Goal: Feedback & Contribution: Submit feedback/report problem

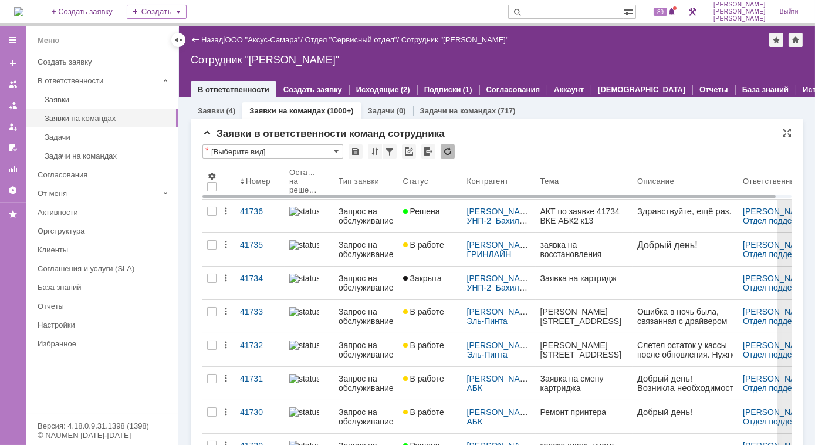
click at [458, 117] on div "Задачи на командах (717)" at bounding box center [468, 110] width 110 height 17
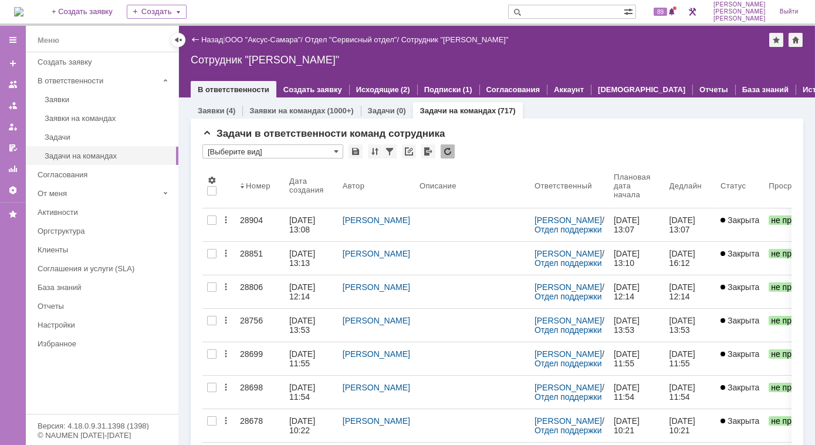
click at [584, 114] on div "Заявки (4) Заявки на командах (1000+) Задачи (0) Задачи на командах (717)" at bounding box center [497, 110] width 613 height 16
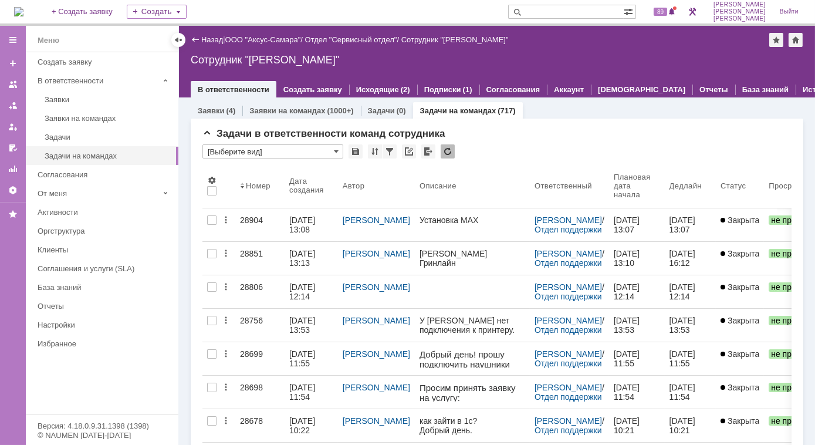
click at [596, 12] on input "text" at bounding box center [566, 12] width 116 height 14
type input "28906"
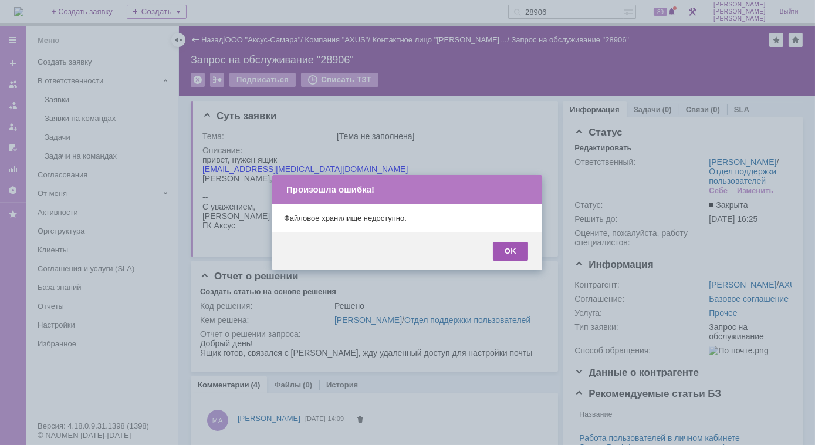
click at [512, 248] on div "OK" at bounding box center [510, 251] width 35 height 19
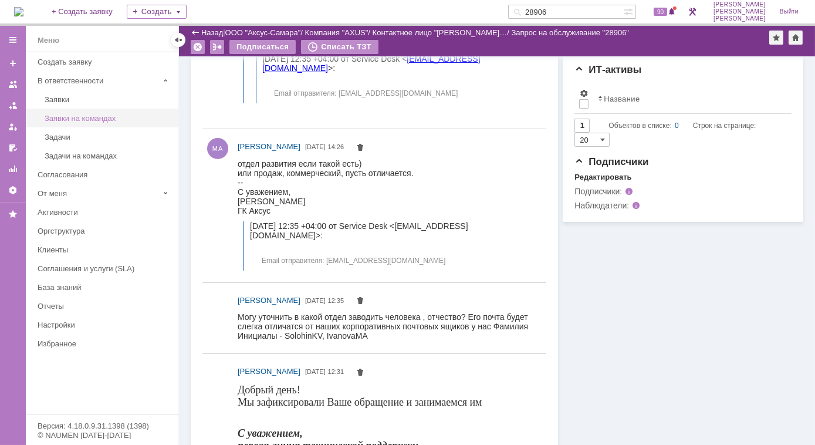
click at [81, 118] on div "Заявки на командах" at bounding box center [108, 118] width 127 height 9
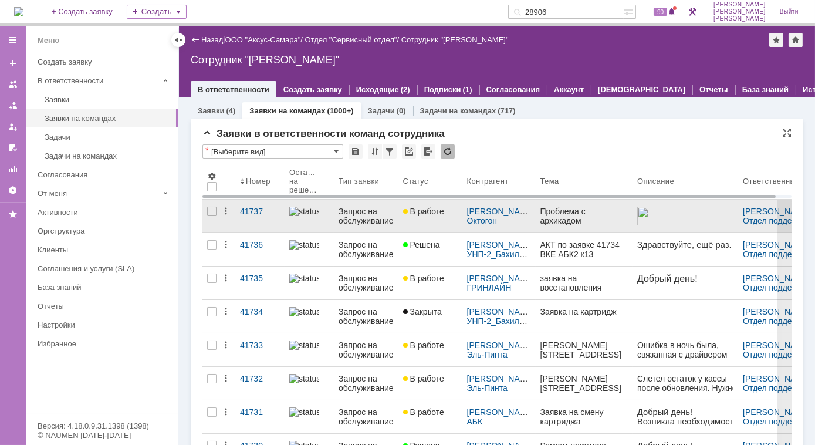
click at [305, 214] on img at bounding box center [303, 211] width 29 height 9
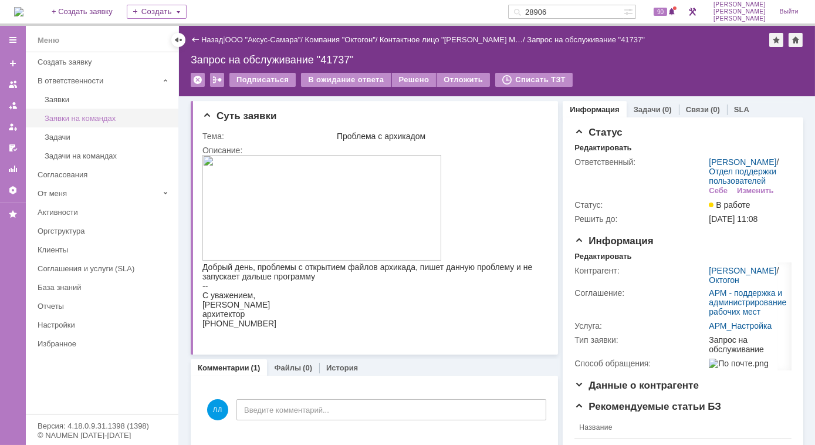
click at [92, 110] on link "Заявки на командах" at bounding box center [108, 118] width 136 height 18
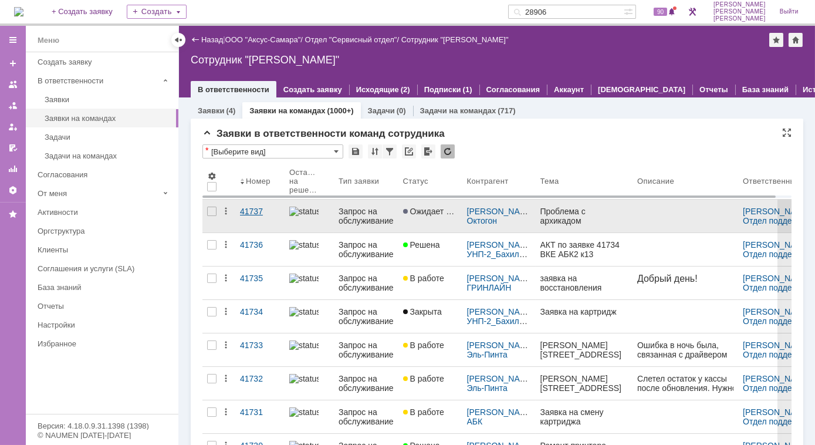
click at [250, 214] on div "41737" at bounding box center [260, 211] width 40 height 9
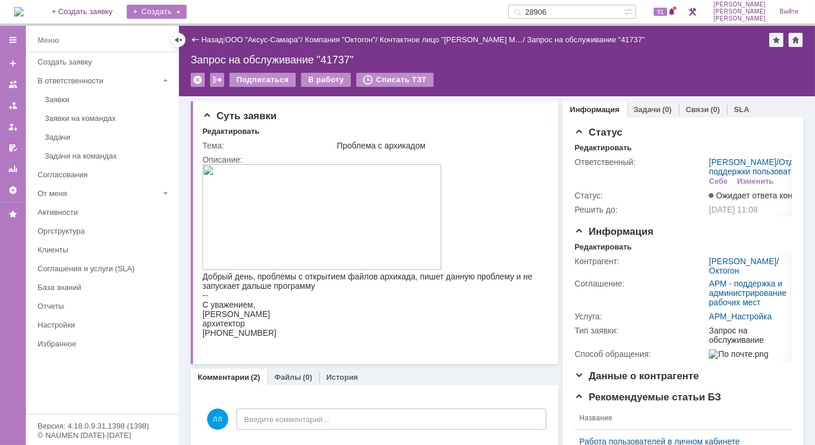
click at [187, 7] on div "Создать" at bounding box center [157, 12] width 60 height 14
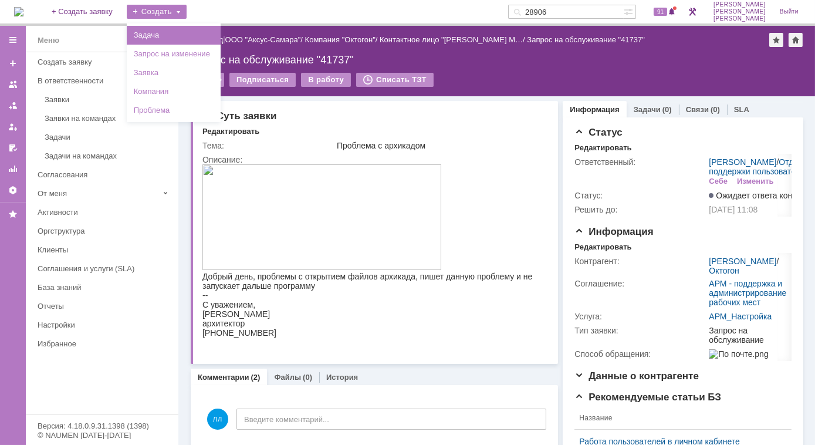
click at [176, 37] on link "Задача" at bounding box center [173, 35] width 89 height 14
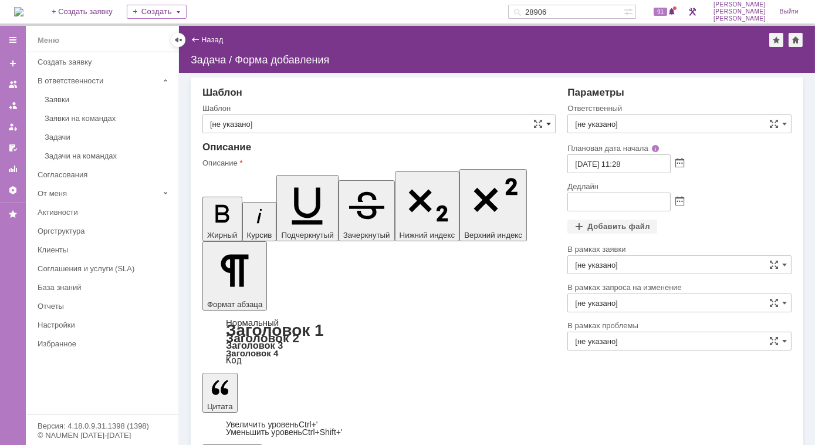
click at [548, 125] on span at bounding box center [548, 123] width 5 height 9
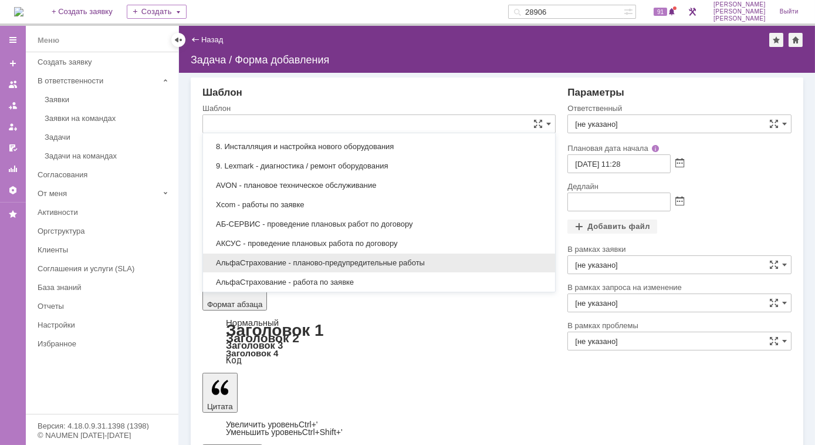
scroll to position [266, 0]
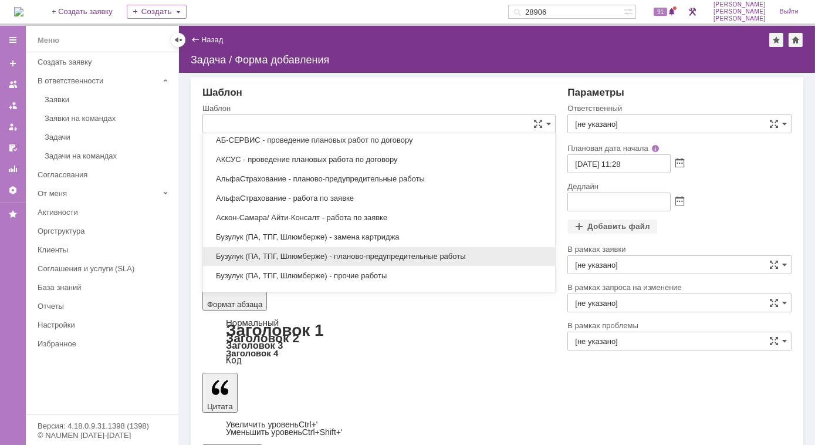
click at [358, 252] on span "Бузулук (ПА, ТПГ, Шлюмберже) - планово-предупредительные работы" at bounding box center [379, 256] width 338 height 9
type input "Бузулук (ПА, ТПГ, Шлюмберже) - планово-предупредительные работы"
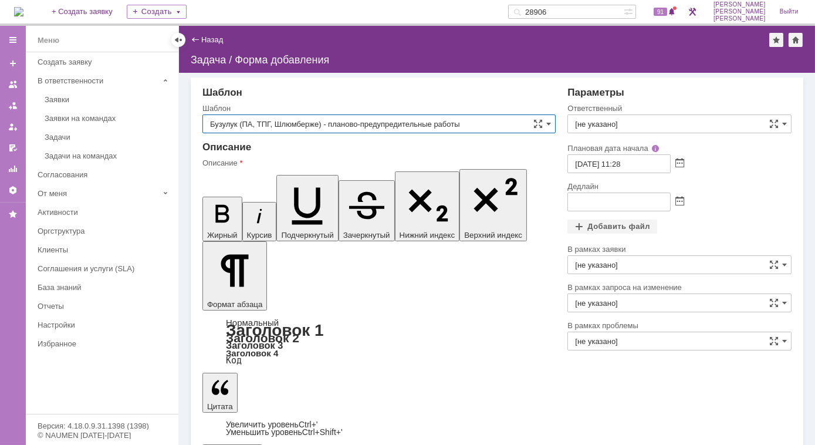
type input "[PERSON_NAME]"
type input "12.09.2025 23:28"
type input "Бузулук (ПА, ТПГ, Шлюмберже) - планово-предупредительные работы"
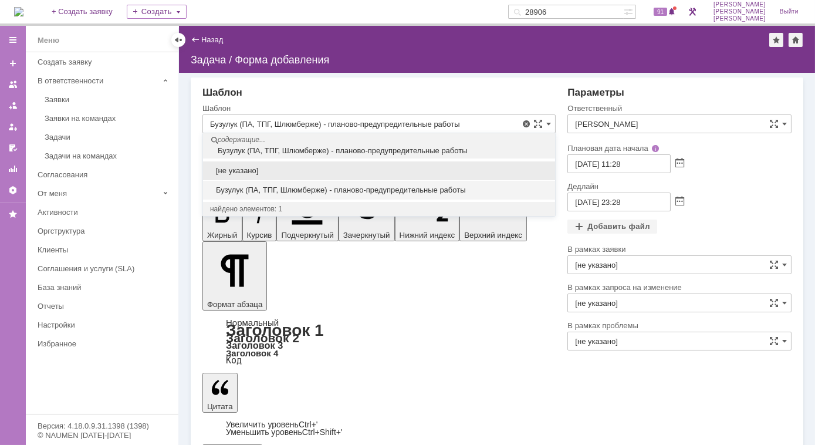
scroll to position [245, 0]
click at [536, 124] on span at bounding box center [537, 123] width 9 height 9
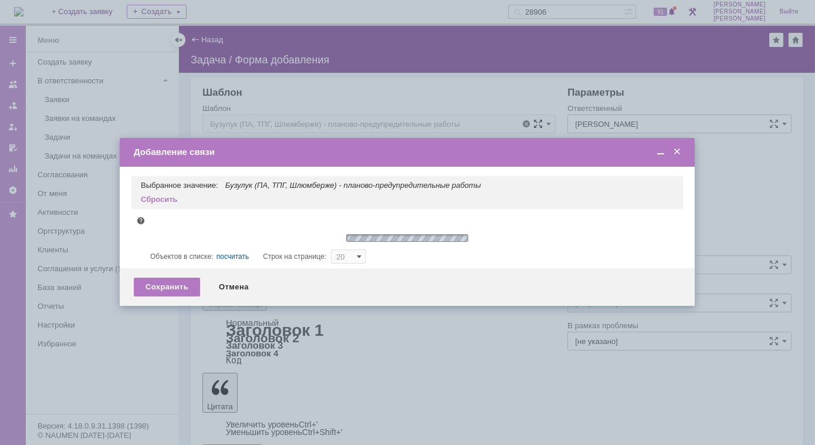
type input "10"
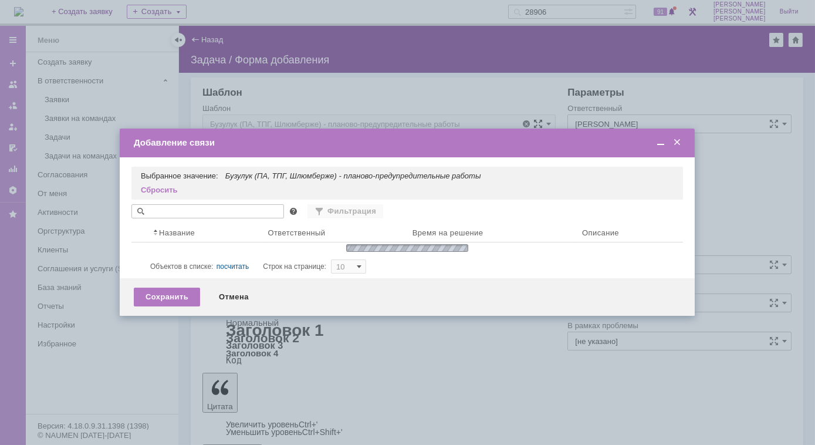
type input "Бузулук (ПА, ТПГ, Шлюмберже) - планово-предупредительные работы"
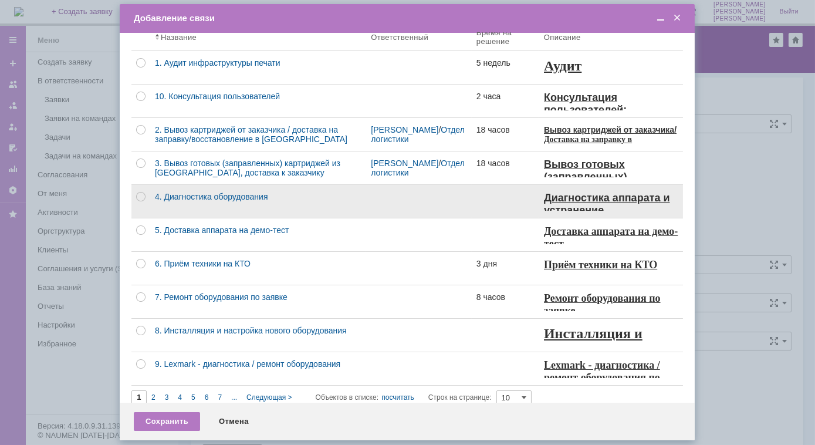
scroll to position [80, 0]
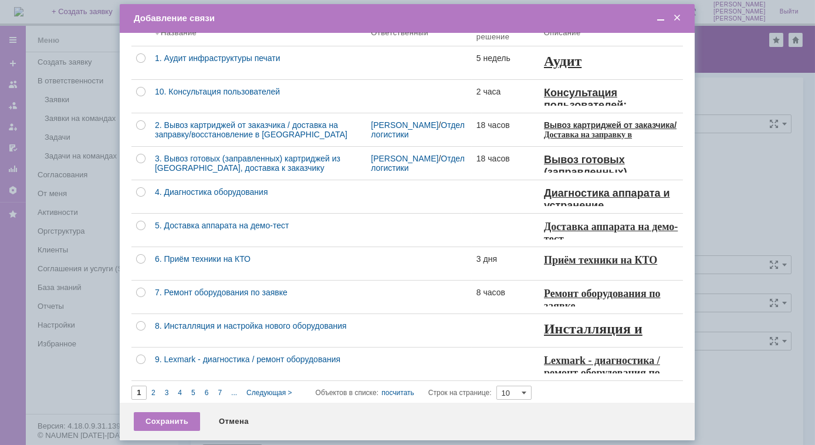
click at [677, 14] on span at bounding box center [677, 18] width 12 height 11
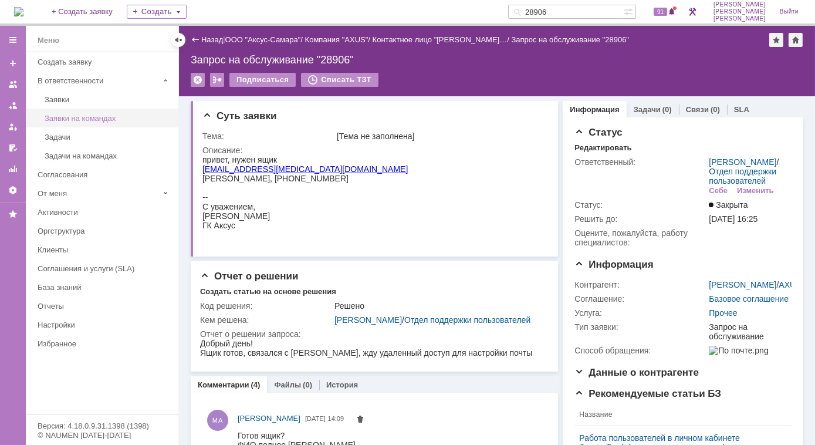
click at [83, 116] on div "Заявки на командах" at bounding box center [108, 118] width 127 height 9
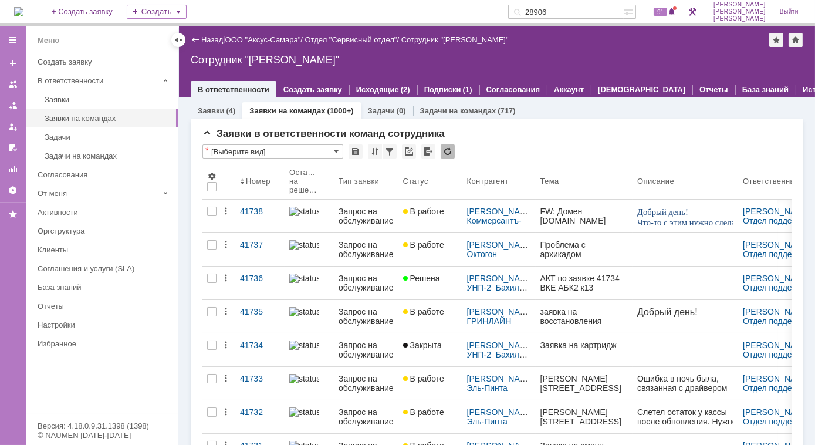
click at [674, 216] on span "Добрый день!" at bounding box center [662, 211] width 51 height 9
click at [228, 111] on div "(4)" at bounding box center [230, 110] width 9 height 9
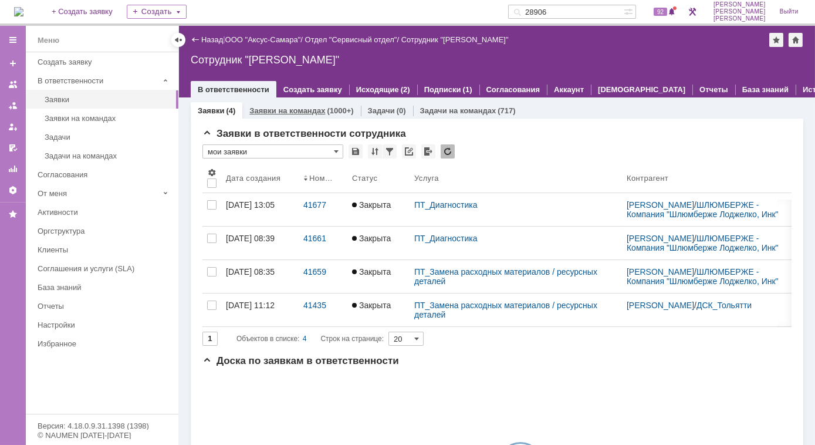
click at [294, 116] on div "Заявки на командах (1000+)" at bounding box center [301, 110] width 118 height 17
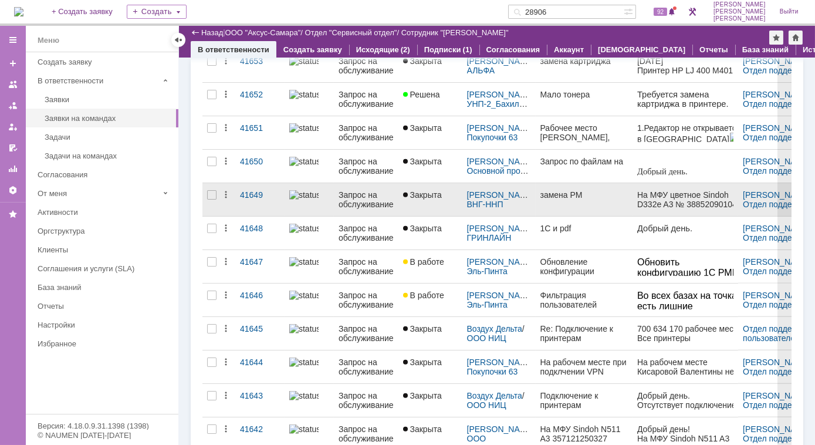
scroll to position [3076, 0]
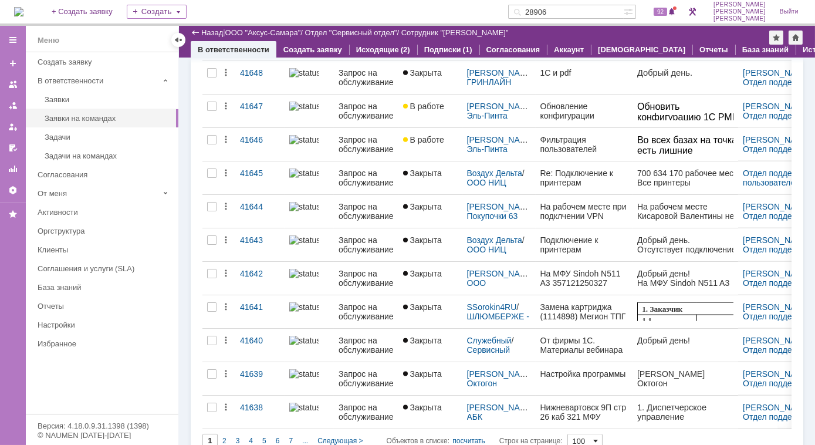
click at [598, 436] on span at bounding box center [595, 440] width 5 height 9
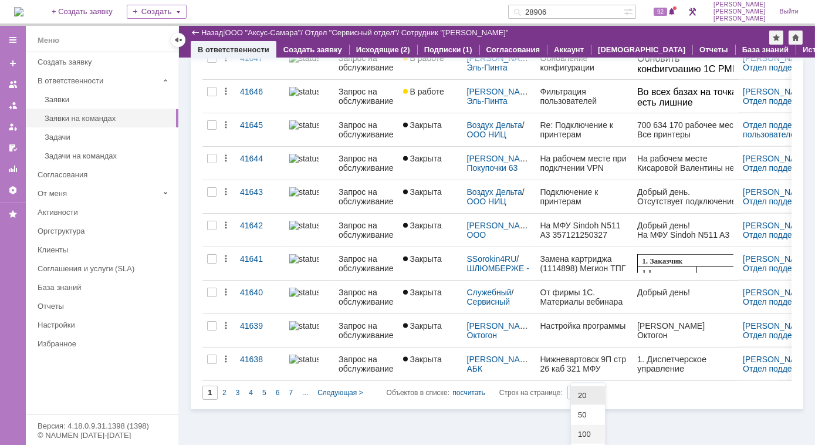
click at [584, 392] on span "20" at bounding box center [588, 395] width 20 height 9
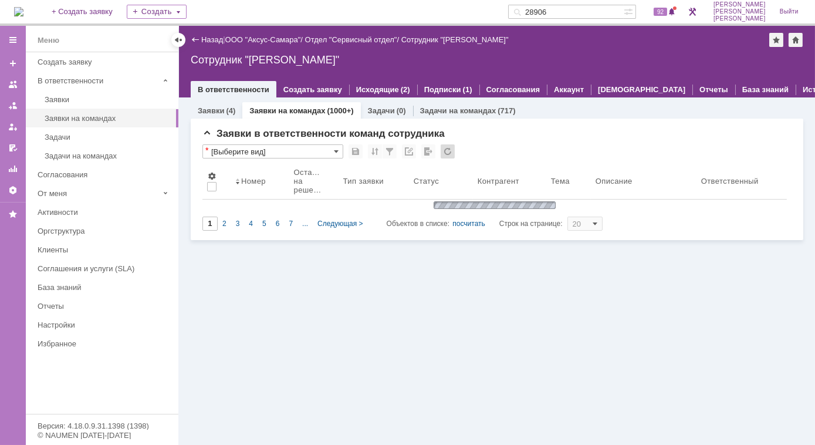
type input "20"
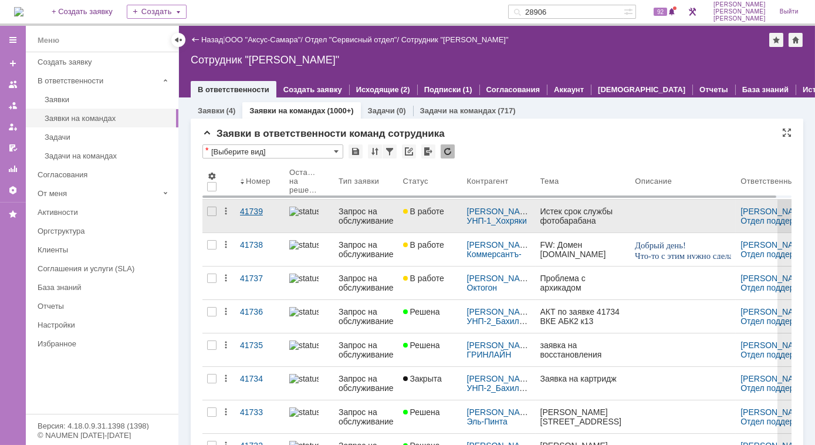
click at [246, 212] on div "41739" at bounding box center [260, 211] width 40 height 9
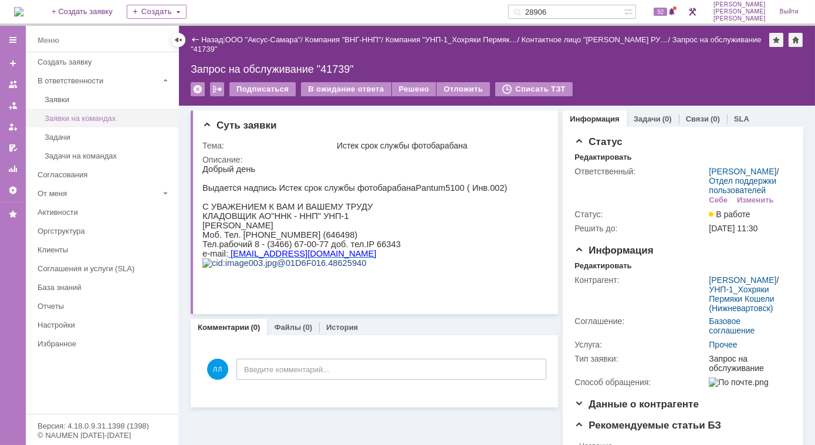
click at [91, 116] on div "Заявки на командах" at bounding box center [108, 118] width 127 height 9
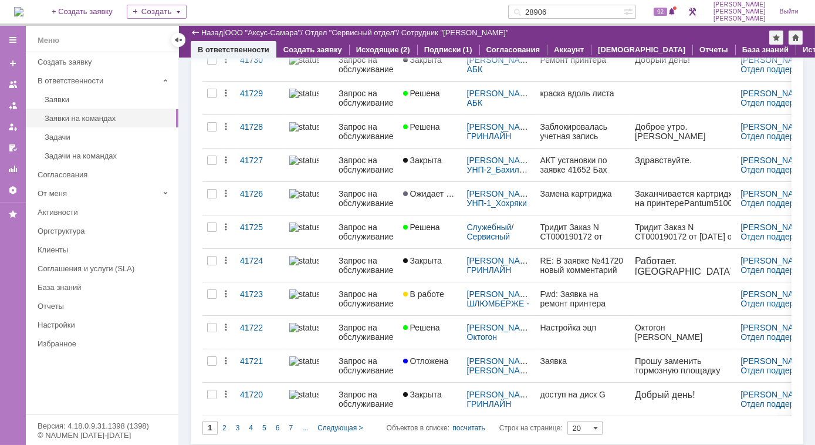
click at [602, 426] on input "20" at bounding box center [584, 428] width 35 height 14
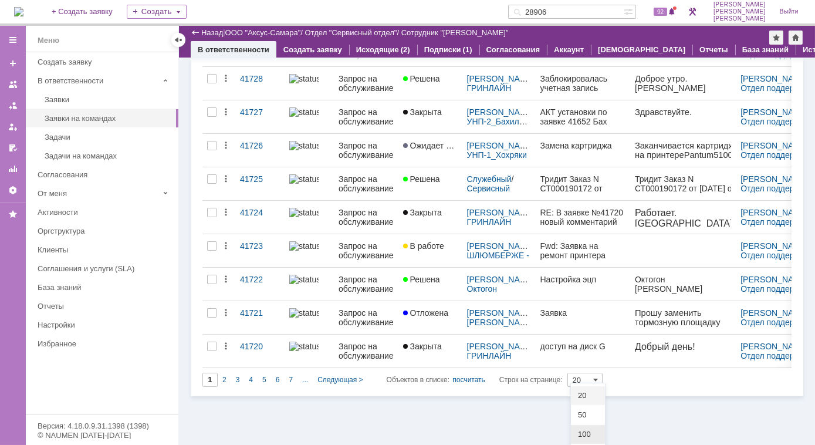
click at [589, 437] on span "100" at bounding box center [588, 434] width 20 height 9
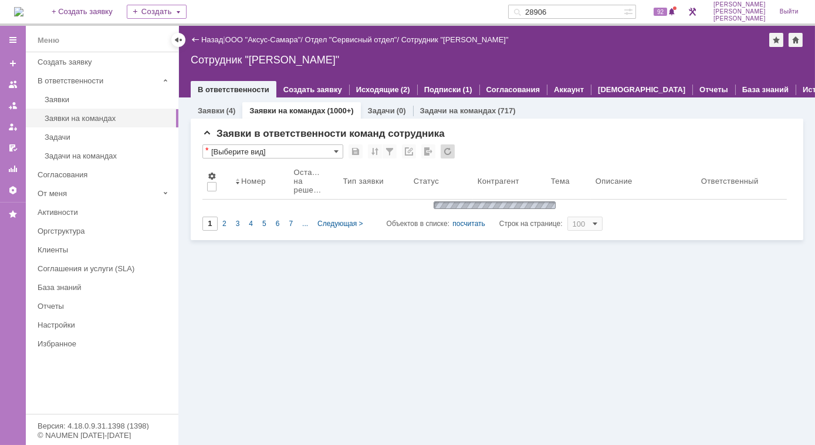
type input "100"
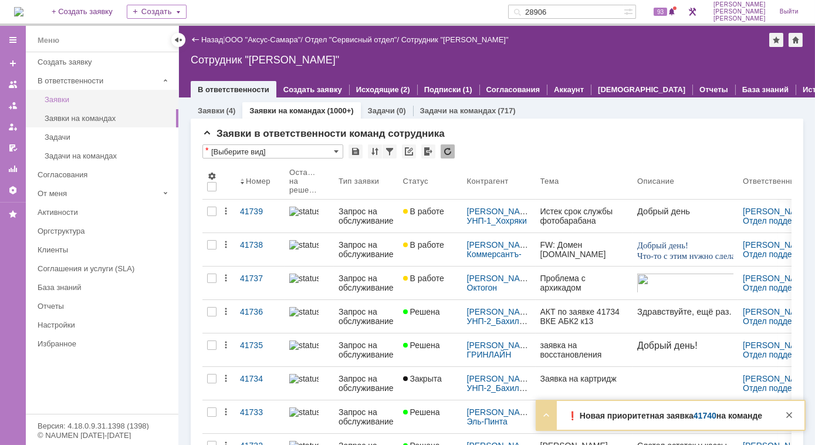
click at [80, 99] on div "Заявки" at bounding box center [108, 99] width 127 height 9
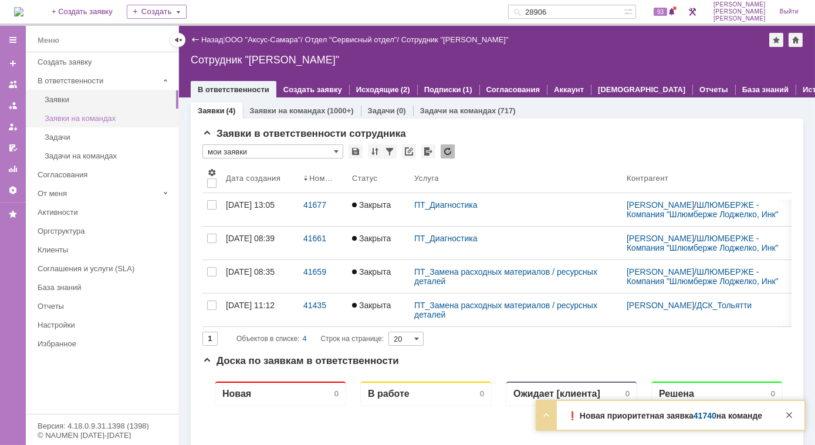
click at [83, 114] on div "Заявки на командах" at bounding box center [108, 118] width 127 height 9
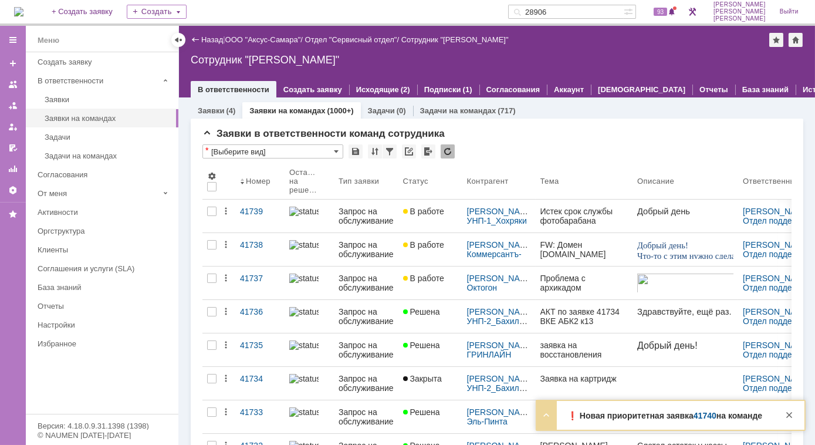
click at [312, 116] on div "Заявки на командах (1000+)" at bounding box center [301, 110] width 118 height 17
click at [374, 116] on div "Задачи (0)" at bounding box center [387, 110] width 52 height 17
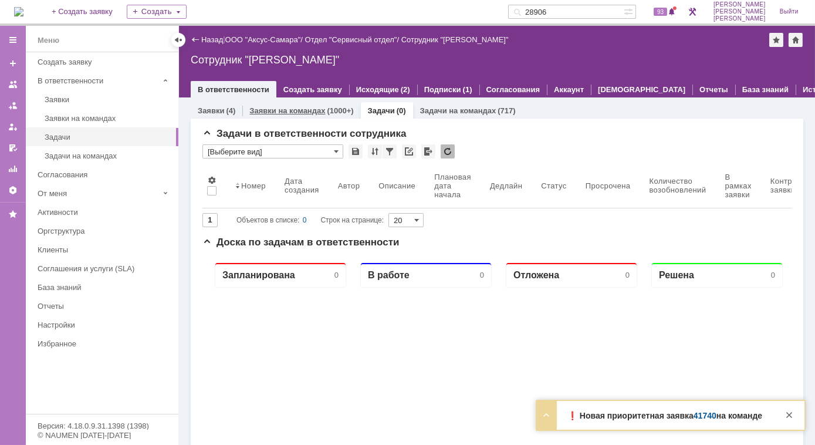
click at [305, 108] on link "Заявки на командах" at bounding box center [287, 110] width 76 height 9
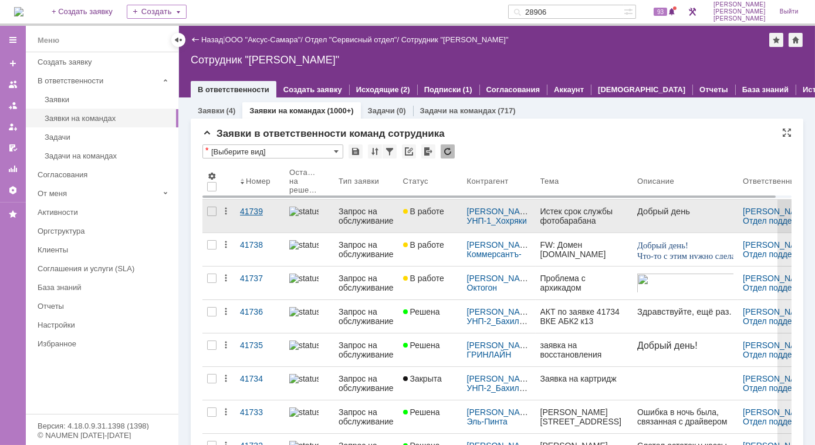
click at [252, 214] on div "41739" at bounding box center [260, 211] width 40 height 9
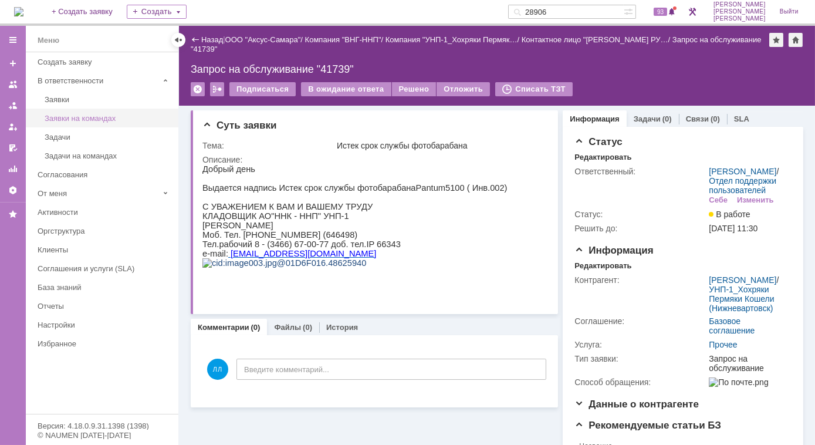
click at [96, 120] on div "Заявки на командах" at bounding box center [108, 118] width 127 height 9
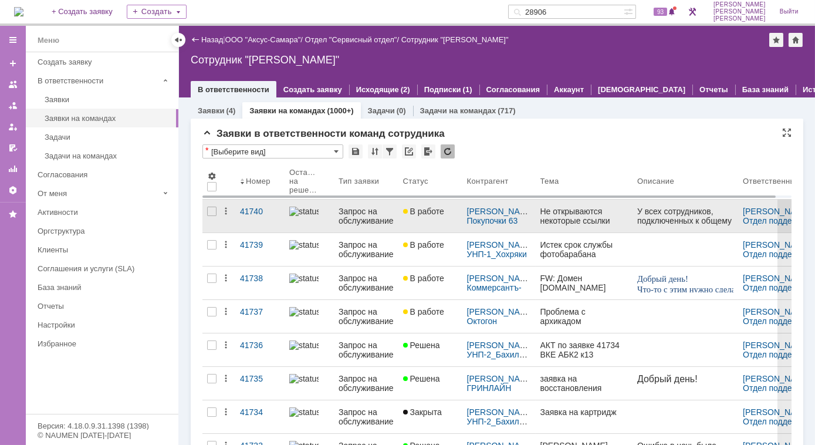
click at [342, 210] on div "Запрос на обслуживание" at bounding box center [366, 216] width 55 height 19
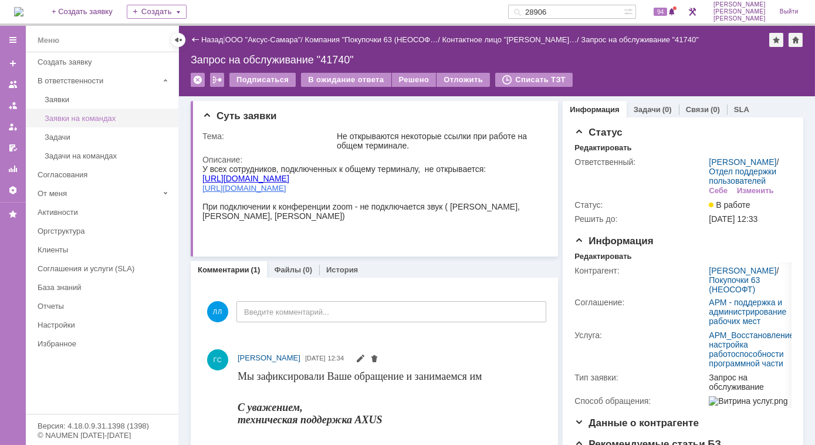
click at [80, 124] on link "Заявки на командах" at bounding box center [108, 118] width 136 height 18
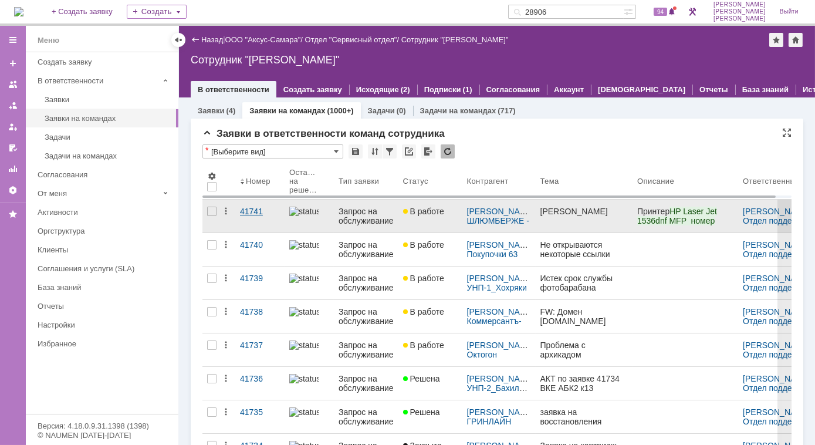
click at [279, 207] on div "41741" at bounding box center [260, 211] width 40 height 9
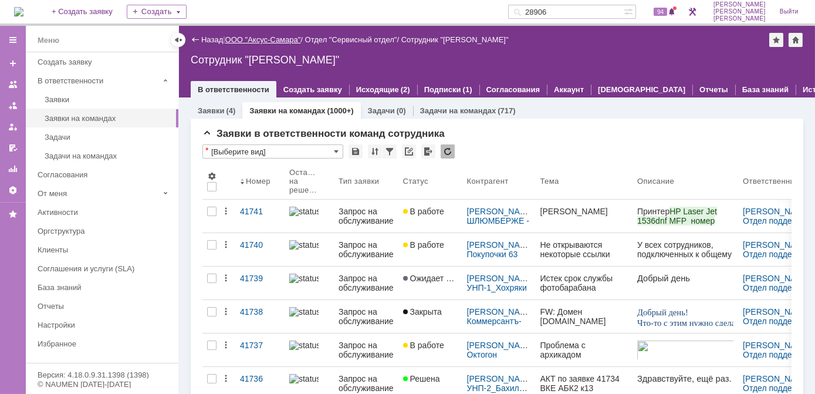
click at [276, 41] on link "ООО "Аксус-Самара"" at bounding box center [263, 39] width 76 height 9
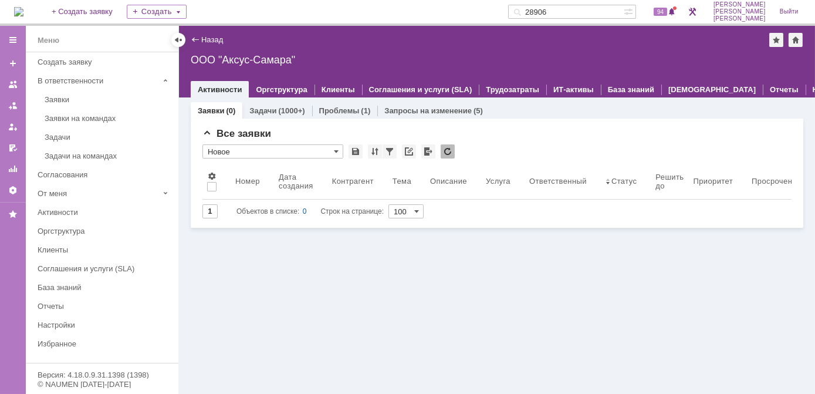
click at [241, 57] on div "ООО "Аксус-Самара"" at bounding box center [497, 60] width 613 height 12
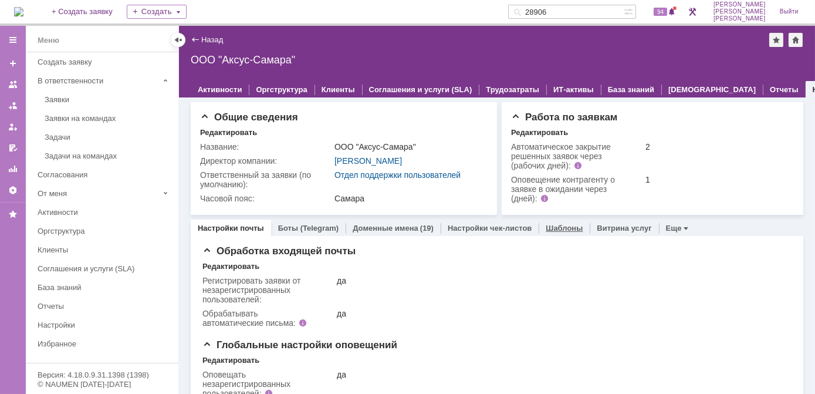
click at [559, 227] on link "Шаблоны" at bounding box center [564, 228] width 37 height 9
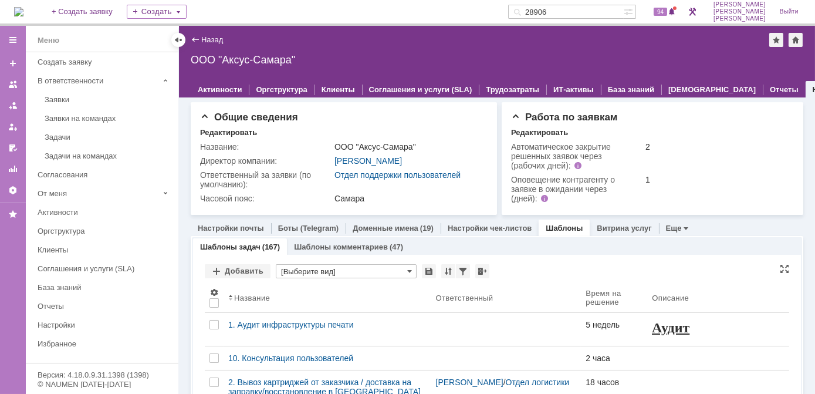
click at [353, 269] on input "[Выберите вид]" at bounding box center [346, 271] width 141 height 14
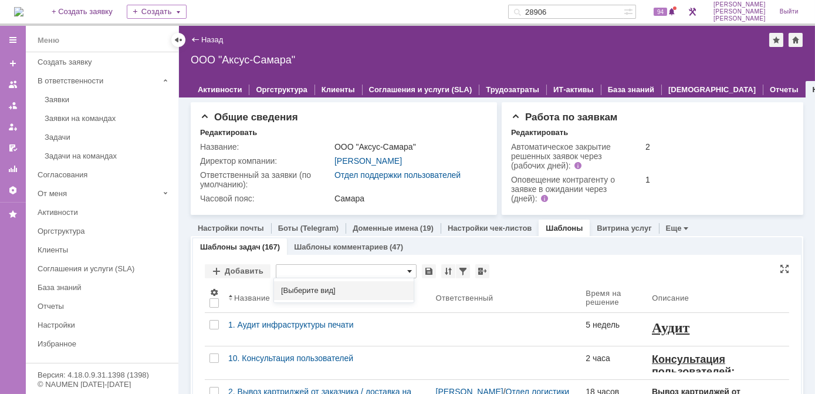
click at [407, 270] on span at bounding box center [409, 270] width 5 height 9
click at [408, 270] on span at bounding box center [409, 270] width 5 height 9
click at [297, 293] on span "[Выберите вид]" at bounding box center [344, 290] width 126 height 9
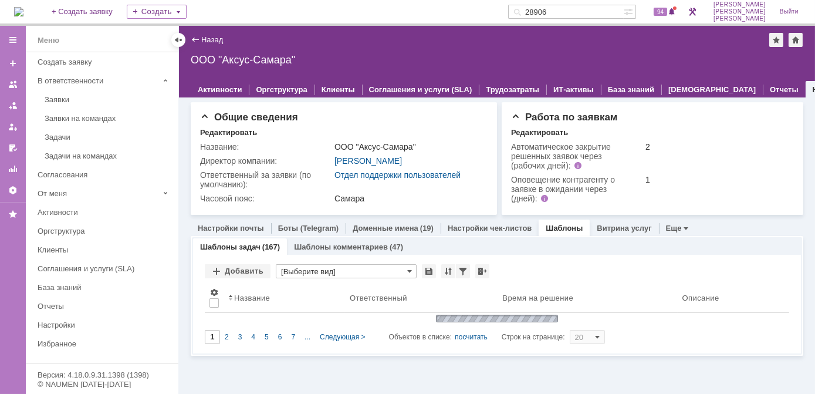
type input "[Выберите вид]"
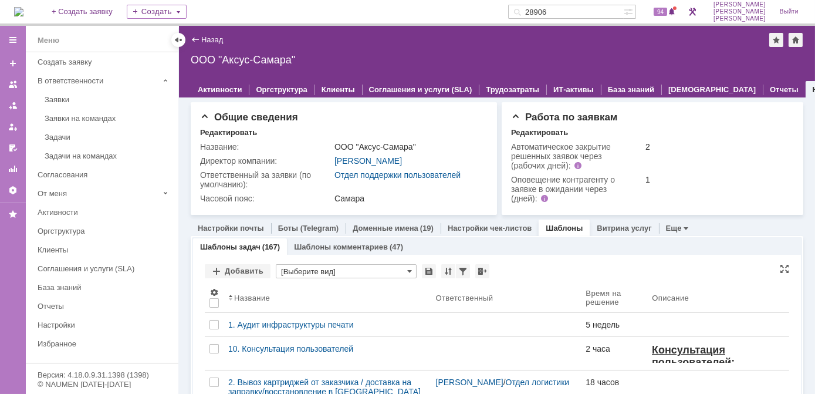
click at [386, 271] on input "[Выберите вид]" at bounding box center [346, 271] width 141 height 14
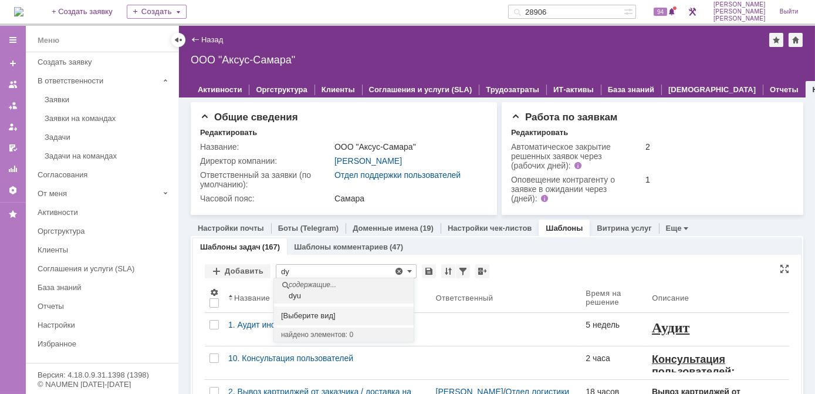
type input "d"
type input "внг"
click at [346, 302] on div "содержащие... внг" at bounding box center [344, 290] width 140 height 25
click at [540, 289] on th "Ответственный" at bounding box center [506, 298] width 150 height 30
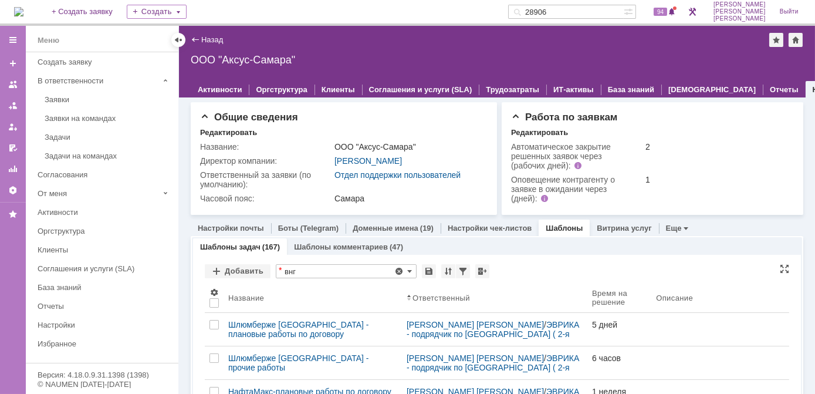
type input "[Выберите вид]"
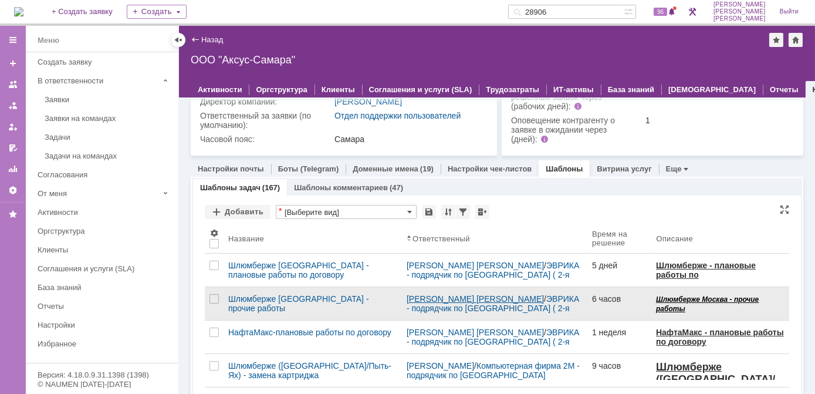
scroll to position [106, 0]
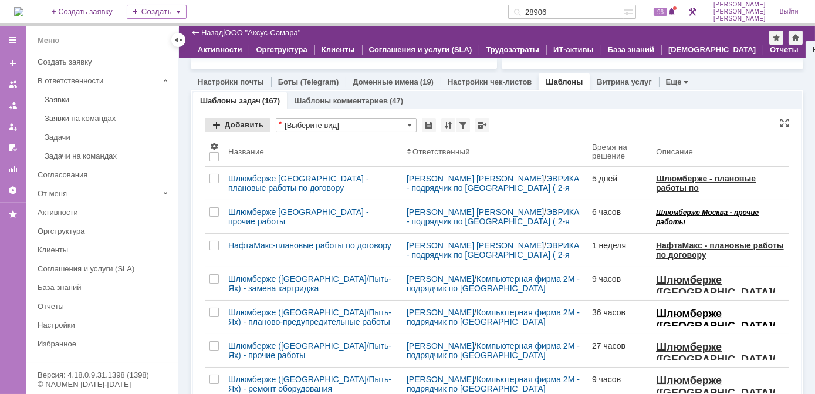
click at [218, 123] on div "Добавить" at bounding box center [238, 125] width 66 height 14
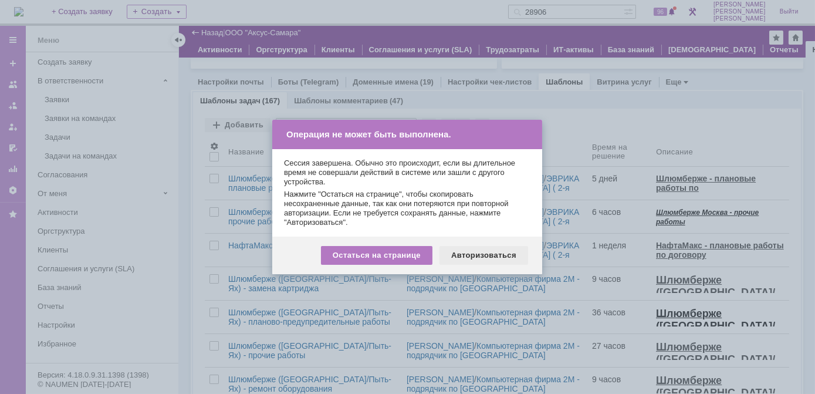
click at [469, 262] on div "Авторизоваться" at bounding box center [484, 255] width 89 height 19
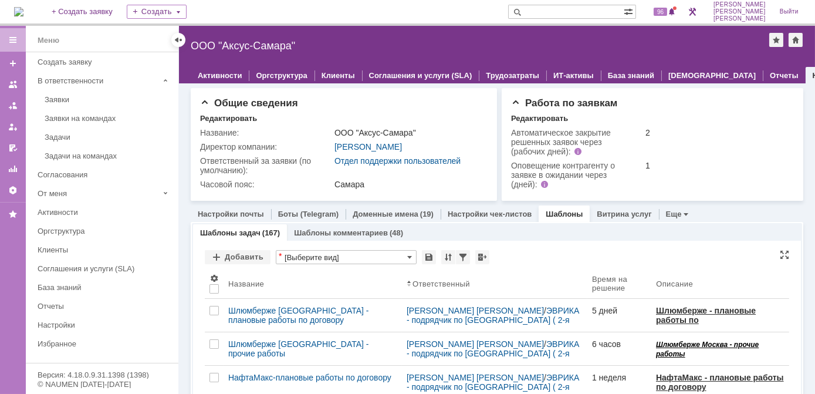
click at [357, 257] on input "[Выберите вид]" at bounding box center [346, 257] width 141 height 14
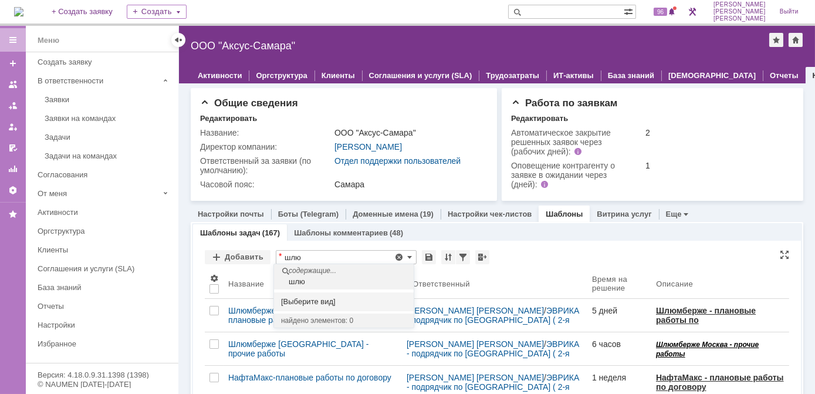
type input "шлю"
click at [397, 256] on span at bounding box center [398, 256] width 9 height 9
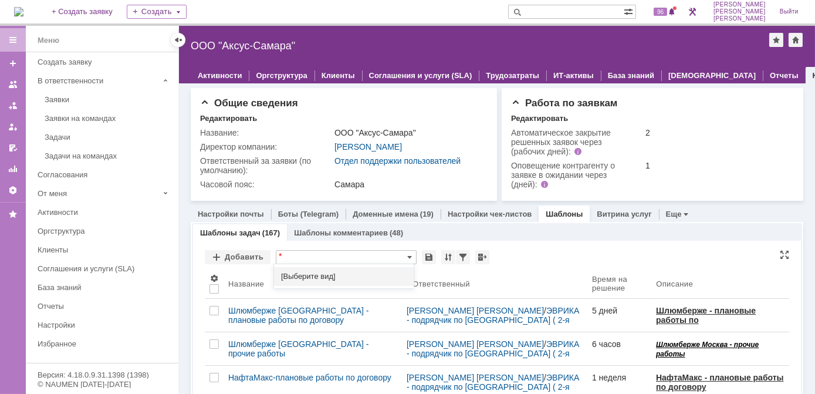
click at [410, 257] on input "text" at bounding box center [346, 257] width 141 height 14
click at [407, 255] on span at bounding box center [409, 256] width 5 height 9
click at [408, 256] on span at bounding box center [409, 256] width 5 height 9
click at [353, 257] on input "text" at bounding box center [346, 257] width 141 height 14
click at [557, 8] on input "text" at bounding box center [566, 12] width 116 height 14
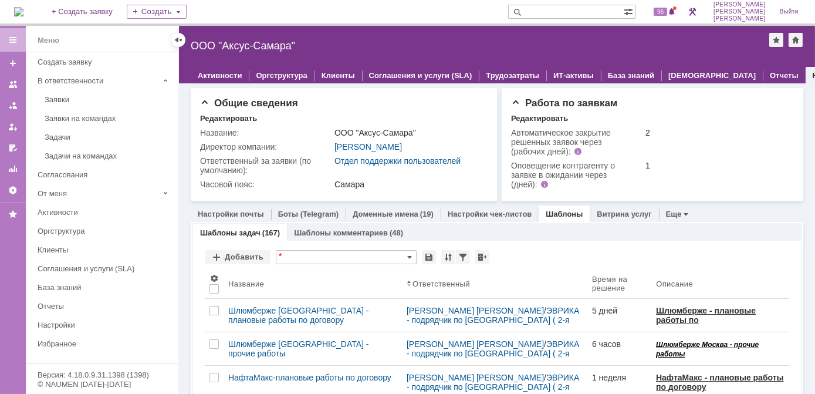
type input "[Выберите вид]"
type input "шлю"
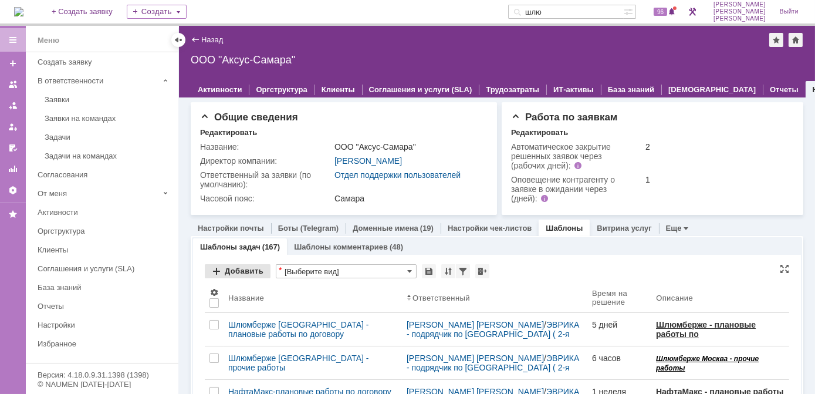
click at [219, 272] on div "Добавить" at bounding box center [238, 271] width 66 height 14
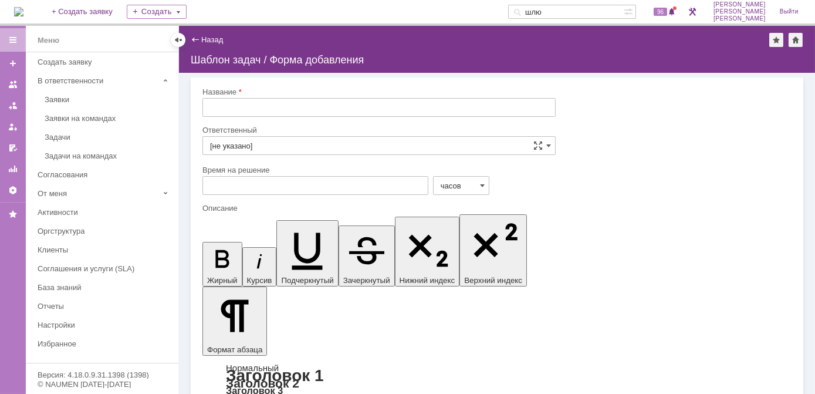
click at [256, 106] on input "text" at bounding box center [378, 107] width 353 height 19
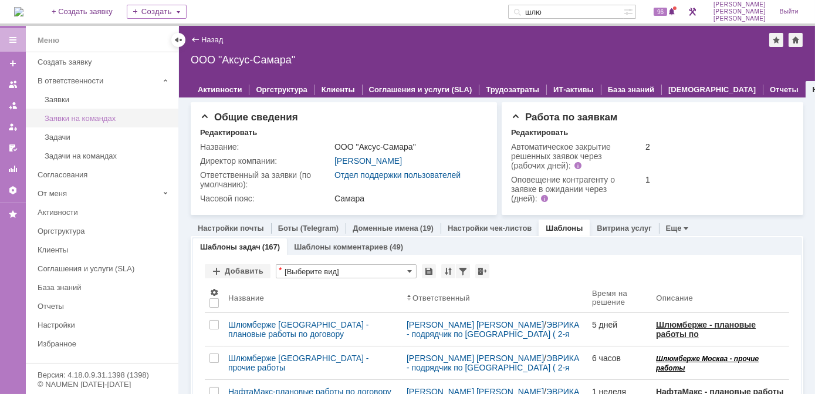
click at [90, 117] on div "Заявки на командах" at bounding box center [108, 118] width 127 height 9
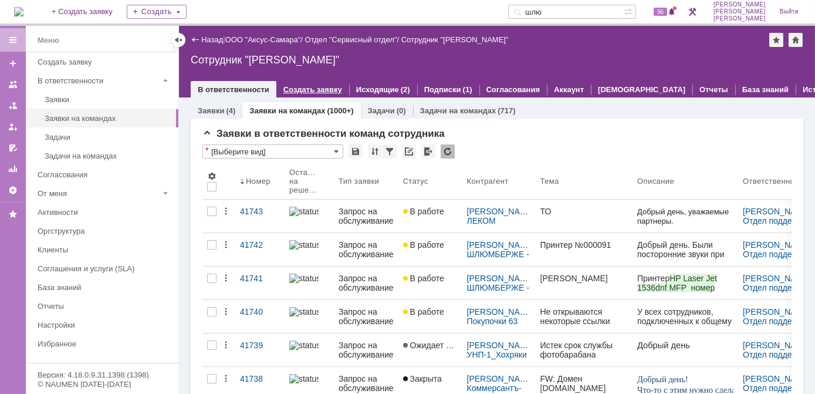
click at [319, 90] on link "Создать заявку" at bounding box center [312, 89] width 59 height 9
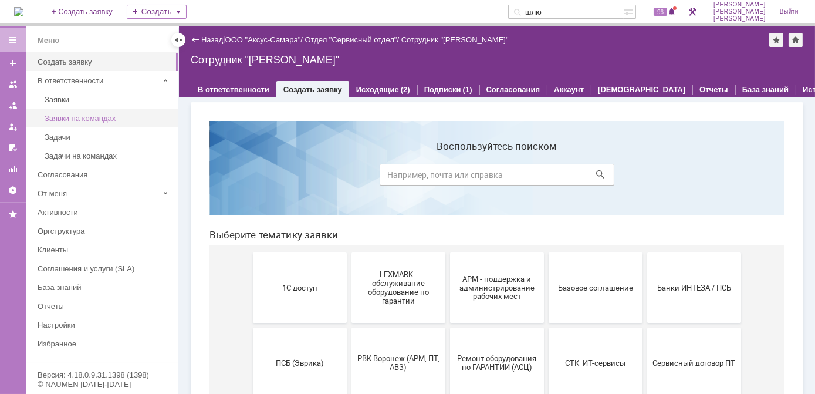
click at [121, 117] on div "Заявки на командах" at bounding box center [108, 118] width 127 height 9
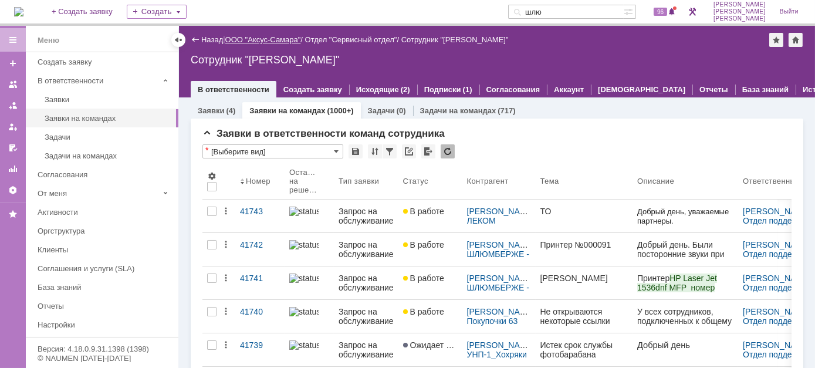
click at [275, 38] on link "ООО "Аксус-Самара"" at bounding box center [263, 39] width 76 height 9
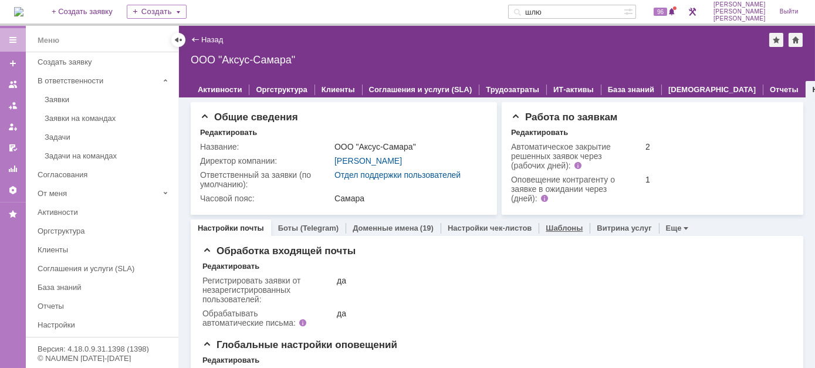
click at [562, 228] on link "Шаблоны" at bounding box center [564, 228] width 37 height 9
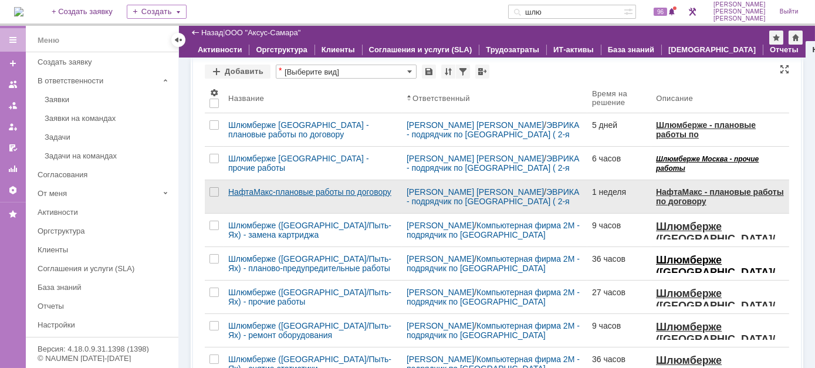
scroll to position [53, 0]
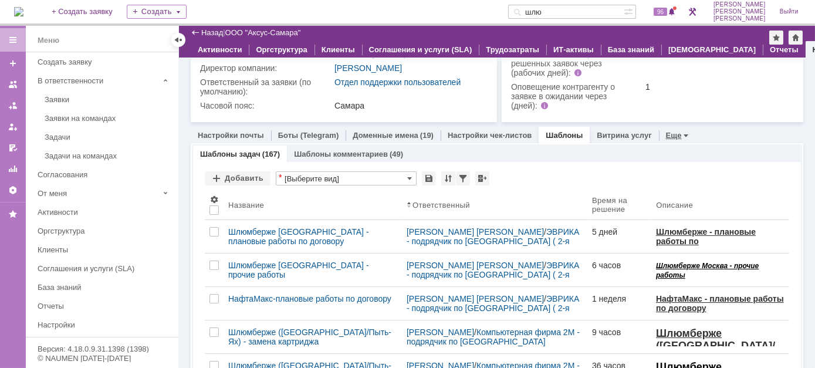
click at [671, 133] on link "Еще" at bounding box center [674, 135] width 16 height 9
click at [256, 154] on link "Шаблоны задач" at bounding box center [230, 154] width 60 height 9
click at [342, 151] on link "Шаблоны комментариев" at bounding box center [341, 154] width 94 height 9
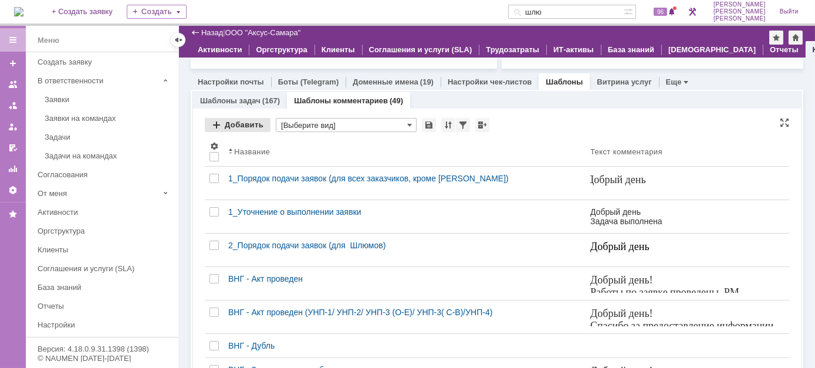
click at [215, 124] on div "Добавить" at bounding box center [238, 125] width 66 height 14
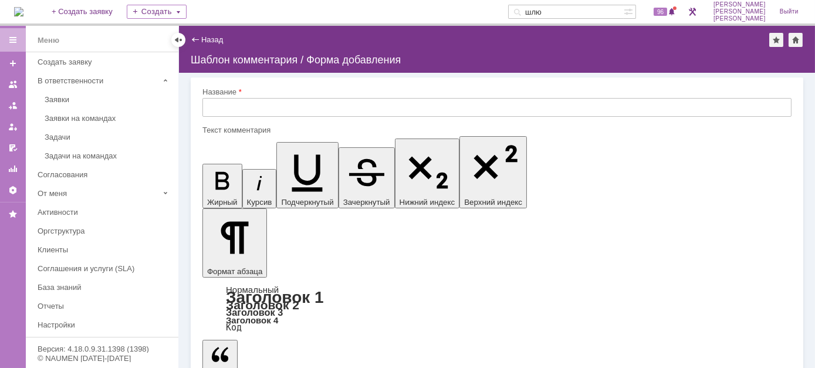
click at [228, 107] on input "text" at bounding box center [496, 107] width 589 height 19
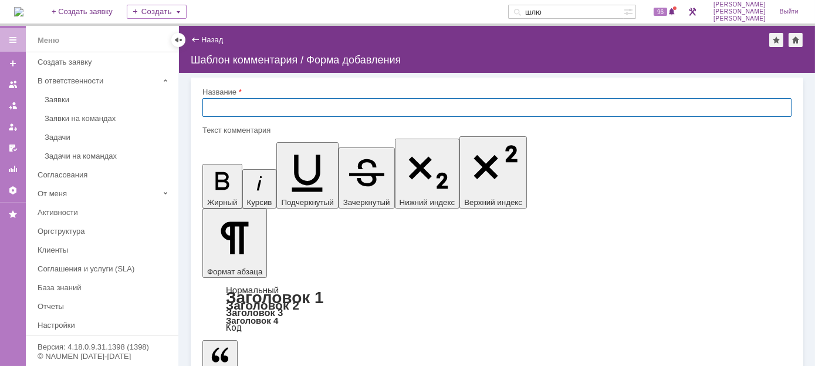
click at [223, 106] on input "text" at bounding box center [496, 107] width 589 height 19
paste input "Шлюмберже ([PERSON_NAME]) - Отложено до отчета инженера"
type input "Шлюмберже ([PERSON_NAME]) - Отложено до отчета инженера"
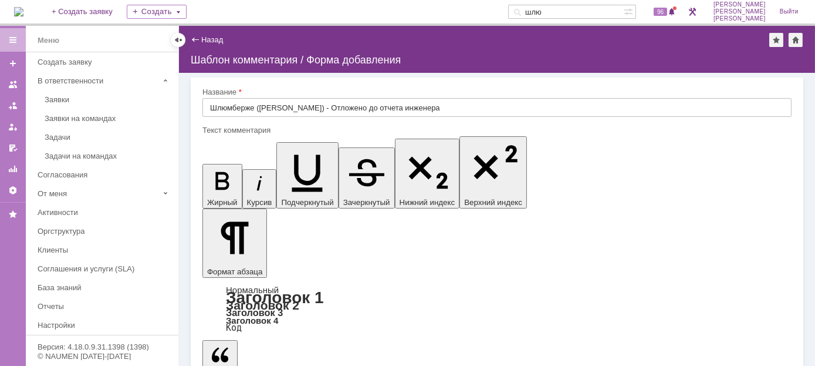
click at [214, 165] on icon "button" at bounding box center [222, 180] width 31 height 31
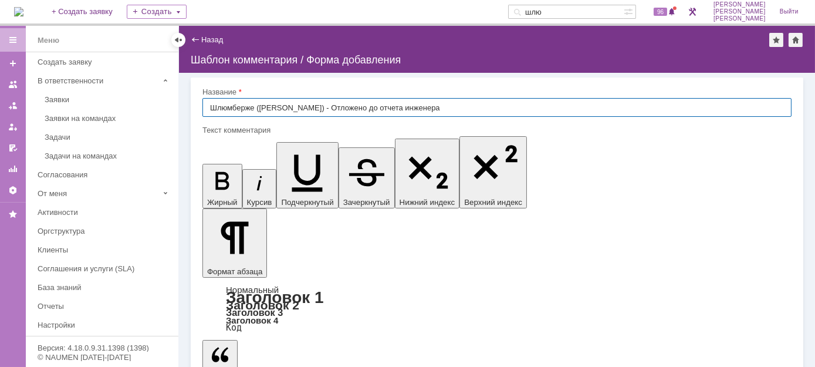
click at [228, 107] on input "Шлюмберже ([PERSON_NAME]) - Отложено до отчета инженера" at bounding box center [496, 107] width 589 height 19
click at [302, 105] on input "Шлюмберже ([PERSON_NAME]) - Отложено до отчета инженера" at bounding box center [496, 107] width 589 height 19
drag, startPoint x: 299, startPoint y: 106, endPoint x: 356, endPoint y: 115, distance: 57.6
click at [356, 115] on input "Шлюмберже ([PERSON_NAME]) - Взята в работу" at bounding box center [496, 107] width 589 height 19
type input "Шлюмберже ([PERSON_NAME]) - Взята в работу"
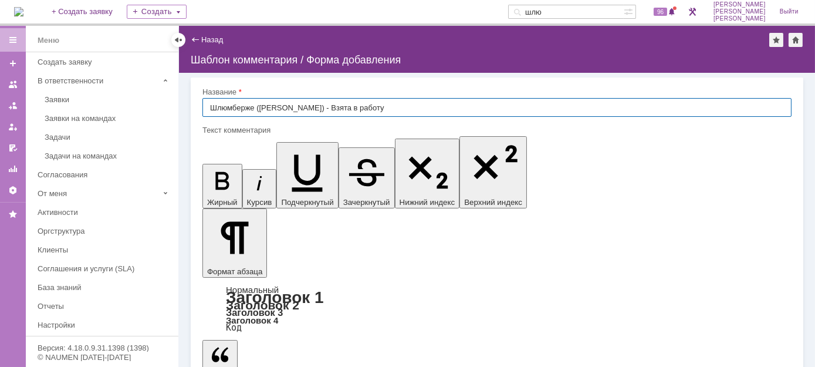
click at [292, 89] on div "Название" at bounding box center [495, 92] width 587 height 8
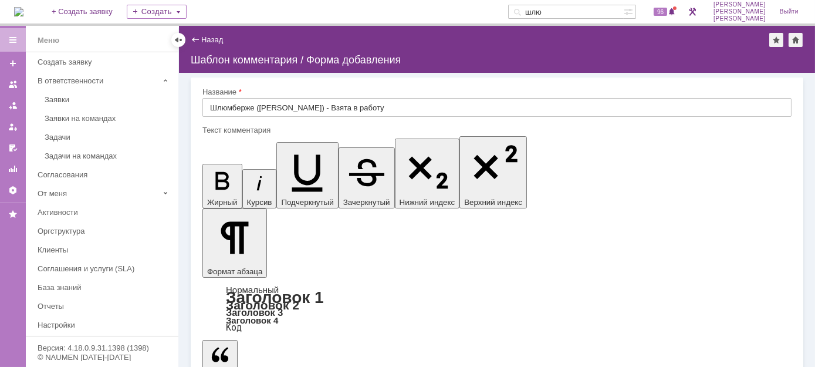
drag, startPoint x: 330, startPoint y: 3581, endPoint x: 412, endPoint y: 3736, distance: 174.6
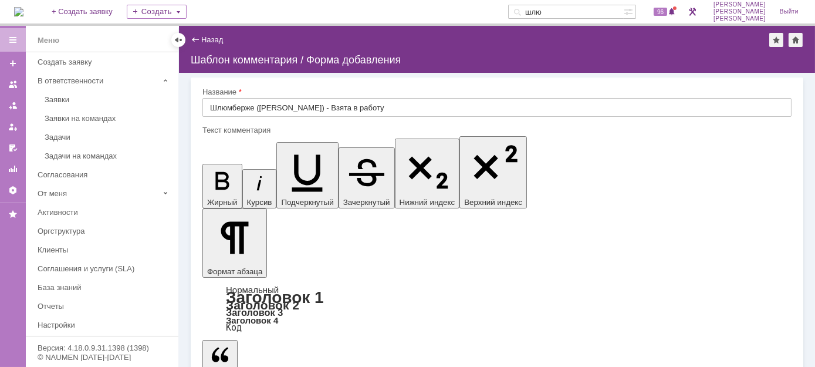
click at [208, 165] on icon "button" at bounding box center [222, 180] width 31 height 31
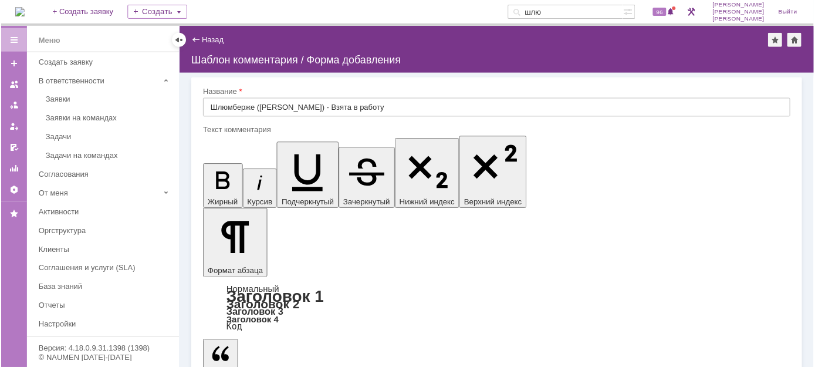
scroll to position [36, 4]
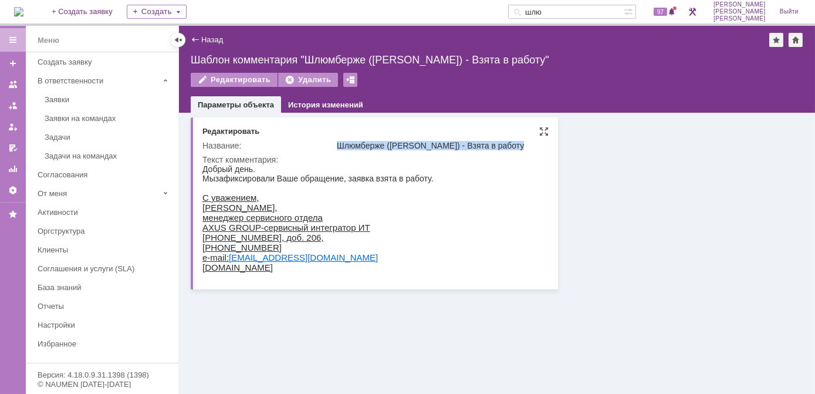
drag, startPoint x: 339, startPoint y: 144, endPoint x: 489, endPoint y: 153, distance: 150.5
click at [489, 153] on tbody "Название: Шлюмберже (Лонская) - Взята в работу Текст комментария:" at bounding box center [373, 208] width 343 height 141
drag, startPoint x: 489, startPoint y: 153, endPoint x: 630, endPoint y: 223, distance: 157.7
click at [630, 223] on div at bounding box center [680, 201] width 245 height 177
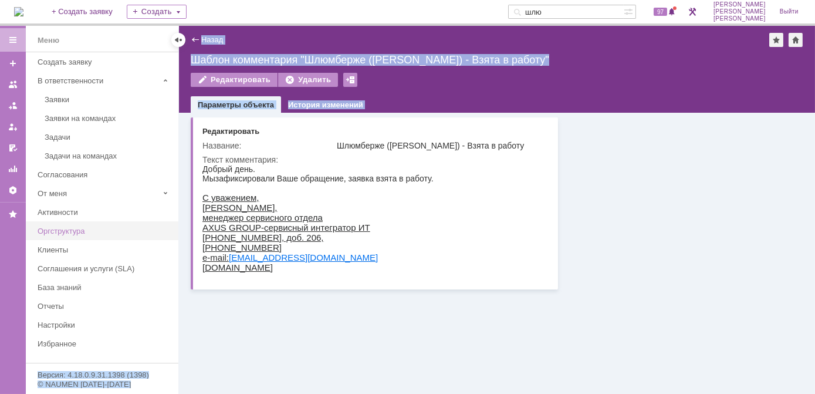
drag, startPoint x: 265, startPoint y: 281, endPoint x: 171, endPoint y: 228, distance: 108.5
click at [171, 228] on div "Меню Меню Создать заявку В ответственности Заявки Заявки на командах Задачи Зад…" at bounding box center [407, 210] width 815 height 368
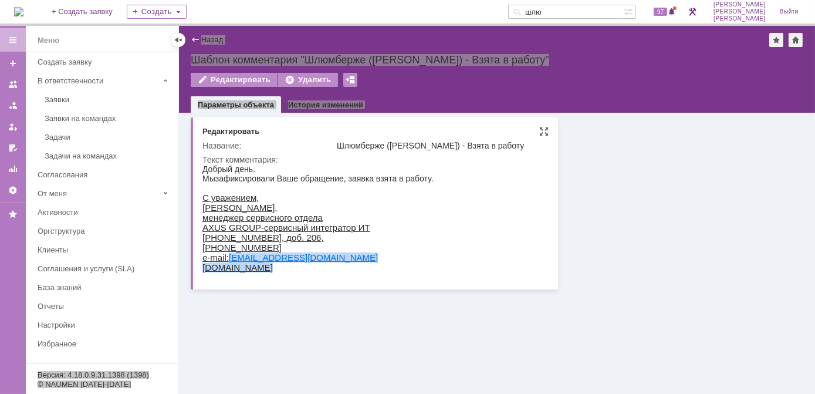
drag, startPoint x: 373, startPoint y: 391, endPoint x: 390, endPoint y: 265, distance: 127.3
click at [390, 265] on div "С уважением, [PERSON_NAME], менеджер сервисного отдела AXUS GROUP-сервисный инт…" at bounding box center [317, 232] width 231 height 80
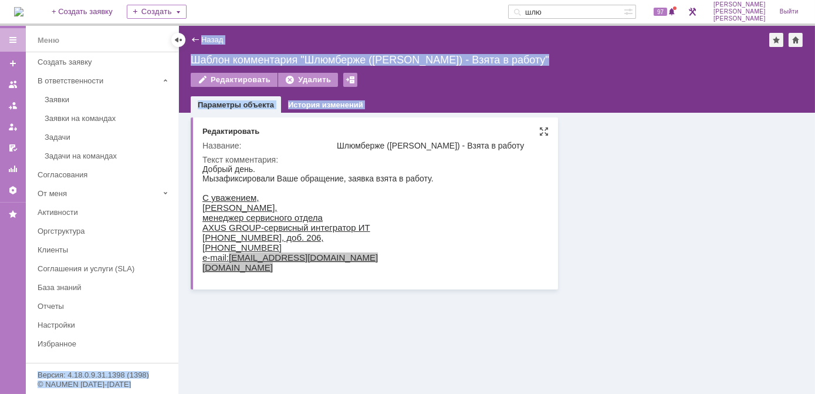
drag, startPoint x: 202, startPoint y: 198, endPoint x: 215, endPoint y: 204, distance: 14.7
drag, startPoint x: 13, startPoint y: 40, endPoint x: 346, endPoint y: 295, distance: 418.7
click at [346, 295] on div "Основные параметры Редактировать Название: Шлюмберже ([PERSON_NAME]) - Взята в …" at bounding box center [497, 253] width 636 height 281
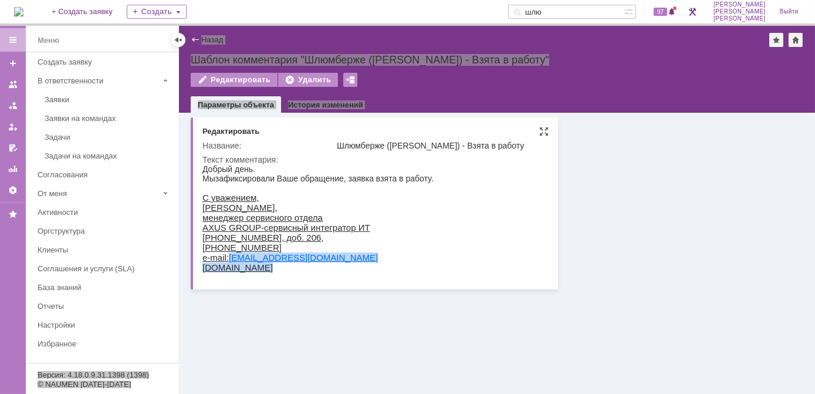
click at [298, 272] on div "С уважением, [PERSON_NAME], менеджер сервисного отдела AXUS GROUP-сервисный инт…" at bounding box center [317, 232] width 231 height 80
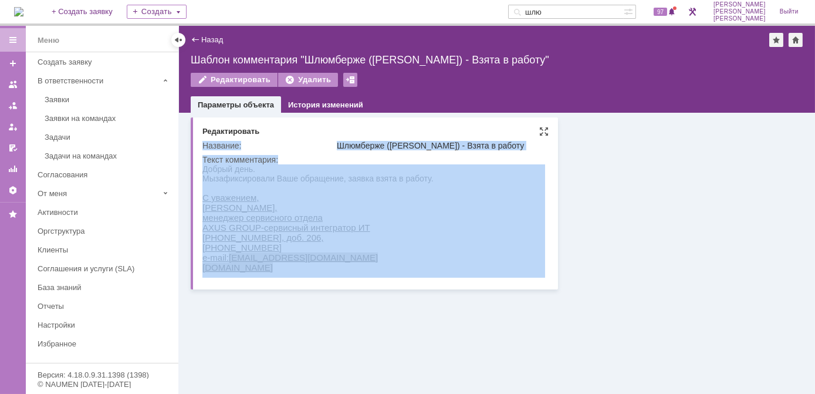
drag, startPoint x: 266, startPoint y: 276, endPoint x: 194, endPoint y: 231, distance: 85.3
click at [194, 231] on div "Основные параметры Редактировать Название: Шлюмберже ([PERSON_NAME]) - Взята в …" at bounding box center [374, 203] width 367 height 172
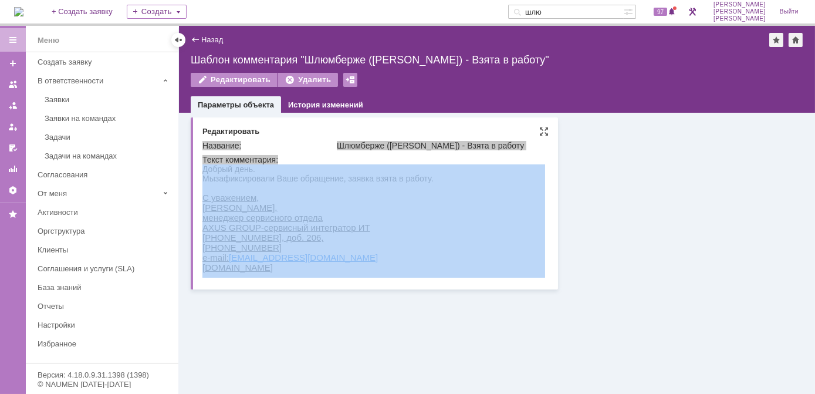
drag, startPoint x: 396, startPoint y: 395, endPoint x: 467, endPoint y: 228, distance: 181.2
click at [467, 228] on html "Добрый день. Мы зафиксировали Ваше обращение, заявка взята в работу. С уважение…" at bounding box center [373, 218] width 343 height 108
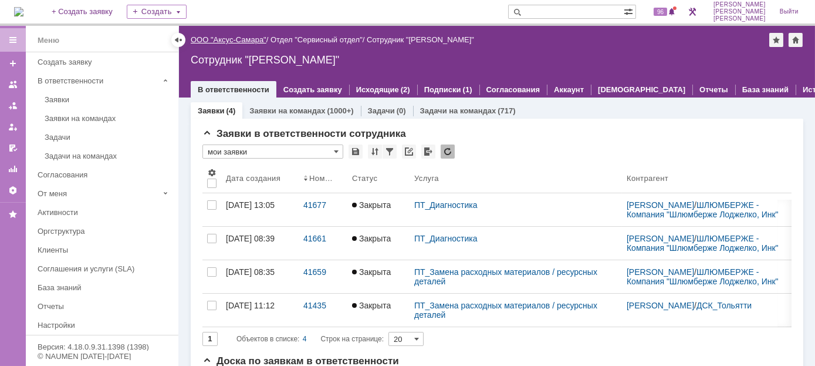
click at [241, 38] on link "ООО "Аксус-Самара"" at bounding box center [229, 39] width 76 height 9
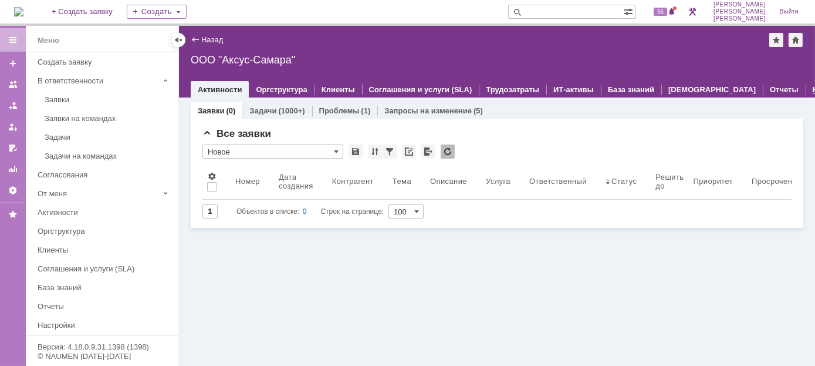
drag, startPoint x: 762, startPoint y: 90, endPoint x: 756, endPoint y: 95, distance: 7.5
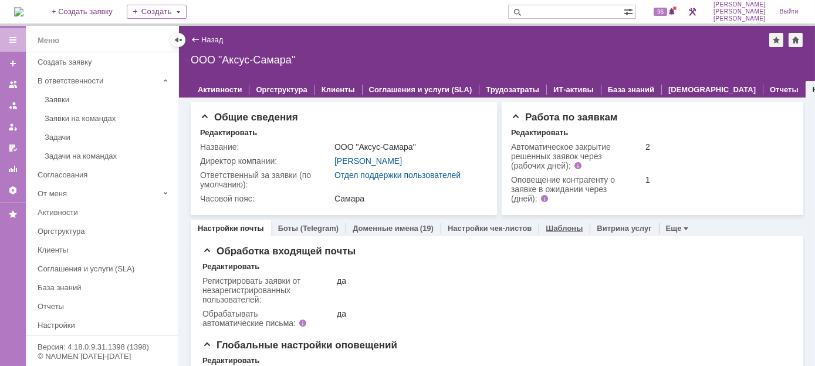
click at [552, 225] on link "Шаблоны" at bounding box center [564, 228] width 37 height 9
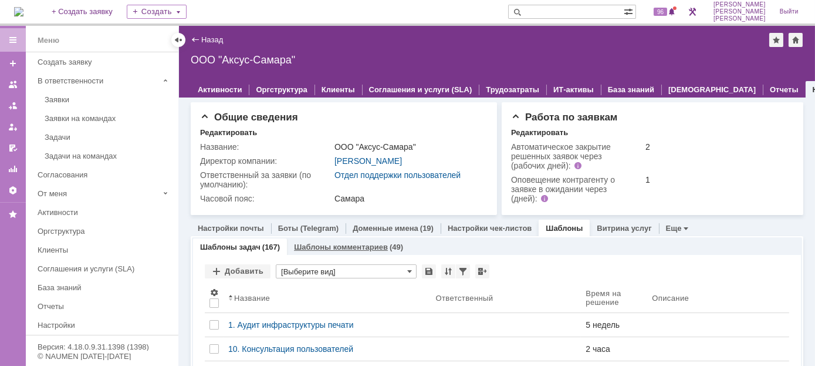
click at [318, 249] on link "Шаблоны комментариев" at bounding box center [341, 246] width 94 height 9
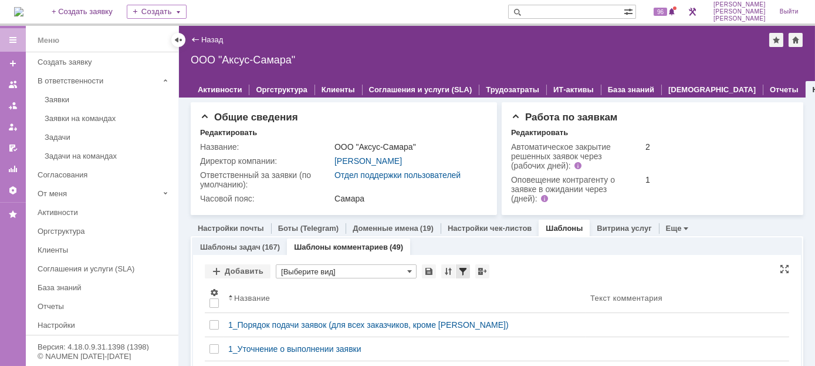
click at [459, 271] on div at bounding box center [463, 271] width 14 height 14
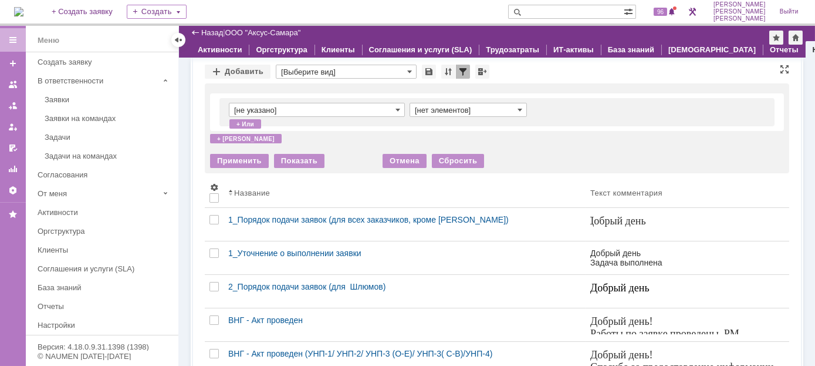
click at [509, 113] on input "[нет элементов]" at bounding box center [468, 110] width 117 height 14
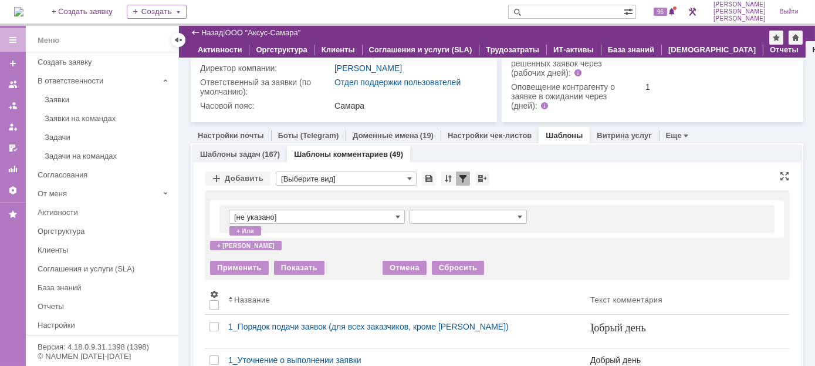
click at [528, 177] on div "Добавить * [Выберите вид] Просмотреть архив" at bounding box center [497, 178] width 584 height 15
type input "[нет элементов]"
click at [577, 14] on input "text" at bounding box center [566, 12] width 116 height 14
type input "л"
type input "лон"
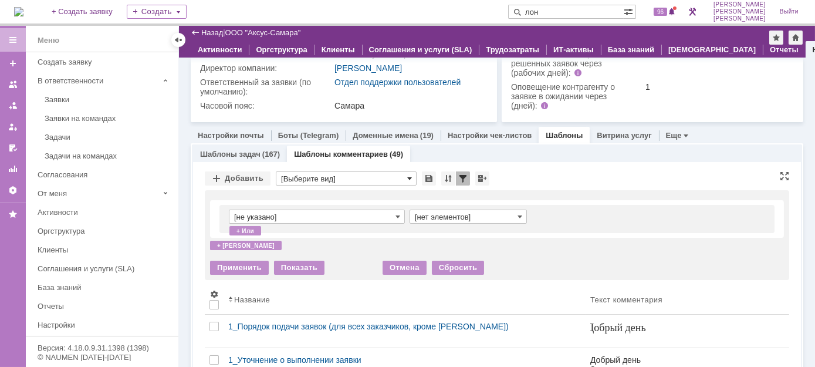
click at [408, 176] on span at bounding box center [409, 178] width 5 height 9
click at [462, 178] on div at bounding box center [463, 178] width 14 height 14
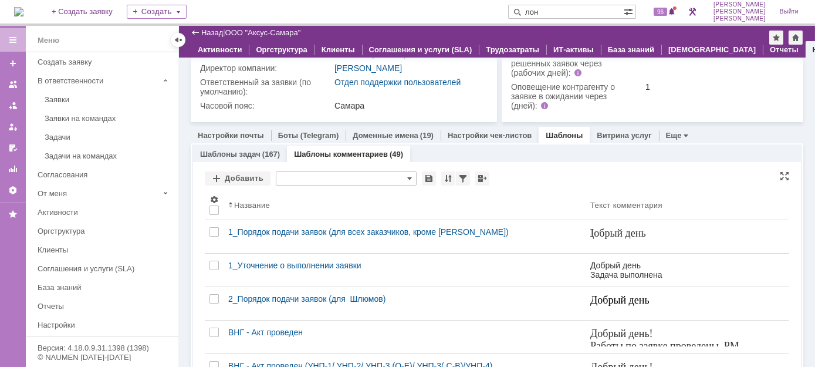
type input "[Выберите вид]"
click at [461, 178] on div at bounding box center [463, 178] width 14 height 14
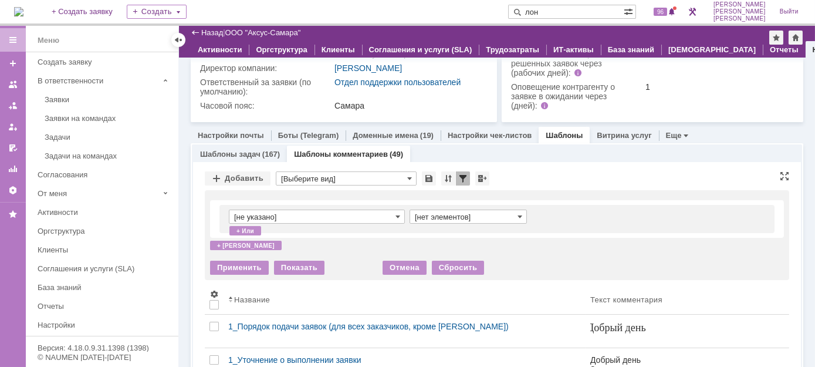
click at [319, 212] on input "[не указано]" at bounding box center [317, 217] width 176 height 14
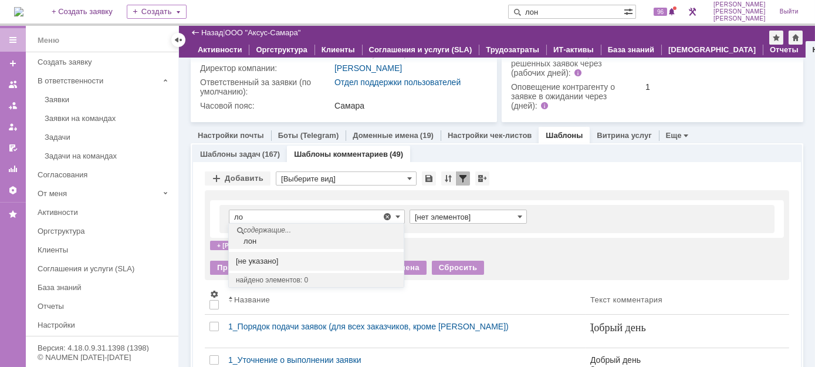
type input "л"
type input "ш"
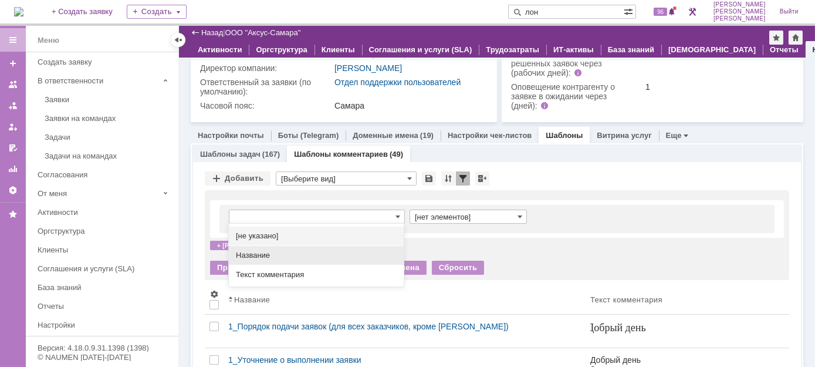
click at [283, 252] on span "Название" at bounding box center [316, 255] width 161 height 9
type input "Название"
type input "содержит"
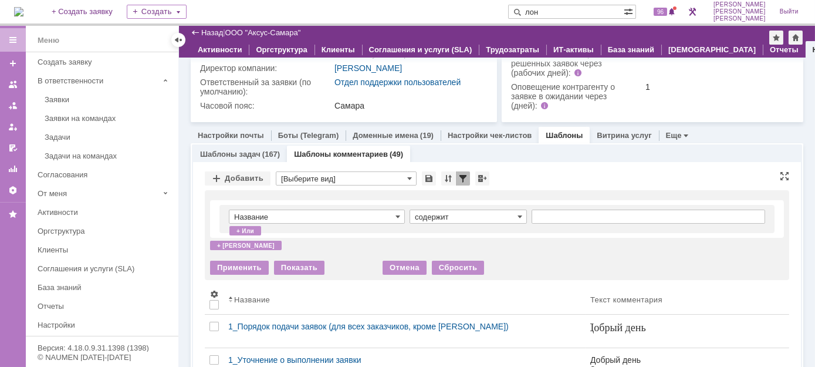
type input "Название"
click at [518, 215] on span at bounding box center [520, 216] width 5 height 9
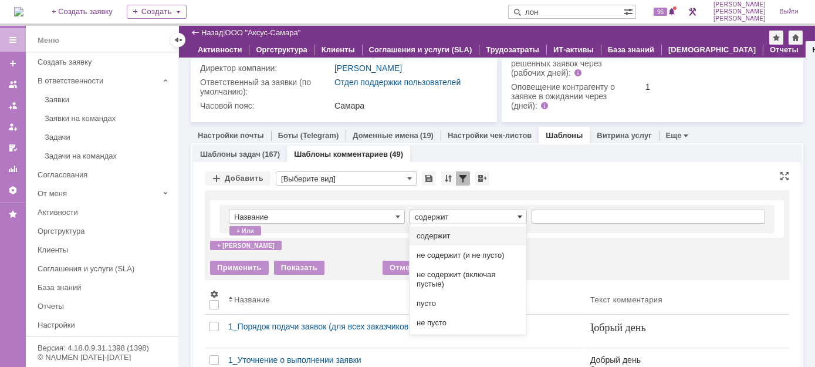
click at [518, 215] on span at bounding box center [520, 216] width 5 height 9
click at [592, 215] on input "text" at bounding box center [649, 217] width 234 height 14
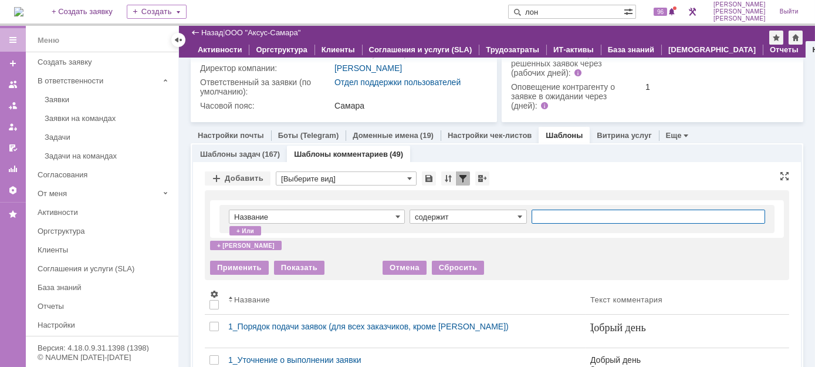
type input "содержит"
type input "лонская"
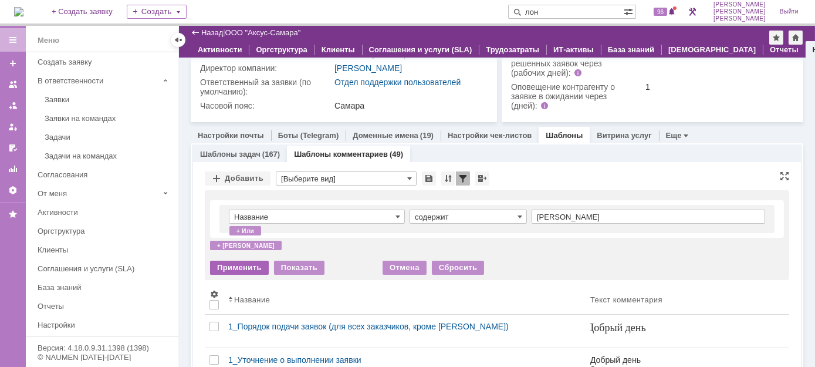
click at [239, 264] on div "Применить" at bounding box center [239, 268] width 59 height 14
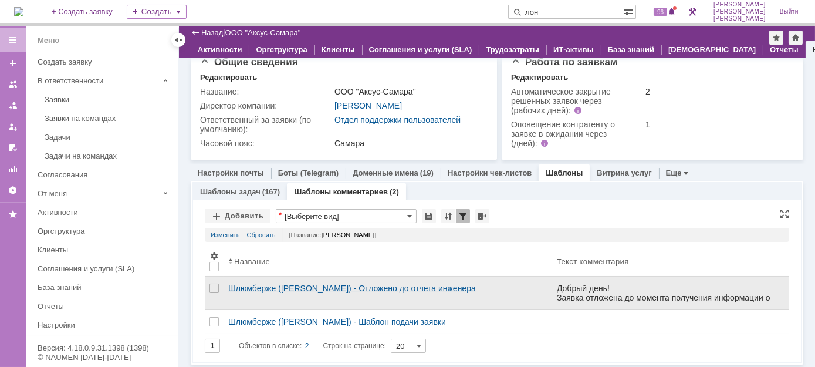
scroll to position [25, 0]
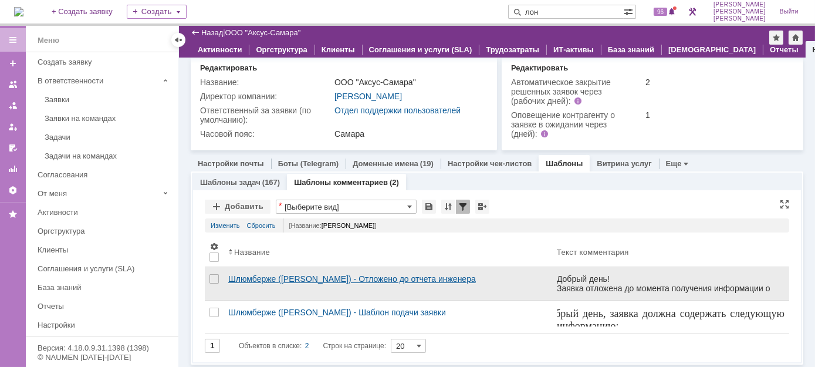
click at [280, 274] on div "Шлюмберже ([PERSON_NAME]) - Отложено до отчета инженера" at bounding box center [387, 278] width 319 height 9
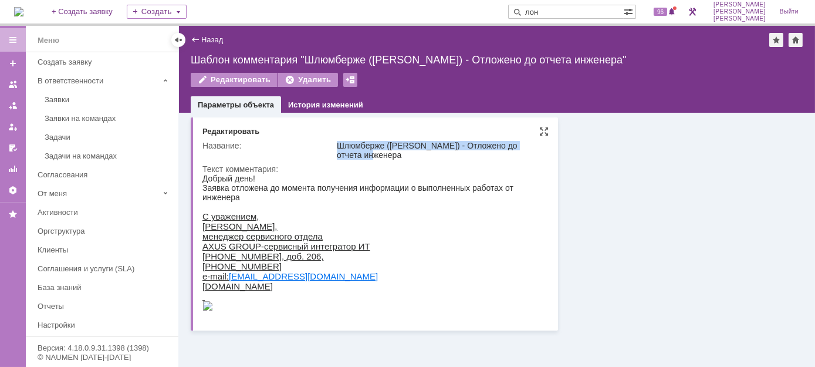
drag, startPoint x: 339, startPoint y: 144, endPoint x: 386, endPoint y: 156, distance: 48.4
click at [386, 156] on div "Шлюмберже ([PERSON_NAME]) - Отложено до отчета инженера" at bounding box center [440, 150] width 206 height 19
copy div "Шлюмберже ([PERSON_NAME]) - Отложено до отчета инженера"
click at [207, 310] on img at bounding box center [207, 304] width 11 height 9
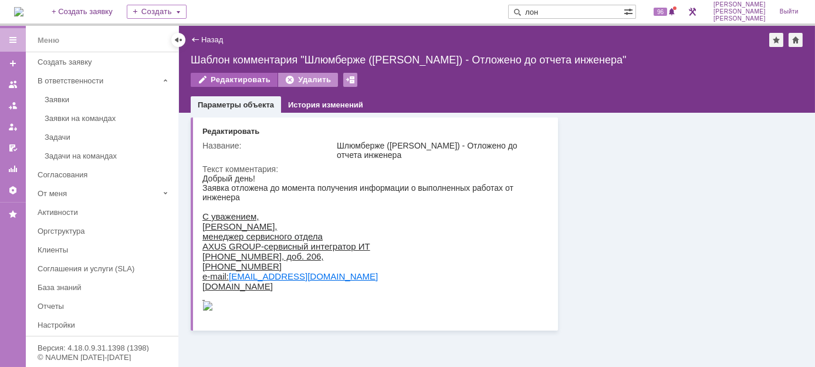
click at [252, 79] on div "Редактировать" at bounding box center [234, 80] width 87 height 14
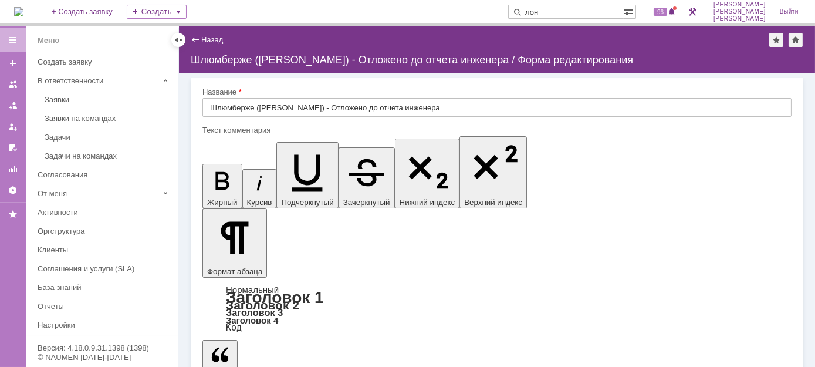
drag, startPoint x: 233, startPoint y: 3694, endPoint x: 396, endPoint y: 3844, distance: 220.9
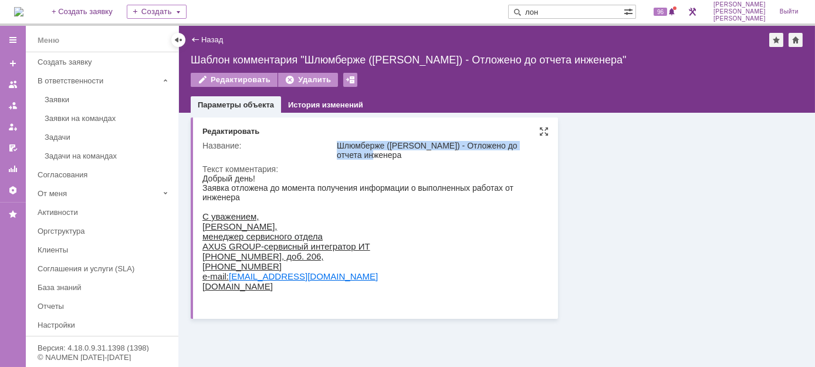
drag, startPoint x: 380, startPoint y: 155, endPoint x: 333, endPoint y: 147, distance: 47.1
click at [333, 147] on tr "Название: Шлюмберже (Лонская) - Отложено до отчета инженера" at bounding box center [373, 149] width 343 height 23
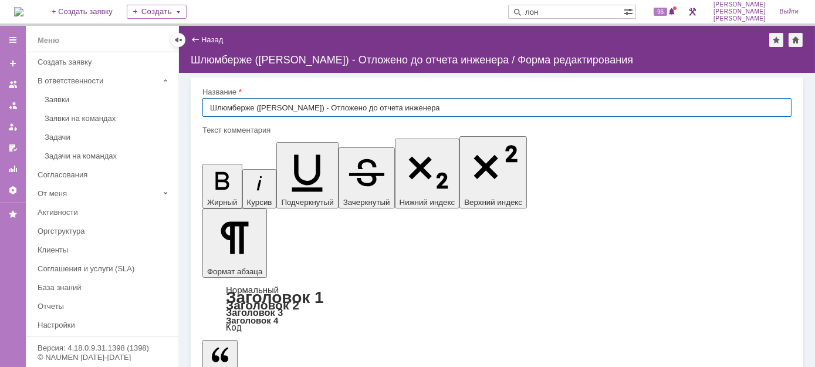
click at [197, 38] on div "Назад" at bounding box center [207, 39] width 32 height 9
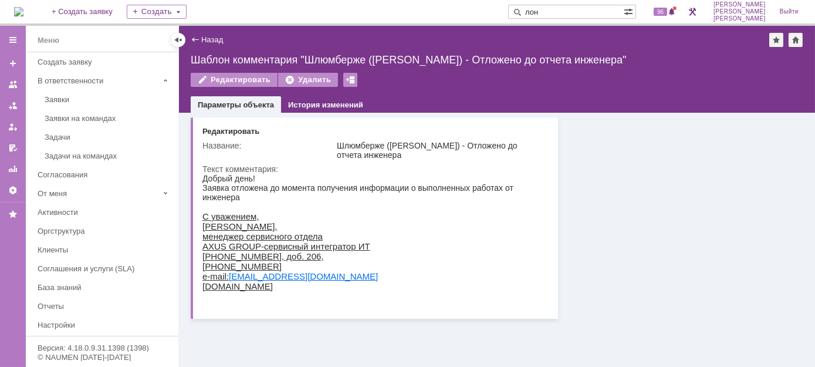
click at [192, 40] on div "Назад" at bounding box center [207, 39] width 32 height 9
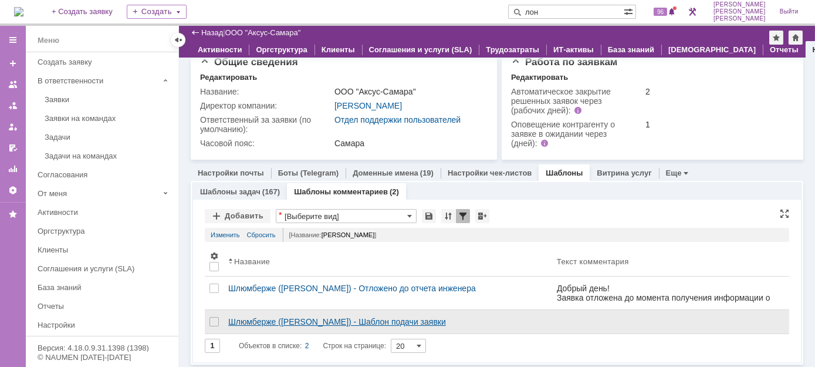
click at [307, 319] on div "Шлюмберже ([PERSON_NAME]) - Шаблон подачи заявки" at bounding box center [387, 321] width 319 height 9
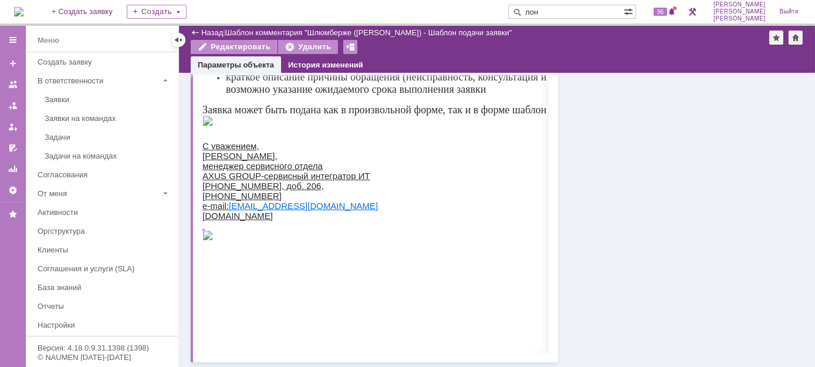
scroll to position [123, 0]
click at [215, 49] on div "Редактировать" at bounding box center [234, 47] width 87 height 14
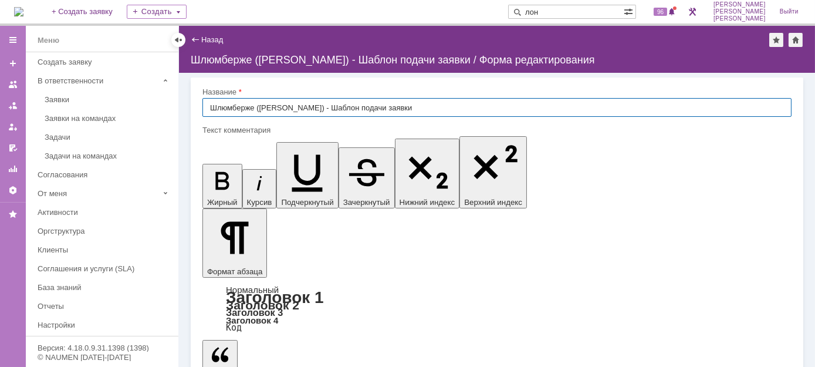
scroll to position [168, 0]
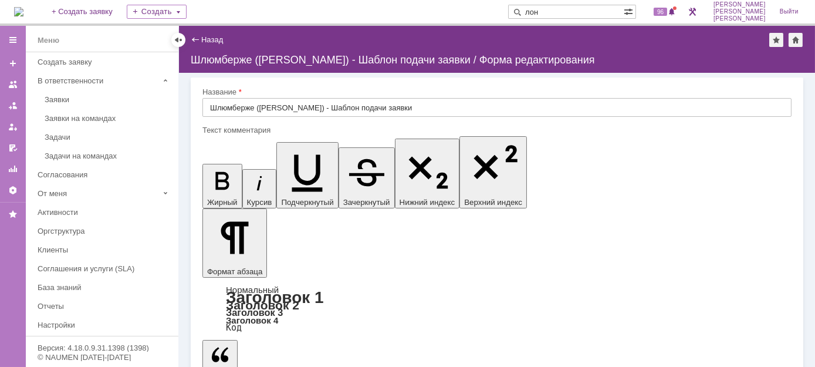
drag, startPoint x: 231, startPoint y: 3700, endPoint x: 408, endPoint y: 3679, distance: 178.4
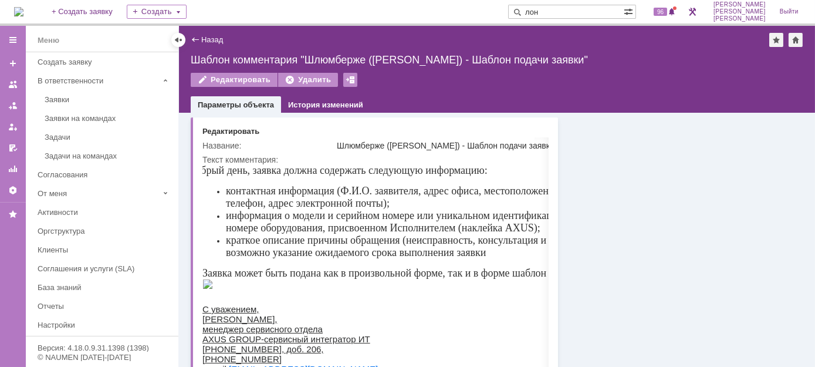
click at [195, 40] on div "Назад" at bounding box center [207, 39] width 32 height 9
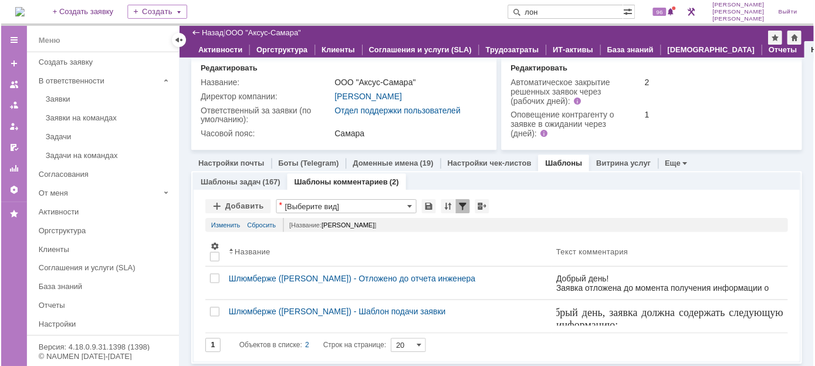
scroll to position [26, 0]
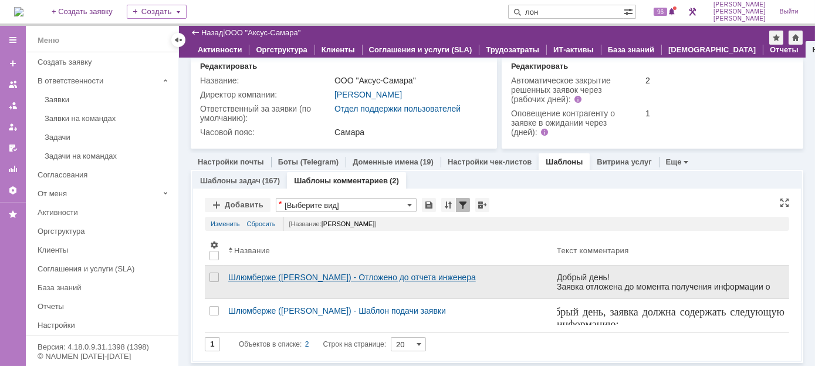
click at [290, 271] on link "Шлюмберже (Лонская) - Отложено до отчета инженера" at bounding box center [388, 281] width 329 height 33
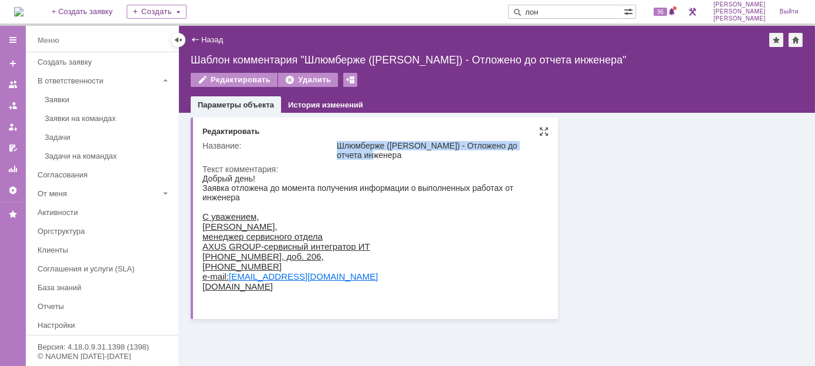
drag, startPoint x: 377, startPoint y: 151, endPoint x: 323, endPoint y: 140, distance: 55.1
click at [323, 140] on tr "Название: Шлюмберже (Лонская) - Отложено до отчета инженера" at bounding box center [373, 149] width 343 height 23
copy tr "Шлюмберже (Лонская) - Отложено до отчета инженера"
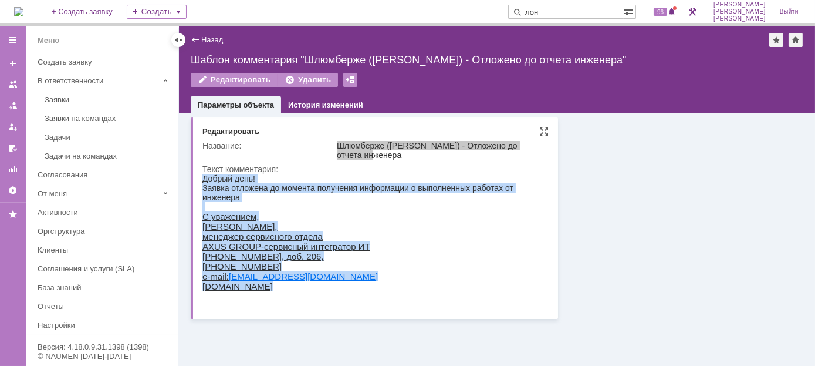
drag, startPoint x: 260, startPoint y: 291, endPoint x: 186, endPoint y: 208, distance: 111.4
click at [202, 208] on html "Добрый день! Заявка отложена до момента получения информации о выполненных рабо…" at bounding box center [373, 236] width 343 height 127
copy body "Добрый день! Заявка отложена до момента получения информации о выполненных рабо…"
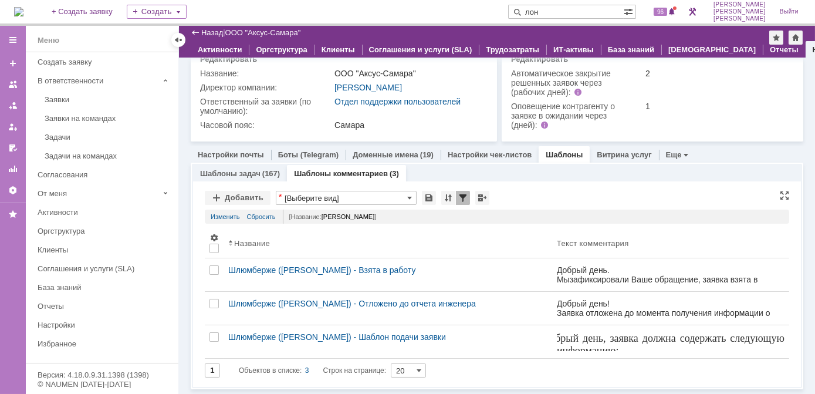
scroll to position [31, 0]
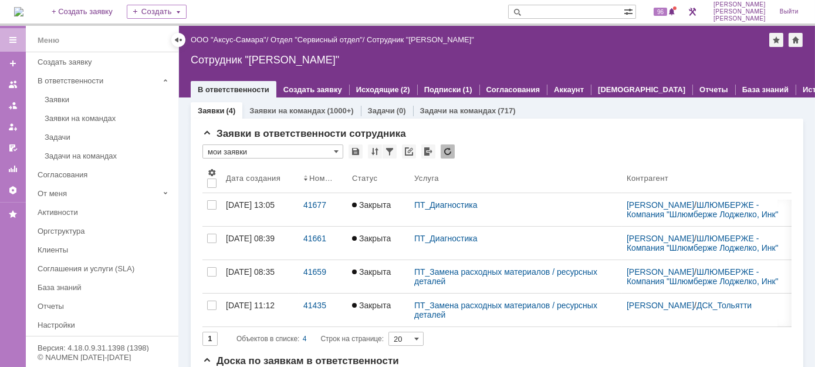
click at [227, 41] on link "ООО "Аксус-Самара"" at bounding box center [229, 39] width 76 height 9
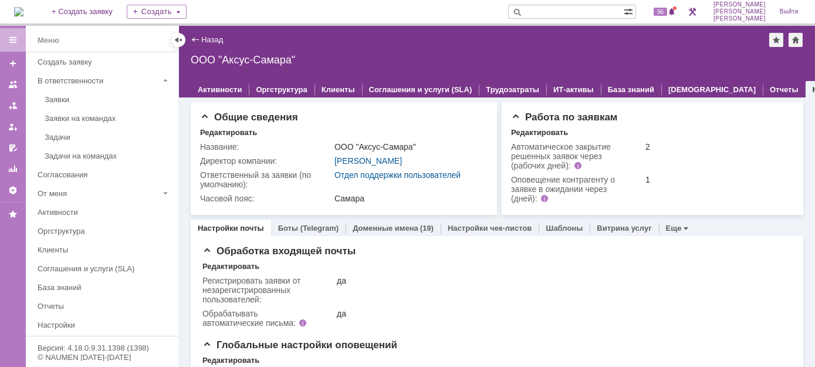
click at [549, 225] on link "Шаблоны" at bounding box center [564, 228] width 37 height 9
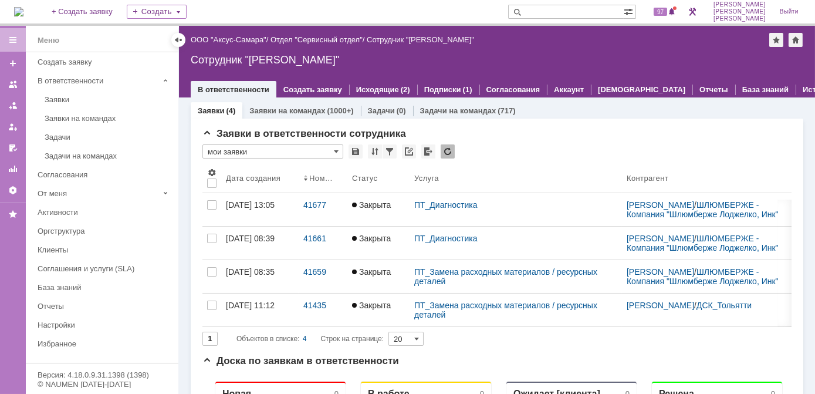
click at [229, 32] on div "Назад | ООО "Аксус-Самара" / Отдел "Сервисный отдел" / Сотрудник "[PERSON_NAME]…" at bounding box center [497, 62] width 636 height 72
click at [229, 38] on link "ООО "Аксус-Самара"" at bounding box center [229, 39] width 76 height 9
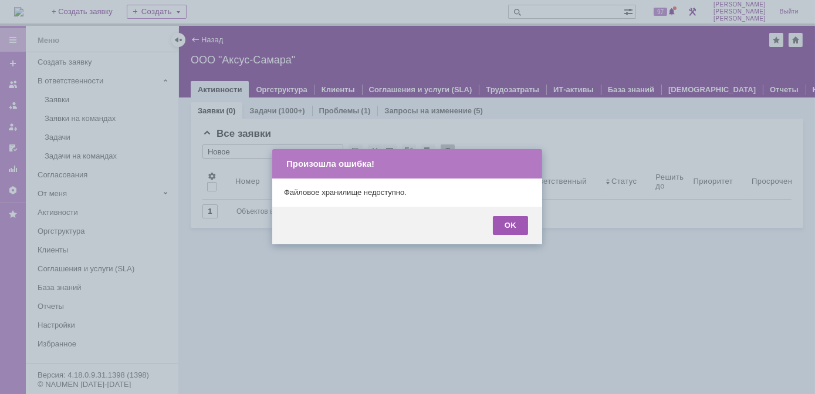
click at [507, 222] on div "OK" at bounding box center [510, 225] width 35 height 19
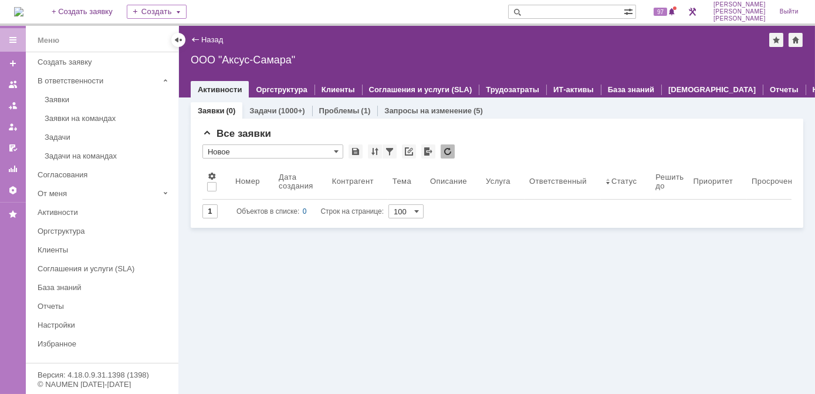
click at [296, 271] on div "Заявки (0) Задачи (1000+) Проблемы (1) Запросы на изменение (5) Все заявки * Но…" at bounding box center [497, 245] width 636 height 296
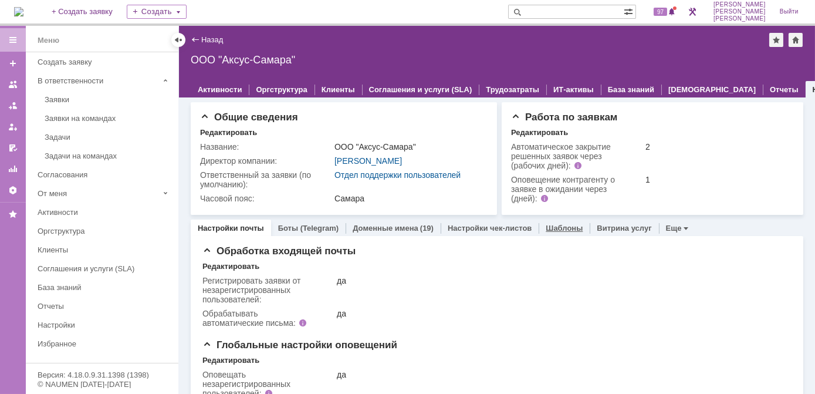
click at [559, 229] on link "Шаблоны" at bounding box center [564, 228] width 37 height 9
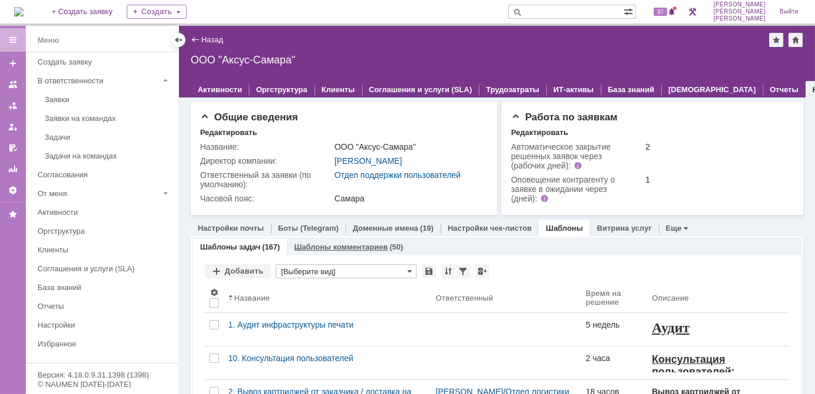
click at [334, 245] on link "Шаблоны комментариев" at bounding box center [341, 246] width 94 height 9
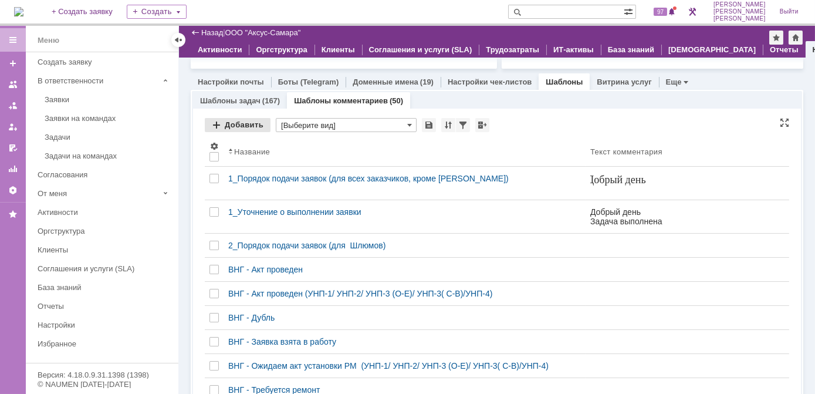
click at [214, 124] on div "Добавить" at bounding box center [238, 125] width 66 height 14
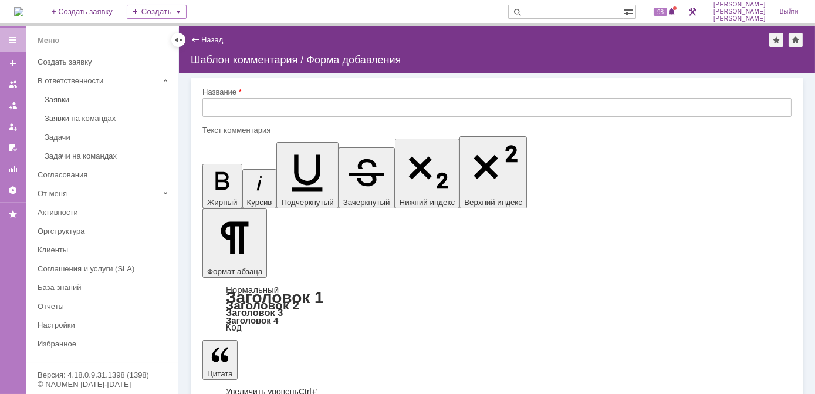
click at [231, 104] on input "text" at bounding box center [496, 107] width 589 height 19
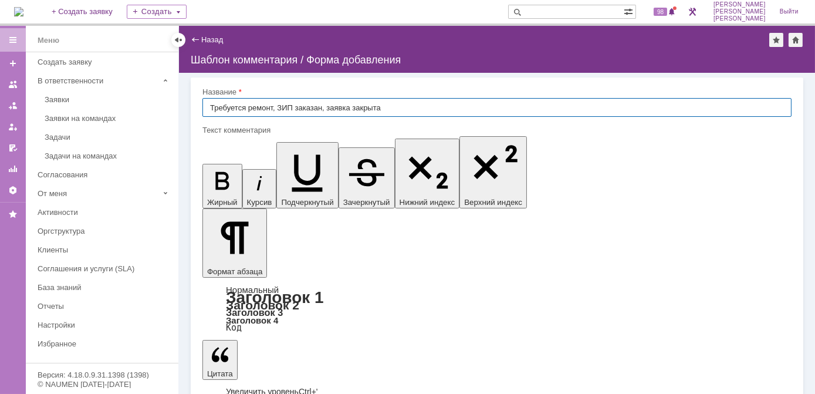
click at [208, 106] on input "Требуется ремонт, ЗИП заказан, заявка закрыта" at bounding box center [496, 107] width 589 height 19
paste input "Шлюмберже ([PERSON_NAME]) - Взята в работу"
click at [475, 107] on input "Шлюмберже ([PERSON_NAME]) - Требуется ремонт, ЗИП заказан, заявка закрыта" at bounding box center [496, 107] width 589 height 19
type input "Шлюмберже ([PERSON_NAME]) - Требуется ремонт, ЗИП заказан, заявка закрыта"
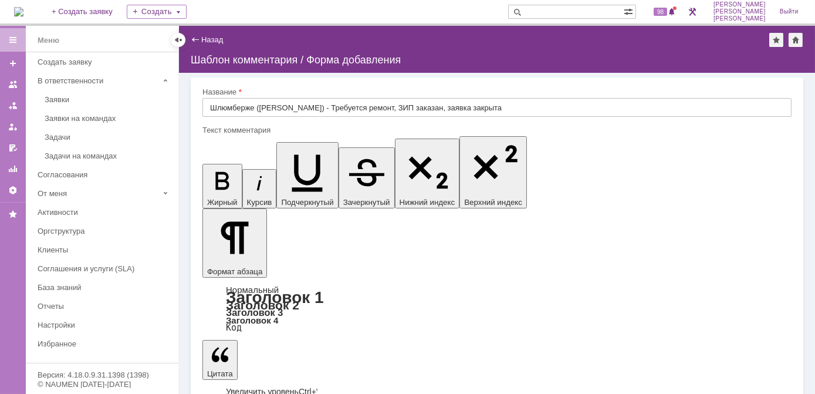
click at [235, 109] on input "text" at bounding box center [496, 107] width 589 height 19
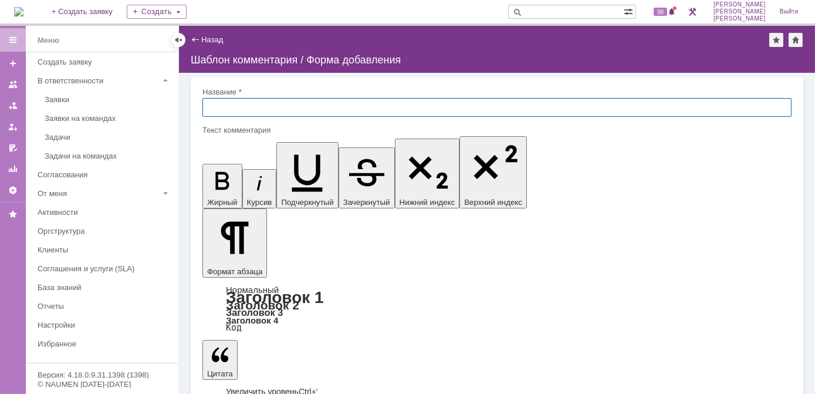
paste input "Шлюмберже ([PERSON_NAME]) - Взята в работу"
click at [300, 106] on input "Шлюмберже ([PERSON_NAME]) - Взята в работу" at bounding box center [496, 107] width 589 height 19
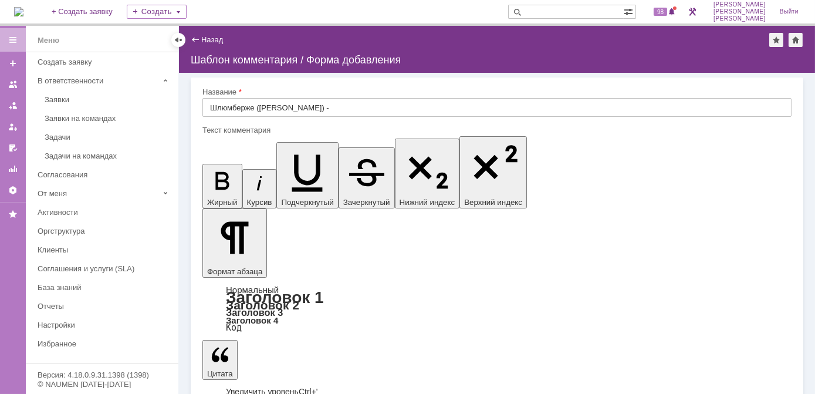
click at [302, 106] on input "Шлюмберже ([PERSON_NAME]) -" at bounding box center [496, 107] width 589 height 19
click at [305, 101] on input "Шлюмберже ([PERSON_NAME]) -" at bounding box center [496, 107] width 589 height 19
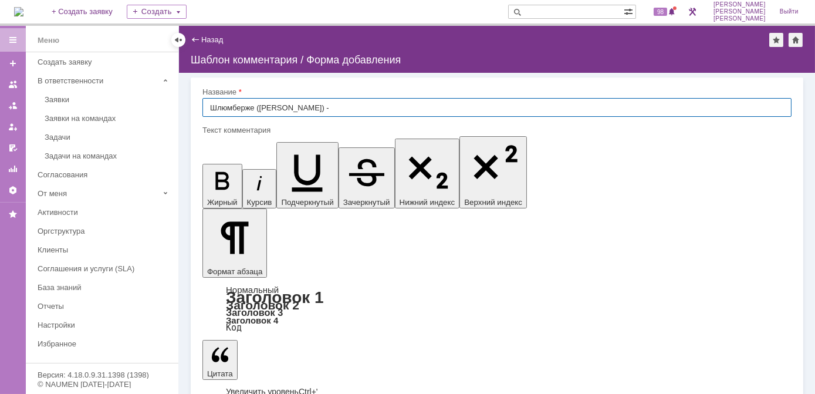
click at [305, 107] on input "Шлюмберже ([PERSON_NAME]) -" at bounding box center [496, 107] width 589 height 19
click at [305, 110] on input "Шлюмберже ([PERSON_NAME]) -" at bounding box center [496, 107] width 589 height 19
type input "Шлюмберже ([PERSON_NAME]) - О предоставлении сведений"
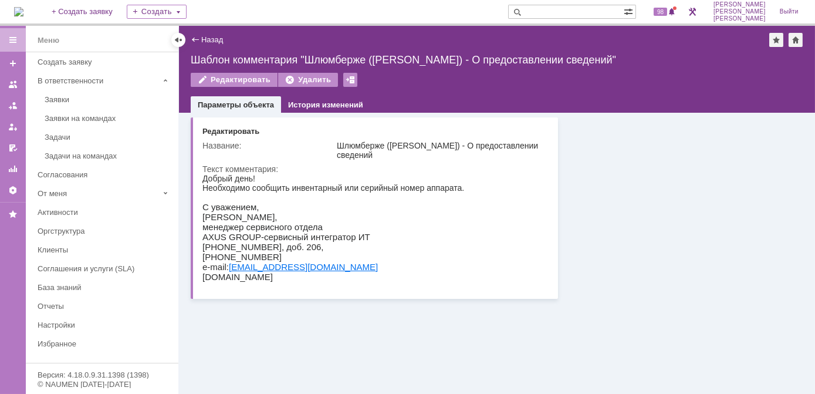
click at [195, 37] on div "Назад" at bounding box center [207, 39] width 32 height 9
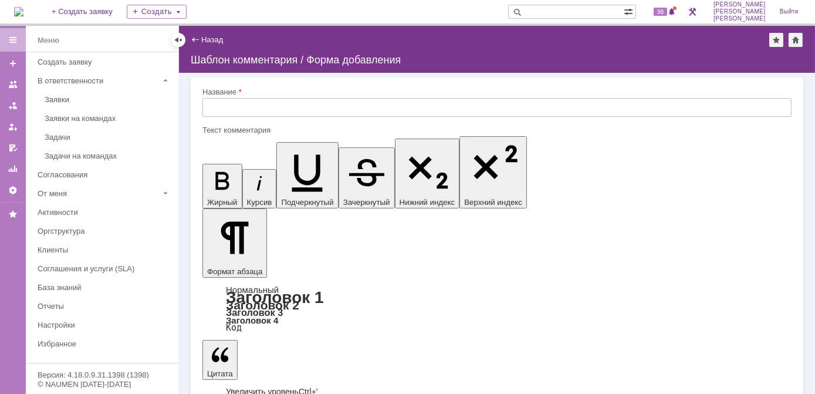
click at [234, 107] on input "text" at bounding box center [496, 107] width 589 height 19
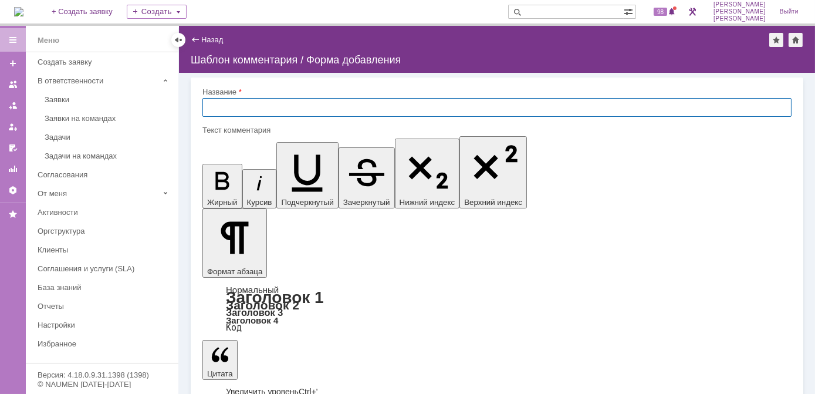
paste input "Название: Шлюмберже ([PERSON_NAME]) - Взята в работу"
click at [250, 104] on input "Название: Шлюмберже ([PERSON_NAME]) - Взята в работу" at bounding box center [496, 107] width 589 height 19
click at [300, 109] on input "Шлюмберже ([PERSON_NAME]) - Взята в работу" at bounding box center [496, 107] width 589 height 19
click at [356, 107] on input "Шлюмберже ([PERSON_NAME]) - О выполнении" at bounding box center [496, 107] width 589 height 19
type input "Шлюмберже ([PERSON_NAME]) - О выполнении заявки"
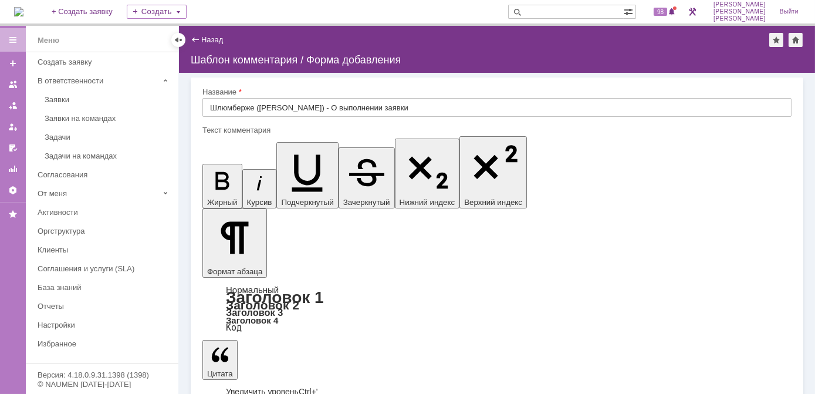
drag, startPoint x: 289, startPoint y: 3587, endPoint x: 295, endPoint y: 3592, distance: 7.5
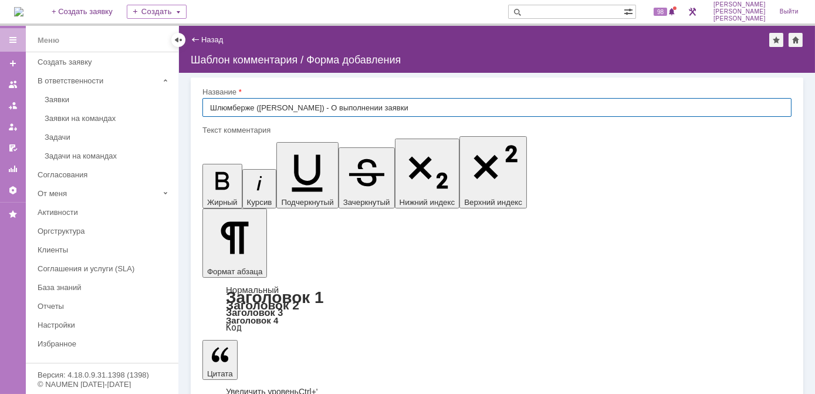
click at [306, 107] on input "Шлюмберже ([PERSON_NAME]) - О выполнении заявки" at bounding box center [496, 107] width 589 height 19
click at [306, 106] on input "Шлюмберже ([PERSON_NAME]) - О выполнении заявки" at bounding box center [496, 107] width 589 height 19
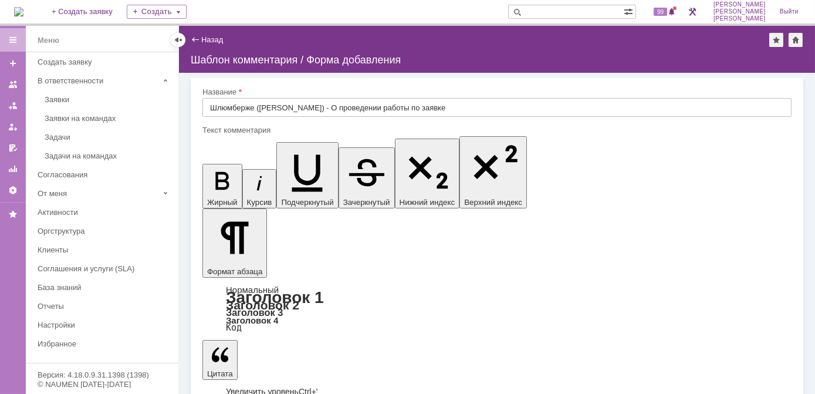
click at [416, 105] on input "Шлюмберже ([PERSON_NAME]) - О проведении работы по заявке" at bounding box center [496, 107] width 589 height 19
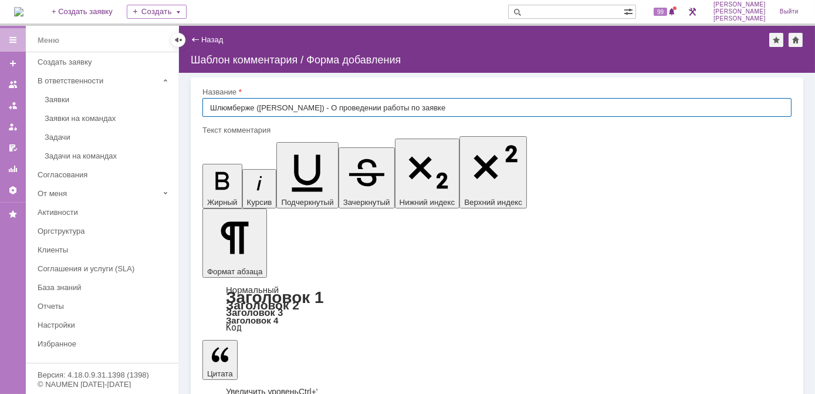
click at [414, 107] on input "Шлюмберже ([PERSON_NAME]) - О проведении работы по заявке" at bounding box center [496, 107] width 589 height 19
click at [416, 108] on input "Шлюмберже ([PERSON_NAME]) - О проведении работы по заявке" at bounding box center [496, 107] width 589 height 19
type input "Шлюмберже ([PERSON_NAME]) - О проведении работы по заявке+оценка"
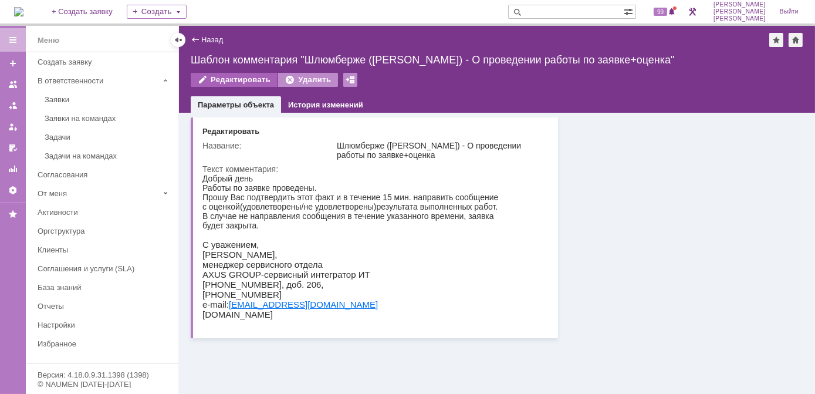
click at [211, 85] on div "Редактировать" at bounding box center [234, 80] width 87 height 14
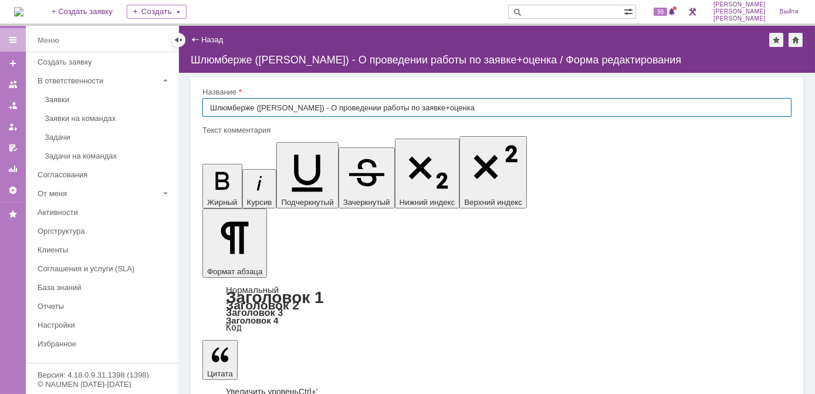
click at [194, 40] on div "Назад" at bounding box center [207, 39] width 32 height 9
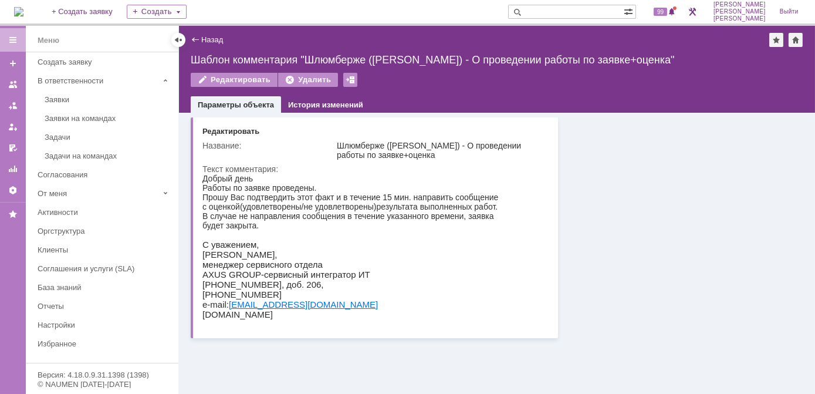
click at [192, 40] on div "Назад" at bounding box center [207, 39] width 32 height 9
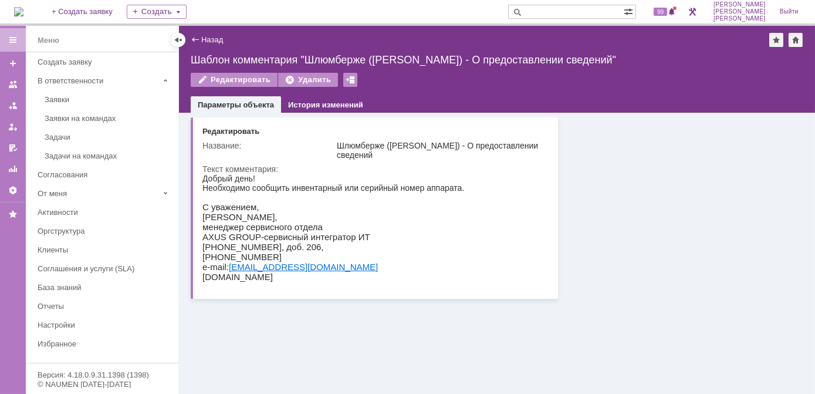
click at [195, 38] on div "Назад" at bounding box center [207, 39] width 32 height 9
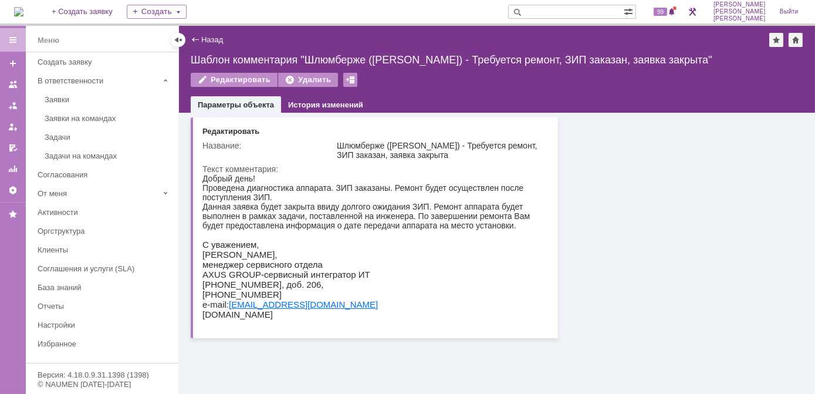
click at [195, 40] on div "Назад" at bounding box center [207, 39] width 32 height 9
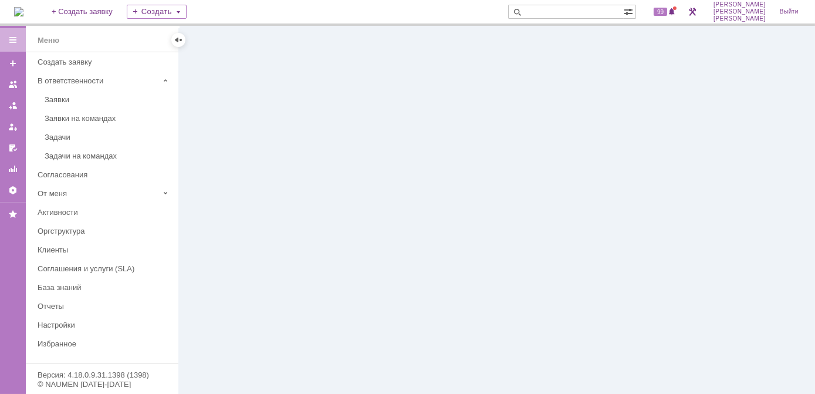
click at [23, 9] on img at bounding box center [18, 11] width 9 height 9
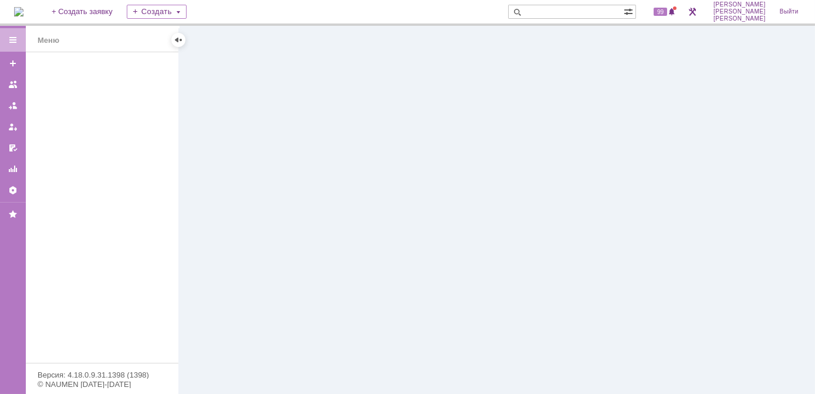
click at [228, 88] on div at bounding box center [497, 210] width 636 height 368
click at [13, 43] on div at bounding box center [13, 210] width 26 height 368
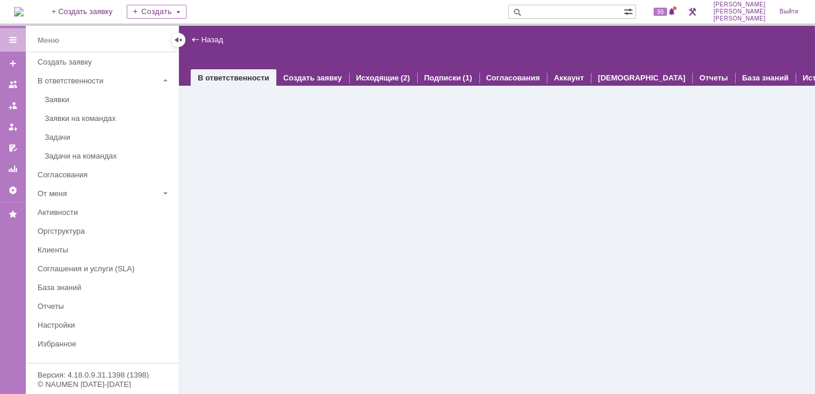
click at [13, 41] on div at bounding box center [12, 39] width 9 height 9
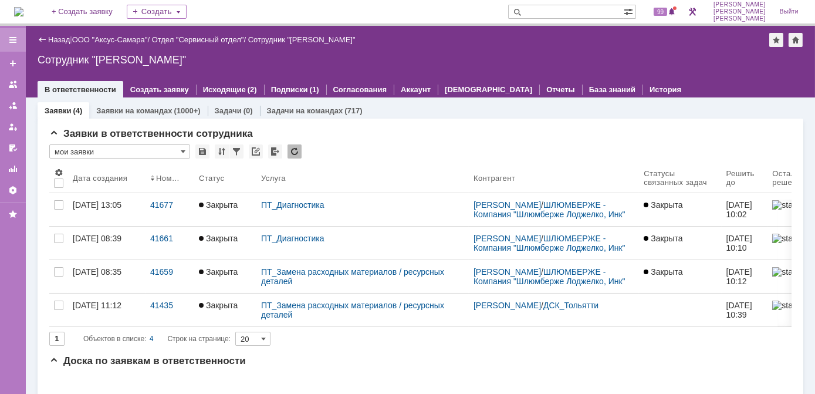
click at [13, 40] on div at bounding box center [12, 39] width 9 height 9
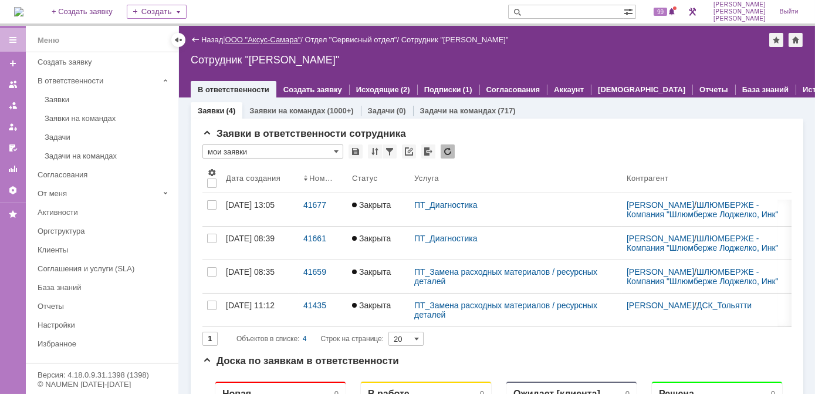
click at [257, 39] on link "ООО "Аксус-Самара"" at bounding box center [263, 39] width 76 height 9
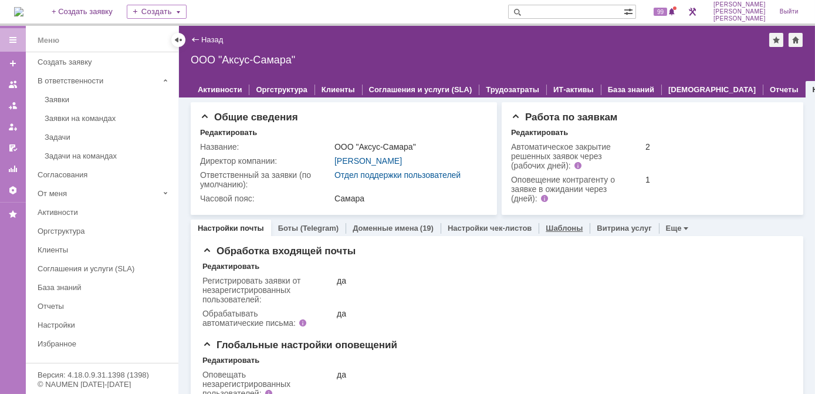
click at [552, 227] on link "Шаблоны" at bounding box center [564, 228] width 37 height 9
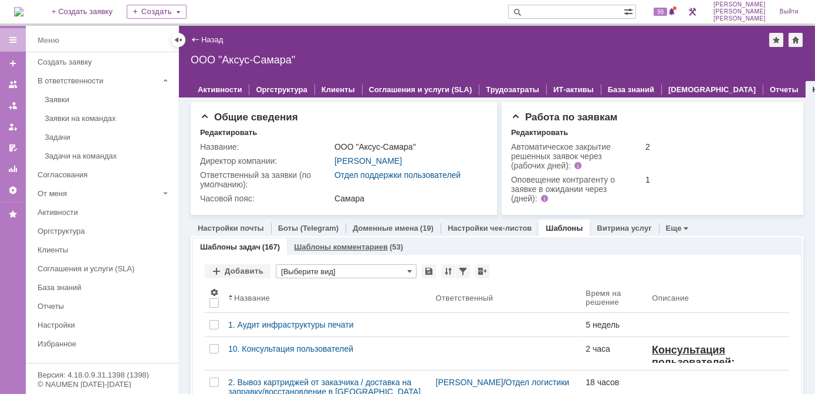
click at [346, 242] on link "Шаблоны комментариев" at bounding box center [341, 246] width 94 height 9
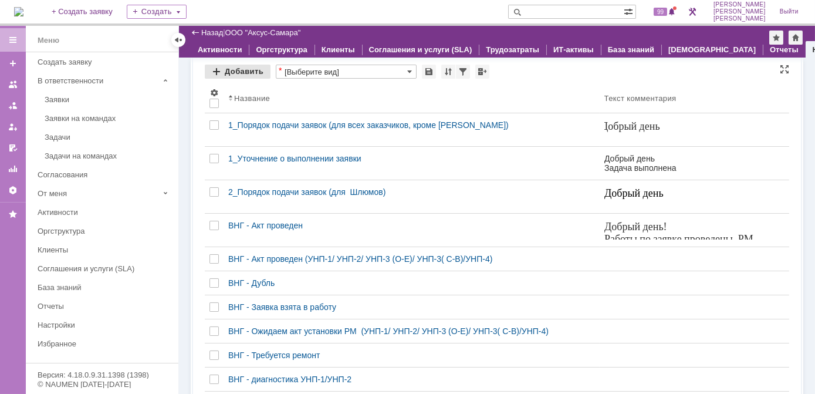
click at [211, 69] on div "Добавить" at bounding box center [238, 72] width 66 height 14
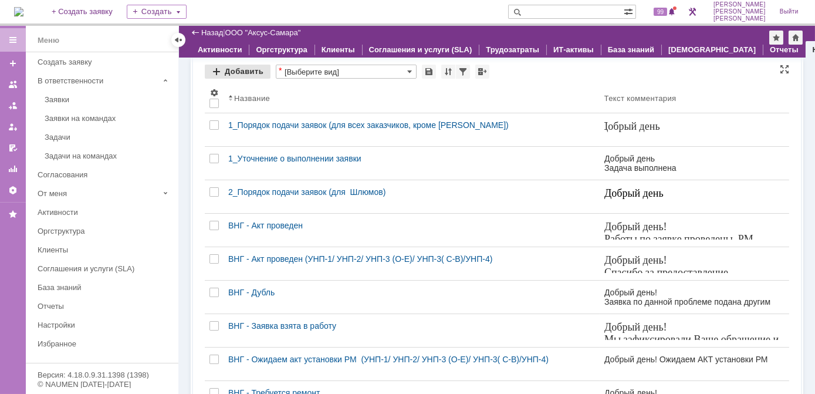
click at [244, 72] on div "Добавить" at bounding box center [238, 72] width 66 height 14
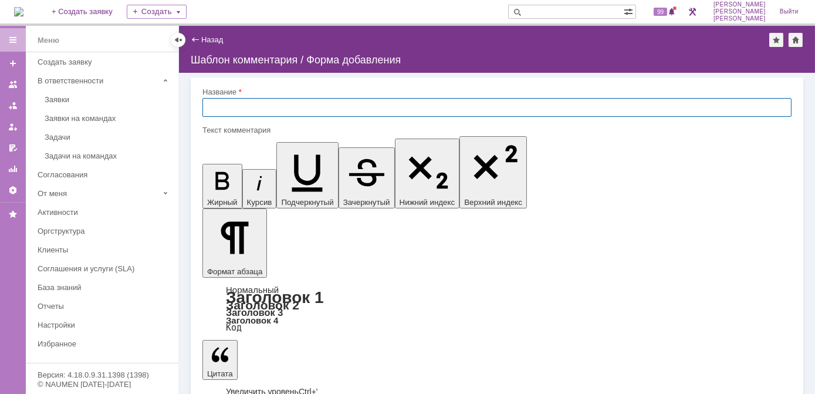
click at [244, 109] on input "text" at bounding box center [496, 107] width 589 height 19
paste input "Шлюмберже ([PERSON_NAME]) - Взята в работу"
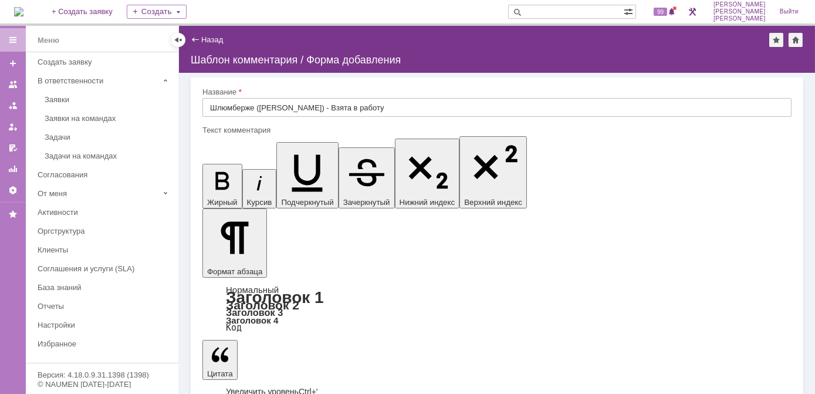
click at [357, 113] on input "Шлюмберже ([PERSON_NAME]) - Взята в работу" at bounding box center [496, 107] width 589 height 19
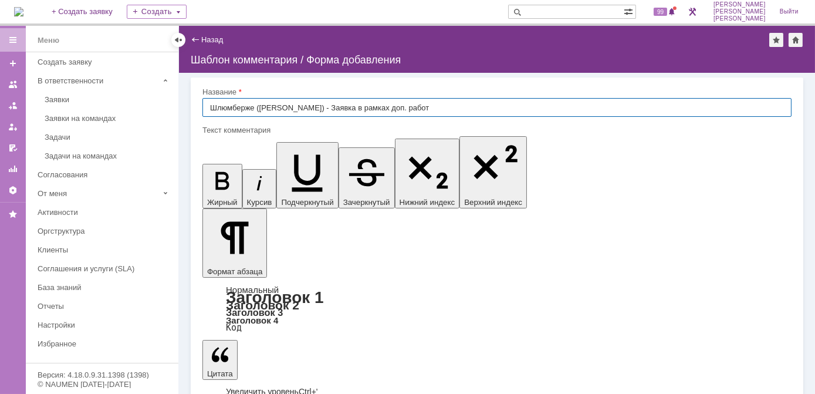
type input "Шлюмберже ([PERSON_NAME]) - Заявка в рамках доп. работ"
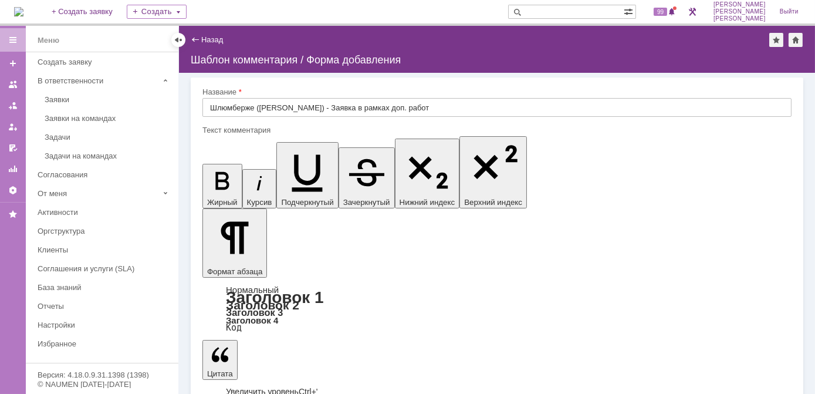
drag, startPoint x: 1017, startPoint y: 3820, endPoint x: 224, endPoint y: 3590, distance: 825.7
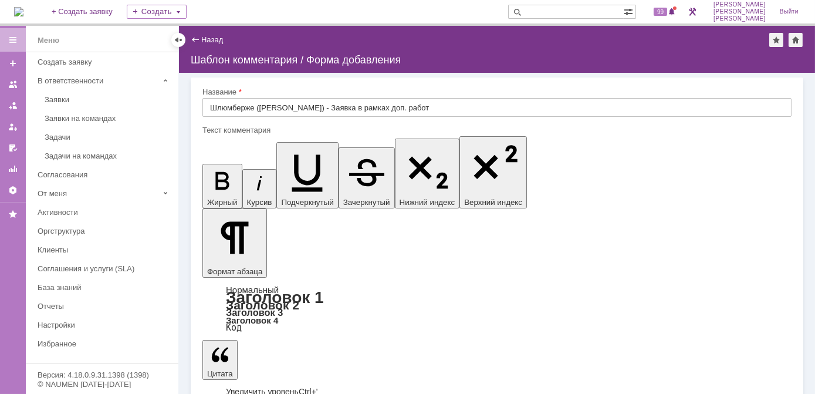
drag, startPoint x: 215, startPoint y: 3572, endPoint x: 488, endPoint y: 3623, distance: 278.3
drag, startPoint x: 82, startPoint y: 28, endPoint x: 803, endPoint y: 176, distance: 735.8
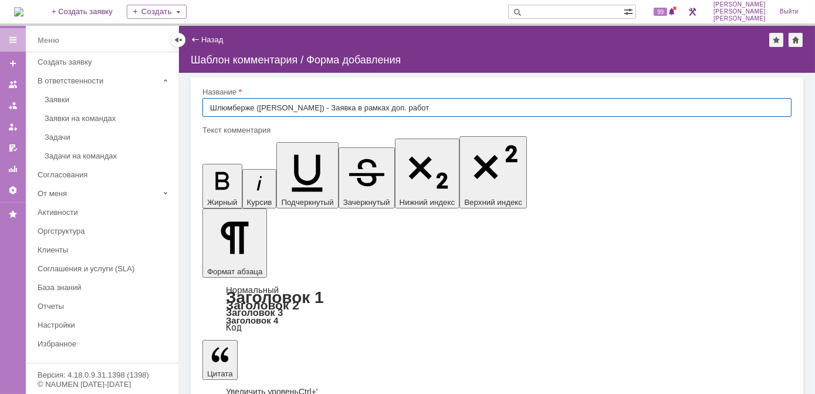
click at [327, 106] on input "Шлюмберже ([PERSON_NAME]) - Заявка в рамках доп. работ" at bounding box center [496, 107] width 589 height 19
click at [333, 111] on input "Шлюмберже ([PERSON_NAME]) - Заявка в рамках доп. работ" at bounding box center [496, 107] width 589 height 19
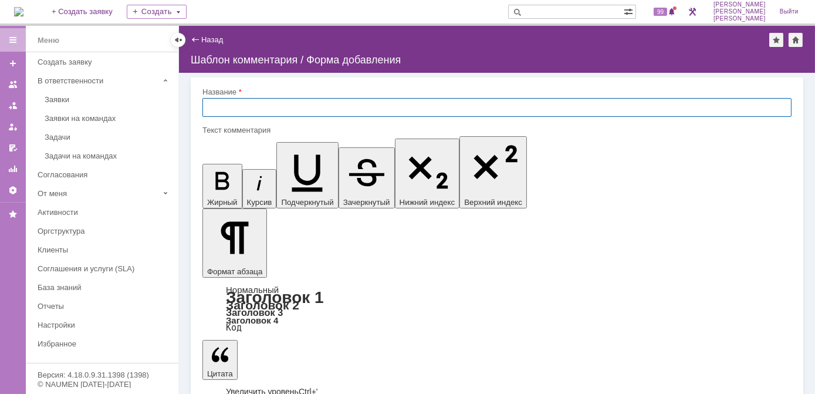
click at [296, 113] on input "text" at bounding box center [496, 107] width 589 height 19
paste input "Шлюмберже ([PERSON_NAME]) - Взята в работу"
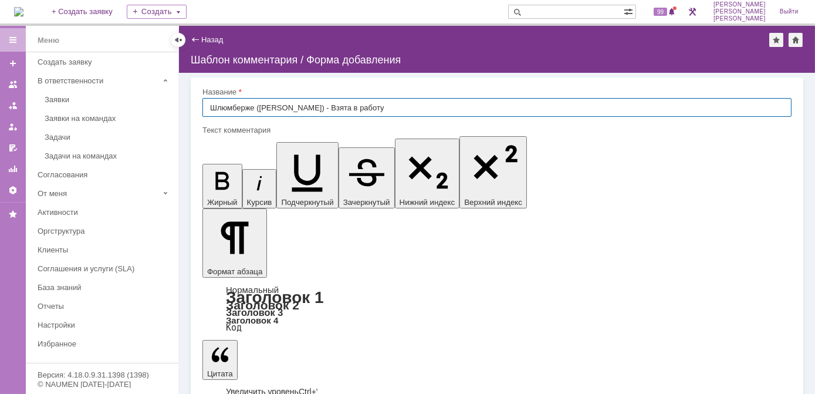
click at [300, 106] on input "Шлюмберже ([PERSON_NAME]) - Взята в работу" at bounding box center [496, 107] width 589 height 19
type input "Шлюмберже ([PERSON_NAME]) - Заявка перешла в статус "просрочена""
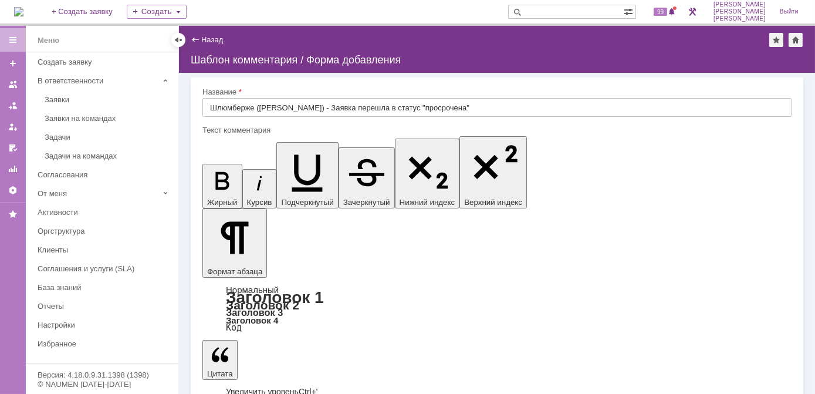
drag, startPoint x: 218, startPoint y: 3623, endPoint x: 286, endPoint y: 3640, distance: 70.7
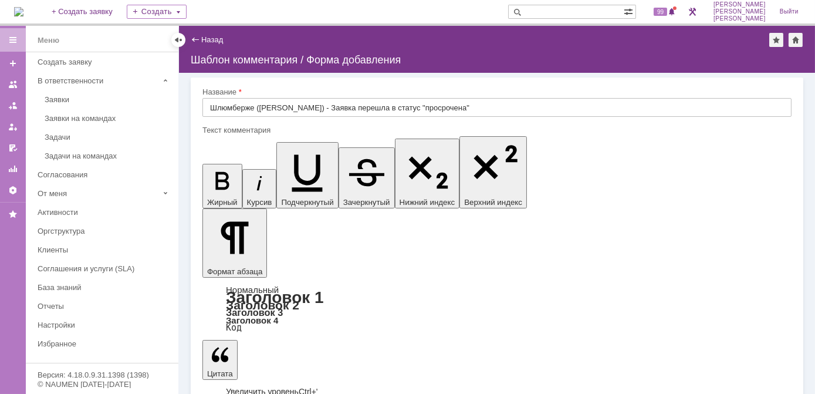
drag, startPoint x: 346, startPoint y: 3689, endPoint x: 326, endPoint y: 3679, distance: 22.3
drag, startPoint x: 215, startPoint y: 3569, endPoint x: 540, endPoint y: 3650, distance: 334.9
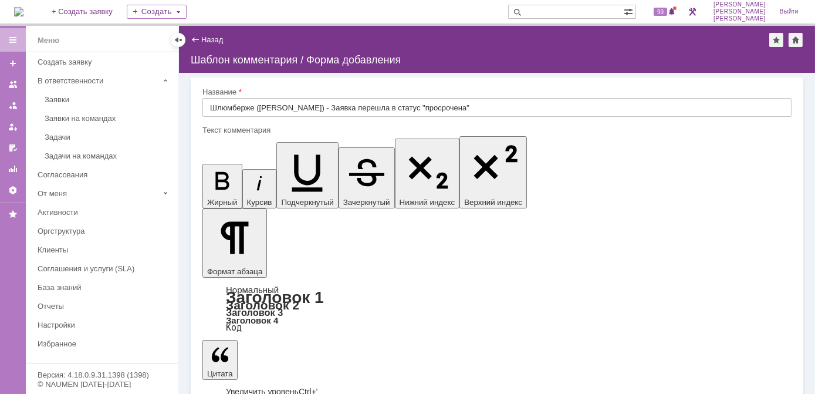
scroll to position [101, 0]
click at [263, 111] on input "text" at bounding box center [496, 107] width 589 height 19
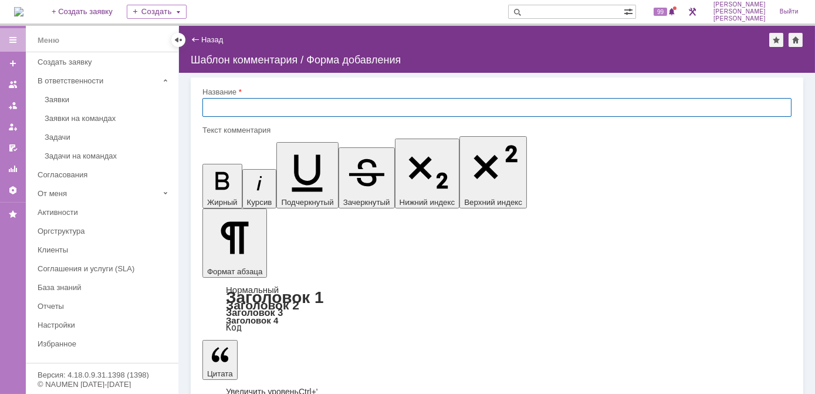
paste input "Шлюмберже ([PERSON_NAME]) - Взята в работу"
click at [364, 105] on input "Шлюмберже ([PERSON_NAME]) - Взята в работу" at bounding box center [496, 107] width 589 height 19
drag, startPoint x: 300, startPoint y: 106, endPoint x: 352, endPoint y: 107, distance: 52.2
click at [352, 107] on input "Шлюмберже ([PERSON_NAME]) - Взята в работу" at bounding box center [496, 107] width 589 height 19
paste input "жидаем акт установки РМ"
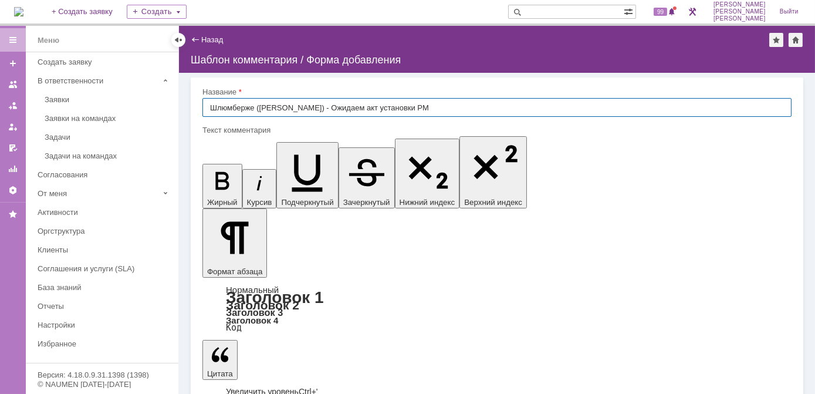
type input "Шлюмберже ([PERSON_NAME]) - Ожидаем акт установки РМ"
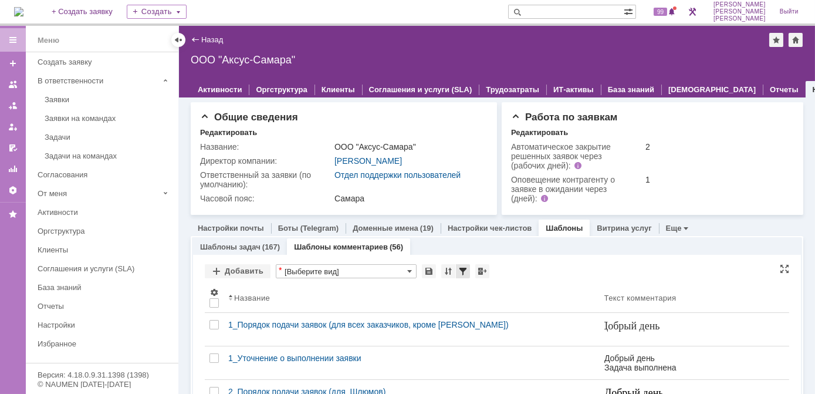
click at [462, 267] on div at bounding box center [463, 271] width 14 height 14
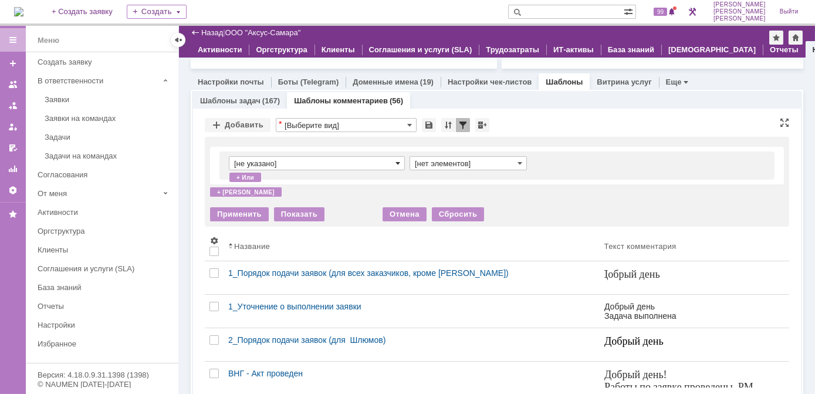
click at [399, 164] on span at bounding box center [398, 162] width 5 height 9
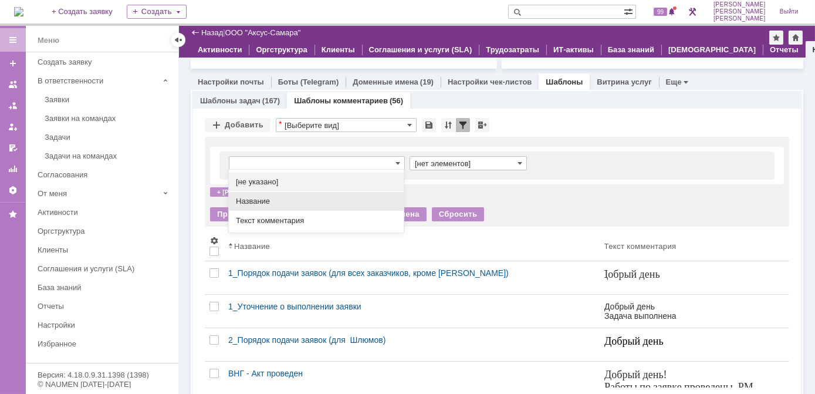
click at [247, 204] on span "Название" at bounding box center [316, 201] width 161 height 9
type input "Название"
type input "содержит"
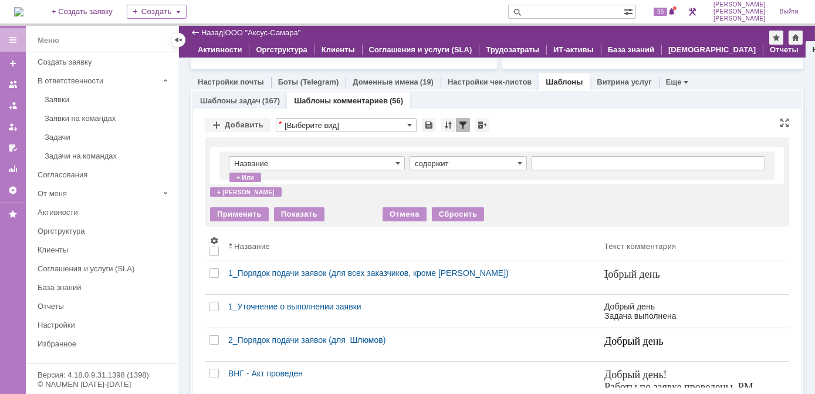
type input "Название"
click at [559, 162] on input "text" at bounding box center [649, 163] width 234 height 14
type input "лон"
click at [232, 211] on div "Применить" at bounding box center [239, 214] width 59 height 14
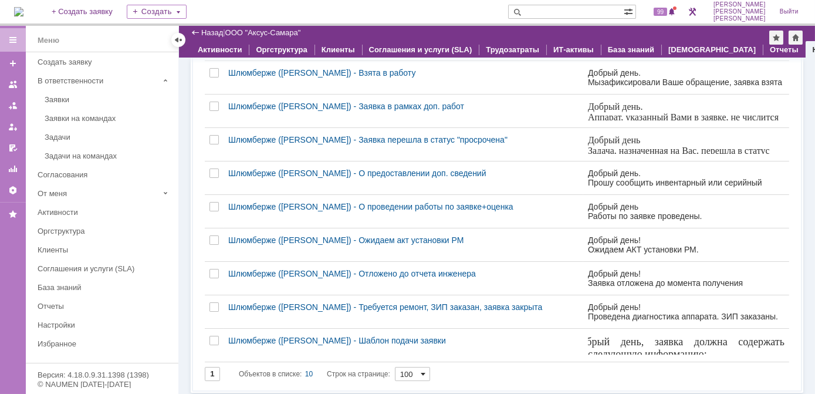
click at [425, 371] on span at bounding box center [423, 373] width 5 height 9
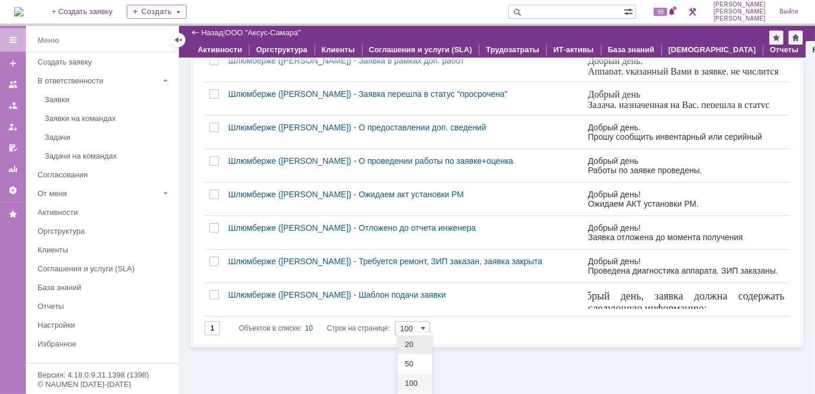
click at [408, 343] on span "20" at bounding box center [415, 344] width 20 height 9
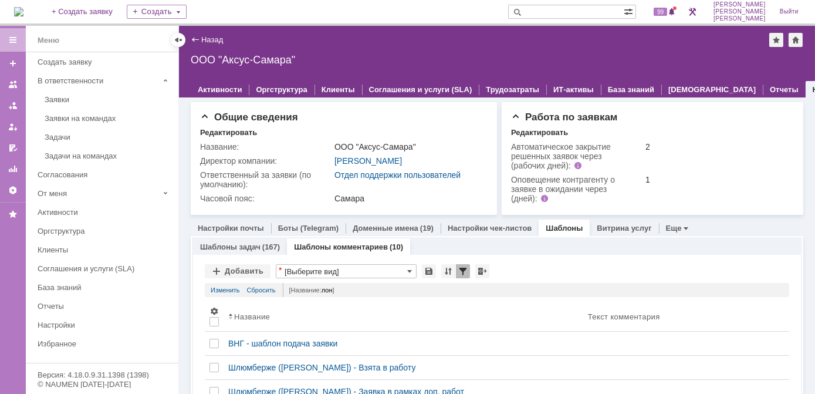
type input "20"
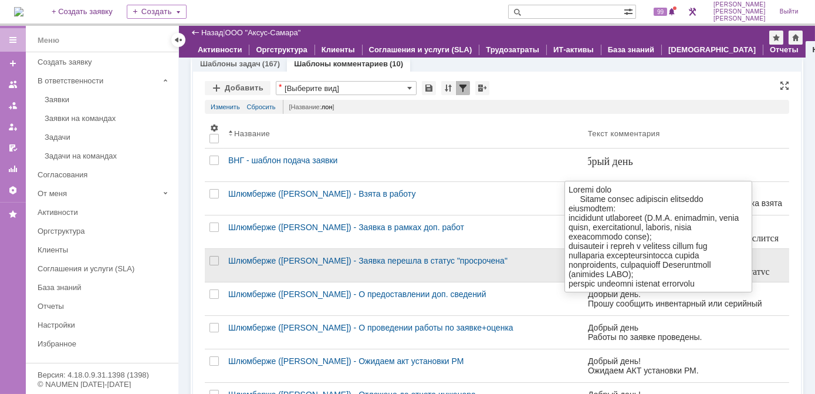
scroll to position [158, 0]
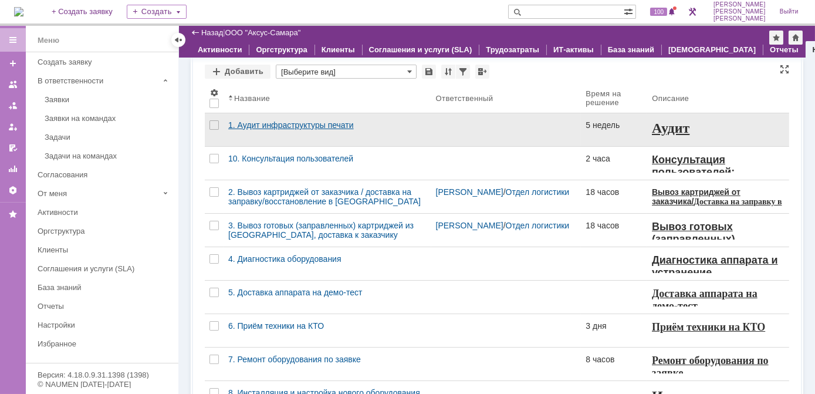
scroll to position [53, 0]
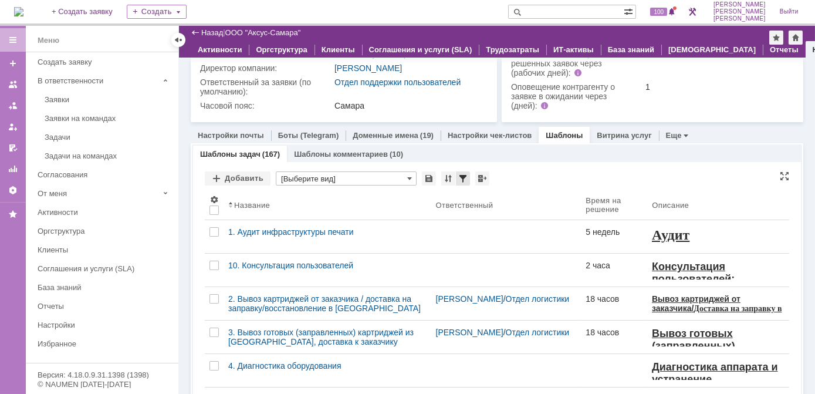
click at [458, 178] on div at bounding box center [463, 178] width 14 height 14
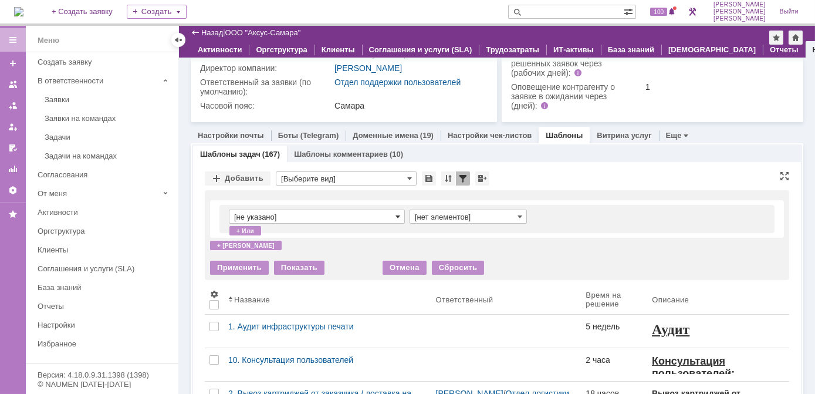
click at [397, 214] on span at bounding box center [398, 216] width 5 height 9
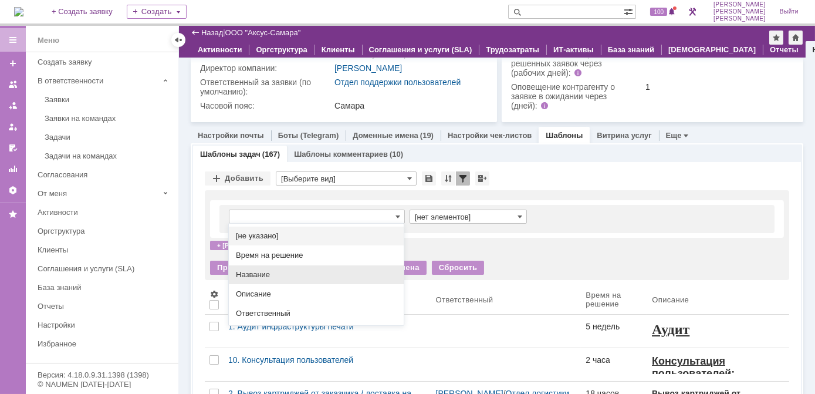
click at [275, 272] on span "Название" at bounding box center [316, 274] width 161 height 9
type input "Название"
type input "содержит"
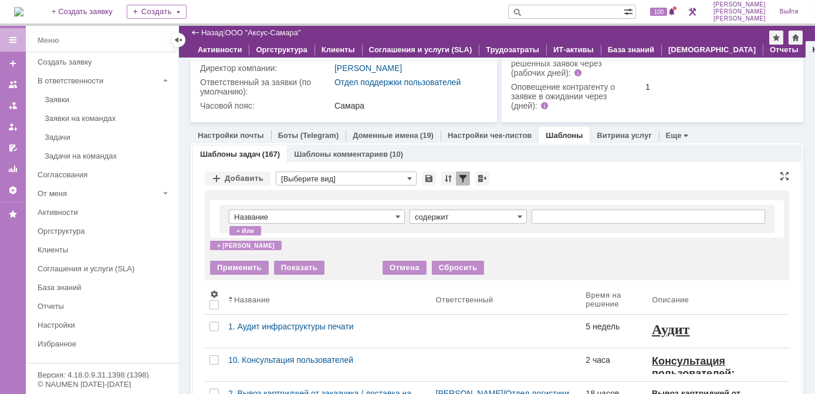
type input "Название"
click at [589, 218] on input "text" at bounding box center [649, 217] width 234 height 14
type input "лонская"
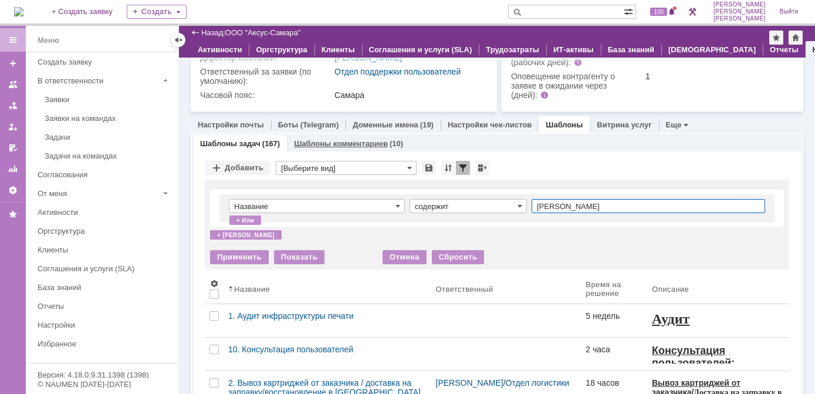
scroll to position [0, 0]
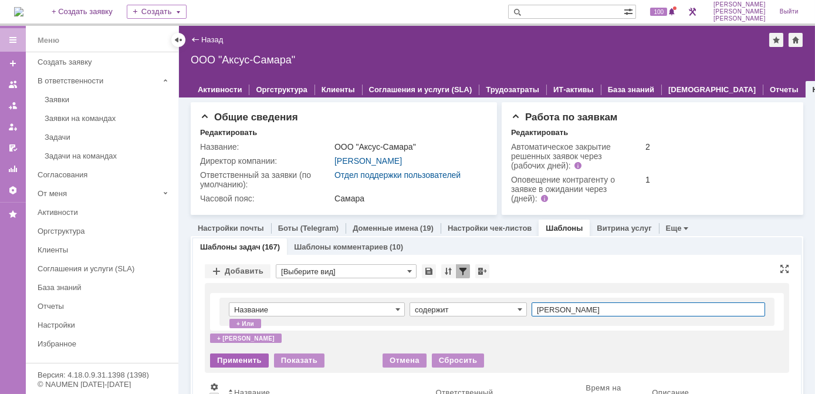
click at [231, 362] on div "Применить" at bounding box center [239, 360] width 59 height 14
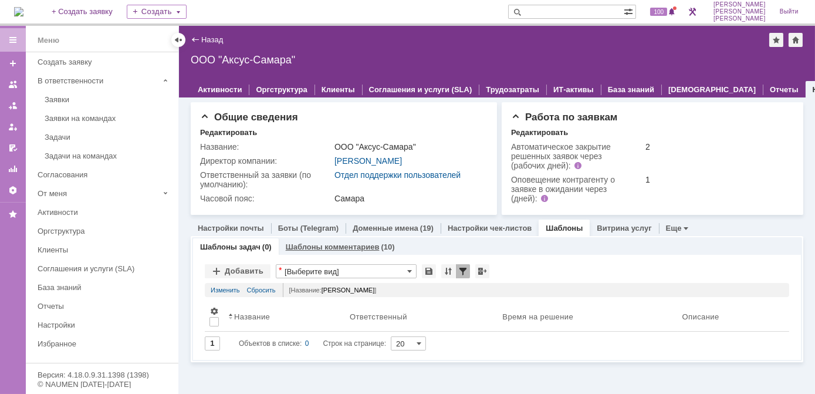
click at [320, 243] on link "Шаблоны комментариев" at bounding box center [333, 246] width 94 height 9
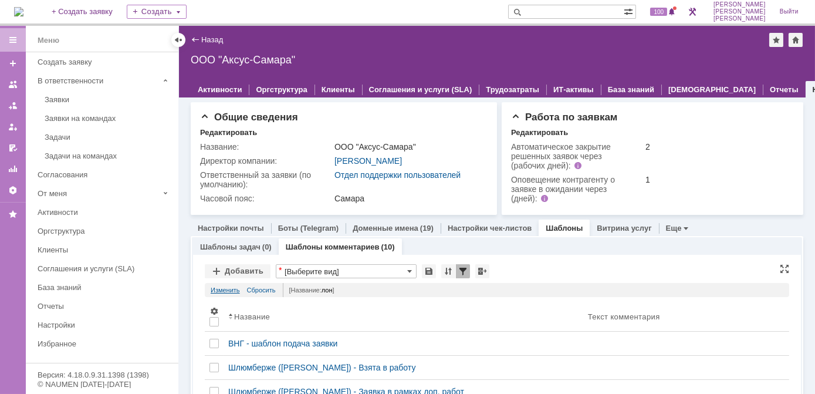
click at [229, 288] on link "Изменить" at bounding box center [225, 290] width 29 height 14
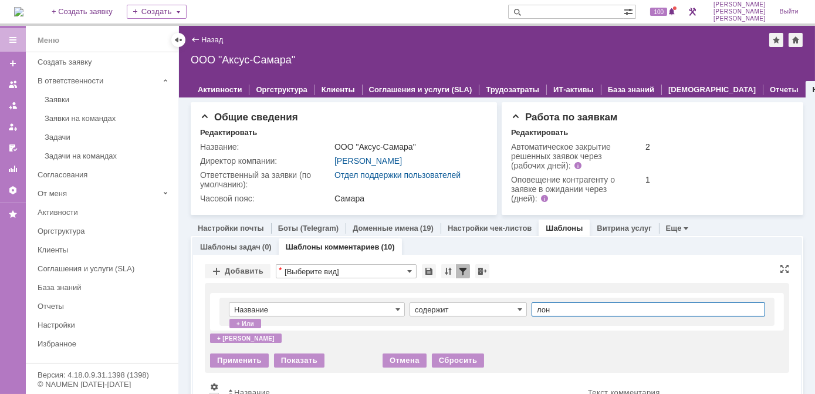
click at [563, 310] on input "лон" at bounding box center [649, 309] width 234 height 14
type input "лонская"
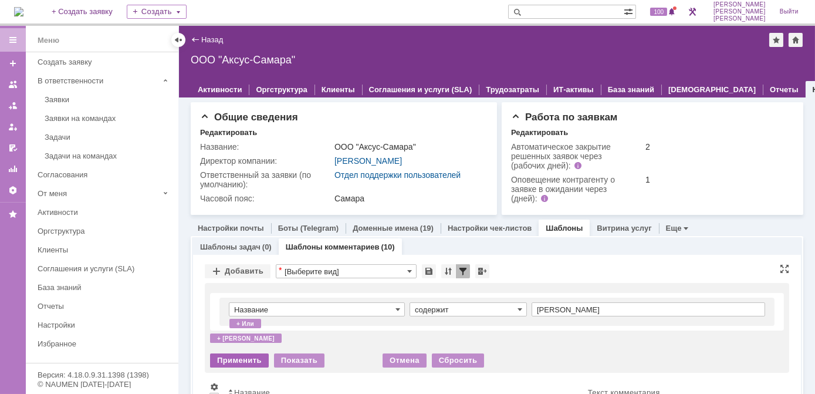
click at [239, 360] on div "Применить" at bounding box center [239, 360] width 59 height 14
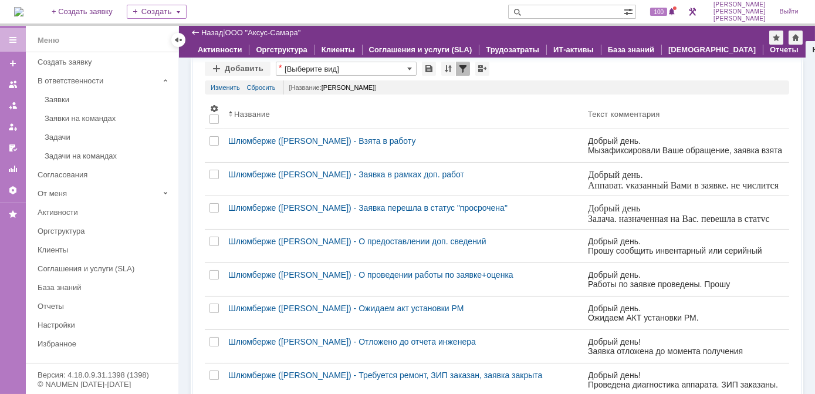
scroll to position [106, 0]
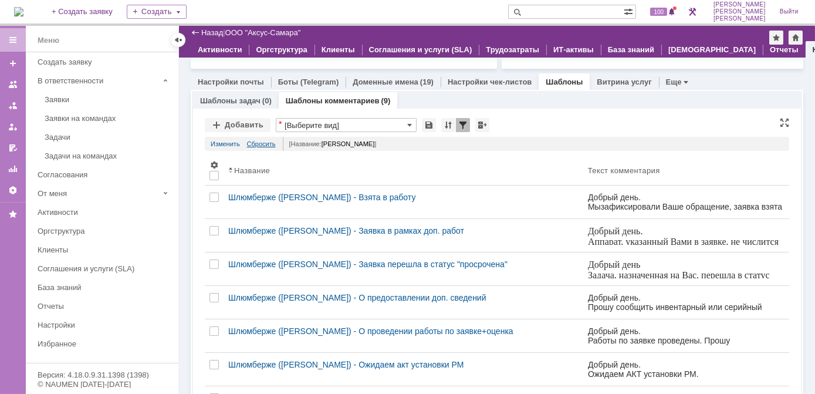
click at [266, 143] on link "Сбросить" at bounding box center [261, 144] width 29 height 14
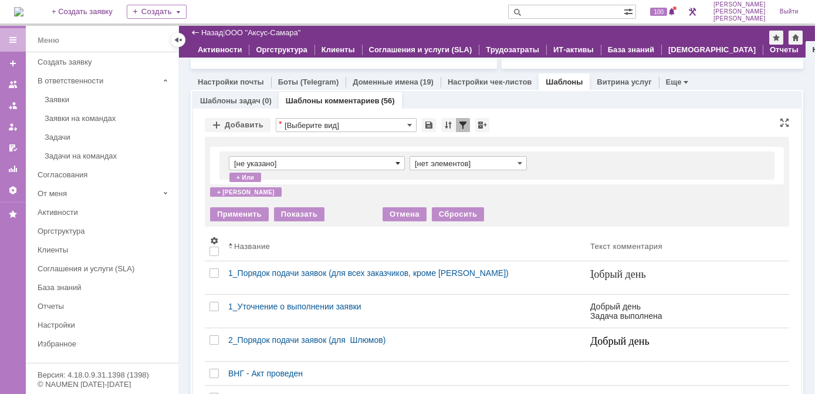
scroll to position [0, 0]
click at [396, 160] on span at bounding box center [398, 162] width 5 height 9
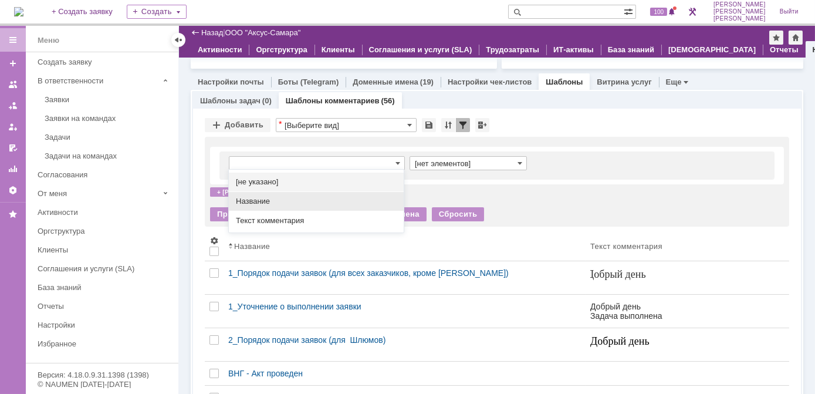
click at [266, 200] on span "Название" at bounding box center [316, 201] width 161 height 9
type input "Название"
type input "содержит"
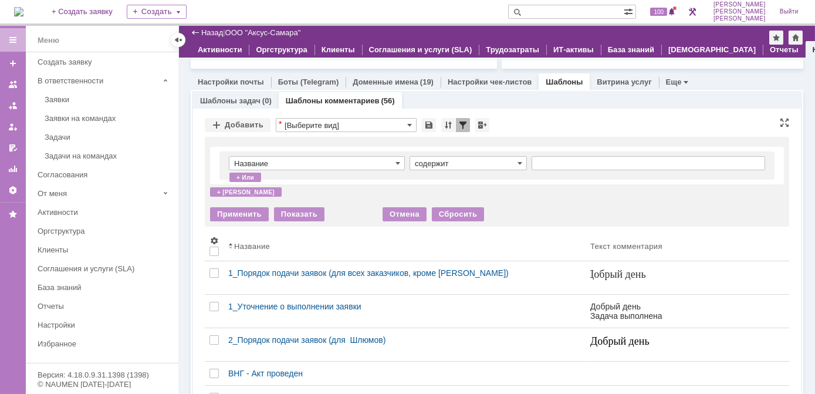
type input "Название"
click at [550, 157] on input "text" at bounding box center [649, 163] width 234 height 14
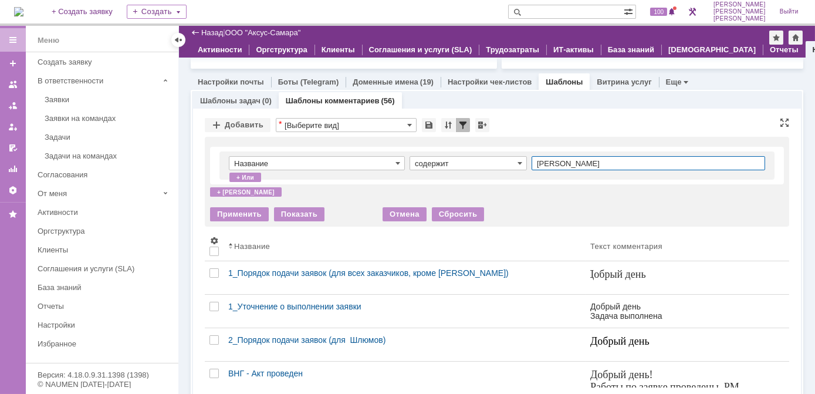
type input "лонская"
click at [248, 211] on div "Применить" at bounding box center [239, 214] width 59 height 14
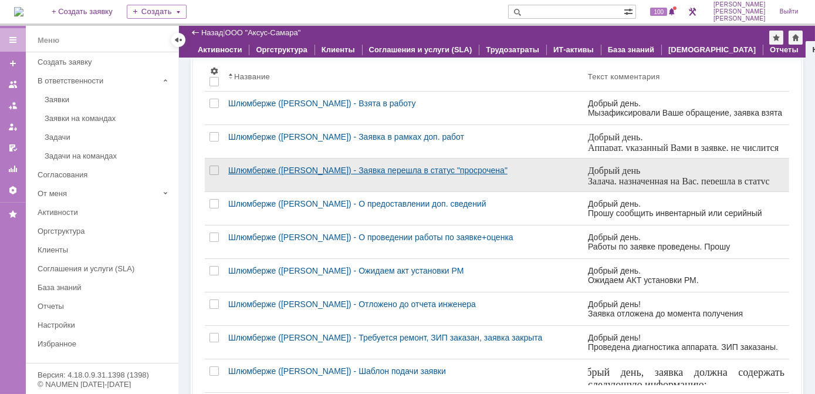
click at [421, 169] on div "Шлюмберже ([PERSON_NAME]) - Заявка перешла в статус "просрочена"" at bounding box center [403, 169] width 350 height 9
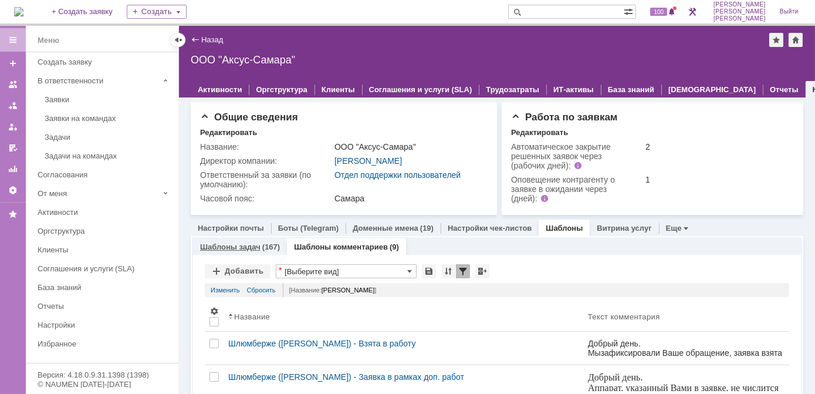
click at [255, 245] on link "Шаблоны задач" at bounding box center [230, 246] width 60 height 9
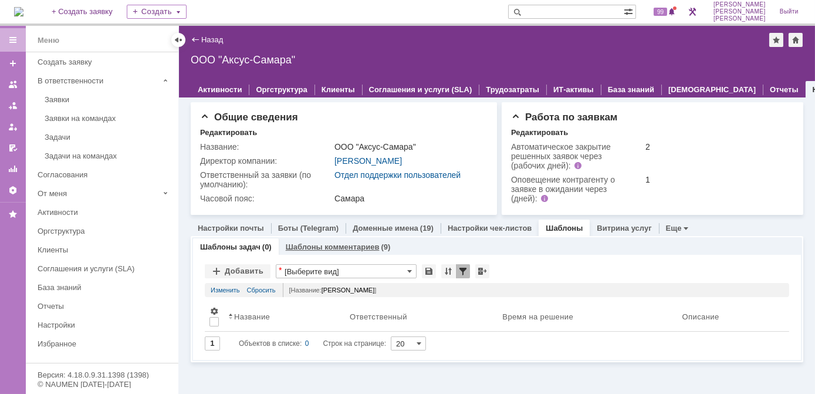
click at [324, 244] on link "Шаблоны комментариев" at bounding box center [333, 246] width 94 height 9
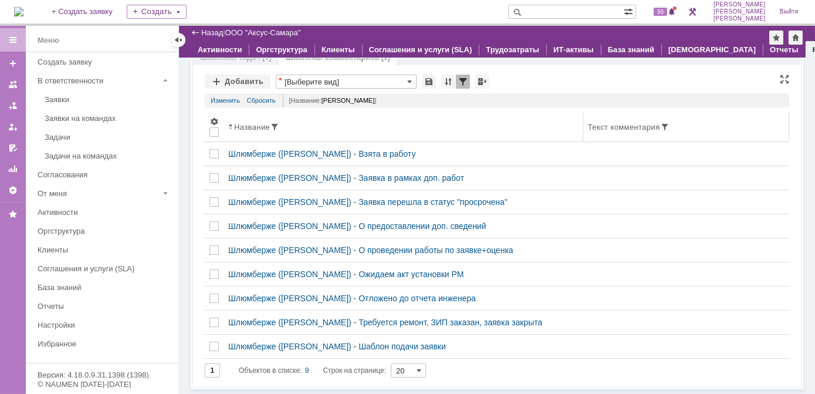
scroll to position [147, 0]
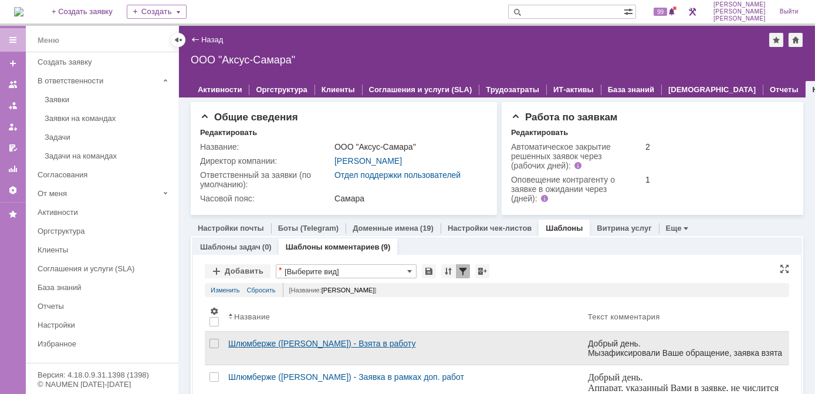
click at [243, 342] on div "Шлюмберже ([PERSON_NAME]) - Взята в работу" at bounding box center [403, 343] width 350 height 9
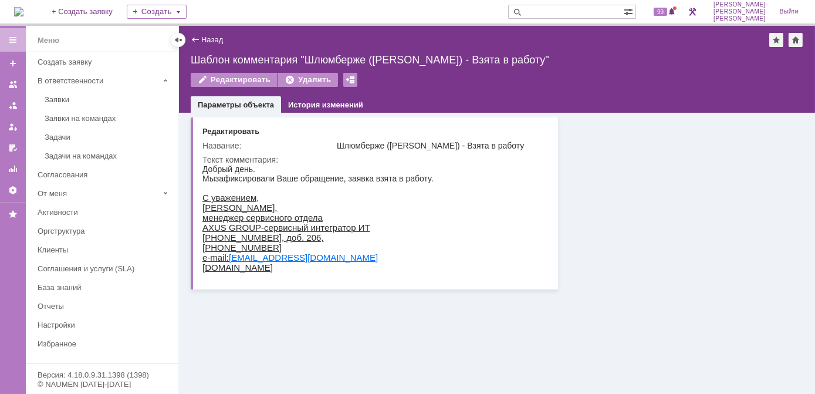
click at [481, 298] on div "Основные параметры Редактировать Название: Шлюмберже (Лонская) - Взята в работу…" at bounding box center [497, 253] width 636 height 281
click at [271, 272] on div "С уважением, Лонская Лариса, менеджер сервисного отдела AXUS GROUP-сервисный ин…" at bounding box center [317, 232] width 231 height 80
click at [231, 282] on div "Основные параметры Редактировать Название: Шлюмберже (Лонская) - Взята в работу…" at bounding box center [374, 203] width 367 height 172
click at [215, 279] on td "Текст комментария:" at bounding box center [373, 216] width 343 height 127
click at [286, 272] on div "С уважением, Лонская Лариса, менеджер сервисного отдела AXUS GROUP-сервисный ин…" at bounding box center [317, 232] width 231 height 80
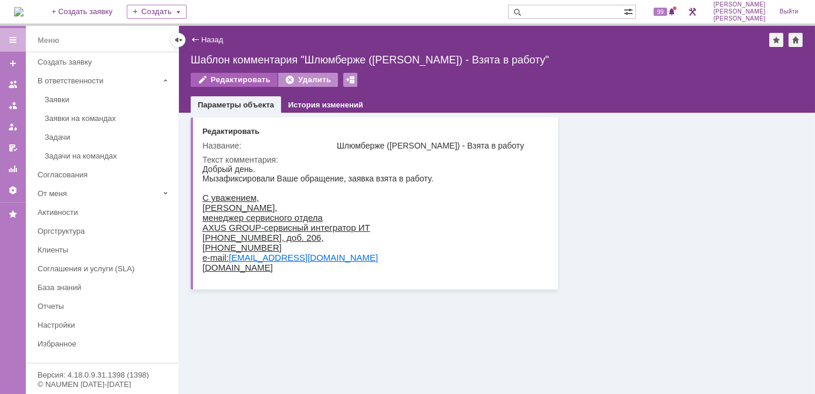
click at [225, 75] on div "Редактировать" at bounding box center [234, 80] width 87 height 14
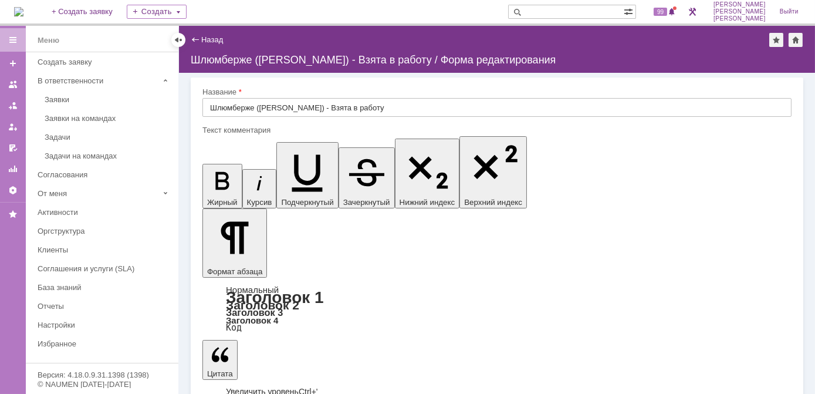
drag, startPoint x: 239, startPoint y: 3676, endPoint x: 318, endPoint y: 3692, distance: 80.2
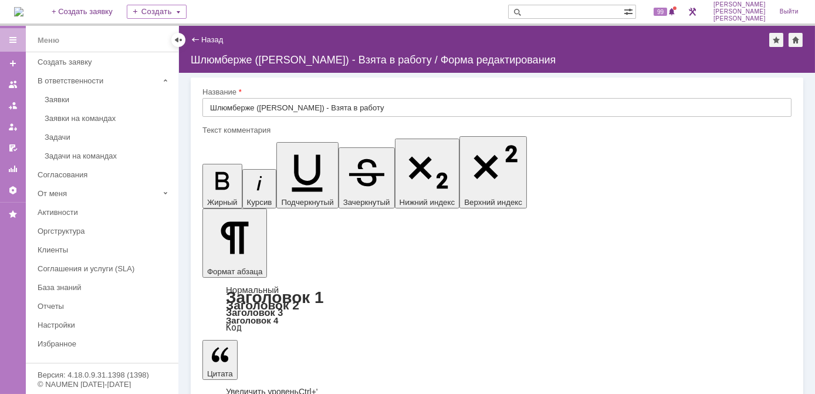
drag, startPoint x: 212, startPoint y: 3597, endPoint x: 332, endPoint y: 3716, distance: 169.7
copy span "С уважением, Лонская Лариса, менеджер сервисного отдела AXUS GROUP-сервисный ин…"
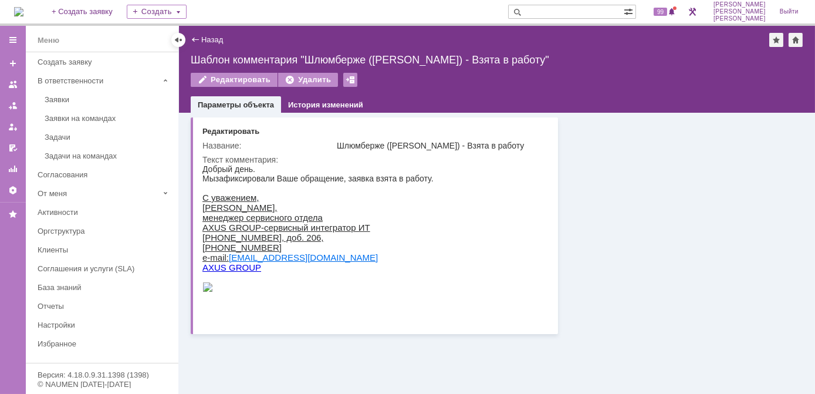
click at [23, 8] on img at bounding box center [18, 11] width 9 height 9
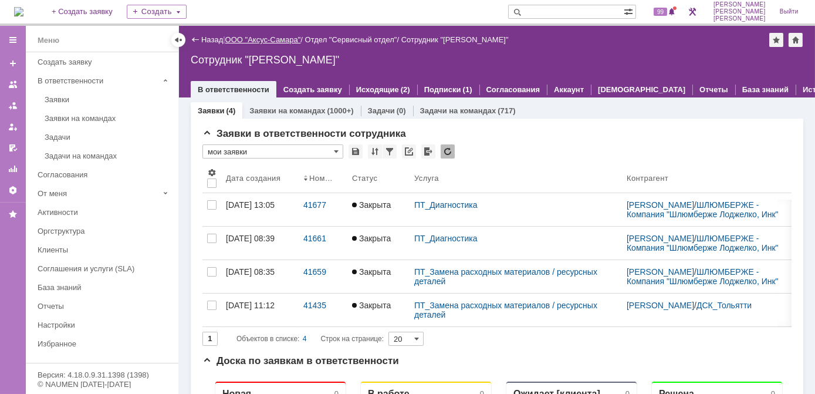
click at [261, 39] on link "ООО "Аксус-Самара"" at bounding box center [263, 39] width 76 height 9
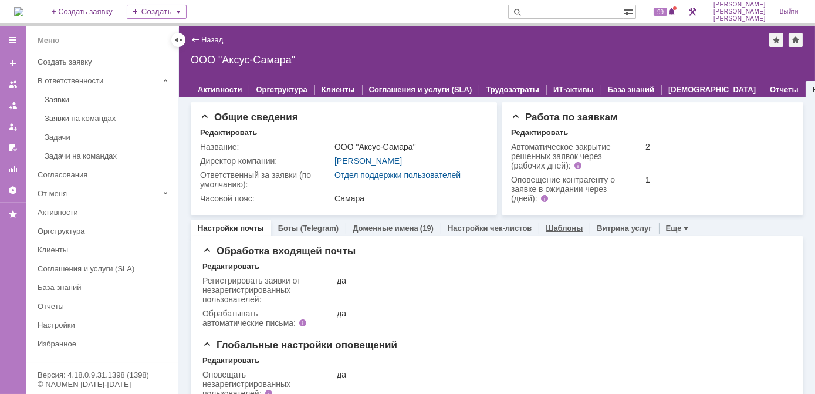
click at [550, 232] on div "Шаблоны" at bounding box center [564, 227] width 51 height 17
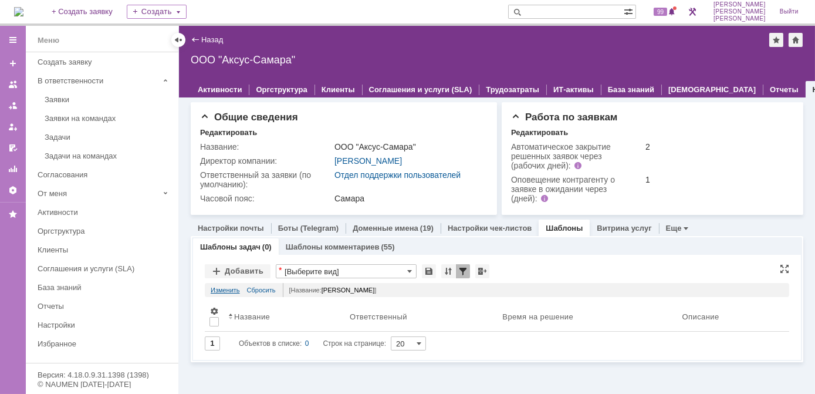
click at [218, 286] on link "Изменить" at bounding box center [225, 290] width 29 height 14
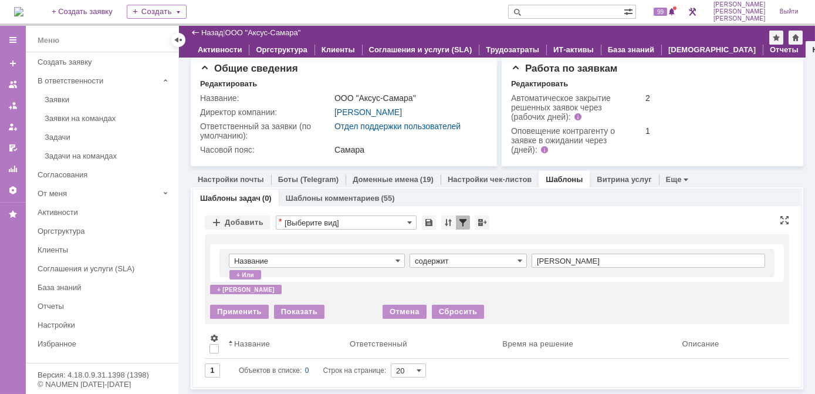
scroll to position [8, 0]
click at [234, 318] on div "Применить" at bounding box center [239, 313] width 59 height 14
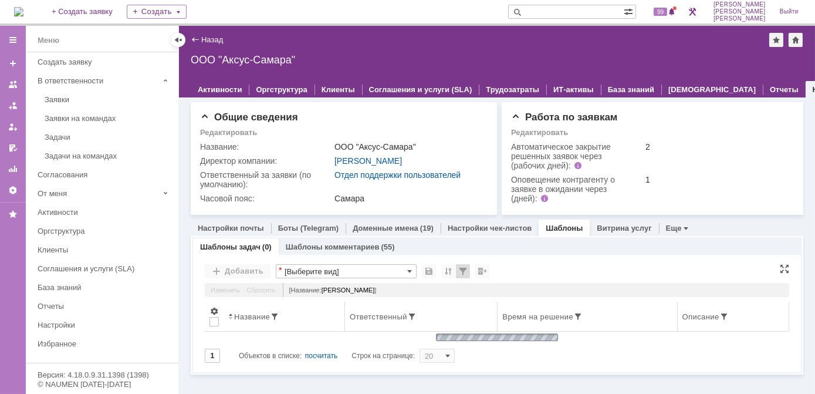
scroll to position [0, 0]
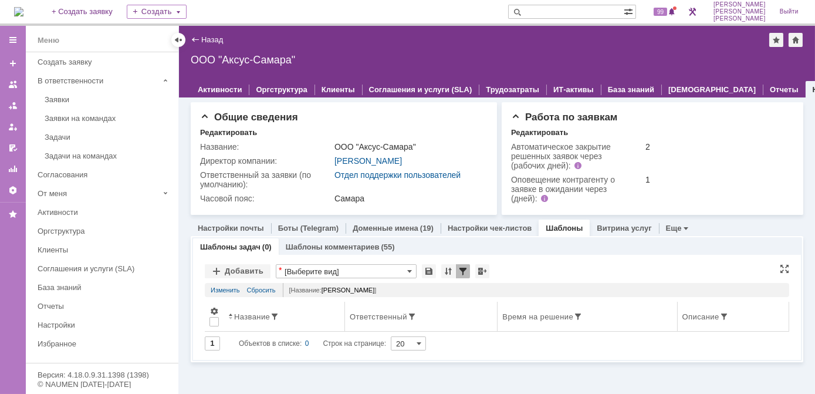
click at [479, 314] on div "Ответственный" at bounding box center [421, 316] width 143 height 9
click at [456, 306] on th "Ответственный" at bounding box center [415, 317] width 165 height 30
click at [268, 293] on link "Сбросить" at bounding box center [261, 290] width 29 height 14
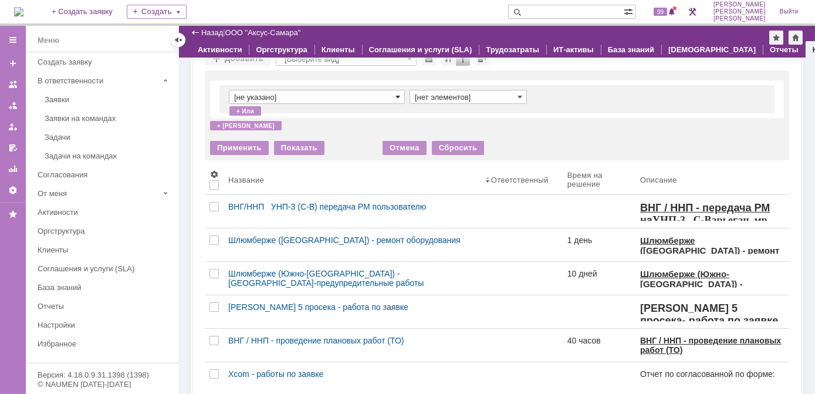
click at [397, 97] on span at bounding box center [398, 96] width 5 height 9
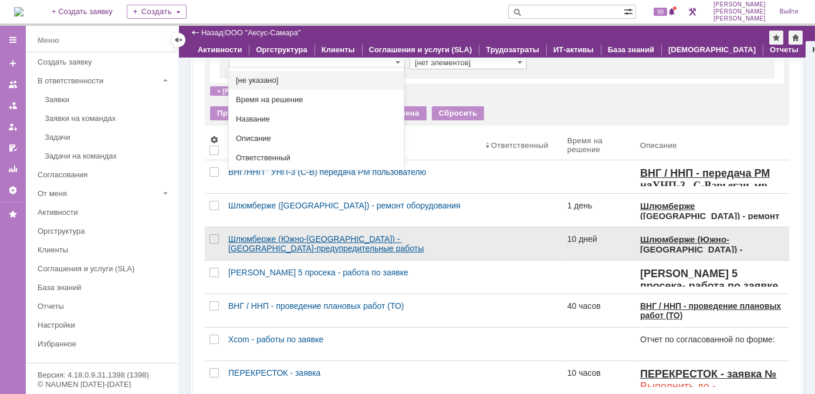
scroll to position [119, 0]
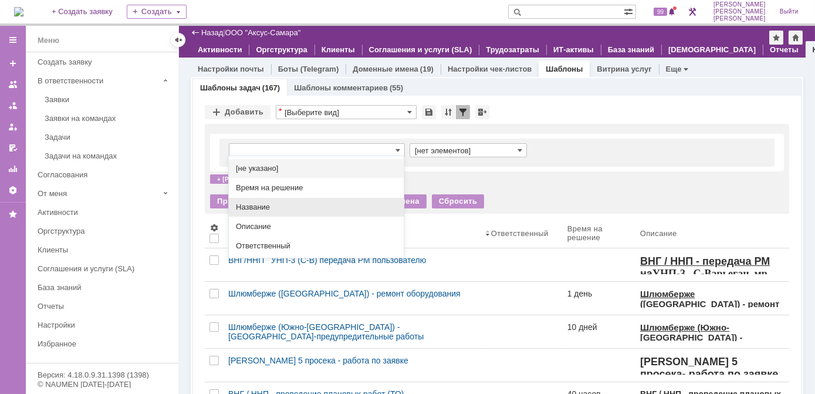
click at [275, 207] on span "Название" at bounding box center [316, 206] width 161 height 9
type input "Название"
type input "содержит"
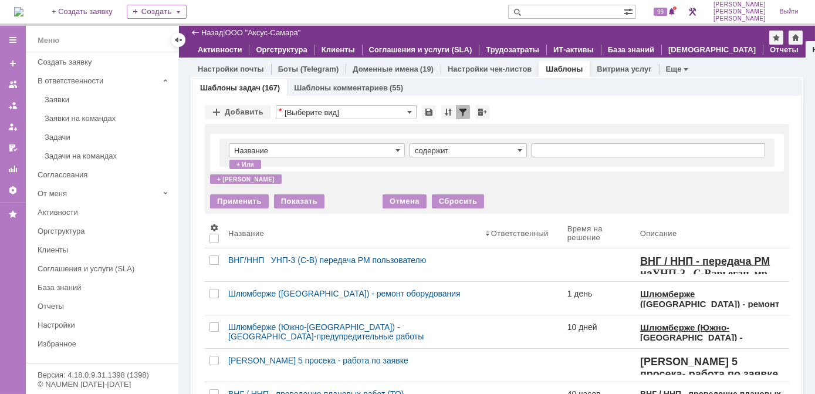
type input "Название"
click at [590, 150] on input "text" at bounding box center [649, 150] width 234 height 14
type input "k"
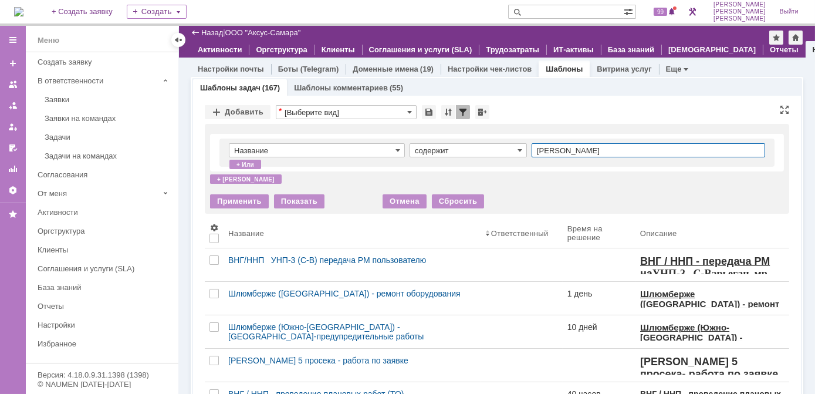
type input "лонская"
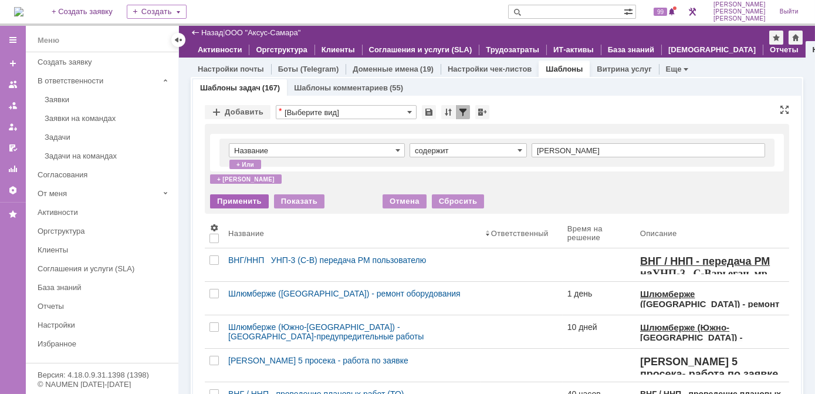
click at [242, 204] on div "Применить" at bounding box center [239, 201] width 59 height 14
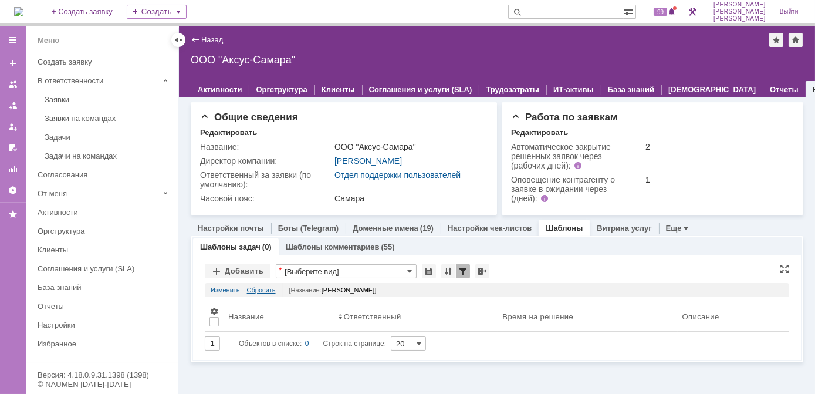
click at [267, 290] on link "Сбросить" at bounding box center [261, 290] width 29 height 14
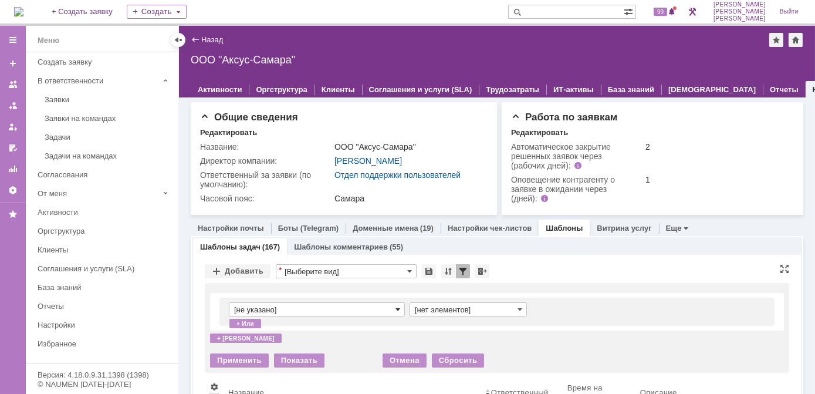
click at [396, 308] on span at bounding box center [398, 309] width 5 height 9
click at [317, 246] on link "Шаблоны комментариев" at bounding box center [341, 246] width 94 height 9
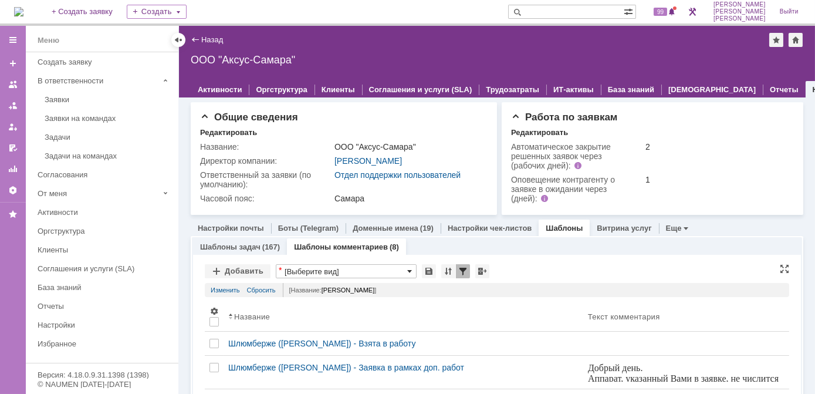
click at [407, 269] on span at bounding box center [409, 270] width 5 height 9
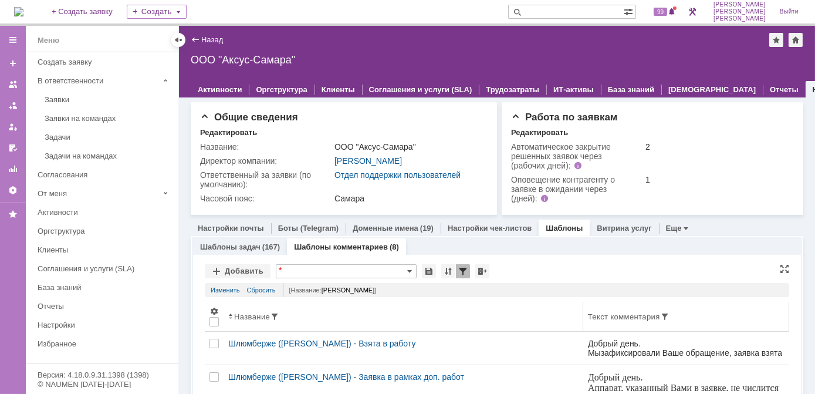
click at [495, 325] on th "Название" at bounding box center [404, 317] width 360 height 30
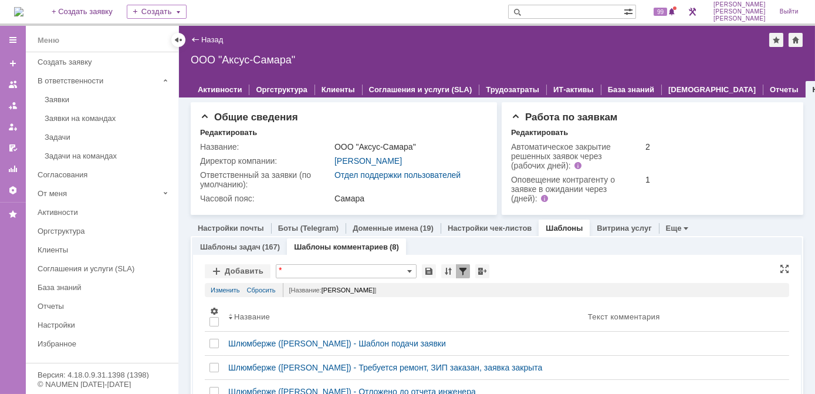
type input "[Выберите вид]"
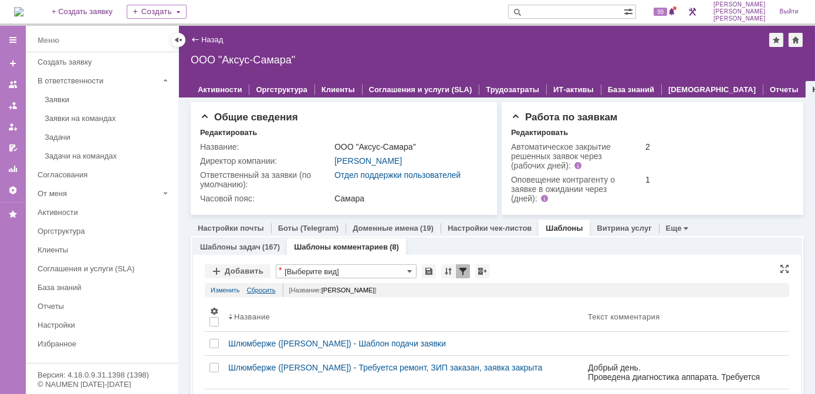
click at [269, 290] on link "Сбросить" at bounding box center [261, 290] width 29 height 14
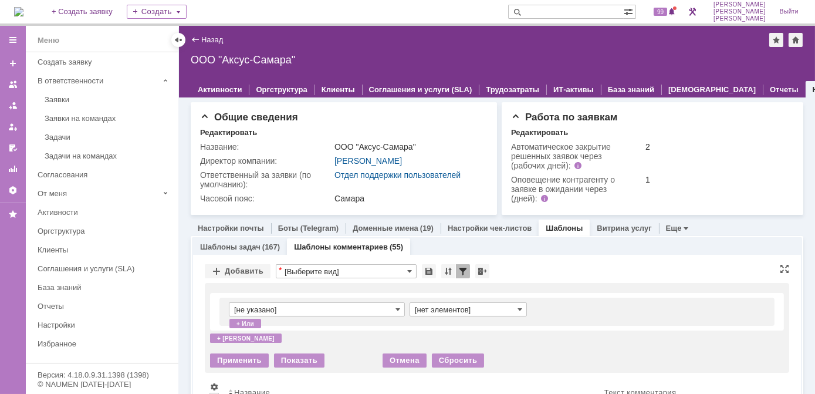
click at [400, 309] on input "[не указано]" at bounding box center [317, 309] width 176 height 14
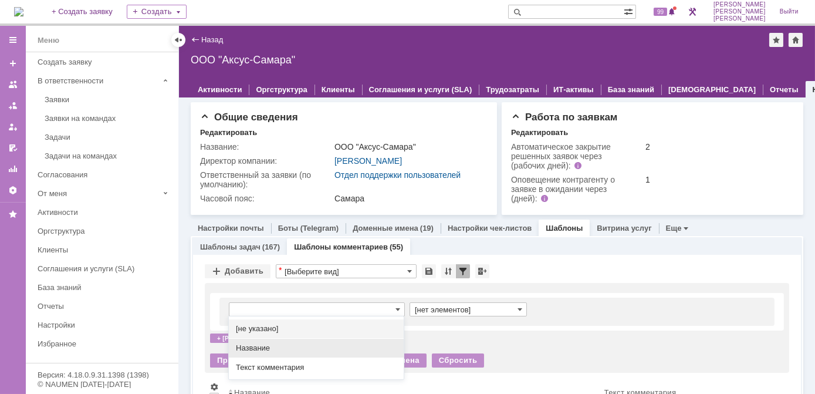
click at [254, 346] on span "Название" at bounding box center [316, 347] width 161 height 9
type input "Название"
type input "содержит"
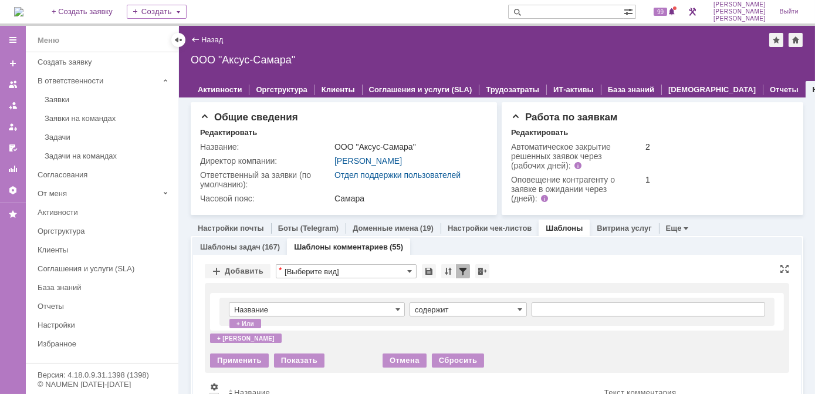
type input "Название"
click at [568, 311] on input "text" at bounding box center [649, 309] width 234 height 14
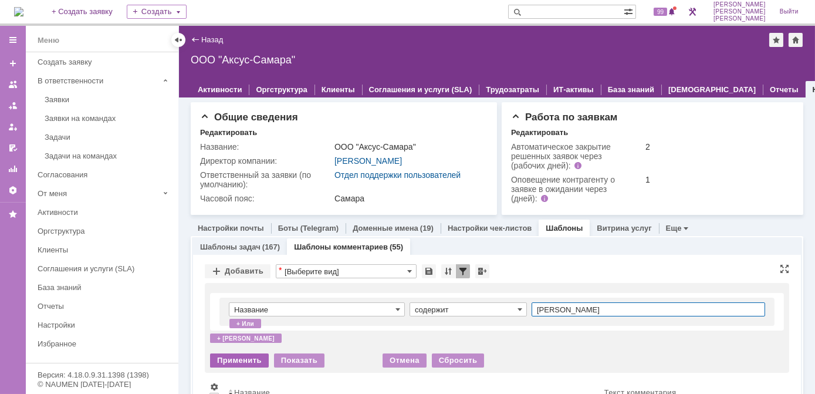
type input "лонская"
click at [230, 359] on div "Применить" at bounding box center [239, 360] width 59 height 14
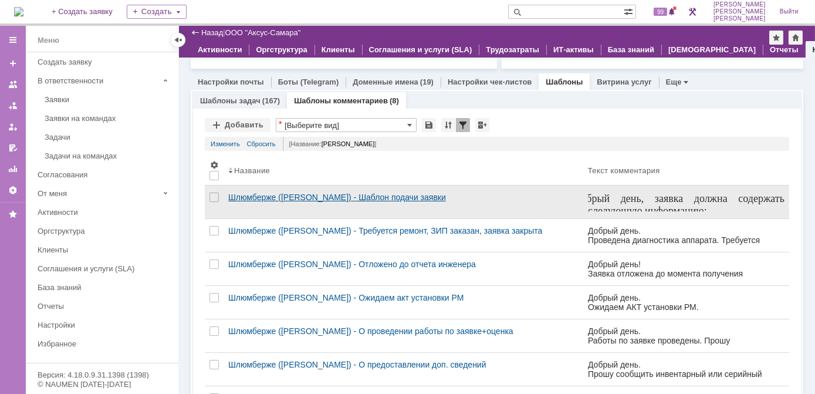
click at [356, 193] on div "Шлюмберже ([PERSON_NAME]) - Шаблон подачи заявки" at bounding box center [403, 196] width 350 height 9
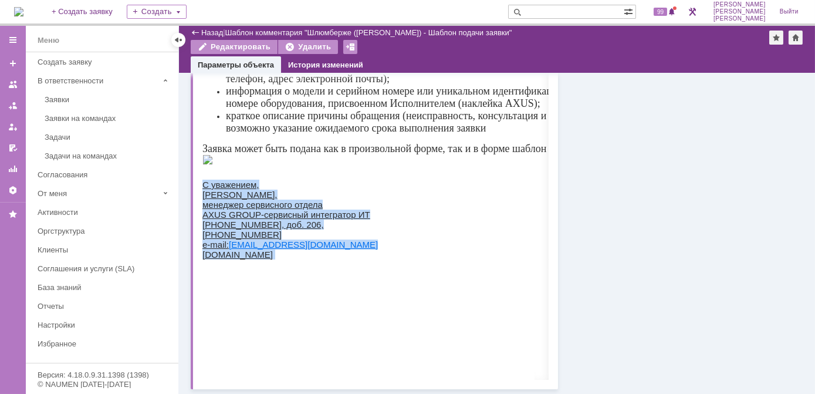
drag, startPoint x: 202, startPoint y: 263, endPoint x: 324, endPoint y: 357, distance: 154.0
click at [324, 294] on span "С уважением, Лонская Лариса, менеджер сервисного отдела AXUS GROUP-сервисный ин…" at bounding box center [401, 224] width 398 height 139
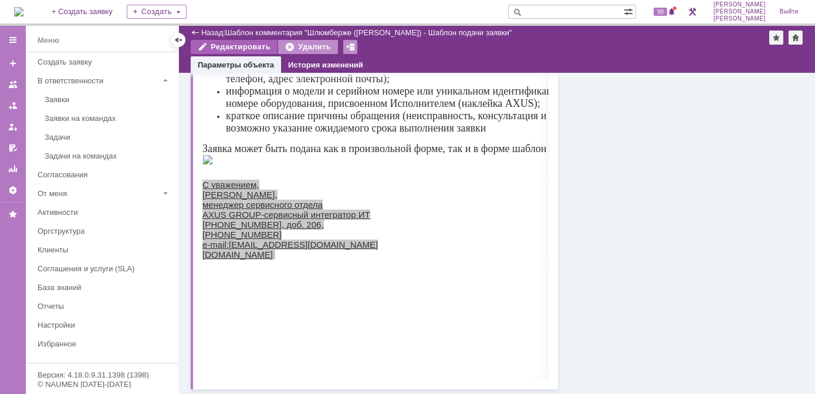
click at [210, 47] on div "Редактировать" at bounding box center [234, 47] width 87 height 14
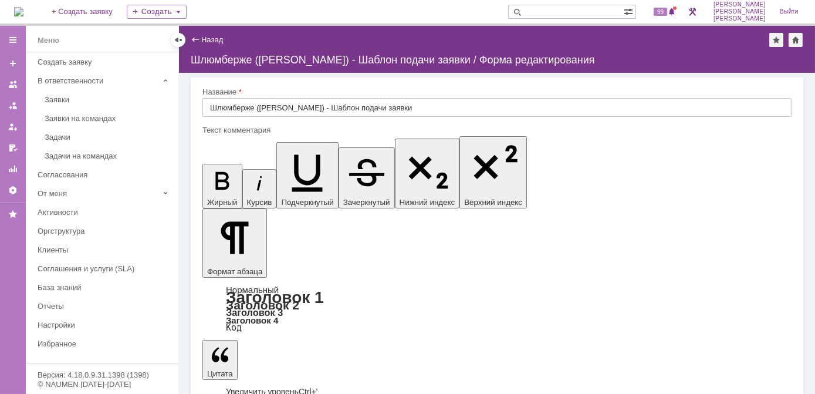
drag, startPoint x: 214, startPoint y: 3614, endPoint x: 340, endPoint y: 3721, distance: 166.1
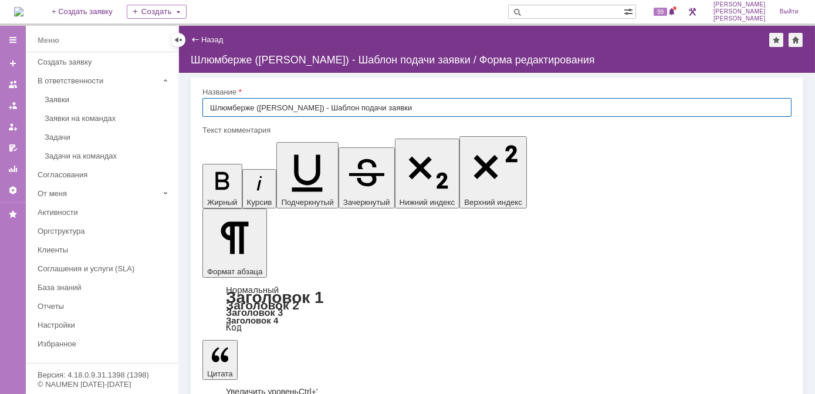
click at [381, 60] on div "Шлюмберже (Лонская) - Шаблон подачи заявки / Форма редактирования" at bounding box center [497, 60] width 613 height 12
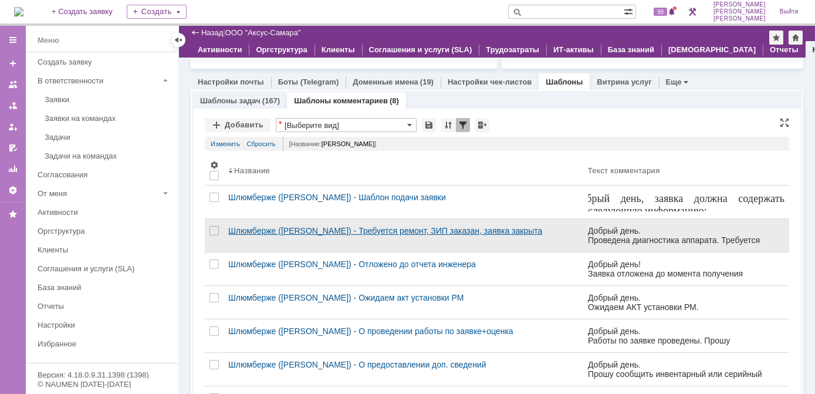
click at [383, 219] on link "Шлюмберже ([PERSON_NAME]) - Требуется ремонт, ЗИП заказан, заявка закрыта" at bounding box center [404, 235] width 360 height 33
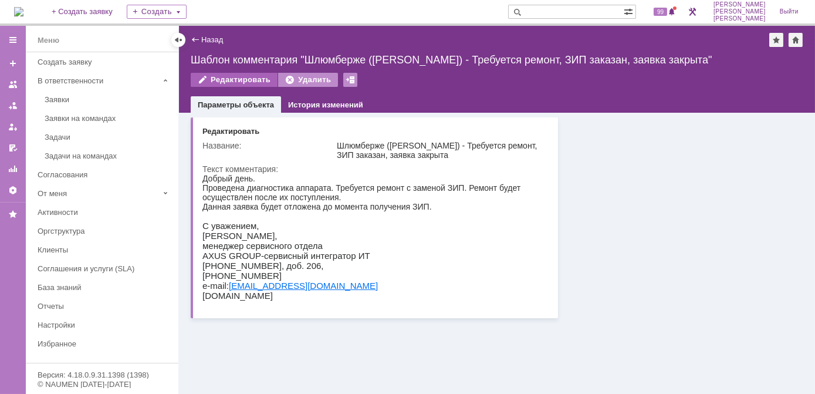
click at [239, 84] on div "Редактировать" at bounding box center [234, 80] width 87 height 14
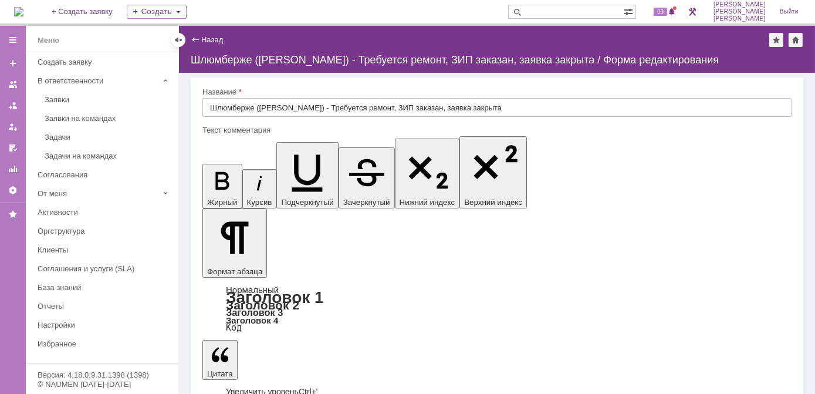
drag, startPoint x: 214, startPoint y: 3610, endPoint x: 315, endPoint y: 3690, distance: 128.7
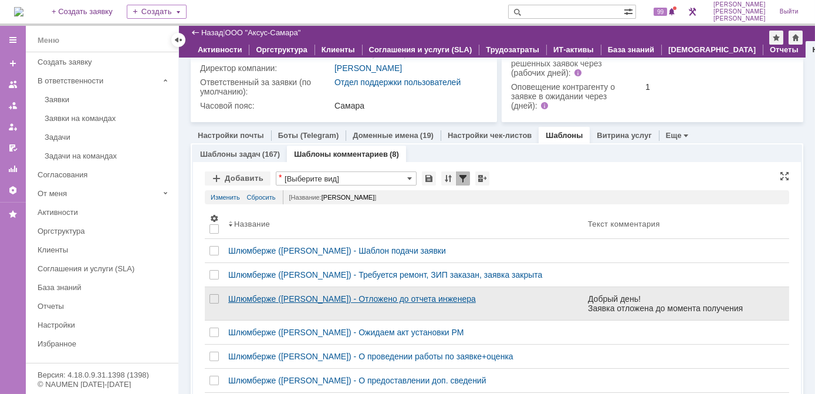
click at [374, 296] on div "Шлюмберже ([PERSON_NAME]) - Отложено до отчета инженера" at bounding box center [403, 298] width 350 height 9
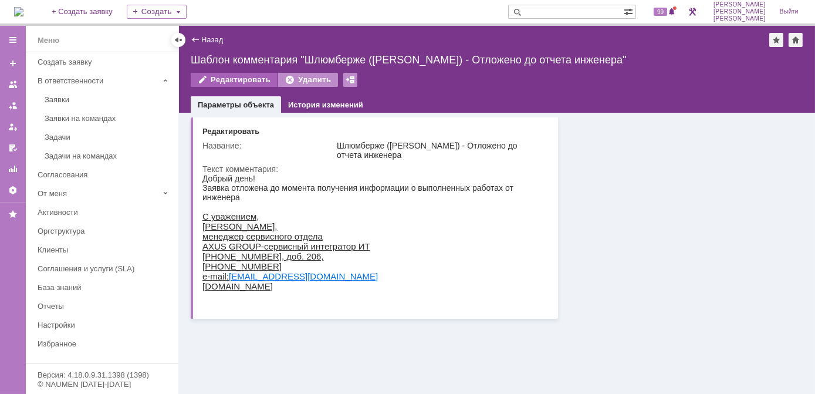
click at [227, 80] on div "Редактировать" at bounding box center [234, 80] width 87 height 14
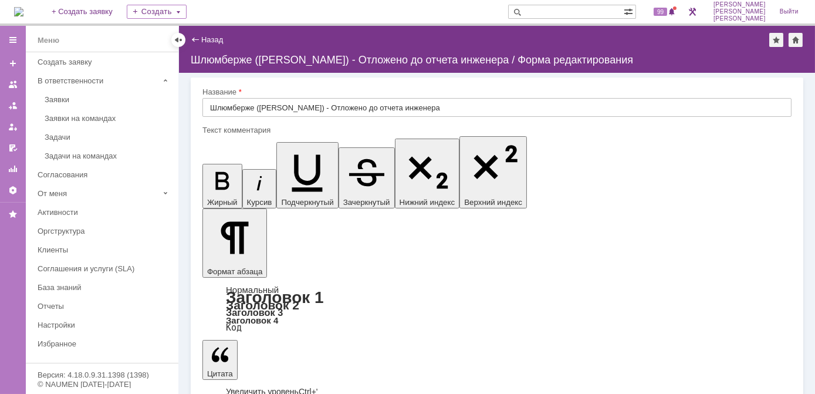
drag, startPoint x: 212, startPoint y: 3598, endPoint x: 262, endPoint y: 3681, distance: 96.6
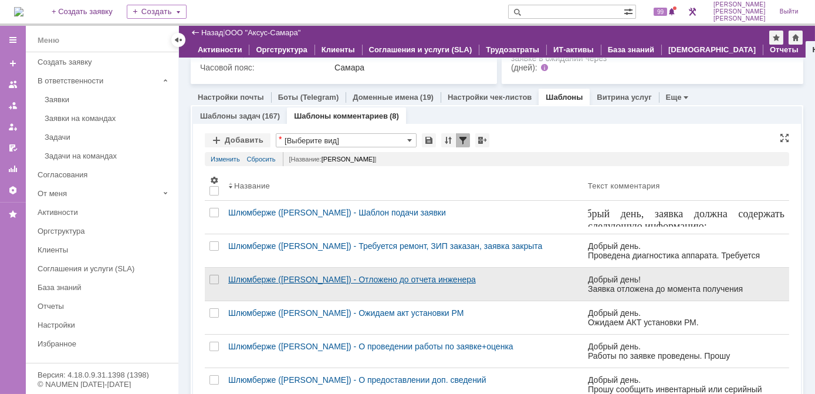
click at [352, 277] on div "Шлюмберже ([PERSON_NAME]) - Отложено до отчета инженера" at bounding box center [403, 279] width 350 height 9
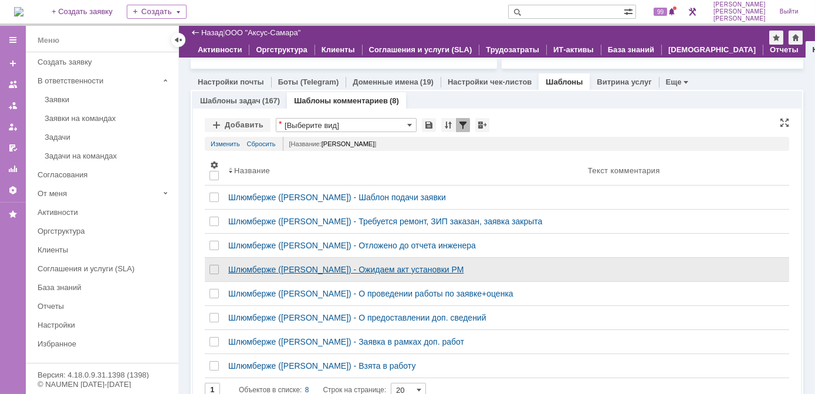
click at [396, 265] on div "Шлюмберже (Лонская) - Ожидаем акт установки РМ" at bounding box center [403, 269] width 350 height 9
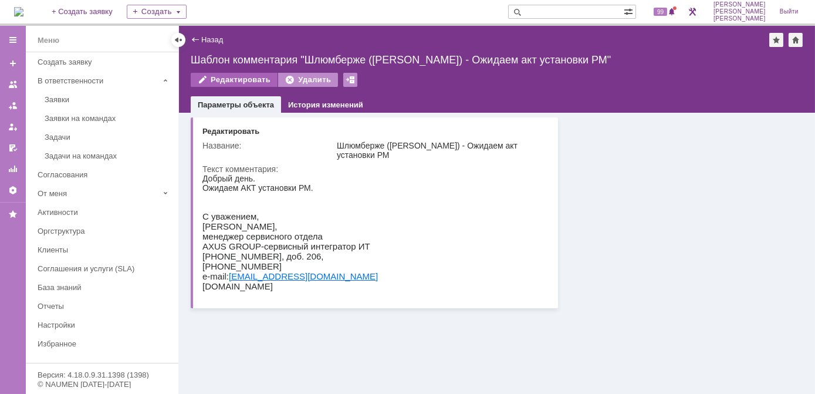
click at [238, 76] on div "Редактировать" at bounding box center [234, 80] width 87 height 14
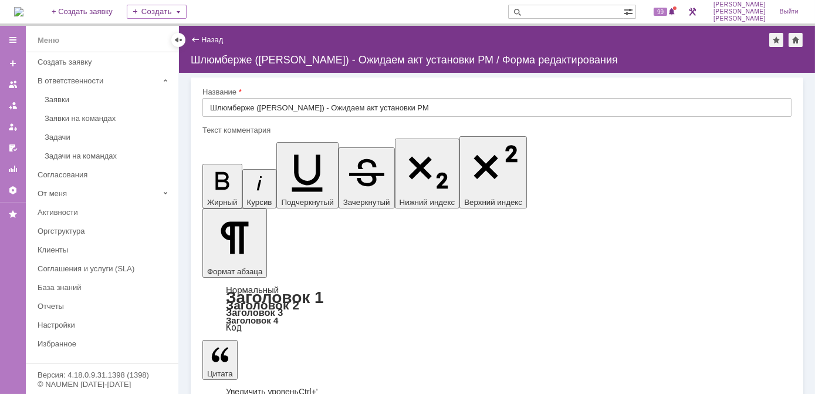
drag, startPoint x: 212, startPoint y: 3608, endPoint x: 292, endPoint y: 3695, distance: 117.1
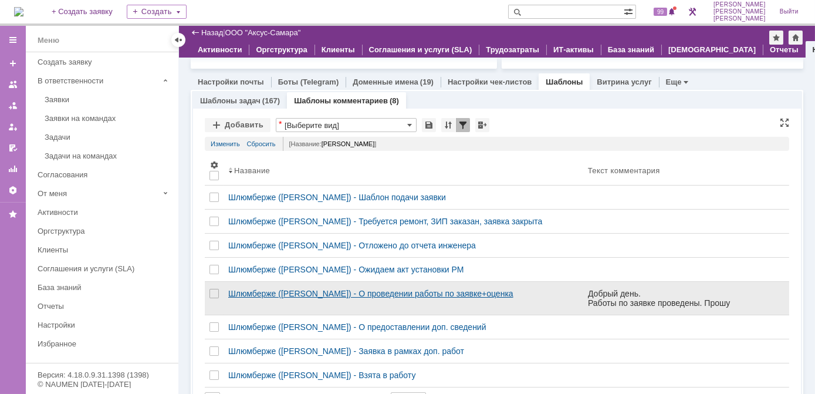
click at [397, 290] on div "Шлюмберже ([PERSON_NAME]) - О проведении работы по заявке+оценка" at bounding box center [403, 293] width 350 height 9
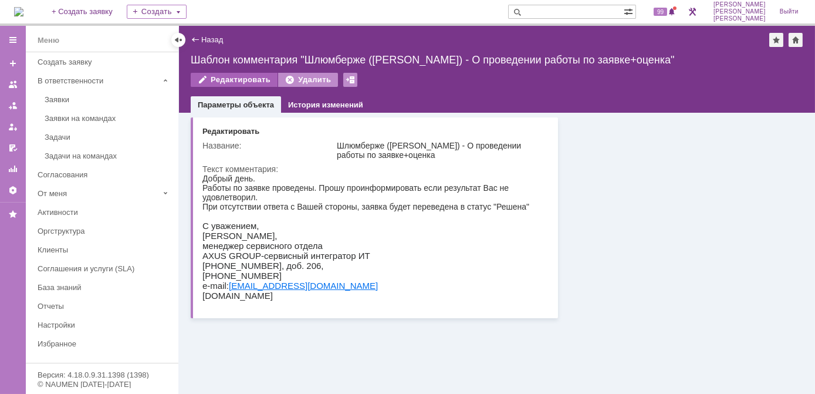
click at [229, 81] on div "Редактировать" at bounding box center [234, 80] width 87 height 14
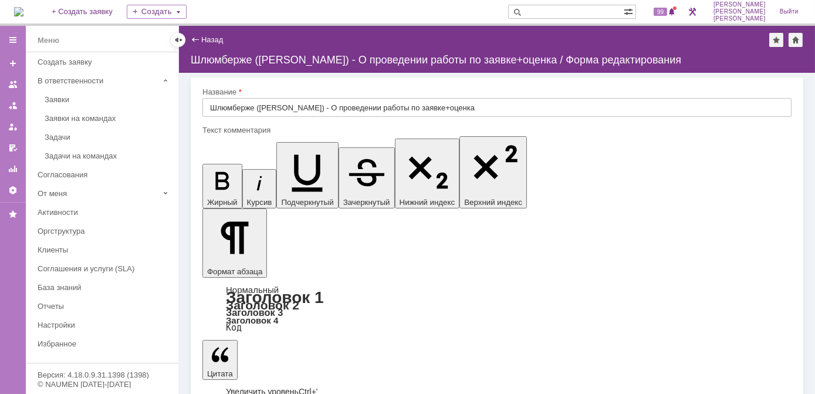
drag, startPoint x: 215, startPoint y: 3610, endPoint x: 293, endPoint y: 3689, distance: 111.6
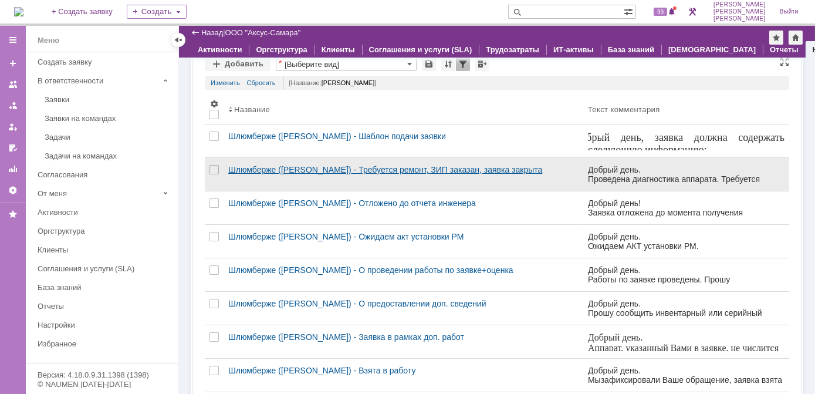
scroll to position [198, 0]
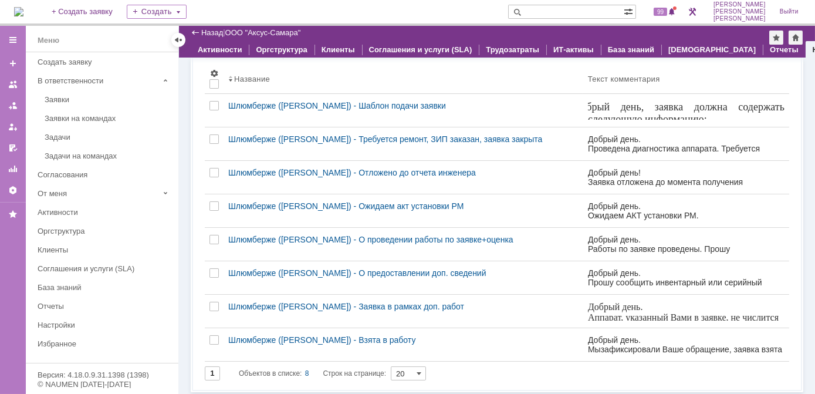
click at [426, 368] on input "20" at bounding box center [408, 373] width 35 height 14
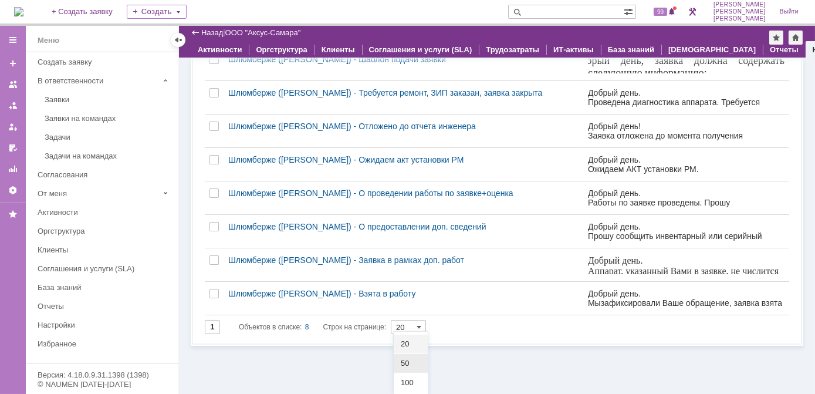
click at [413, 367] on span "50" at bounding box center [411, 363] width 20 height 9
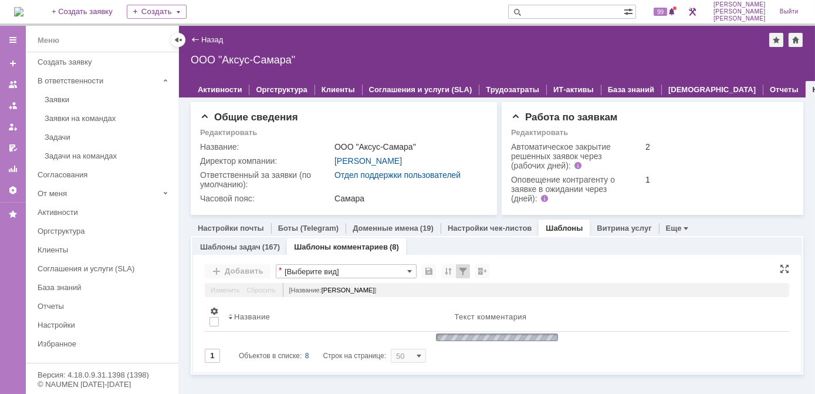
scroll to position [0, 0]
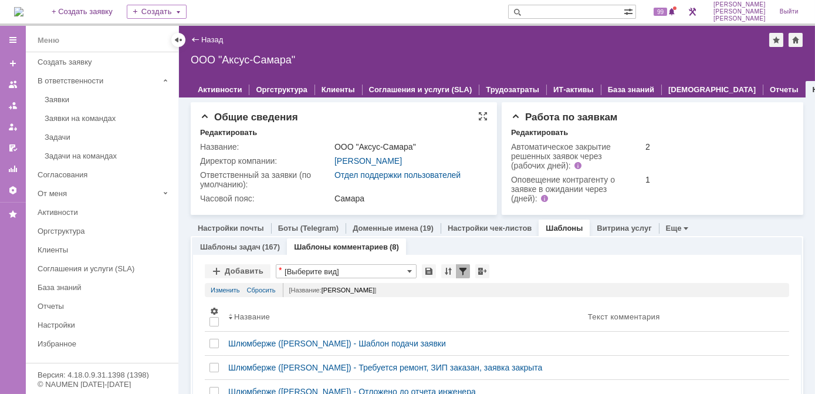
type input "50"
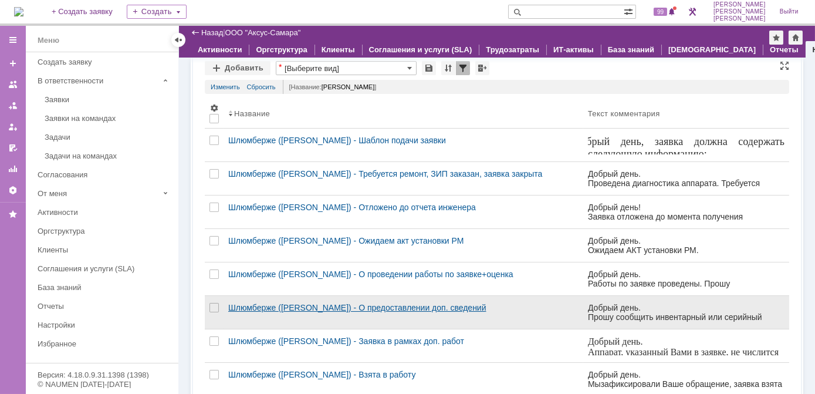
click at [420, 304] on div "Шлюмберже ([PERSON_NAME]) - О предоставлении доп. сведений" at bounding box center [403, 307] width 350 height 9
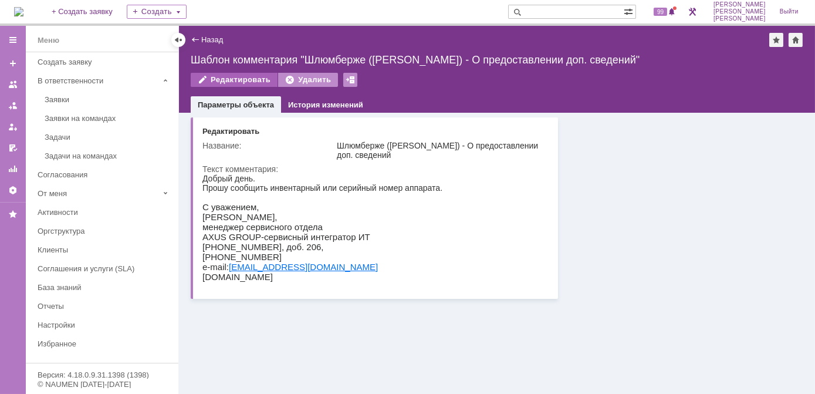
click at [234, 78] on div "Редактировать" at bounding box center [234, 80] width 87 height 14
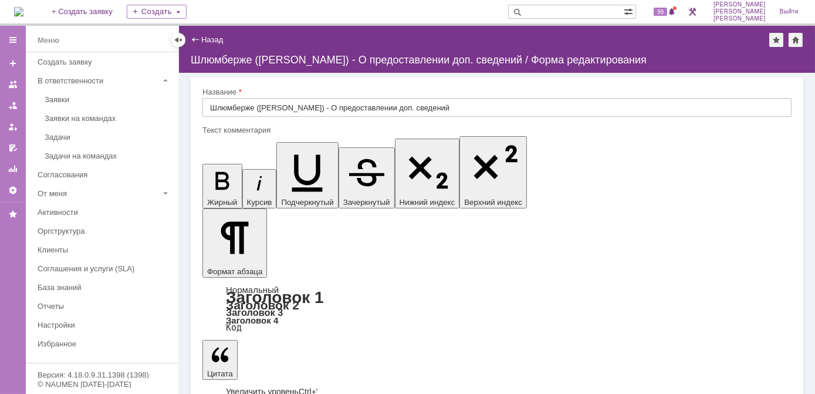
drag, startPoint x: 214, startPoint y: 3600, endPoint x: 268, endPoint y: 3671, distance: 89.7
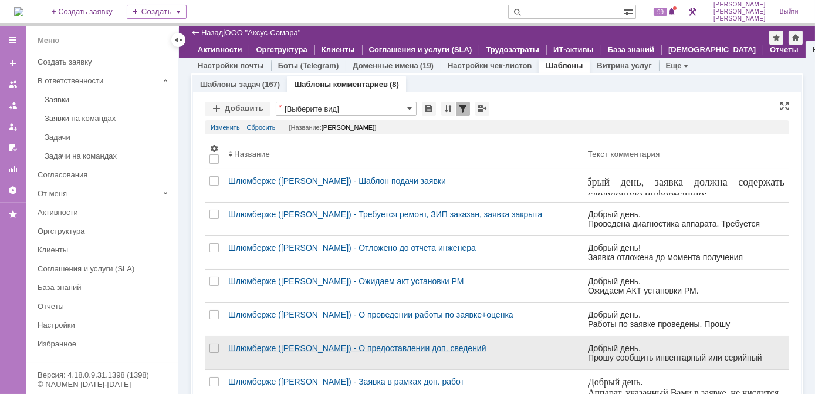
click at [427, 346] on div "Шлюмберже ([PERSON_NAME]) - О предоставлении доп. сведений" at bounding box center [403, 347] width 350 height 9
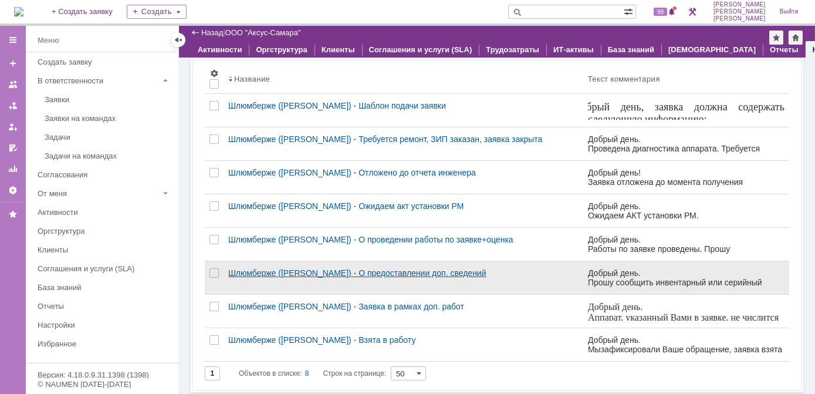
click at [365, 273] on div "Шлюмберже ([PERSON_NAME]) - О предоставлении доп. сведений" at bounding box center [403, 272] width 350 height 9
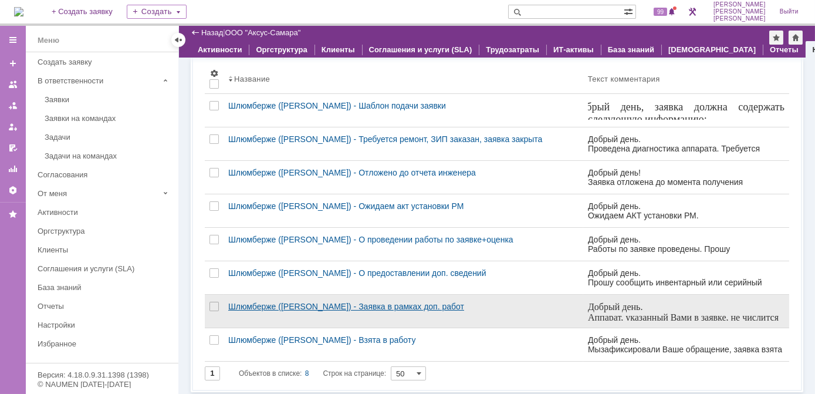
click at [371, 306] on div "Шлюмберже ([PERSON_NAME]) - Заявка в рамках доп. работ" at bounding box center [403, 306] width 350 height 9
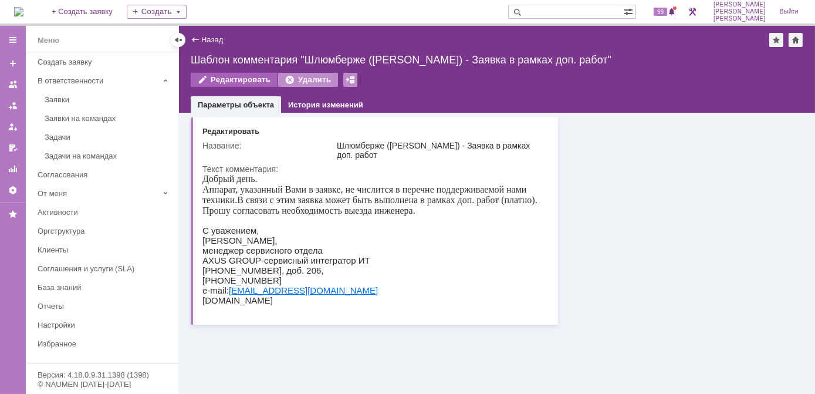
click at [230, 79] on div "Редактировать" at bounding box center [234, 80] width 87 height 14
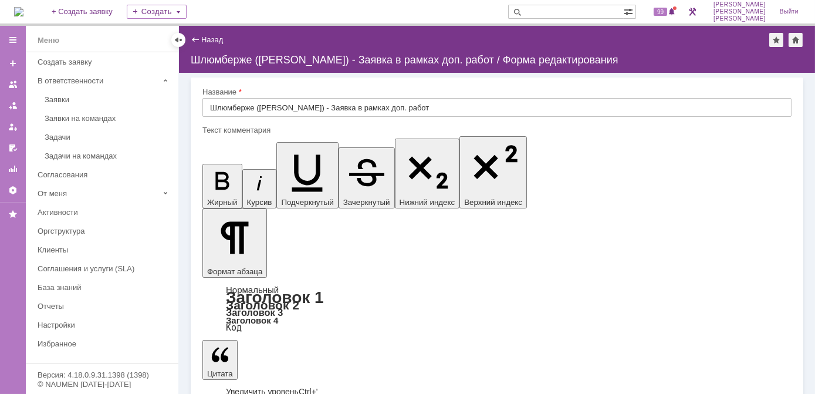
drag, startPoint x: 214, startPoint y: 3628, endPoint x: 505, endPoint y: 3879, distance: 384.5
drag, startPoint x: 215, startPoint y: 3627, endPoint x: 531, endPoint y: 3887, distance: 409.4
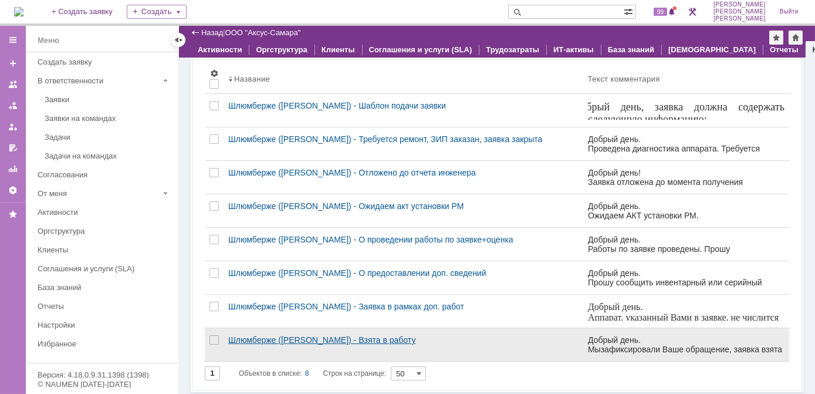
click at [363, 340] on div "Шлюмберже ([PERSON_NAME]) - Взята в работу" at bounding box center [403, 339] width 350 height 9
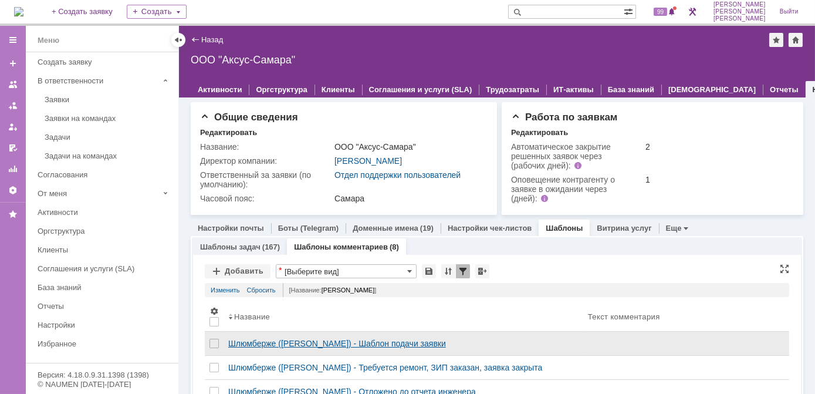
click at [408, 346] on div "Шлюмберже ([PERSON_NAME]) - Шаблон подачи заявки" at bounding box center [403, 343] width 350 height 9
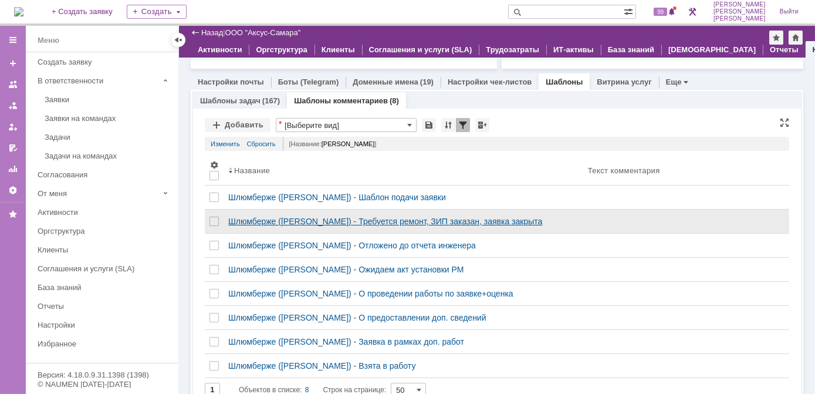
click at [360, 217] on div "Шлюмберже ([PERSON_NAME]) - Требуется ремонт, ЗИП заказан, заявка закрыта" at bounding box center [403, 221] width 350 height 9
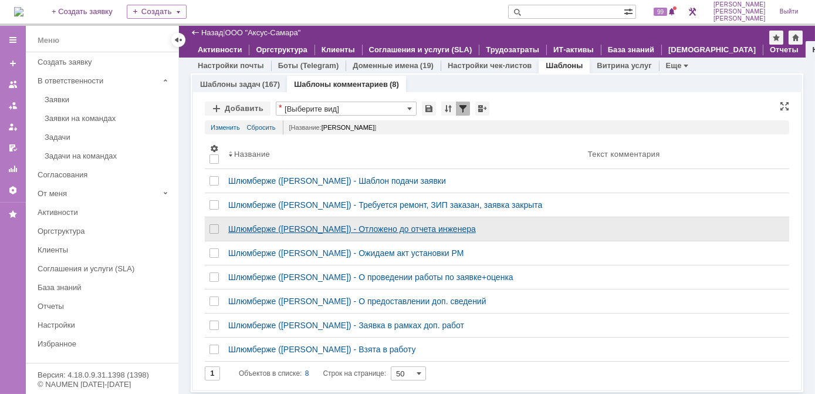
click at [396, 229] on div "Шлюмберже ([PERSON_NAME]) - Отложено до отчета инженера" at bounding box center [403, 228] width 350 height 9
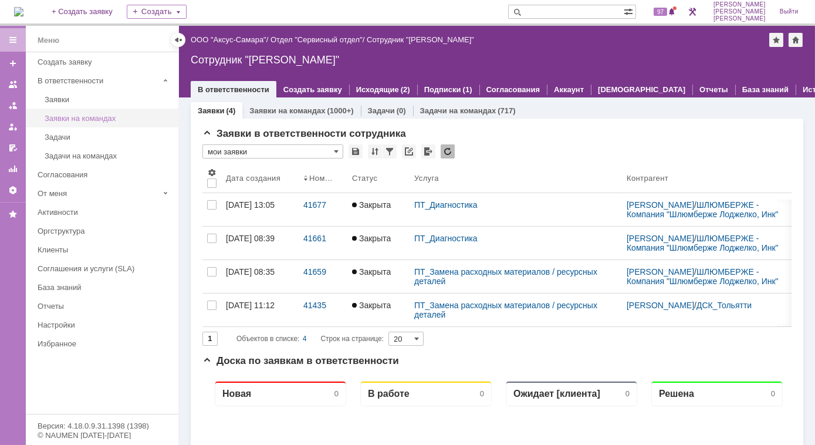
click at [96, 118] on div "Заявки на командах" at bounding box center [108, 118] width 127 height 9
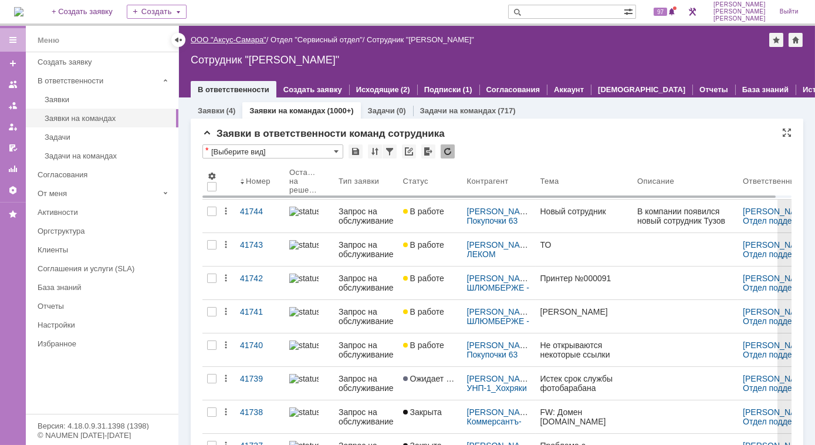
click at [235, 40] on link "ООО "Аксус-Самара"" at bounding box center [229, 39] width 76 height 9
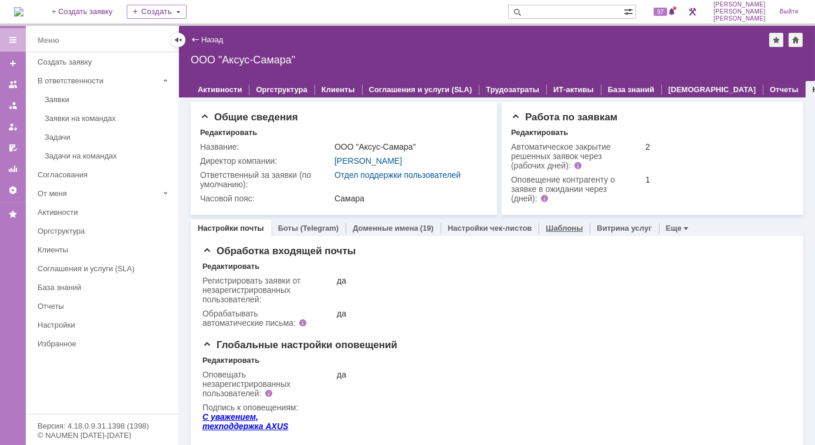
click at [555, 229] on link "Шаблоны" at bounding box center [564, 228] width 37 height 9
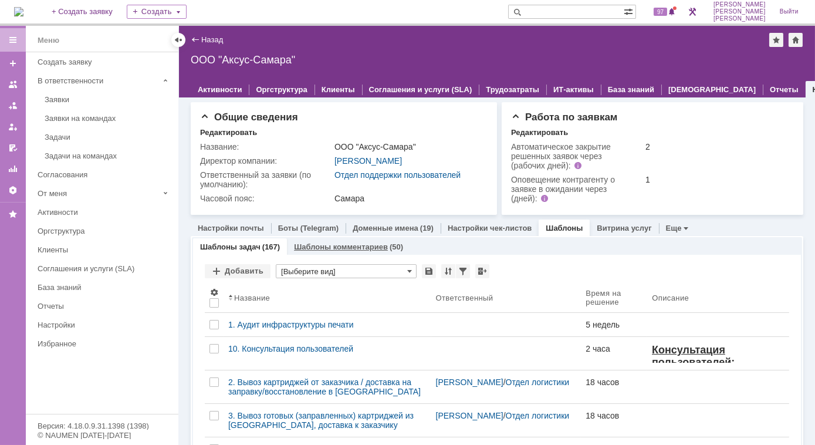
click at [329, 248] on link "Шаблоны комментариев" at bounding box center [341, 246] width 94 height 9
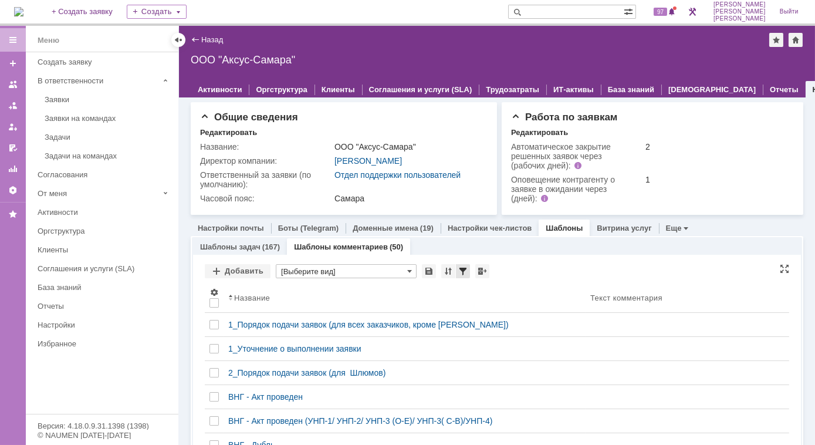
click at [461, 271] on div at bounding box center [463, 271] width 14 height 14
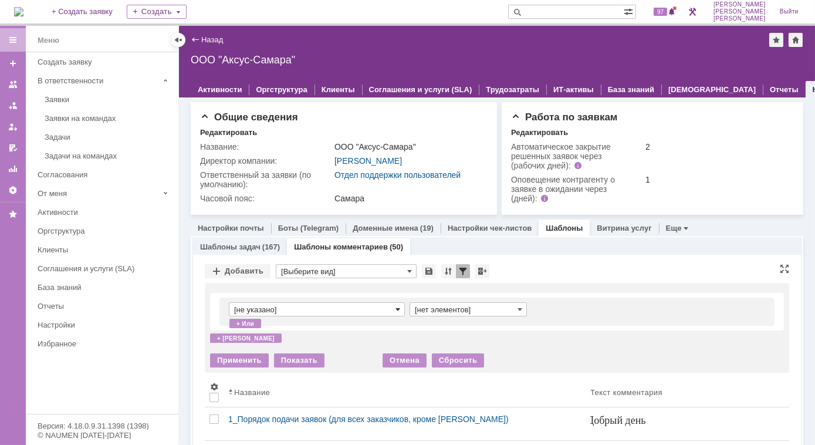
click at [398, 310] on span at bounding box center [398, 309] width 5 height 9
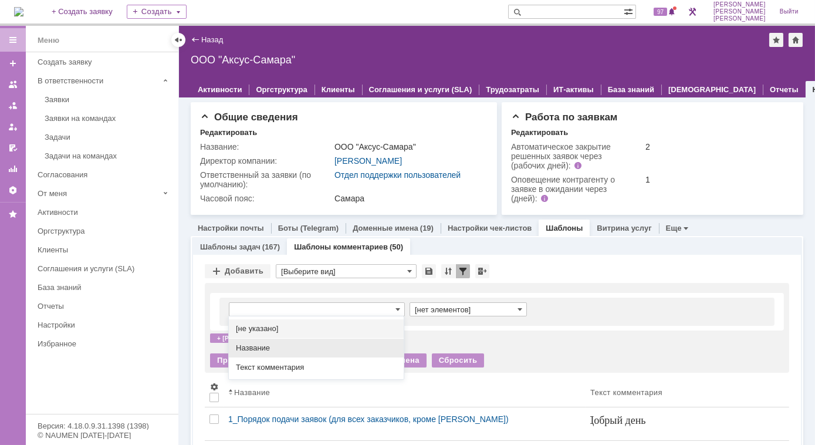
click at [258, 349] on span "Название" at bounding box center [316, 347] width 161 height 9
type input "Название"
type input "содержит"
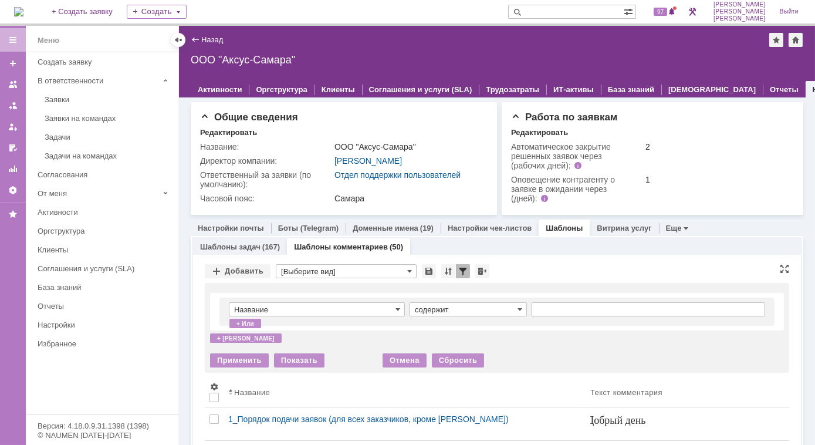
type input "Название"
click at [570, 312] on input "text" at bounding box center [649, 309] width 234 height 14
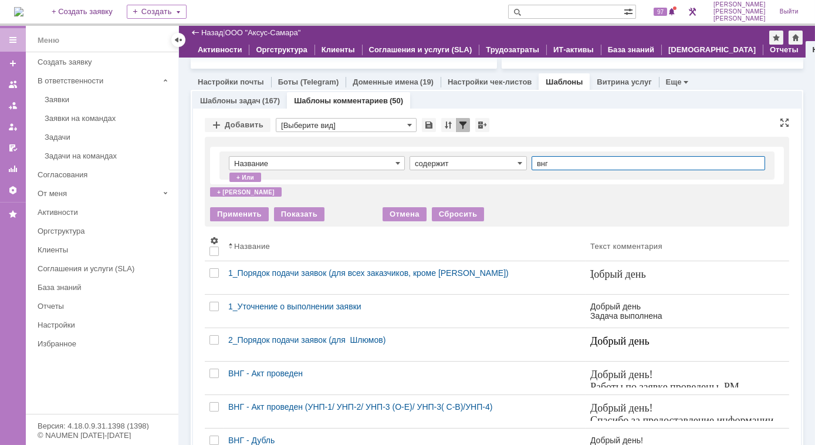
type input "внг"
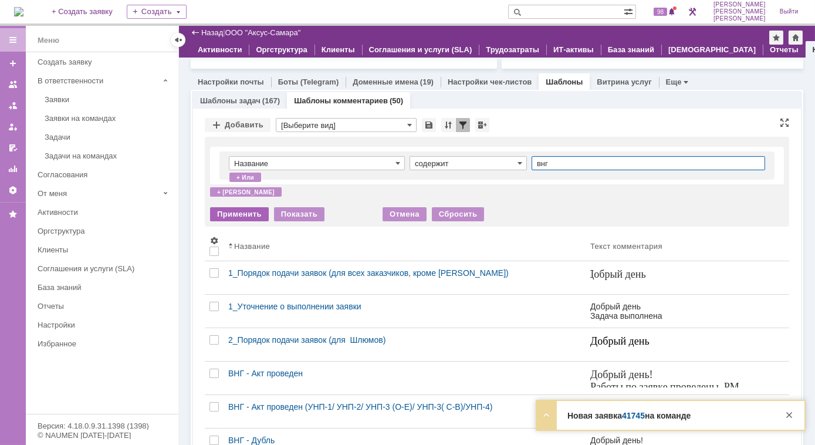
click at [233, 218] on div "Применить" at bounding box center [239, 214] width 59 height 14
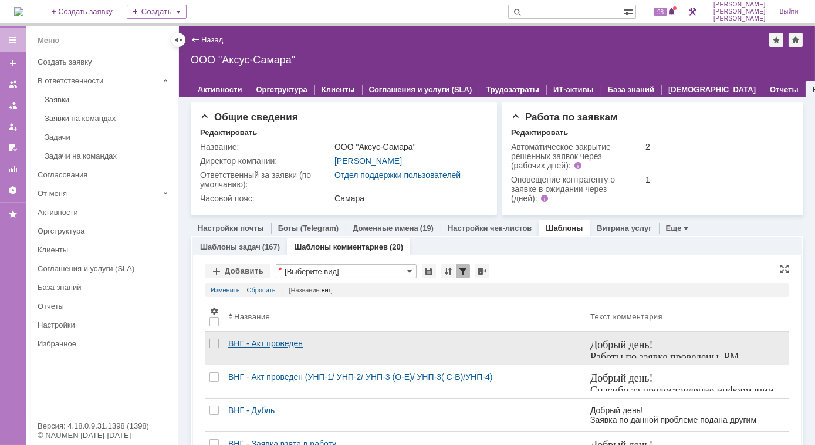
click at [265, 343] on div "ВНГ - Акт проведен" at bounding box center [404, 343] width 353 height 9
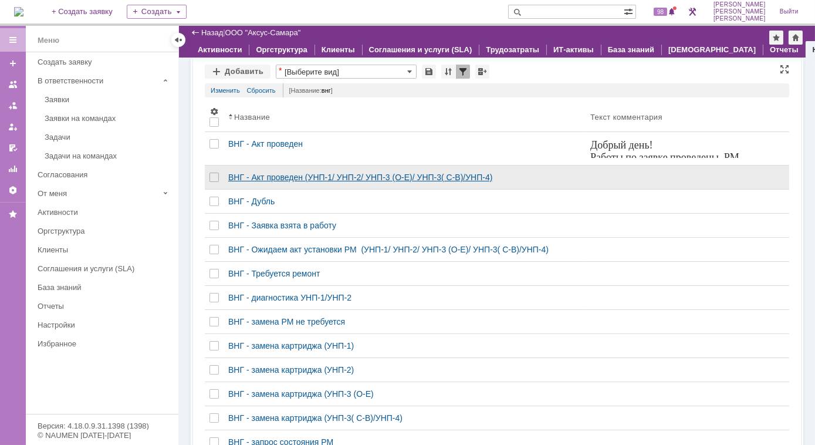
click at [298, 176] on div "ВНГ - Акт проведен (УНП-1/ УНП-2/ УНП-3 (О-Е)/ УНП-3( С-В)/УНП-4)" at bounding box center [404, 177] width 353 height 9
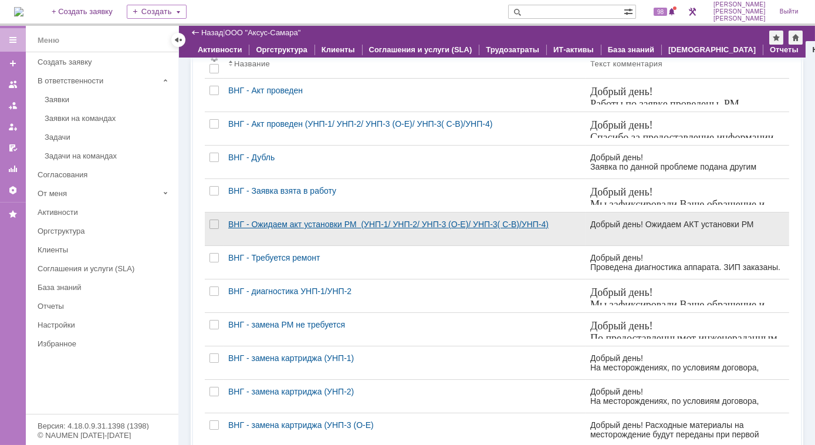
click at [316, 224] on div "ВНГ - Ожидаем акт установки РМ (УНП-1/ УНП-2/ УНП-3 (О-Е)/ УНП-3( С-В)/УНП-4)" at bounding box center [404, 223] width 353 height 9
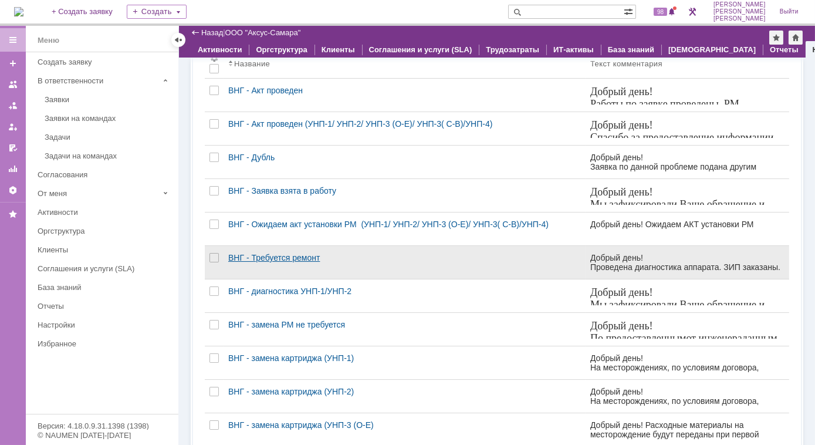
click at [265, 257] on div "ВНГ - Требуется ремонт" at bounding box center [404, 257] width 353 height 9
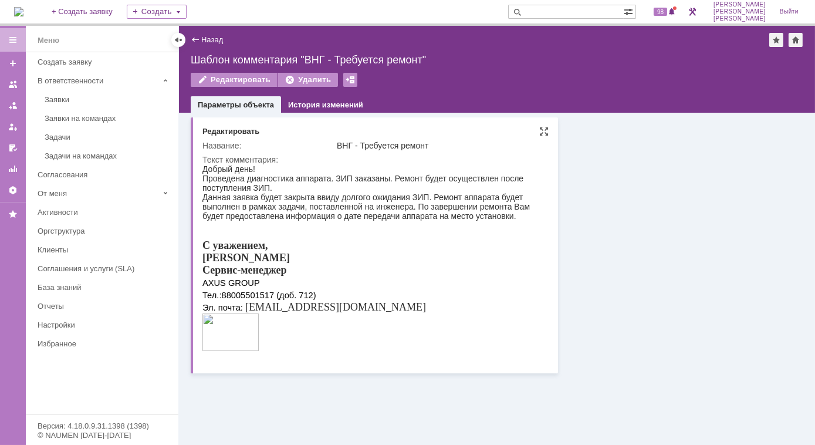
drag, startPoint x: 404, startPoint y: 332, endPoint x: 238, endPoint y: 207, distance: 207.4
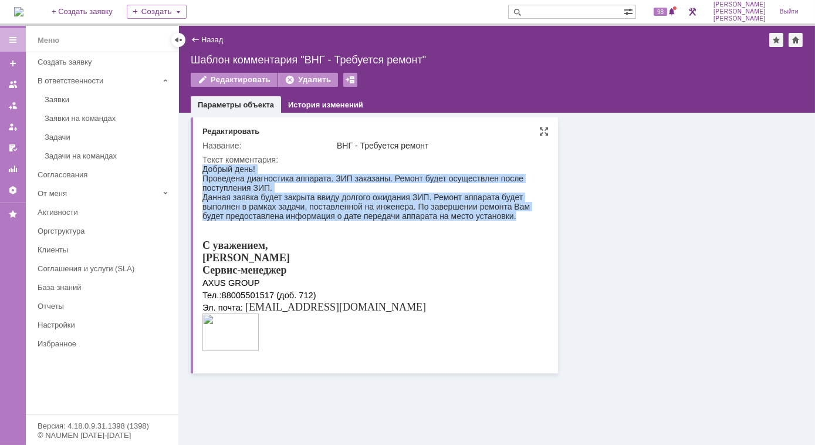
drag, startPoint x: 516, startPoint y: 217, endPoint x: 200, endPoint y: 176, distance: 318.4
click at [202, 176] on html "Добрый день! Проведена диагностика аппарата. ЗИП заказаны. Ремонт будет осущест…" at bounding box center [373, 259] width 343 height 190
copy body "Добрый день! Проведена диагностика аппарата. ЗИП заказаны. Ремонт будет осущест…"
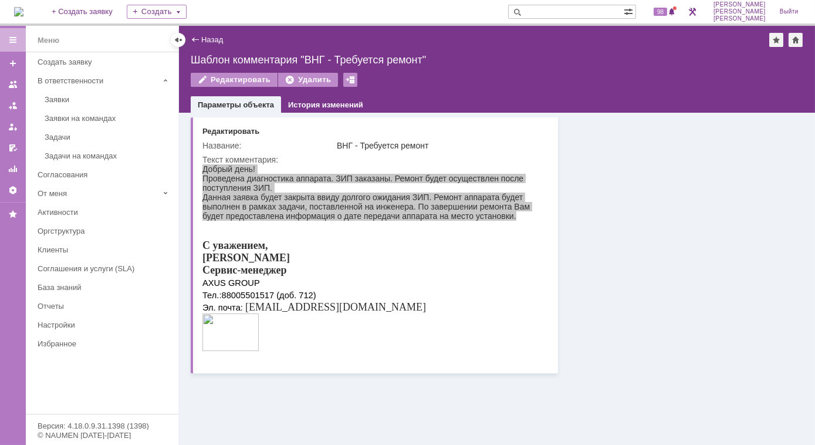
click at [255, 413] on div "Основные параметры Редактировать Название: ВНГ - Требуется ремонт Текст коммент…" at bounding box center [497, 279] width 636 height 332
drag, startPoint x: 31, startPoint y: 42, endPoint x: 656, endPoint y: 222, distance: 650.8
click at [656, 222] on div at bounding box center [680, 243] width 245 height 261
click at [208, 40] on link "Назад" at bounding box center [212, 39] width 22 height 9
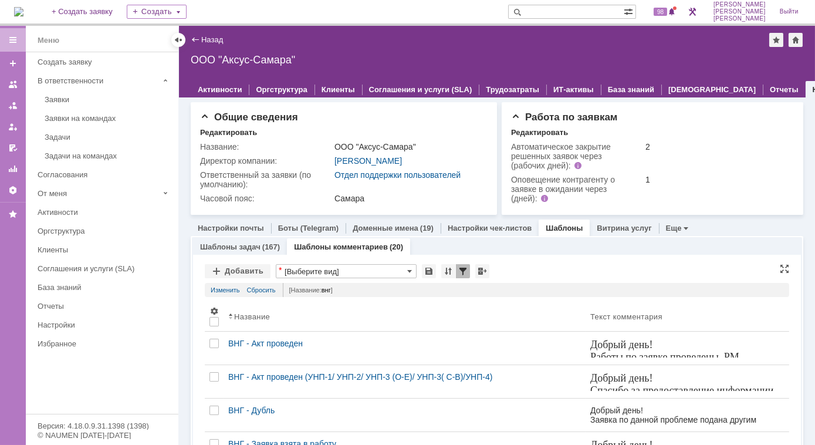
click at [461, 272] on div at bounding box center [463, 271] width 14 height 14
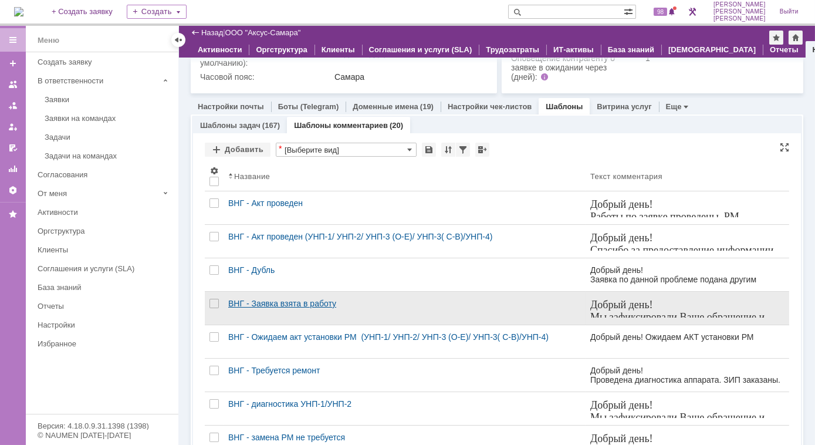
scroll to position [53, 0]
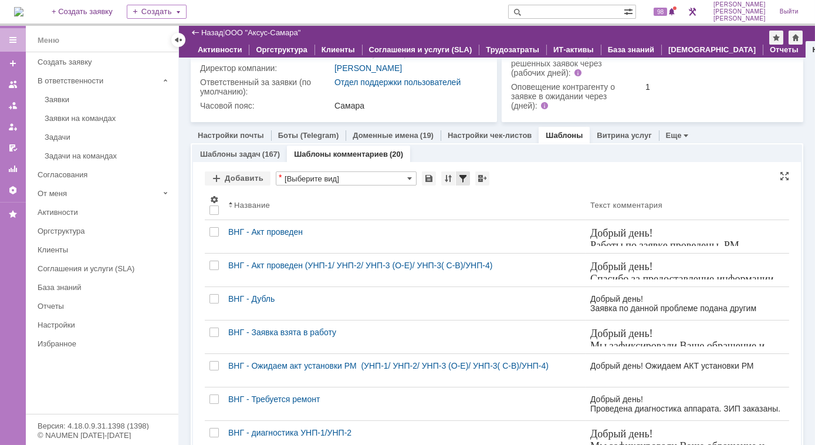
click at [460, 178] on div at bounding box center [463, 178] width 14 height 14
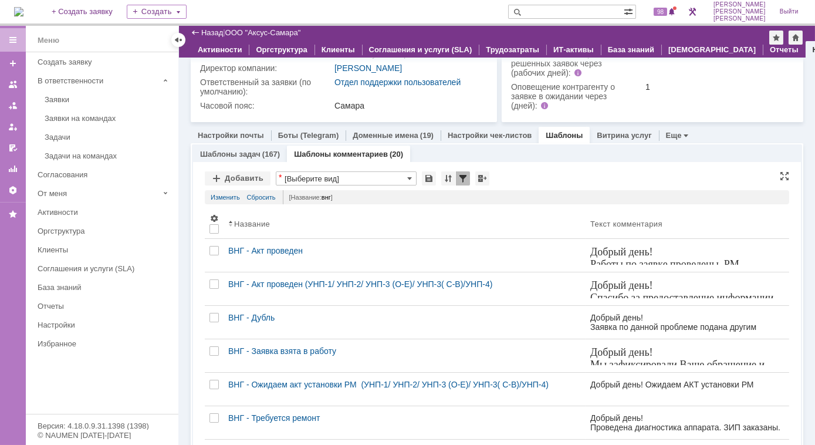
click at [461, 178] on div at bounding box center [463, 178] width 14 height 14
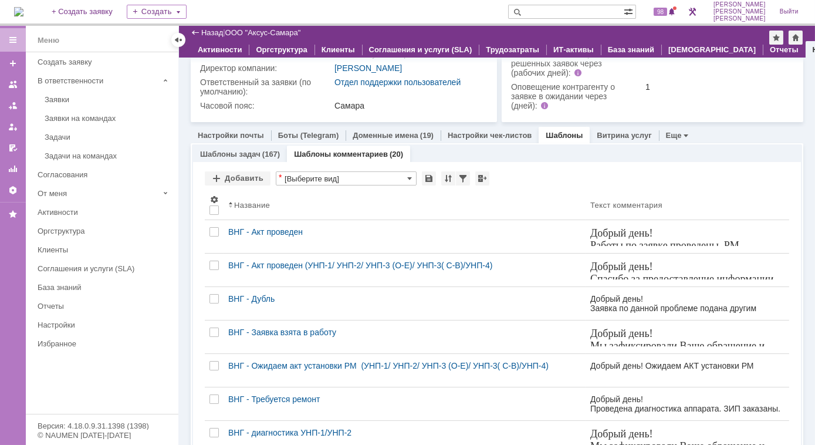
click at [327, 154] on link "Шаблоны комментариев" at bounding box center [341, 154] width 94 height 9
click at [460, 177] on div at bounding box center [463, 178] width 14 height 14
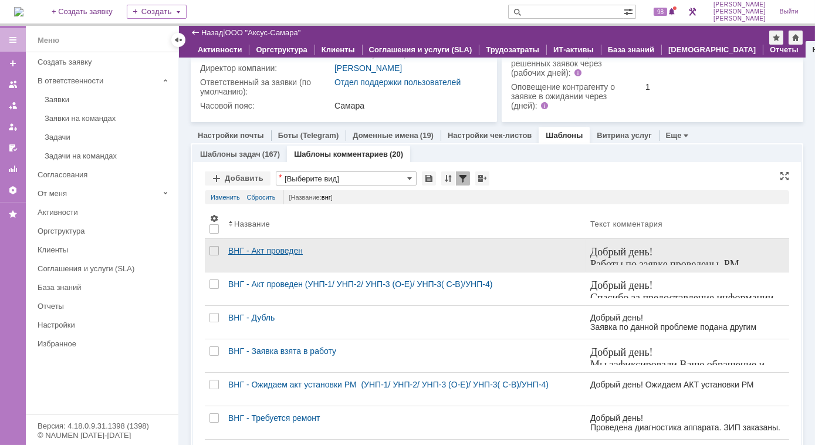
click at [343, 250] on div "ВНГ - Акт проведен" at bounding box center [404, 250] width 353 height 9
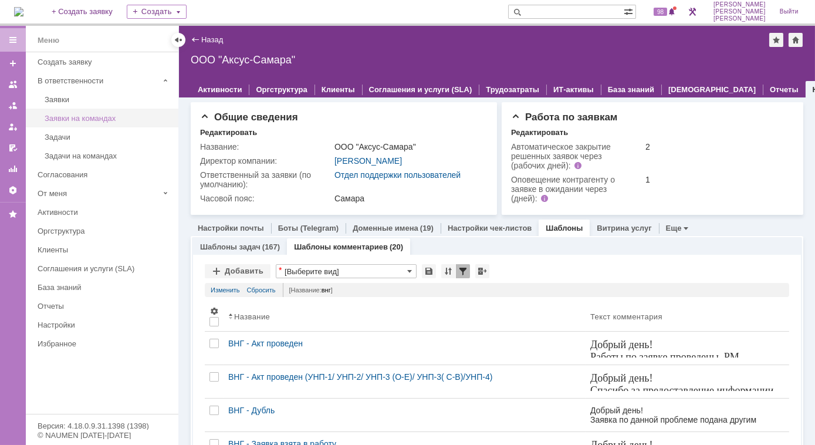
click at [83, 119] on div "Заявки на командах" at bounding box center [108, 118] width 127 height 9
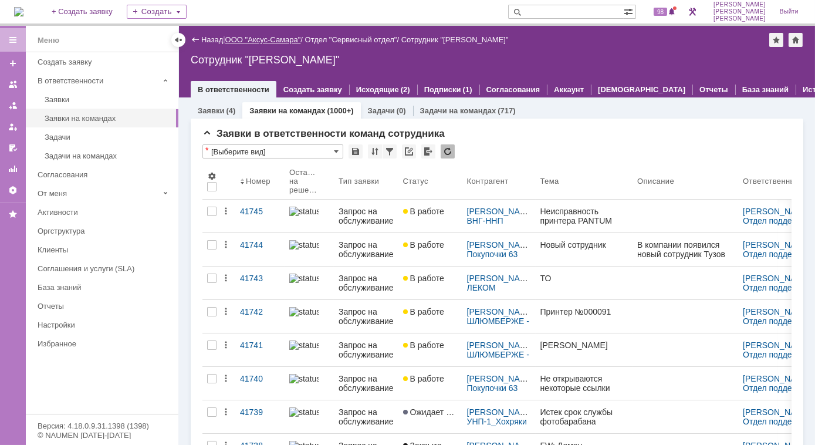
click at [273, 40] on link "ООО "Аксус-Самара"" at bounding box center [263, 39] width 76 height 9
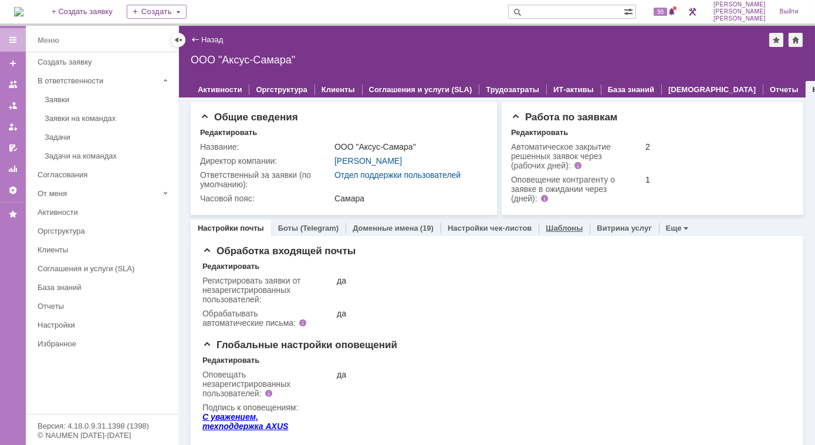
click at [555, 229] on link "Шаблоны" at bounding box center [564, 228] width 37 height 9
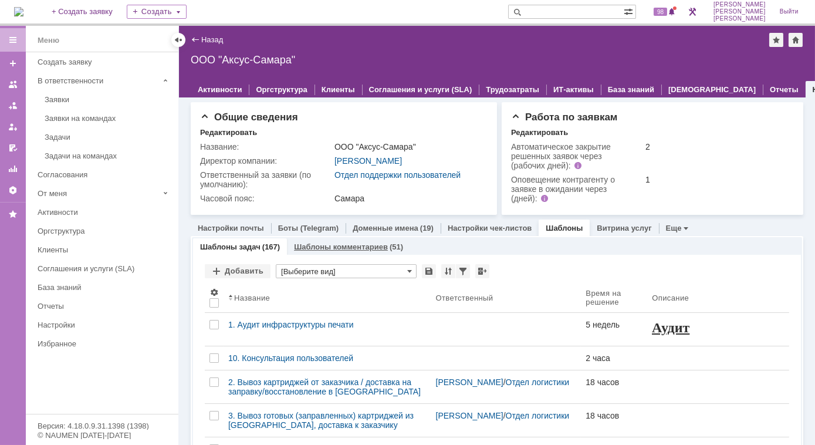
click at [347, 248] on link "Шаблоны комментариев" at bounding box center [341, 246] width 94 height 9
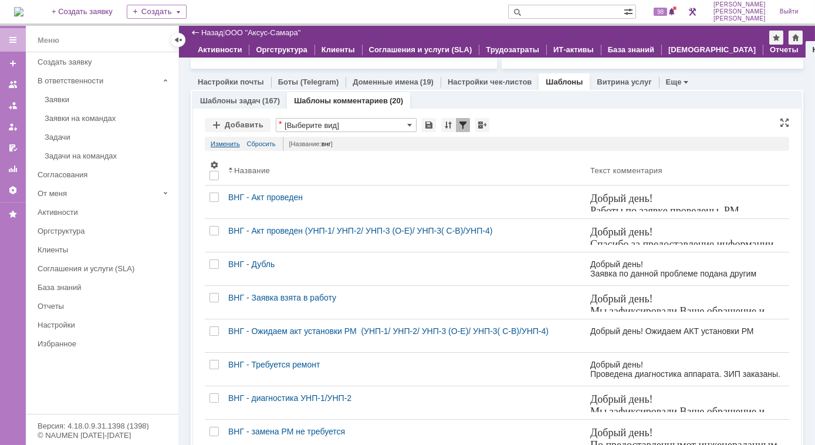
click at [222, 141] on link "Изменить" at bounding box center [225, 144] width 29 height 14
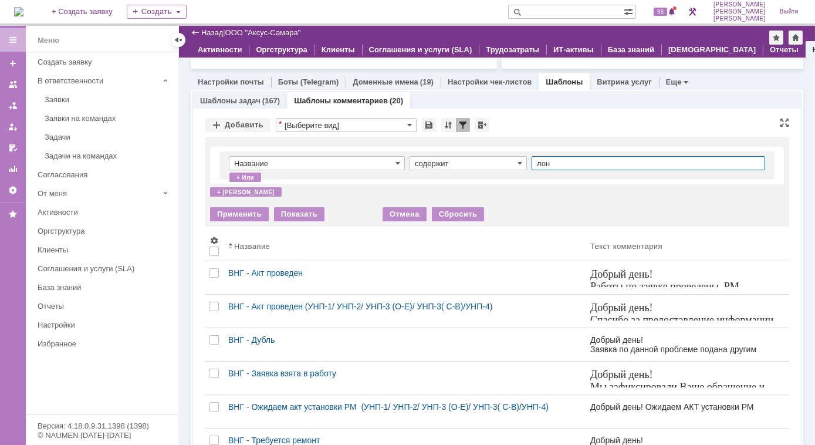
type input "лон"
click at [261, 209] on div "Применить" at bounding box center [239, 214] width 59 height 14
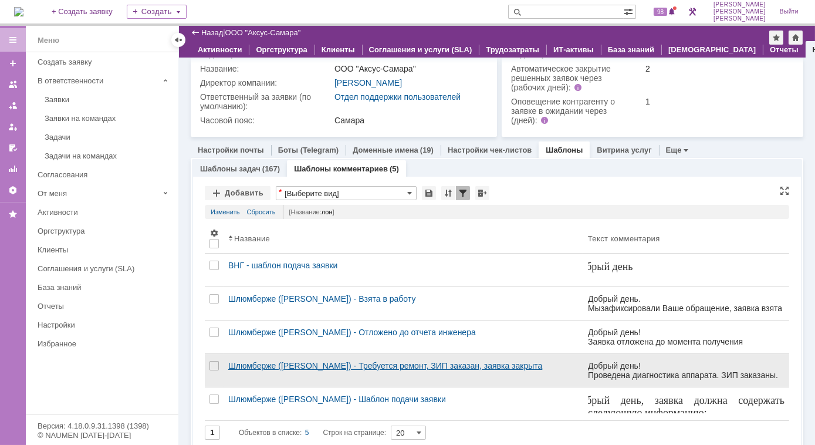
click at [388, 367] on div "Шлюмберже ([PERSON_NAME]) - Требуется ремонт, ЗИП заказан, заявка закрыта" at bounding box center [403, 365] width 350 height 9
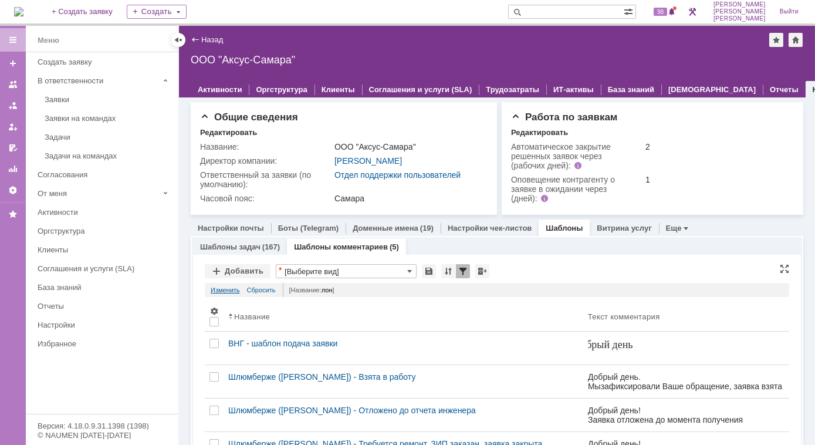
click at [234, 292] on link "Изменить" at bounding box center [225, 290] width 29 height 14
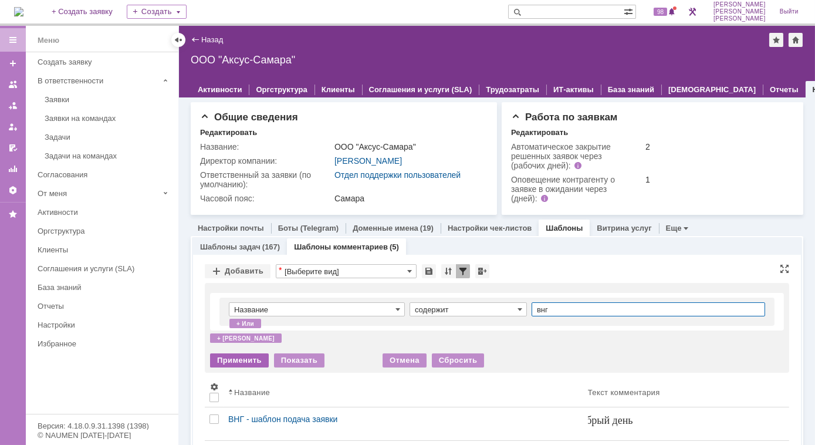
type input "внг"
click at [251, 362] on div "Применить" at bounding box center [239, 360] width 59 height 14
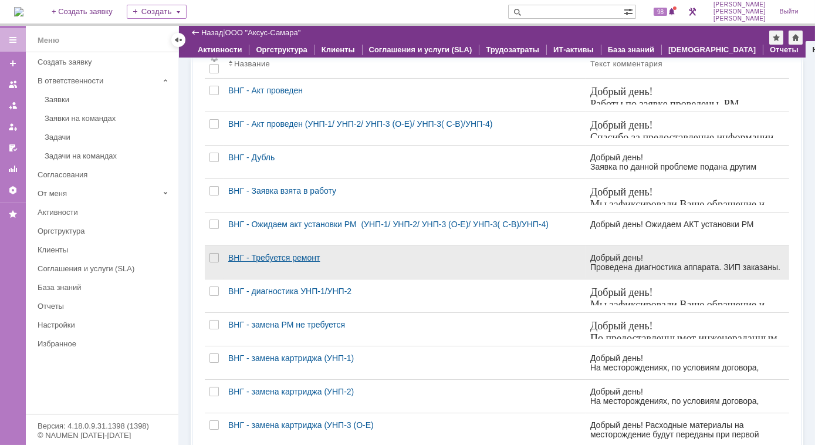
click at [291, 259] on div "ВНГ - Требуется ремонт" at bounding box center [404, 257] width 353 height 9
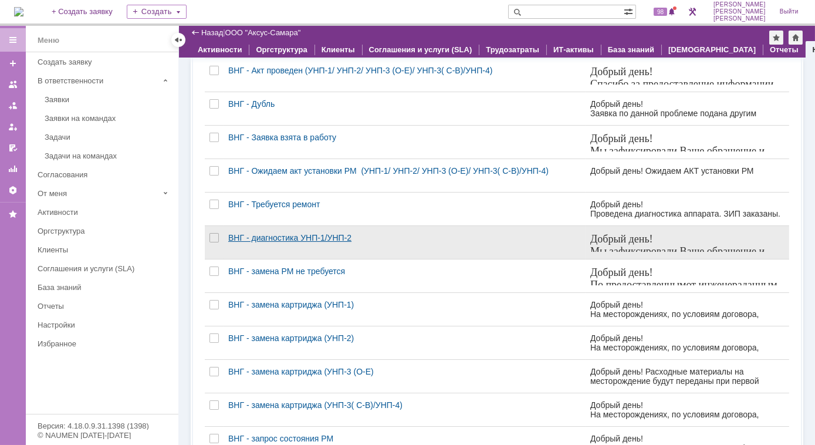
click at [325, 237] on div "ВНГ - диагностика УНП-1/УНП-2" at bounding box center [404, 237] width 353 height 9
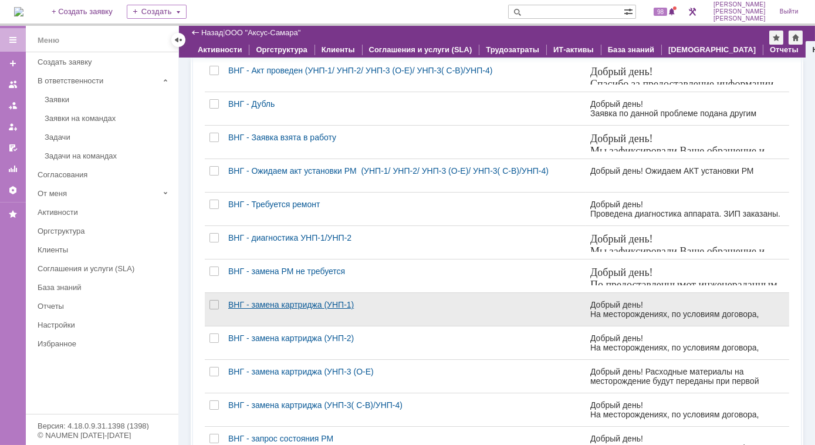
click at [283, 302] on div "ВНГ - замена картриджа (УНП-1)" at bounding box center [404, 304] width 353 height 9
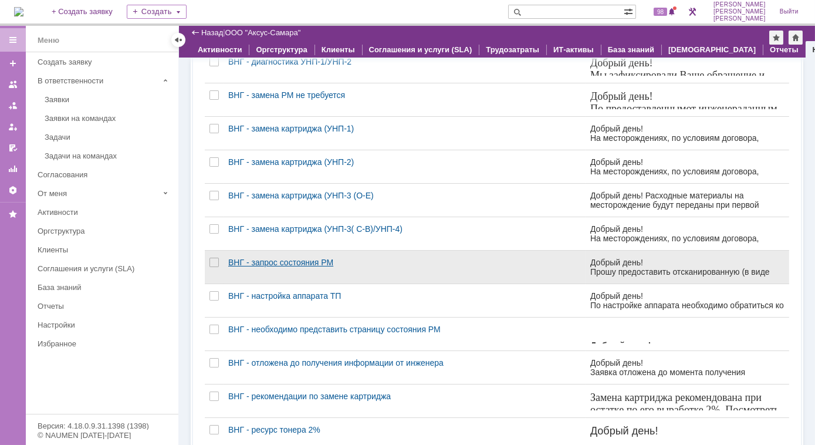
click at [294, 258] on div "ВНГ - запрос состояния РМ" at bounding box center [404, 262] width 353 height 9
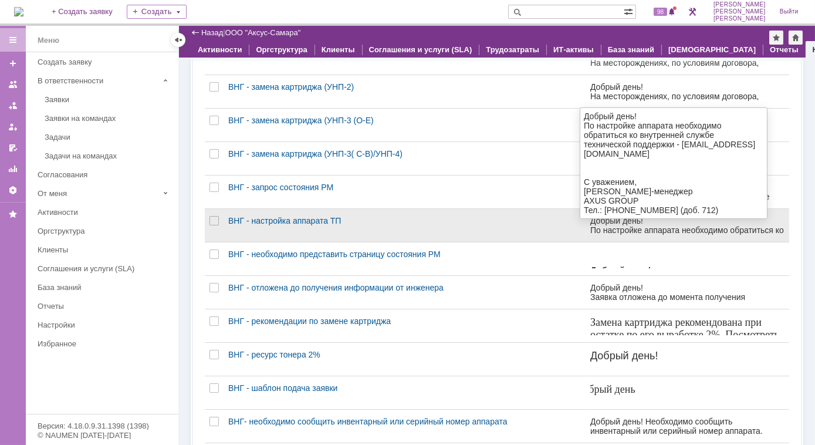
scroll to position [546, 0]
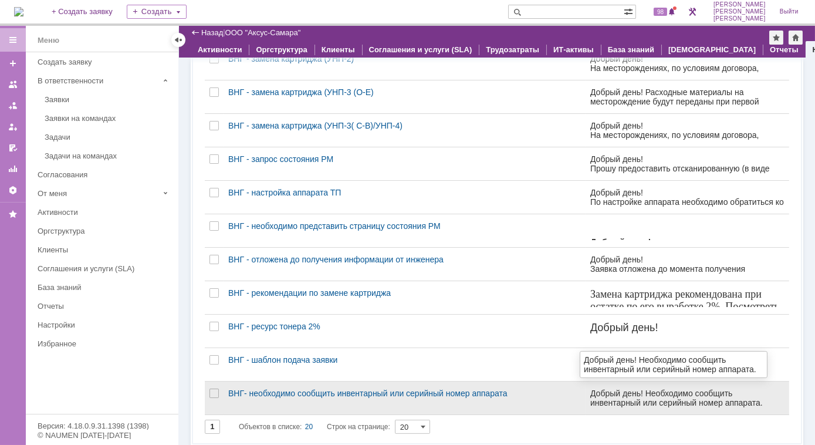
click at [611, 396] on div "Добрый день! Необходимо сообщить инвентарный или серийный номер аппарата." at bounding box center [687, 397] width 194 height 19
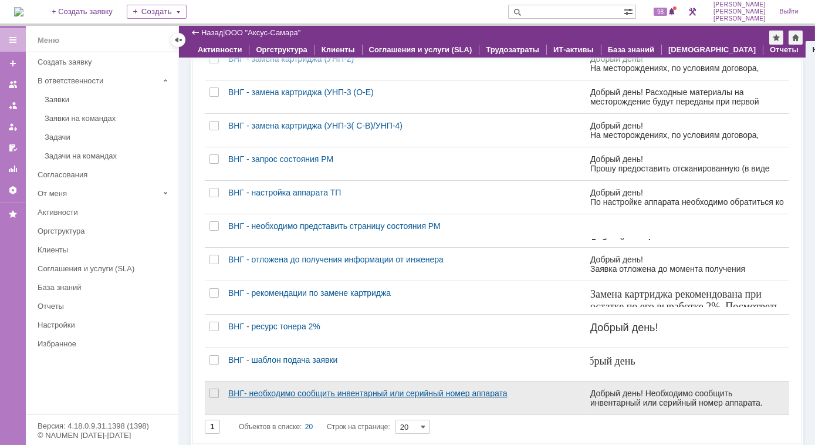
click at [343, 390] on div "ВНГ- необходимо сообщить инвентарный или серийный номер аппарата" at bounding box center [404, 392] width 353 height 9
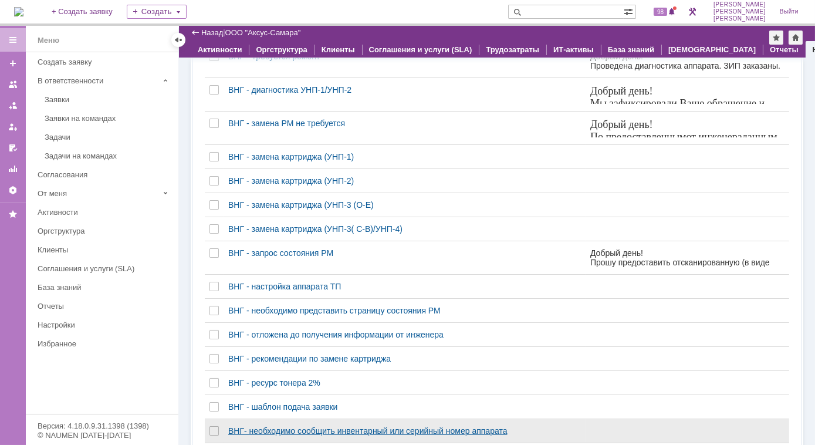
click at [398, 419] on link "ВНГ- необходимо сообщить инвентарный или серийный номер аппарата" at bounding box center [405, 430] width 362 height 23
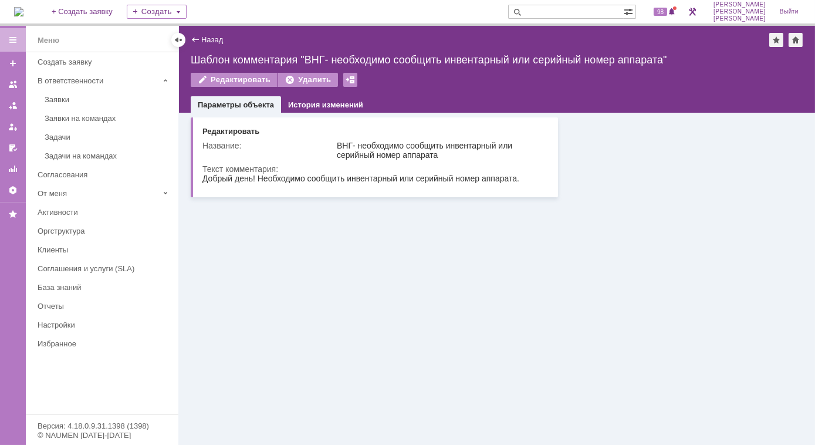
drag, startPoint x: 201, startPoint y: 180, endPoint x: 371, endPoint y: 210, distance: 172.8
click at [371, 210] on div "Основные параметры Редактировать Название: ВНГ- необходимо сообщить инвентарный…" at bounding box center [497, 279] width 636 height 332
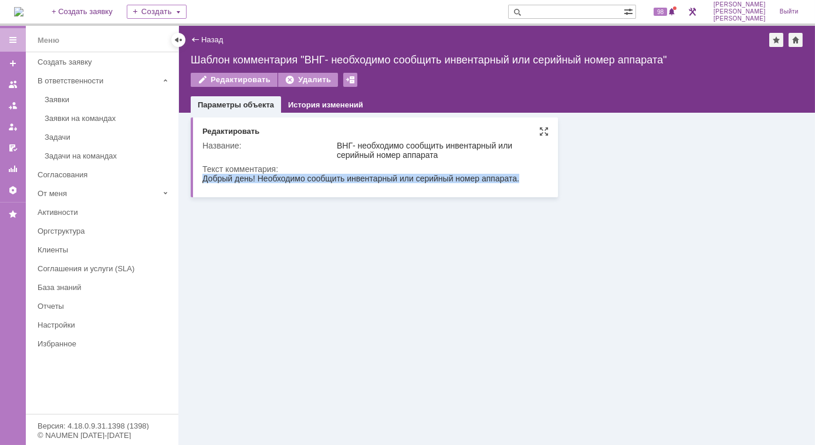
drag, startPoint x: 519, startPoint y: 178, endPoint x: 194, endPoint y: 173, distance: 325.1
click at [202, 173] on html "Добрый день! Необходимо сообщить инвентарный или серийный номер аппарата." at bounding box center [373, 178] width 343 height 11
copy div "Добрый день! Необходимо сообщить инвентарный или серийный номер аппарата."
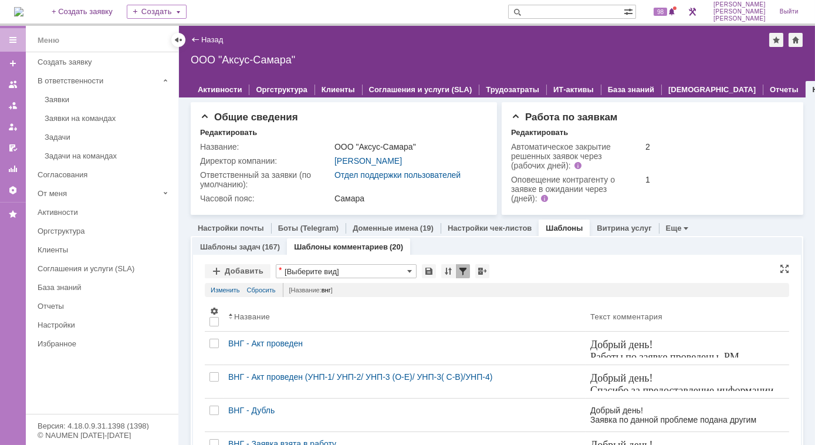
click at [238, 293] on link "Изменить" at bounding box center [225, 290] width 29 height 14
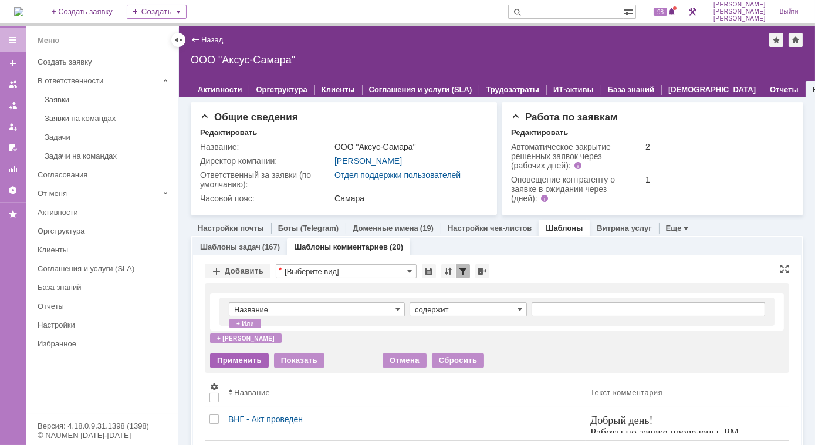
click at [241, 357] on div "Применить" at bounding box center [239, 360] width 59 height 14
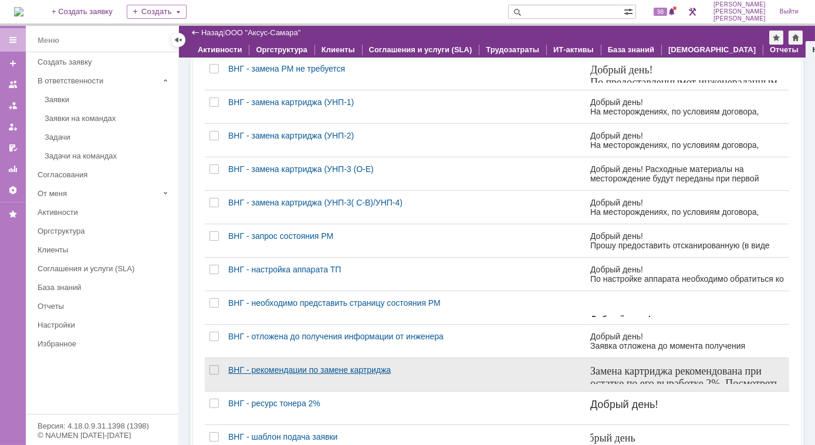
scroll to position [622, 0]
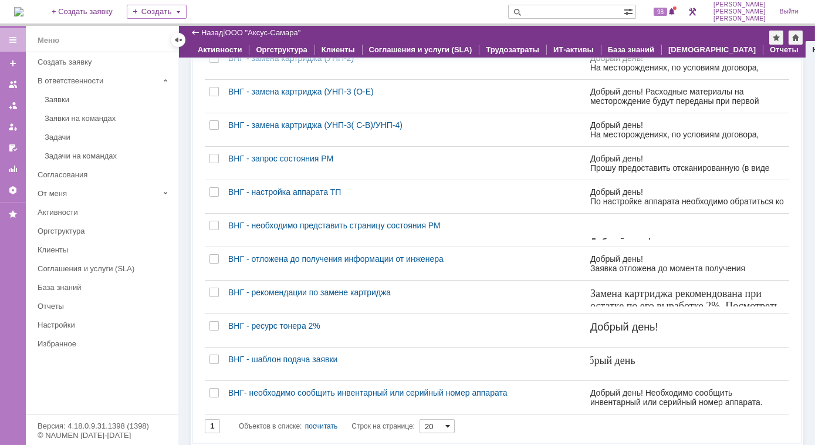
click at [450, 421] on span at bounding box center [447, 425] width 5 height 9
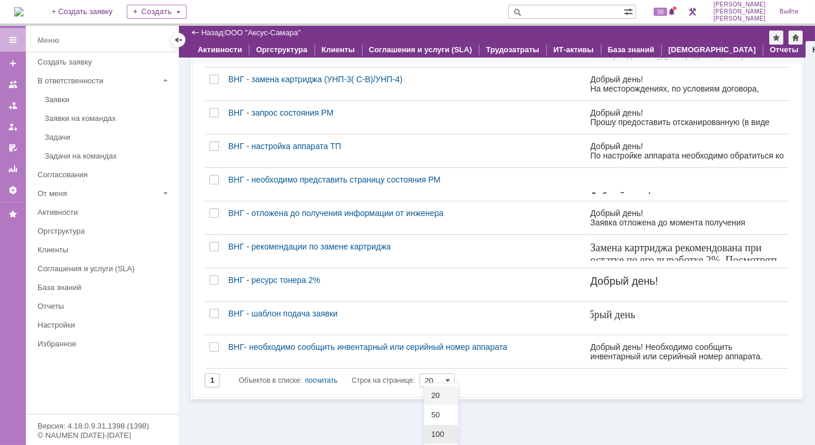
click at [441, 433] on span "100" at bounding box center [441, 434] width 20 height 9
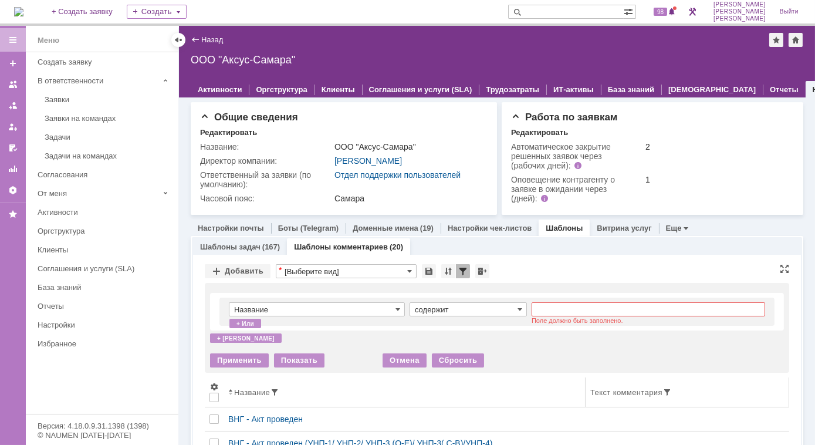
type input "100"
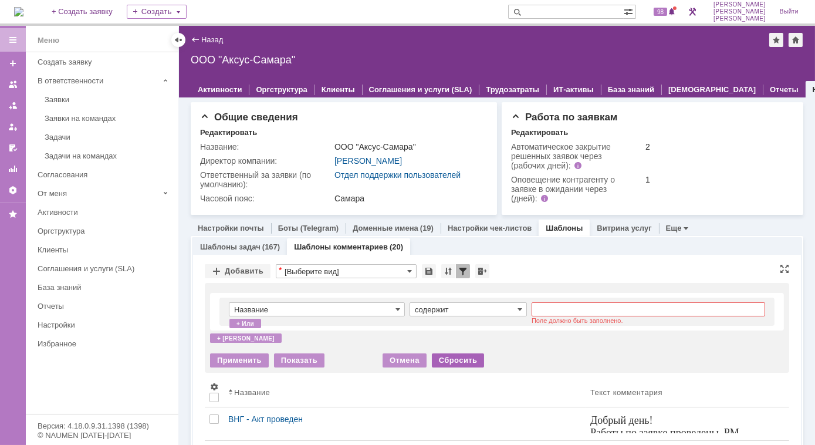
click at [447, 357] on div "Сбросить" at bounding box center [458, 360] width 53 height 14
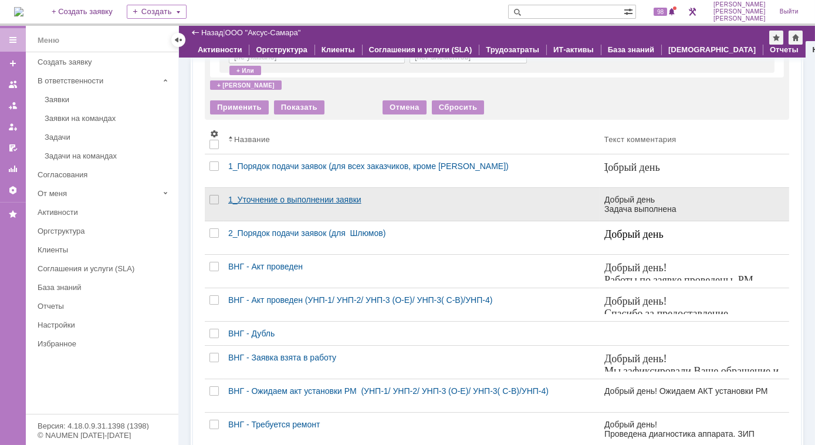
click at [253, 200] on div "1_Уточнение о выполнении заявки" at bounding box center [411, 199] width 367 height 9
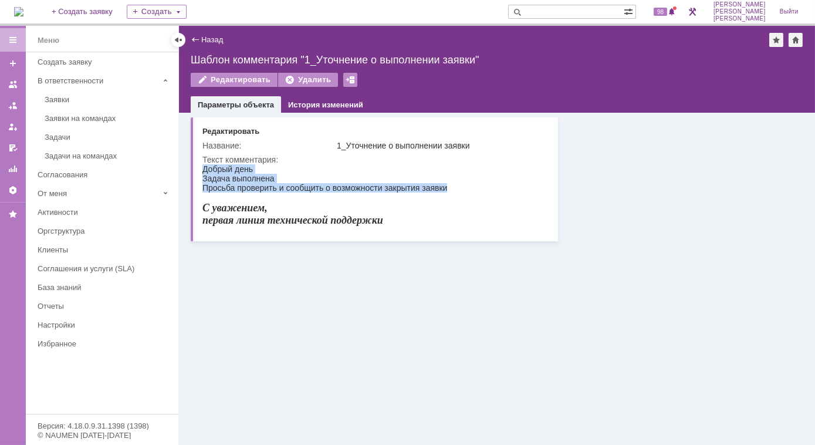
drag, startPoint x: 203, startPoint y: 171, endPoint x: 444, endPoint y: 185, distance: 241.6
click at [444, 185] on body "Добрый день Задача выполнена Просьба проверить и сообщить о возможности закрыти…" at bounding box center [324, 195] width 245 height 62
copy body "Добрый день Задача выполнена Просьба проверить и сообщить о возможности закрыти…"
click at [191, 35] on div "Назад | Шаблон комментария "1_Уточнение о выполнении заявки" Шаблон комментария…" at bounding box center [497, 69] width 636 height 87
click at [192, 40] on div "Назад" at bounding box center [207, 39] width 32 height 9
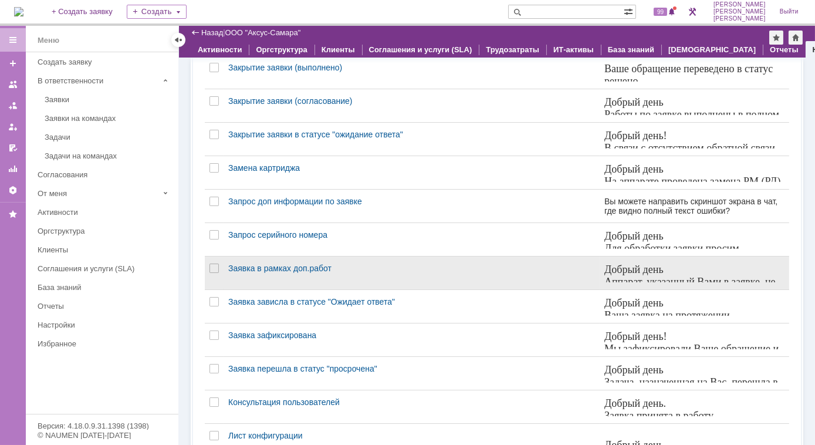
scroll to position [1174, 0]
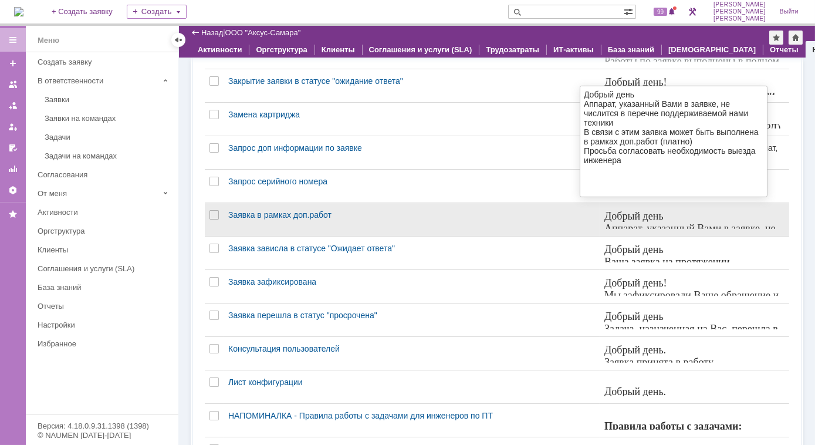
click at [688, 224] on span "Аппарат, указанный Вами в заявке, не числится в перечне поддерживаемой нами тех…" at bounding box center [689, 240] width 171 height 36
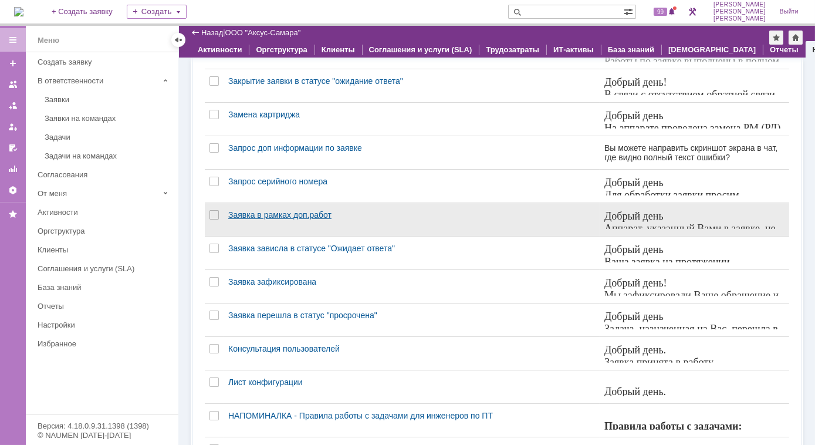
click at [300, 210] on div "Заявка в рамках доп.работ" at bounding box center [411, 214] width 367 height 9
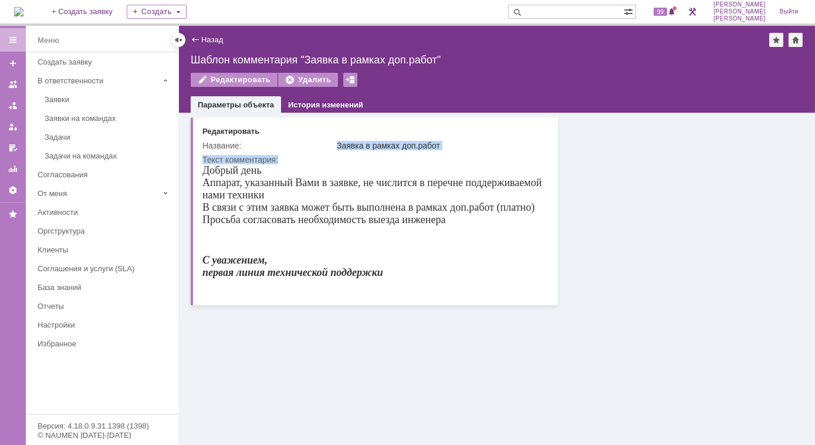
drag, startPoint x: 334, startPoint y: 144, endPoint x: 401, endPoint y: 158, distance: 68.4
click at [401, 158] on tbody "Название: Заявка в рамках доп.работ Текст комментария:" at bounding box center [373, 216] width 343 height 157
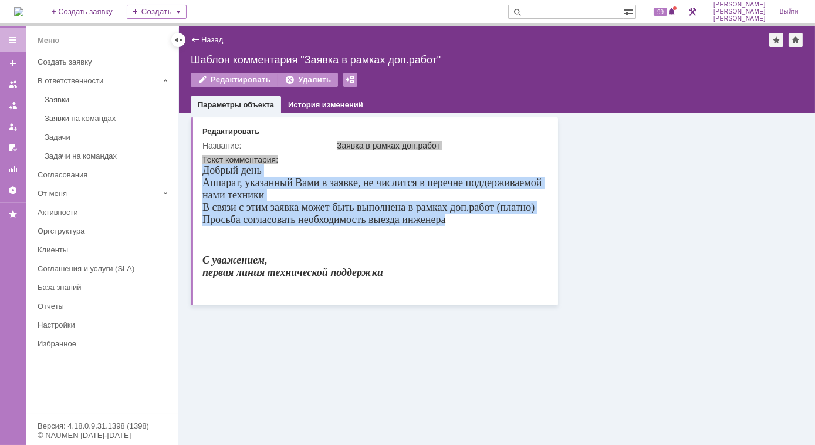
drag, startPoint x: 202, startPoint y: 170, endPoint x: 448, endPoint y: 218, distance: 250.1
click at [448, 218] on body "Добрый день Аппарат, указанный Вами в заявке, не числится в перечне поддерживае…" at bounding box center [373, 226] width 343 height 125
copy body "Добрый день Аппарат, указанный Вами в заявке, не числится в перечне поддерживае…"
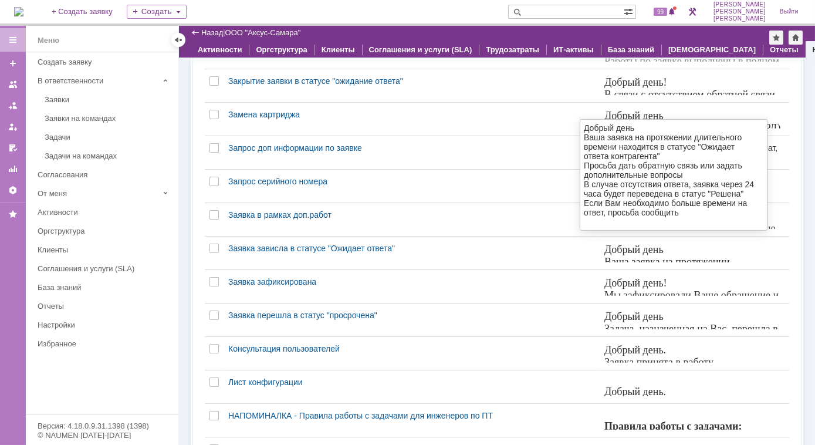
click at [626, 249] on span "Добрый день" at bounding box center [633, 249] width 59 height 12
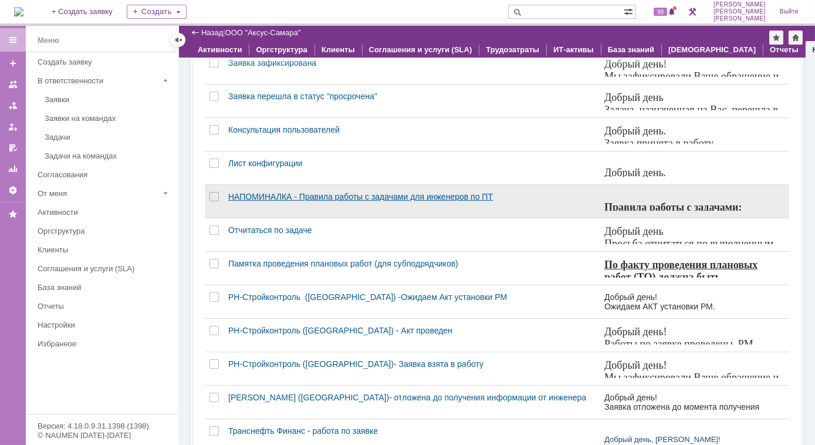
scroll to position [1339, 0]
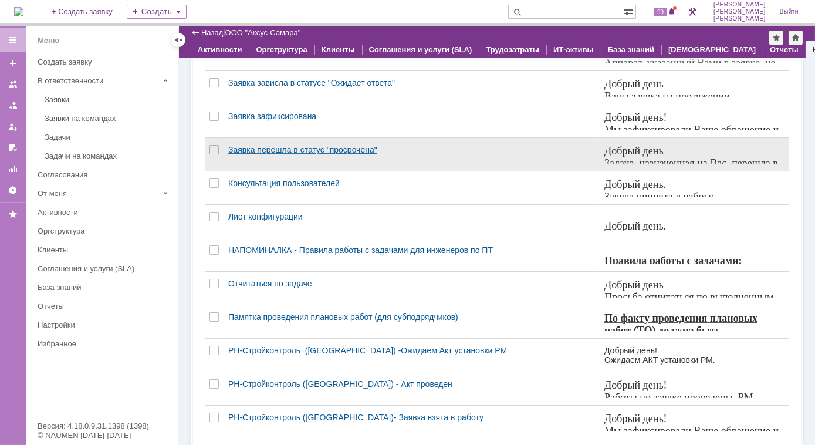
click at [343, 145] on div "Заявка перешла в статус "просрочена"" at bounding box center [411, 149] width 367 height 9
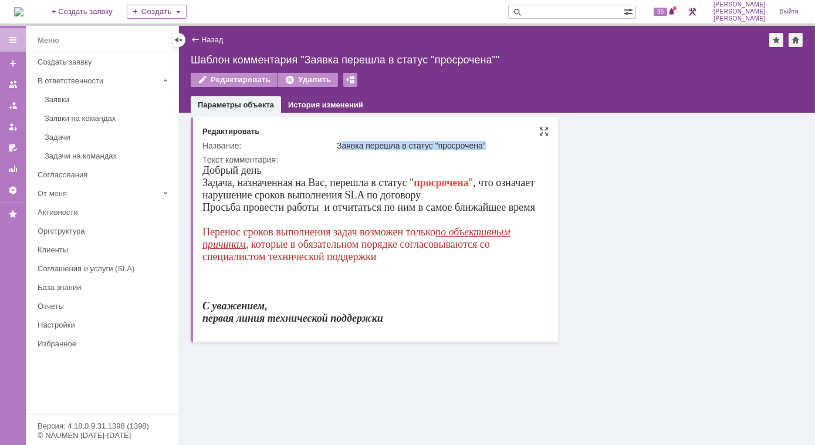
drag, startPoint x: 339, startPoint y: 148, endPoint x: 380, endPoint y: 151, distance: 40.6
click at [380, 151] on td "Заявка перешла в статус "просрочена"" at bounding box center [439, 145] width 211 height 14
drag, startPoint x: 380, startPoint y: 151, endPoint x: 337, endPoint y: 146, distance: 42.5
click at [337, 146] on div "Заявка перешла в статус "просрочена"" at bounding box center [440, 145] width 206 height 9
drag, startPoint x: 339, startPoint y: 144, endPoint x: 487, endPoint y: 147, distance: 147.9
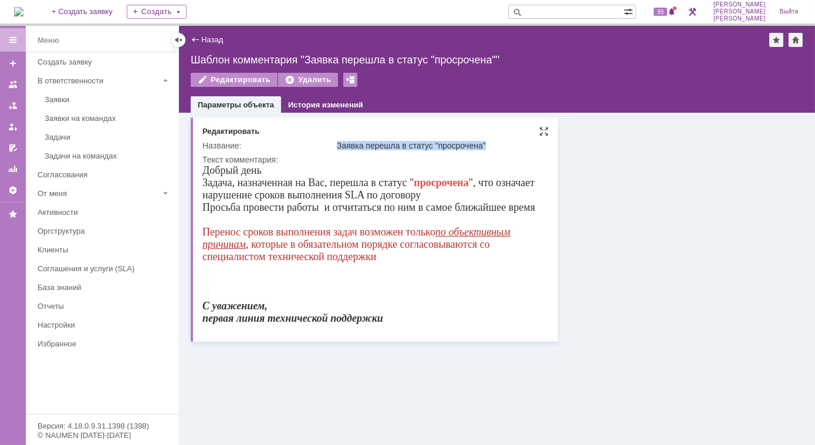
click at [487, 147] on div "Заявка перешла в статус "просрочена"" at bounding box center [440, 145] width 206 height 9
copy div "Заявка перешла в статус "просрочена""
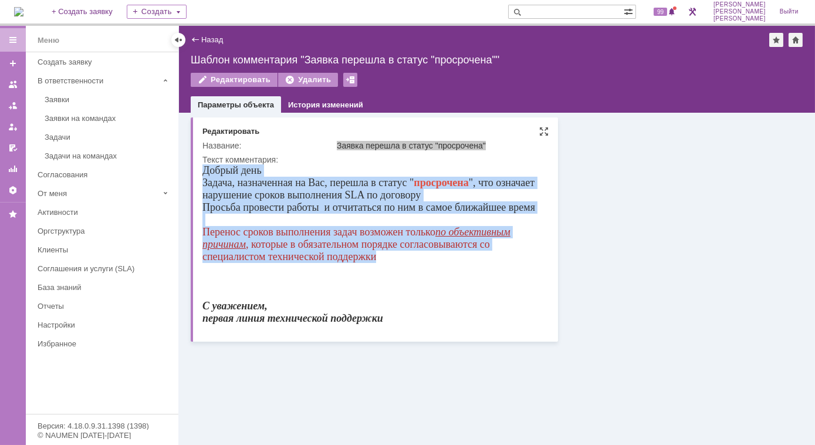
drag, startPoint x: 205, startPoint y: 173, endPoint x: 393, endPoint y: 258, distance: 206.2
click at [393, 258] on body "Добрый день Задача, назначенная на Вас, перешла в статус " просрочена ", что оз…" at bounding box center [373, 244] width 343 height 160
copy body "Добрый день Задача, назначенная на Вас, перешла в статус " просрочена ", что оз…"
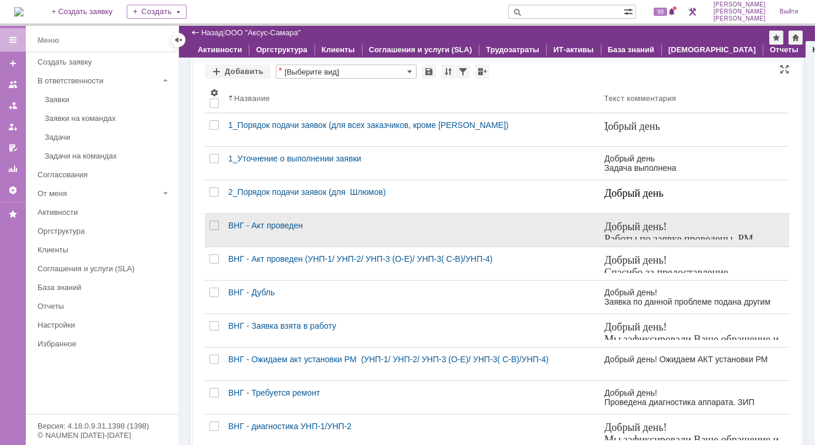
click at [610, 235] on font "Работы по заявке проведены. РМ (РД)" at bounding box center [678, 244] width 149 height 24
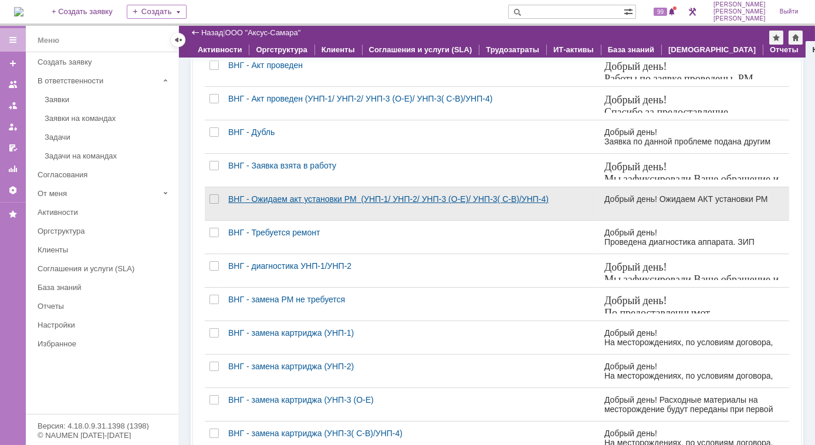
click at [378, 197] on div "ВНГ - Ожидаем акт установки РМ (УНП-1/ УНП-2/ УНП-3 (О-Е)/ УНП-3( С-В)/УНП-4)" at bounding box center [411, 198] width 367 height 9
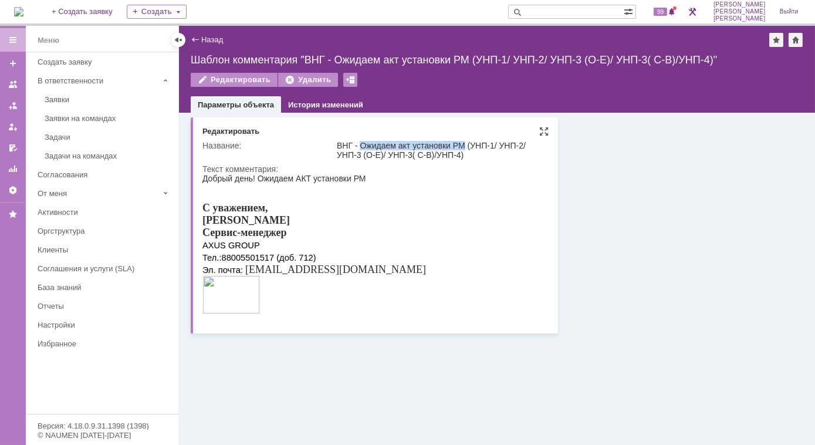
drag, startPoint x: 359, startPoint y: 143, endPoint x: 463, endPoint y: 143, distance: 103.9
click at [463, 143] on div "ВНГ - Ожидаем акт установки РМ (УНП-1/ УНП-2/ УНП-3 (О-Е)/ УНП-3( С-В)/УНП-4)" at bounding box center [440, 150] width 206 height 19
copy div "Ожидаем акт установки РМ"
drag, startPoint x: 203, startPoint y: 180, endPoint x: 288, endPoint y: 191, distance: 85.8
click at [288, 191] on body "Добрый день! Ожидаем АКТ установки РМ С уважением, Орлова Елена Сервис-менеджер…" at bounding box center [314, 244] width 224 height 143
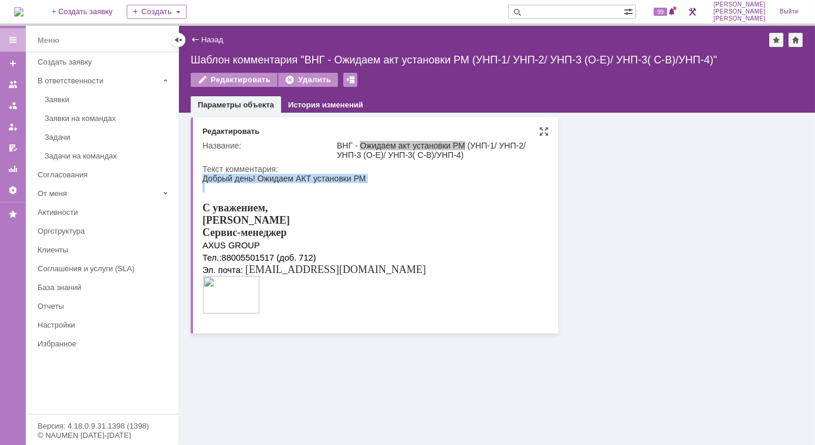
copy div "Добрый день! Ожидаем АКТ установки РМ"
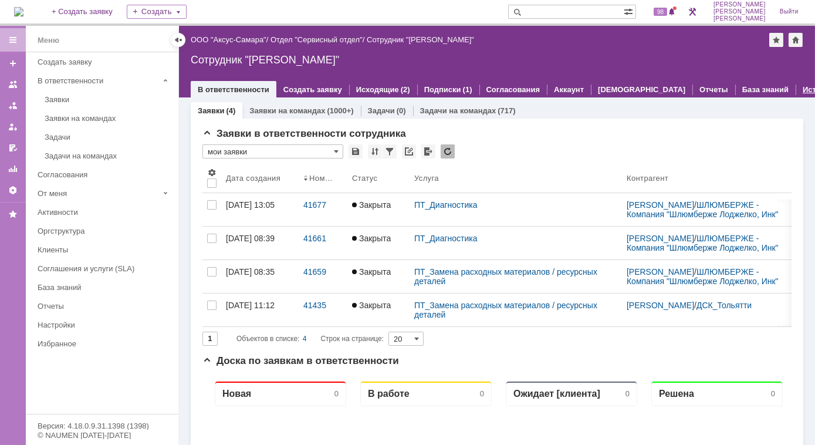
click at [796, 90] on div "История" at bounding box center [819, 89] width 46 height 17
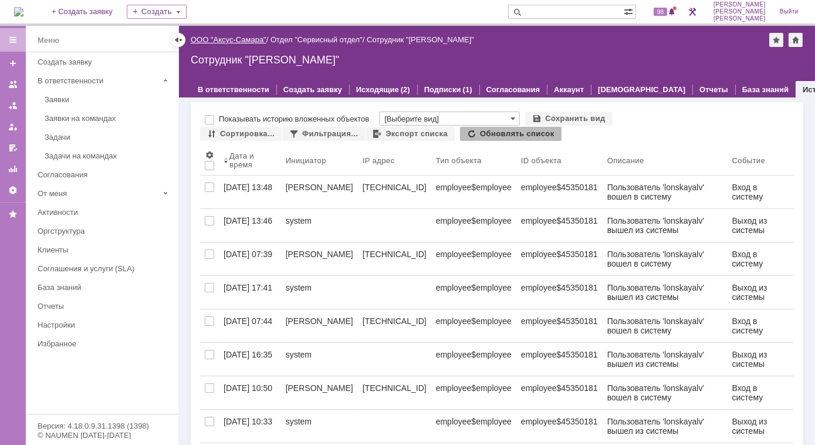
click at [228, 43] on link "ООО "Аксус-Самара"" at bounding box center [229, 39] width 76 height 9
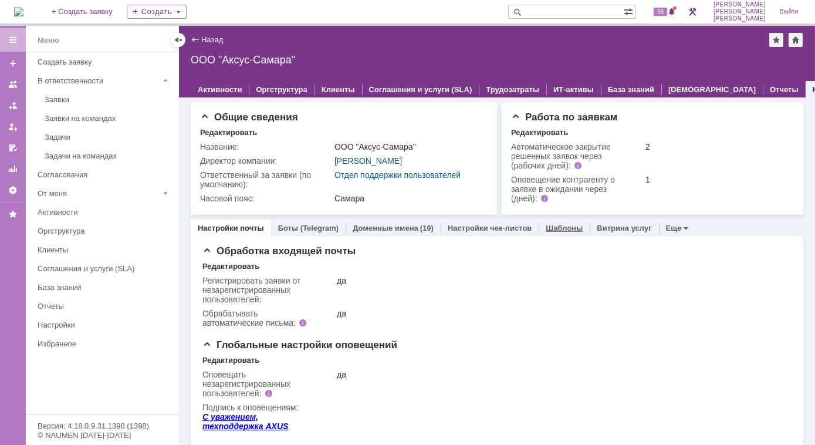
click at [546, 228] on link "Шаблоны" at bounding box center [564, 228] width 37 height 9
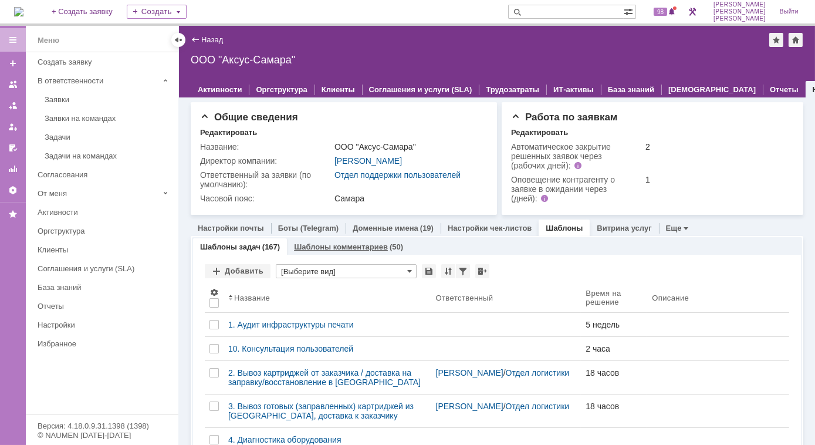
click at [330, 251] on div "Шаблоны комментариев (50)" at bounding box center [348, 246] width 123 height 17
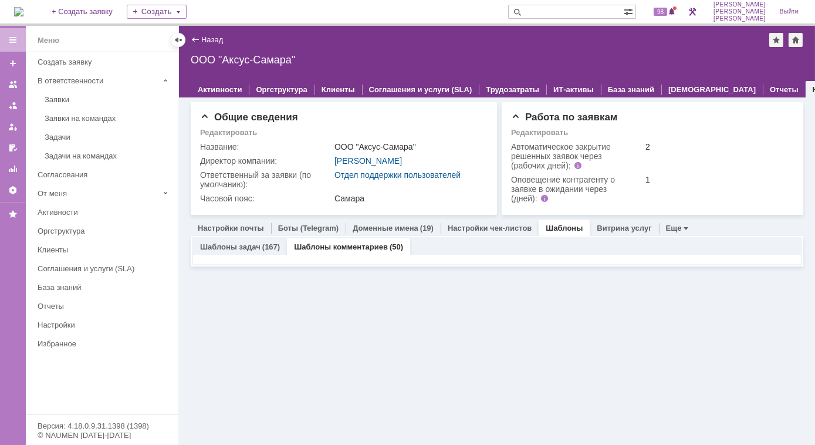
click at [332, 286] on div "Заявки (0) Задачи (1000+) Проблемы (1) Запросы на изменение (5) Все заявки * Но…" at bounding box center [497, 270] width 636 height 347
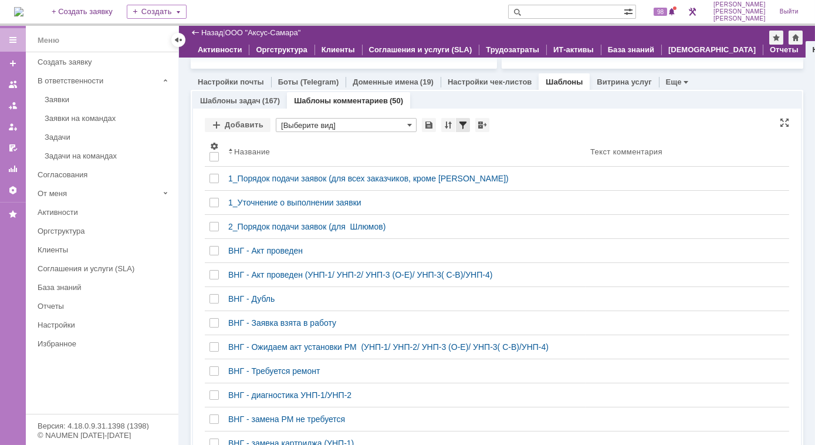
click at [460, 125] on div at bounding box center [463, 125] width 14 height 14
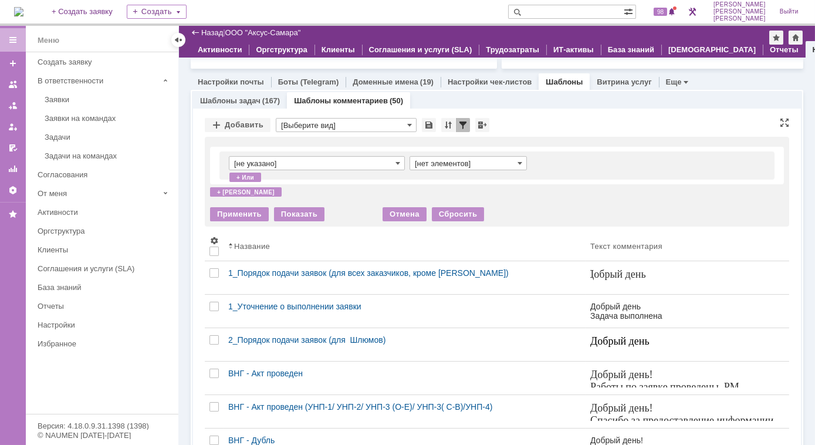
drag, startPoint x: 300, startPoint y: 164, endPoint x: 218, endPoint y: 151, distance: 83.1
click at [218, 151] on div "[не указано] [нет элементов] + или" at bounding box center [497, 166] width 574 height 38
click at [398, 164] on span at bounding box center [398, 162] width 5 height 9
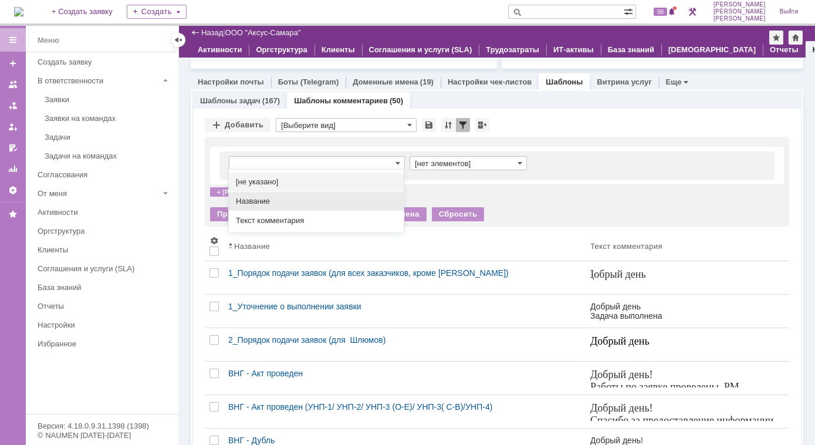
click at [289, 197] on span "Название" at bounding box center [316, 201] width 161 height 9
type input "Название"
type input "содержит"
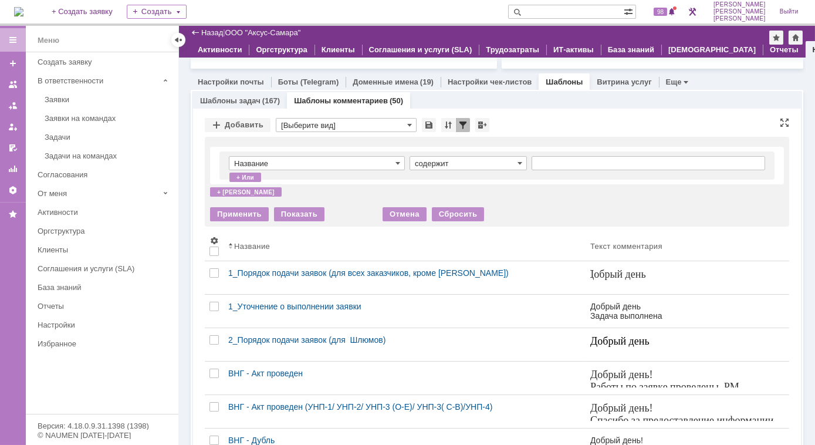
type input "Название"
click at [552, 163] on input "text" at bounding box center [649, 163] width 234 height 14
type input "лон"
click at [245, 214] on div "Применить" at bounding box center [239, 214] width 59 height 14
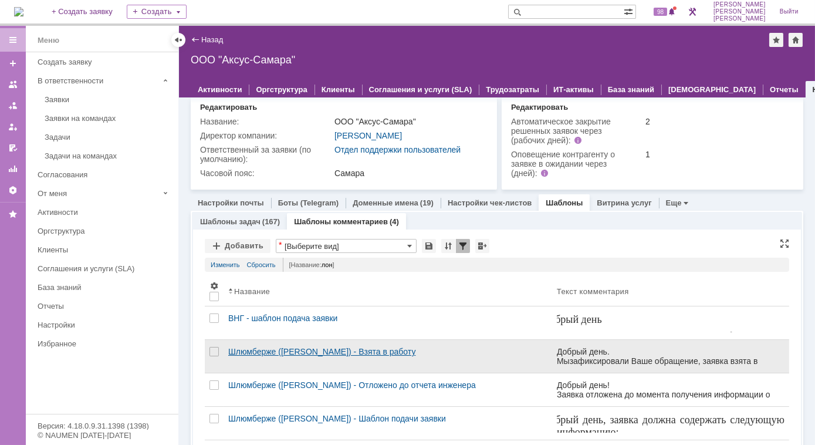
click at [310, 349] on div "Шлюмберже (Лонская) - Взята в работу" at bounding box center [387, 351] width 319 height 9
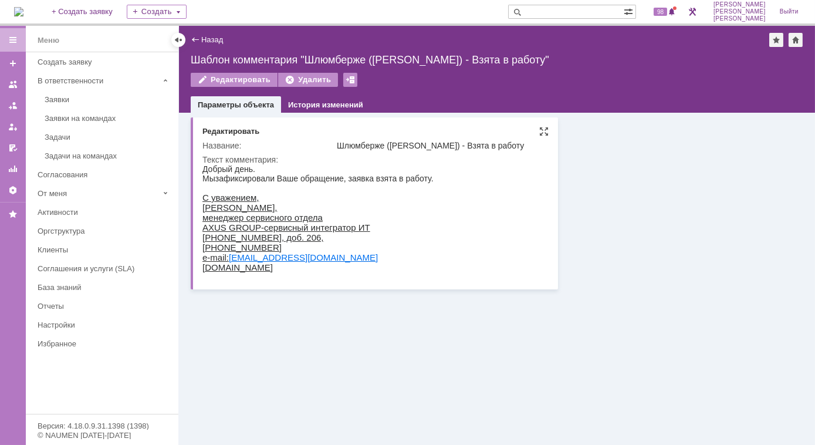
click at [492, 146] on div "Шлюмберже (Лонская) - Взята в работу" at bounding box center [440, 145] width 206 height 9
click at [491, 145] on div "Шлюмберже (Лонская) - Взята в работу" at bounding box center [440, 145] width 206 height 9
click at [245, 76] on div "Редактировать" at bounding box center [234, 80] width 87 height 14
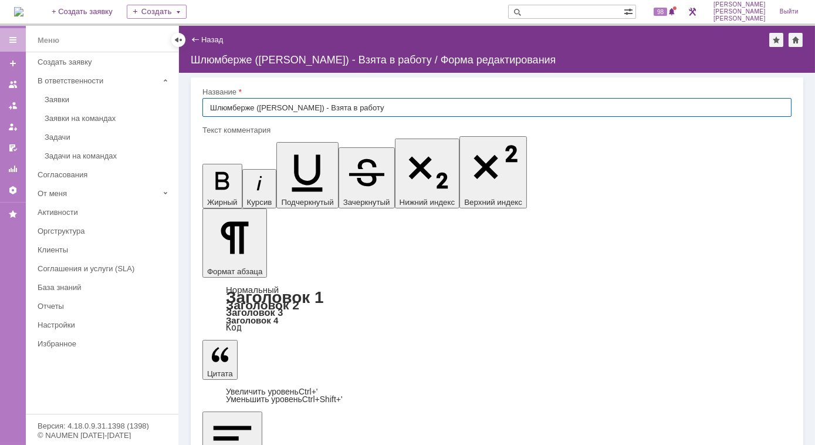
click at [309, 113] on input "Шлюмберже (Лонская) - Взята в работу" at bounding box center [496, 107] width 589 height 19
drag, startPoint x: 375, startPoint y: 103, endPoint x: 192, endPoint y: 92, distance: 183.5
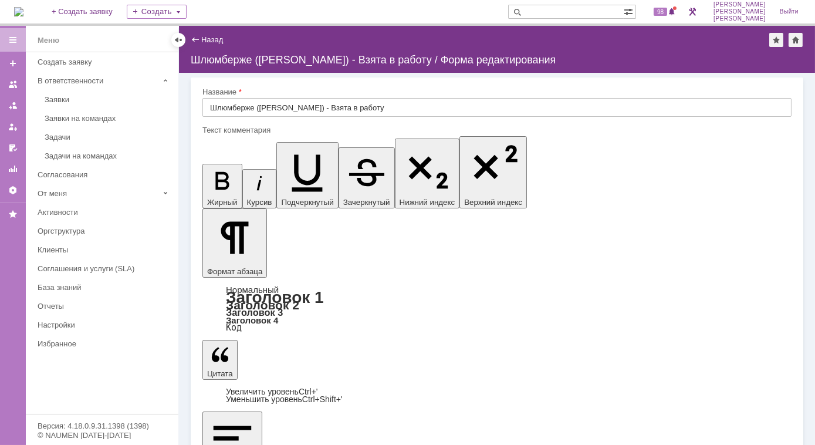
drag, startPoint x: 215, startPoint y: 3599, endPoint x: 325, endPoint y: 3671, distance: 132.2
copy div "С уважением, Лонская Лариса, менеджер сервисного отдела AXUS GROUP-сервисный ин…"
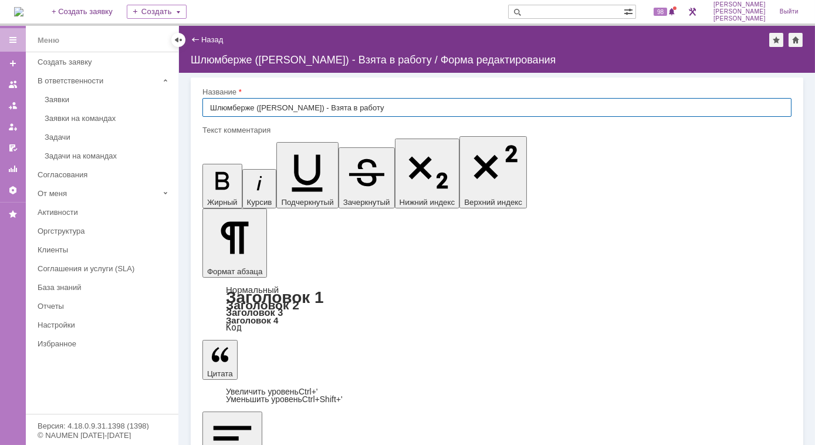
copy div "С уважением, Лонская Лариса, менеджер сервисного отдела AXUS GROUP-сервисный ин…"
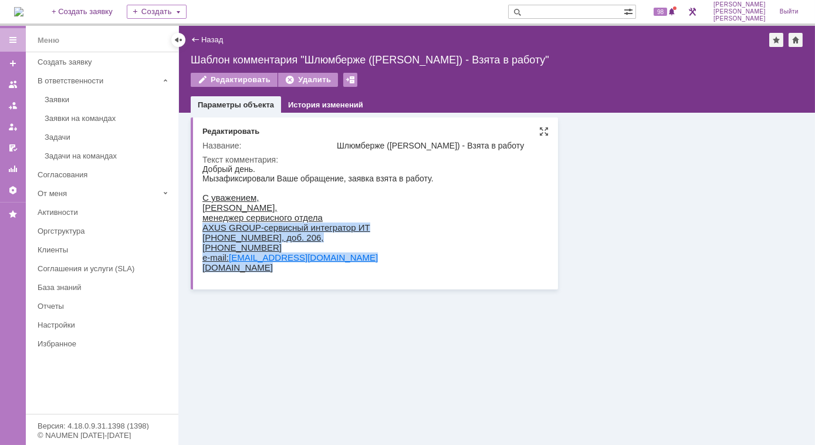
drag, startPoint x: 261, startPoint y: 273, endPoint x: 203, endPoint y: 232, distance: 70.7
click at [203, 232] on div "С уважением, Лонская Лариса, менеджер сервисного отдела AXUS GROUP-сервисный ин…" at bounding box center [317, 232] width 231 height 80
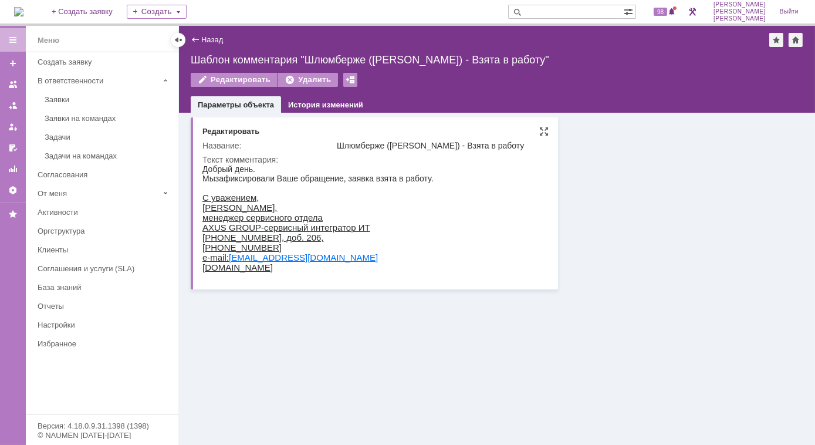
click at [424, 207] on div "С уважением, Лонская Лариса, менеджер сервисного отдела AXUS GROUP-сервисный ин…" at bounding box center [317, 232] width 231 height 80
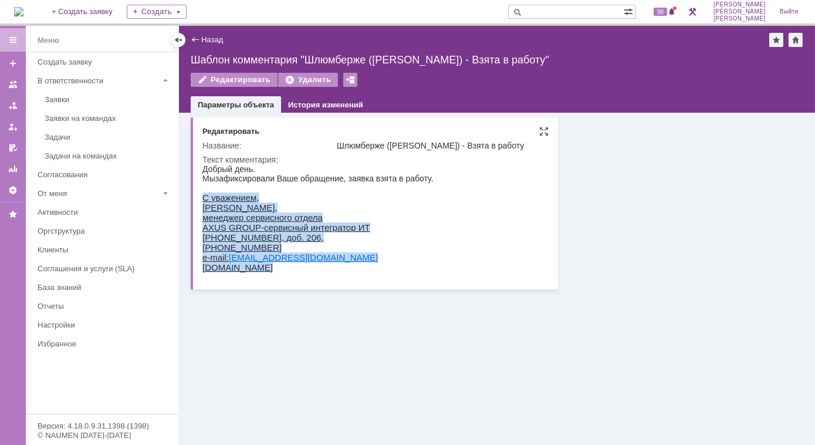
drag, startPoint x: 203, startPoint y: 197, endPoint x: 258, endPoint y: 272, distance: 93.2
click at [258, 272] on div "С уважением, Лонская Лариса, менеджер сервисного отдела AXUS GROUP-сервисный ин…" at bounding box center [317, 232] width 231 height 80
copy div "С уважением, Лонская Лариса, менеджер сервисного отдела AXUS GROUP-сервисный ин…"
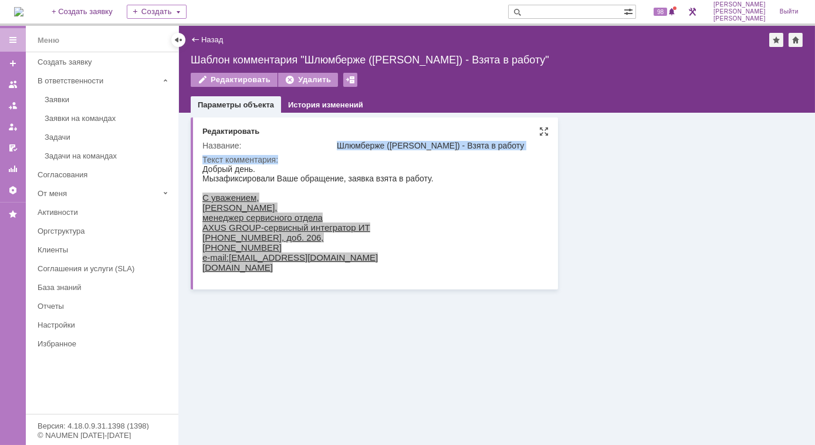
drag, startPoint x: 335, startPoint y: 145, endPoint x: 493, endPoint y: 157, distance: 158.3
click at [493, 157] on tbody "Название: Шлюмберже (Лонская) - Взята в работу Текст комментария:" at bounding box center [373, 208] width 343 height 141
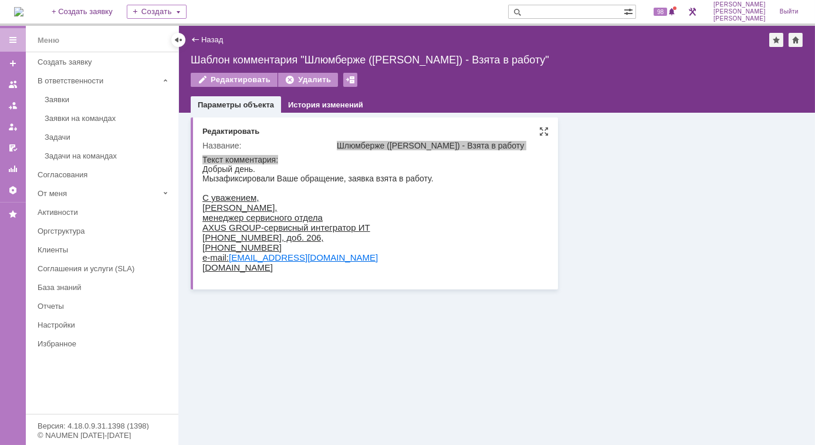
drag, startPoint x: 695, startPoint y: 321, endPoint x: 522, endPoint y: 177, distance: 225.0
click at [522, 177] on html "Добрый день. Мы зафиксировали Ваше обращение, заявка взята в работу. С уважение…" at bounding box center [373, 218] width 343 height 108
click at [501, 174] on html "Добрый день. Мы зафиксировали Ваше обращение, заявка взята в работу. С уважение…" at bounding box center [373, 218] width 343 height 108
drag, startPoint x: 501, startPoint y: 171, endPoint x: 489, endPoint y: 175, distance: 12.4
click at [499, 171] on html "Добрый день. Мы зафиксировали Ваше обращение, заявка взята в работу. С уважение…" at bounding box center [373, 218] width 343 height 108
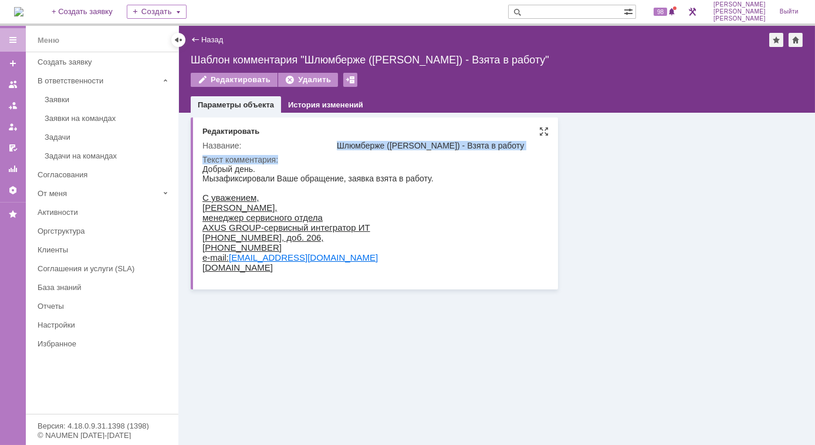
click at [320, 157] on div "Текст комментария:" at bounding box center [373, 159] width 343 height 9
click at [292, 146] on div "Название:" at bounding box center [268, 145] width 132 height 9
drag, startPoint x: 488, startPoint y: 143, endPoint x: 340, endPoint y: 137, distance: 148.6
click at [340, 137] on div "Название: Шлюмберже (Лонская) - Взята в работу Текст комментария:" at bounding box center [375, 208] width 346 height 144
copy table "Название: Шлюмберже (Лонская) - Взята в работу"
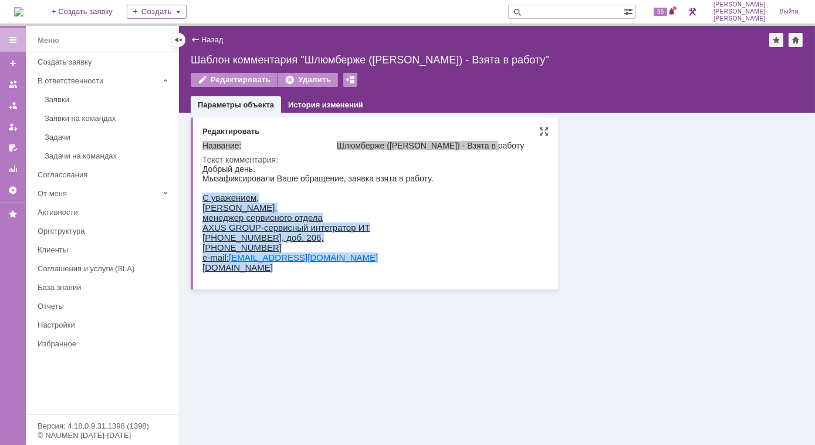
drag, startPoint x: 202, startPoint y: 197, endPoint x: 278, endPoint y: 270, distance: 105.0
click at [278, 270] on div "С уважением, Лонская Лариса, менеджер сервисного отдела AXUS GROUP-сервисный ин…" at bounding box center [317, 232] width 231 height 80
copy div "С уважением, Лонская Лариса, менеджер сервисного отдела AXUS GROUP-сервисный ин…"
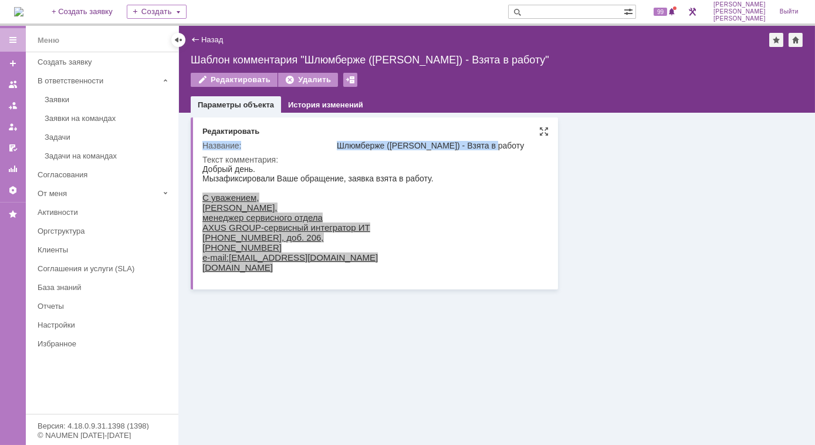
click at [378, 143] on div "Шлюмберже (Лонская) - Взята в работу" at bounding box center [440, 145] width 206 height 9
click at [362, 157] on td "Текст комментария:" at bounding box center [373, 216] width 343 height 127
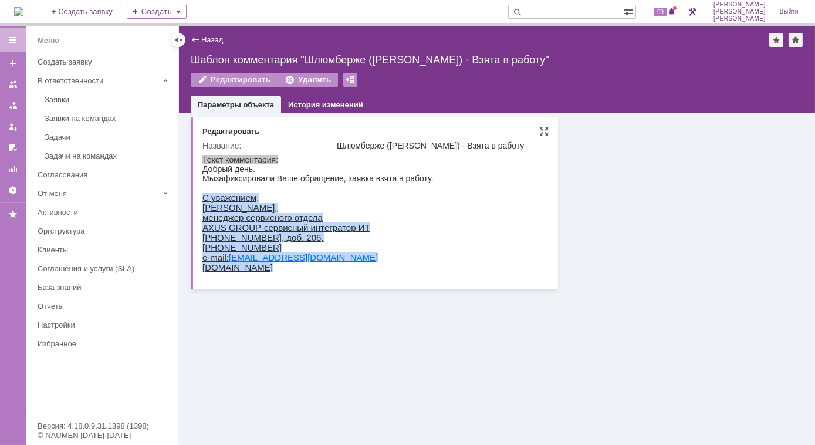
drag, startPoint x: 564, startPoint y: 320, endPoint x: 425, endPoint y: 214, distance: 175.4
click at [425, 214] on div "С уважением, Лонская Лариса, менеджер сервисного отдела AXUS GROUP-сервисный ин…" at bounding box center [317, 232] width 231 height 80
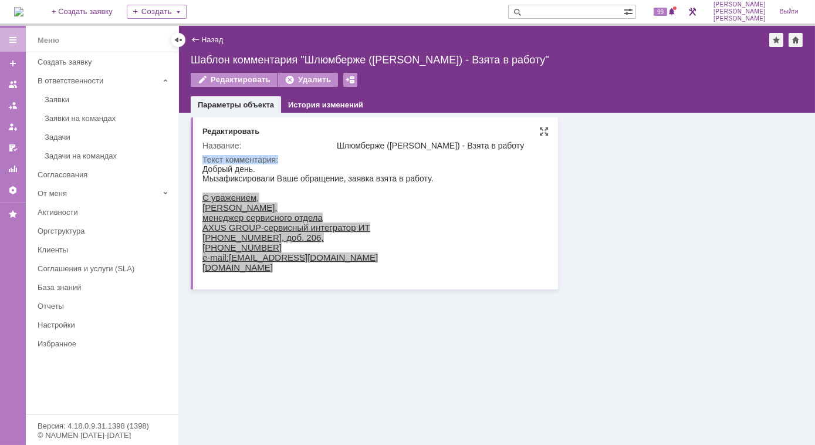
click at [322, 153] on td "Текст комментария:" at bounding box center [373, 216] width 343 height 127
click at [333, 133] on div "Редактировать" at bounding box center [375, 132] width 346 height 11
drag, startPoint x: 341, startPoint y: 145, endPoint x: 408, endPoint y: 154, distance: 68.1
click at [408, 154] on tbody "Название: Шлюмберже (Лонская) - Взята в работу Текст комментария:" at bounding box center [373, 208] width 343 height 141
drag, startPoint x: 408, startPoint y: 154, endPoint x: 334, endPoint y: 146, distance: 75.0
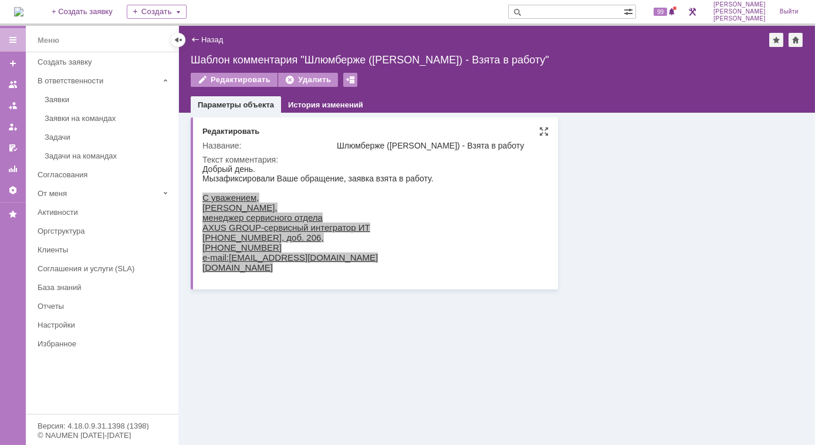
click at [334, 146] on tr "Название: Шлюмберже (Лонская) - Взята в работу" at bounding box center [373, 145] width 343 height 14
drag, startPoint x: 448, startPoint y: 161, endPoint x: 469, endPoint y: 163, distance: 21.3
click at [461, 162] on div "Текст комментария:" at bounding box center [373, 159] width 343 height 9
drag, startPoint x: 509, startPoint y: 145, endPoint x: 337, endPoint y: 144, distance: 172.5
click at [337, 144] on div "Шлюмберже (Лонская) - Взята в работу" at bounding box center [440, 145] width 206 height 9
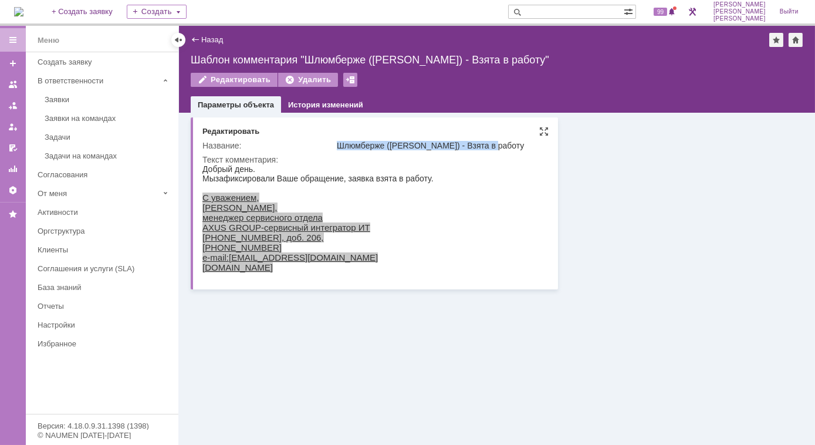
copy div "Шлюмберже (Лонская) - Взята в работу"
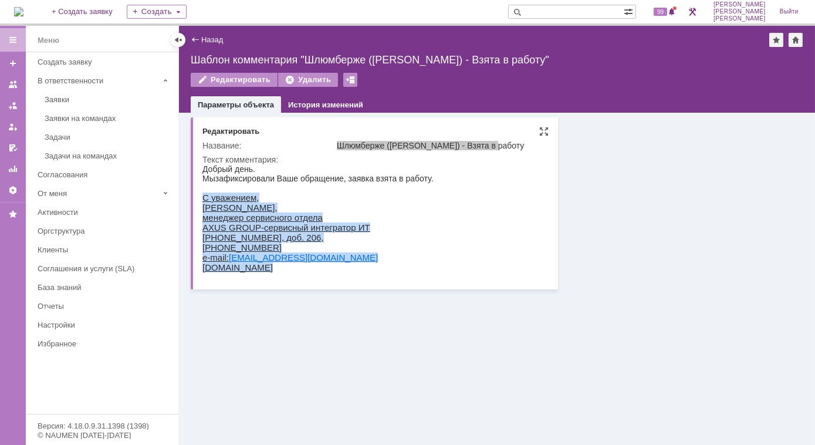
click at [411, 224] on div "С уважением, Лонская Лариса, менеджер сервисного отдела AXUS GROUP-сервисный ин…" at bounding box center [317, 232] width 231 height 80
copy div "Шлюмберже (Лонская) - Взята в работу"
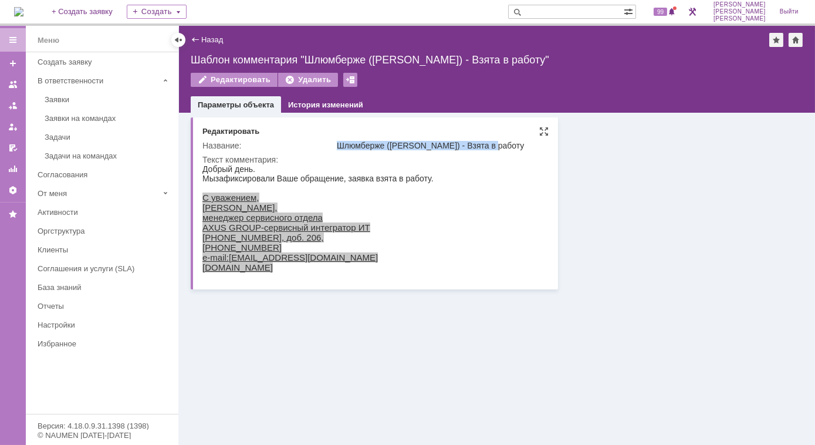
click at [406, 141] on div "Шлюмберже (Лонская) - Взята в работу" at bounding box center [440, 145] width 206 height 9
click at [498, 146] on div "Шлюмберже (Лонская) - Взята в работу" at bounding box center [440, 145] width 206 height 9
click at [498, 144] on div "Шлюмберже (Лонская) - Взята в работу" at bounding box center [440, 145] width 206 height 9
click at [492, 144] on div "Шлюмберже (Лонская) - Взята в работу" at bounding box center [440, 145] width 206 height 9
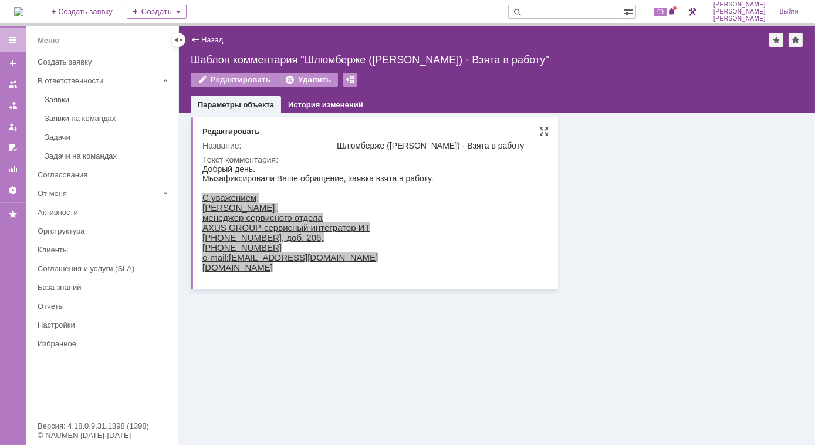
click at [492, 144] on div "Шлюмберже (Лонская) - Взята в работу" at bounding box center [440, 145] width 206 height 9
drag, startPoint x: 488, startPoint y: 143, endPoint x: 331, endPoint y: 143, distance: 157.3
click at [331, 143] on tr "Название: Шлюмберже (Лонская) - Взята в работу" at bounding box center [373, 145] width 343 height 14
copy tr "Шлюмберже (Лонская) - Взята в работу"
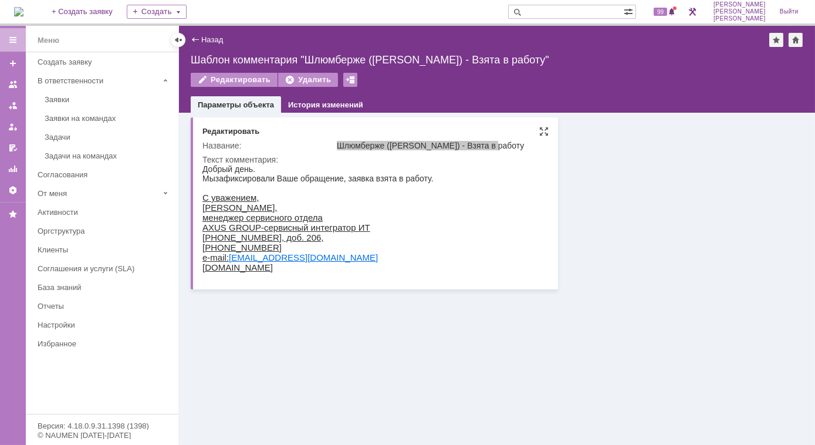
drag, startPoint x: 536, startPoint y: 244, endPoint x: 451, endPoint y: 264, distance: 88.1
click at [536, 245] on html "Добрый день. Мы зафиксировали Ваше обращение, заявка взята в работу. С уважение…" at bounding box center [373, 218] width 343 height 108
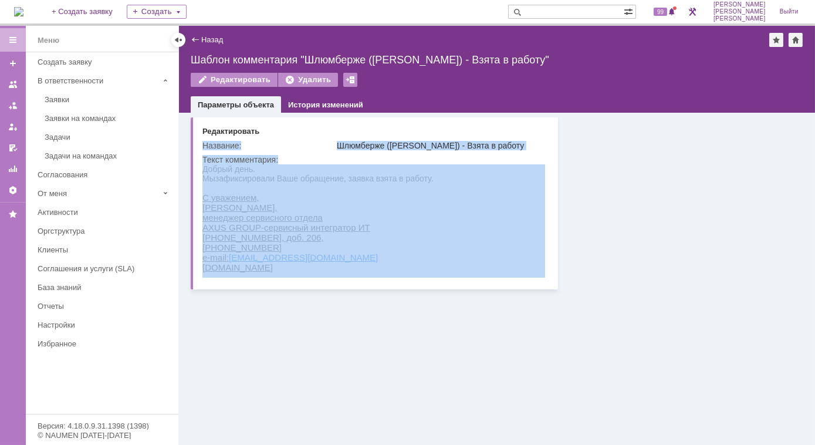
drag, startPoint x: 268, startPoint y: 276, endPoint x: 184, endPoint y: 234, distance: 94.5
click at [184, 234] on div "Основные параметры Редактировать Название: Шлюмберже (Лонская) - Взята в работу…" at bounding box center [497, 203] width 636 height 181
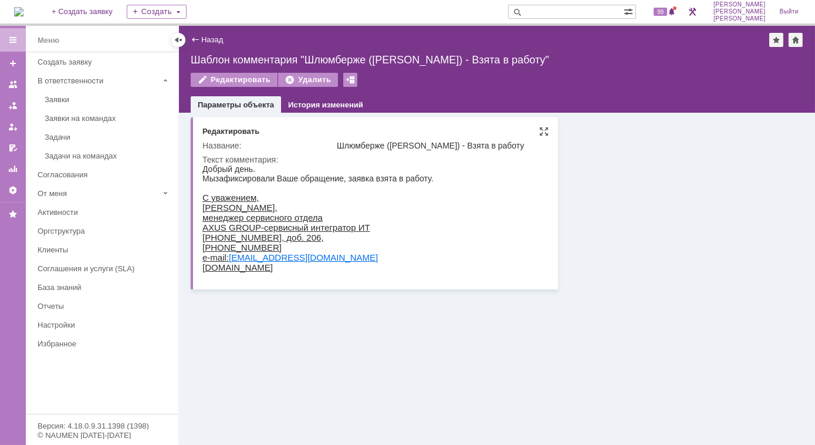
drag, startPoint x: 386, startPoint y: 398, endPoint x: 220, endPoint y: 204, distance: 254.7
click at [220, 204] on div "С уважением, Лонская Лариса, менеджер сервисного отдела AXUS GROUP-сервисный ин…" at bounding box center [317, 232] width 231 height 80
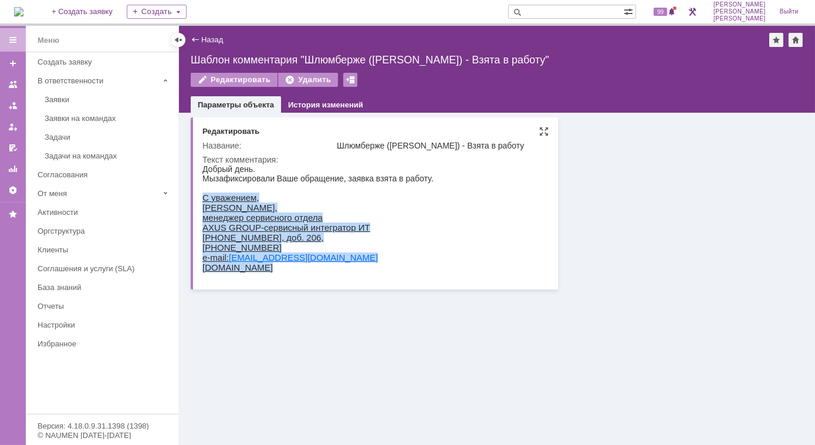
drag, startPoint x: 202, startPoint y: 200, endPoint x: 254, endPoint y: 279, distance: 95.1
click at [254, 272] on html "Добрый день. Мы зафиксировали Ваше обращение, заявка взята в работу. С уважение…" at bounding box center [373, 218] width 343 height 108
copy div "С уважением, Лонская Лариса, менеджер сервисного отдела AXUS GROUP-сервисный ин…"
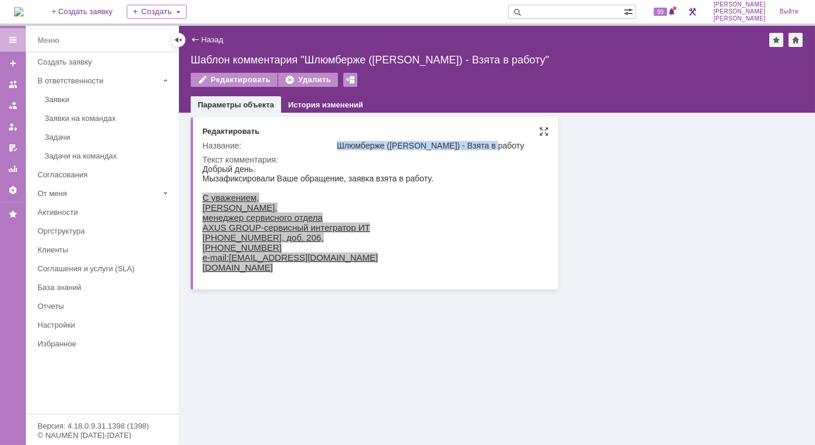
drag, startPoint x: 338, startPoint y: 146, endPoint x: 493, endPoint y: 151, distance: 155.0
click at [493, 151] on td "Шлюмберже (Лонская) - Взята в работу" at bounding box center [439, 145] width 211 height 14
copy div "Шлюмберже (Лонская) - Взята в работу"
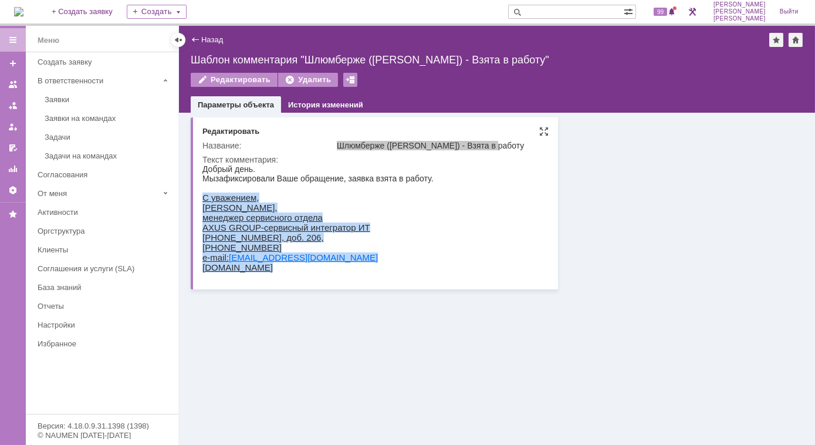
click at [249, 235] on div "С уважением, Лонская Лариса, менеджер сервисного отдела AXUS GROUP-сервисный ин…" at bounding box center [317, 232] width 231 height 80
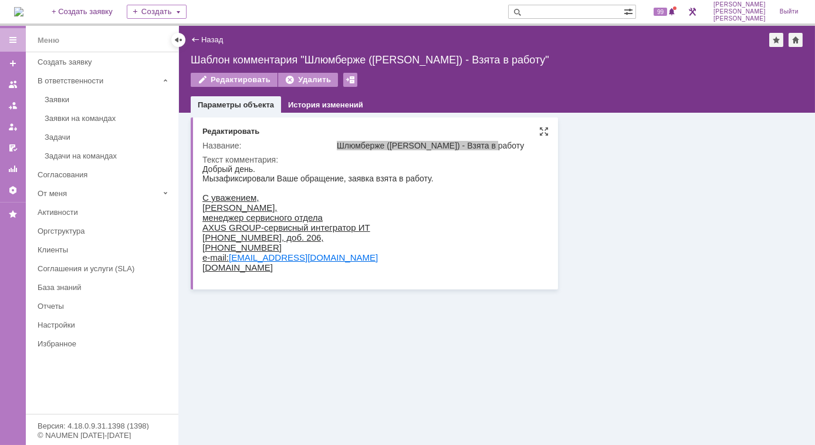
click at [262, 268] on div "С уважением, Лонская Лариса, менеджер сервисного отдела AXUS GROUP-сервисный ин…" at bounding box center [317, 232] width 231 height 80
click at [225, 194] on body "Добрый день. Мы зафиксировали Ваше обращение, заявка взята в работу. С уважение…" at bounding box center [317, 218] width 231 height 108
click at [226, 194] on div "С уважением, Лонская Лариса, менеджер сервисного отдела AXUS GROUP-сервисный ин…" at bounding box center [317, 232] width 231 height 80
click at [285, 207] on div "С уважением, Лонская Лариса, менеджер сервисного отдела AXUS GROUP-сервисный ин…" at bounding box center [317, 232] width 231 height 80
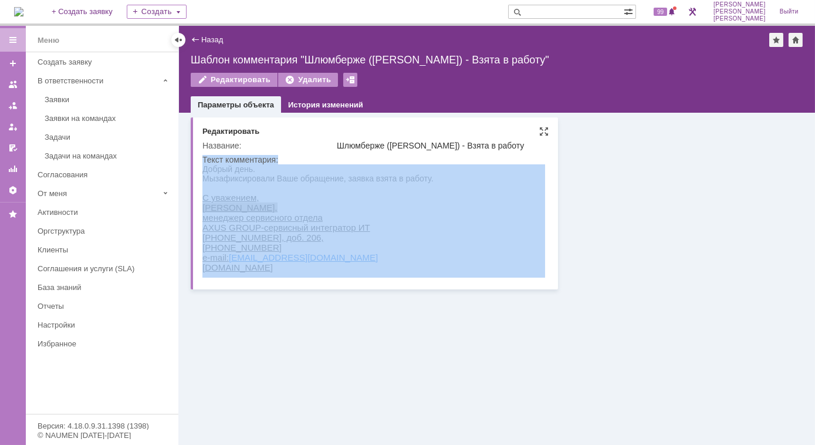
drag, startPoint x: 2, startPoint y: 40, endPoint x: 257, endPoint y: 281, distance: 350.4
click at [257, 281] on div "Основные параметры Редактировать Название: Шлюмберже (Лонская) - Взята в работу…" at bounding box center [374, 203] width 367 height 172
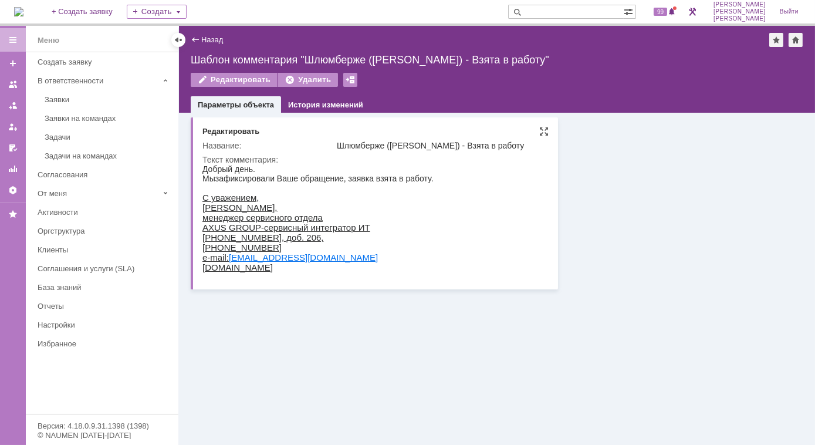
drag, startPoint x: 459, startPoint y: 445, endPoint x: 253, endPoint y: 275, distance: 267.2
click at [253, 272] on div "С уважением, Лонская Лариса, менеджер сервисного отдела AXUS GROUP-сервисный ин…" at bounding box center [317, 232] width 231 height 80
drag, startPoint x: 253, startPoint y: 275, endPoint x: 262, endPoint y: 272, distance: 9.8
click at [262, 272] on div "С уважением, Лонская Лариса, менеджер сервисного отдела AXUS GROUP-сервисный ин…" at bounding box center [317, 232] width 231 height 80
click at [263, 272] on div "С уважением, Лонская Лариса, менеджер сервисного отдела AXUS GROUP-сервисный ин…" at bounding box center [317, 232] width 231 height 80
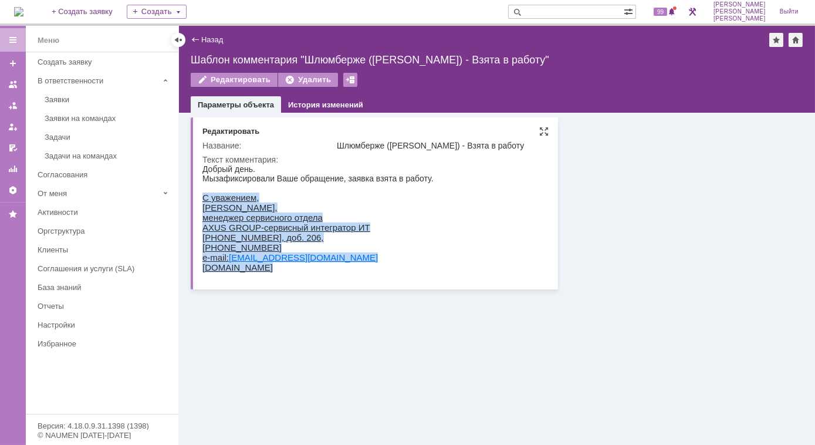
drag, startPoint x: 261, startPoint y: 271, endPoint x: 202, endPoint y: 198, distance: 93.9
click at [202, 198] on div "С уважением, Лонская Лариса, менеджер сервисного отдела AXUS GROUP-сервисный ин…" at bounding box center [317, 232] width 231 height 80
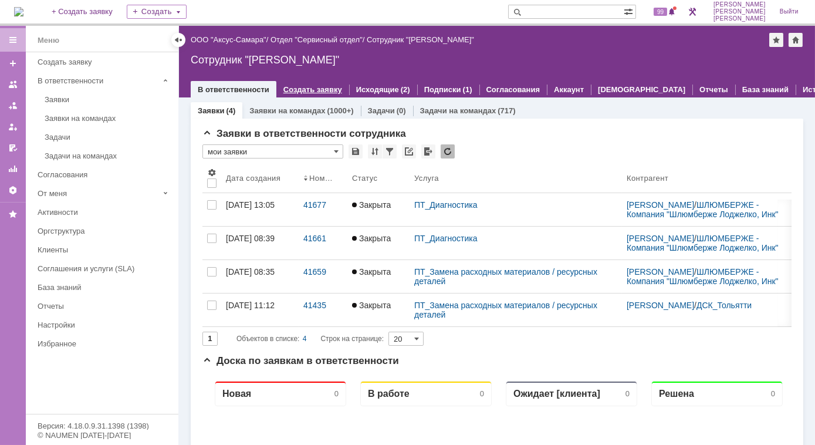
click at [300, 92] on link "Создать заявку" at bounding box center [312, 89] width 59 height 9
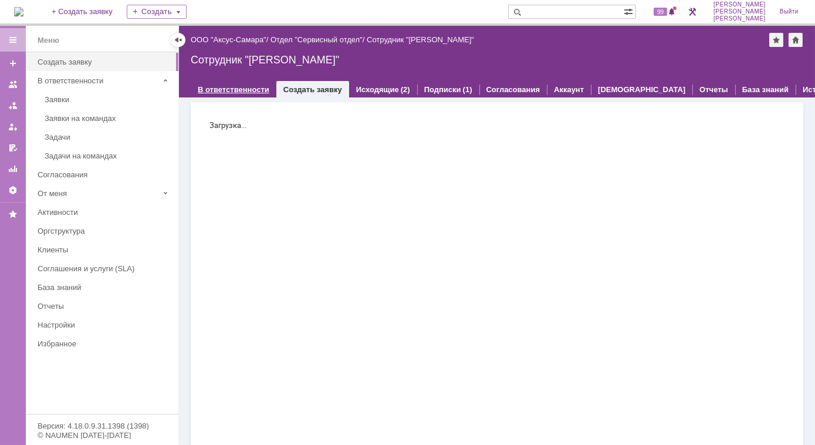
click at [244, 91] on link "В ответственности" at bounding box center [234, 89] width 72 height 9
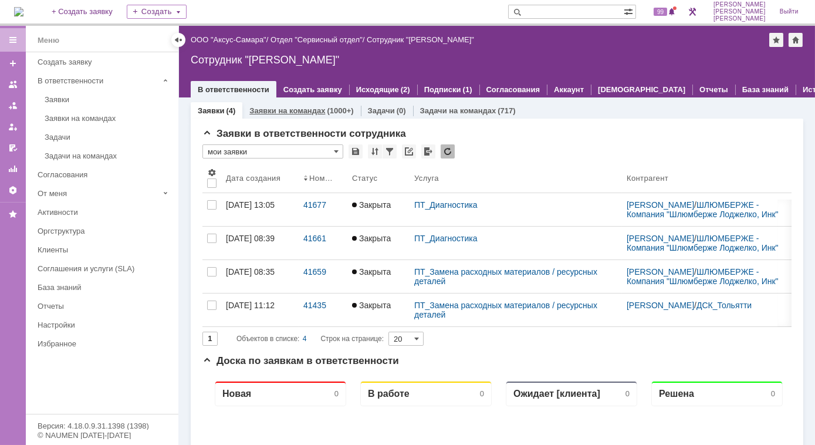
click at [299, 111] on link "Заявки на командах" at bounding box center [287, 110] width 76 height 9
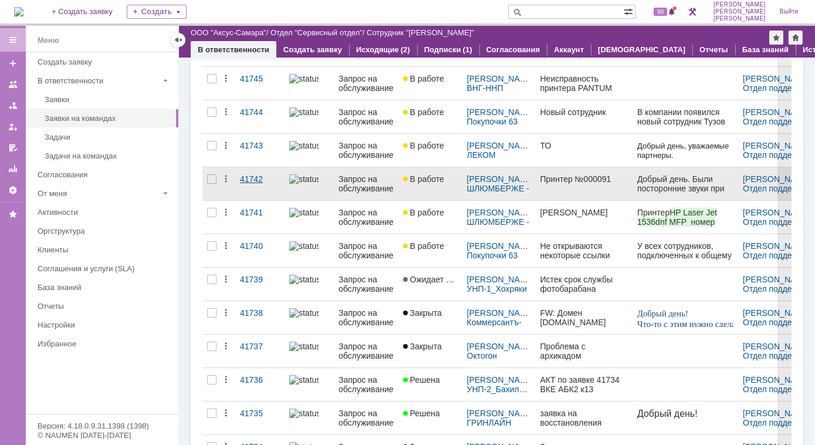
click at [250, 176] on div "41742" at bounding box center [260, 178] width 40 height 9
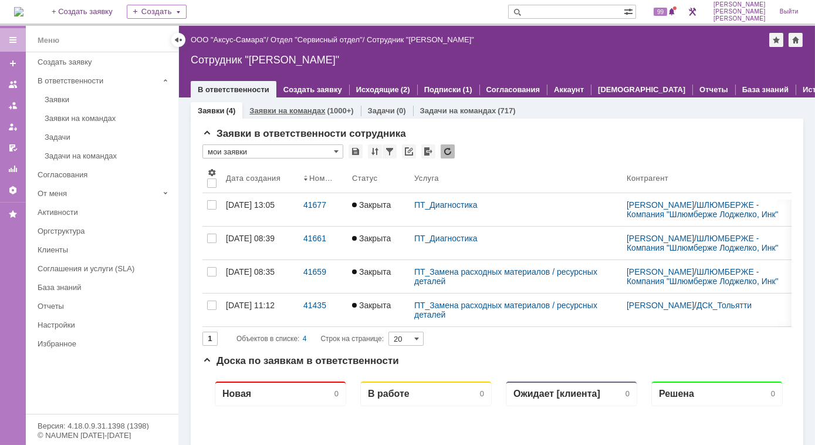
click at [305, 107] on link "Заявки на командах" at bounding box center [287, 110] width 76 height 9
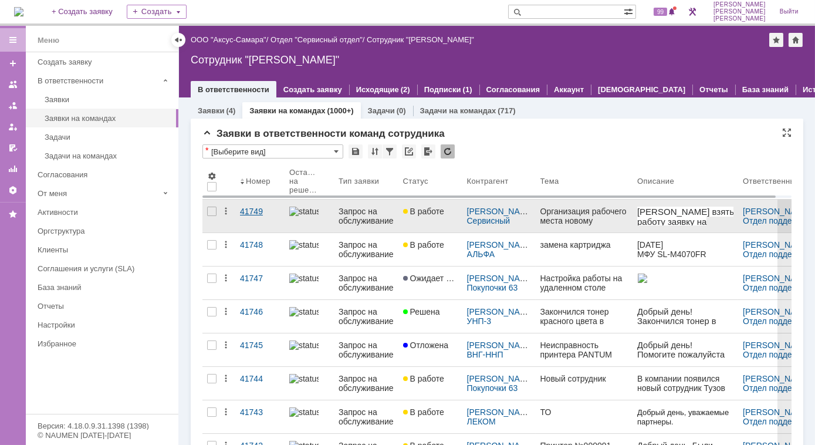
click at [252, 212] on div "41749" at bounding box center [260, 211] width 40 height 9
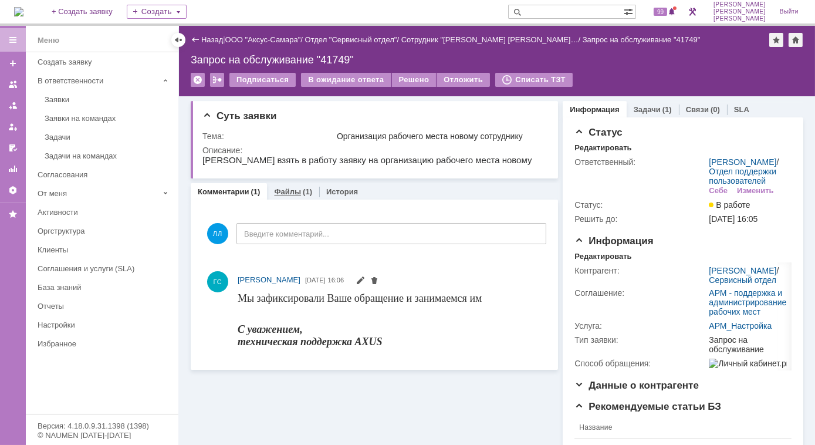
click at [276, 195] on link "Файлы" at bounding box center [287, 191] width 27 height 9
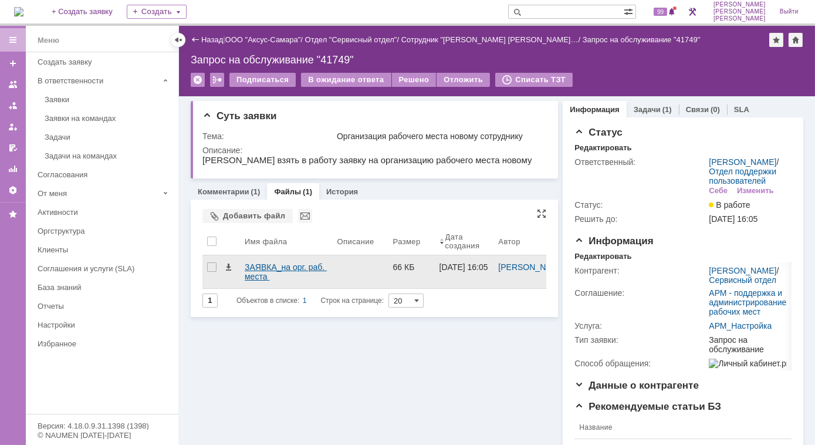
click at [248, 270] on div "ЗАЯВКА_на орг. раб. места [PERSON_NAME].doc" at bounding box center [286, 271] width 83 height 19
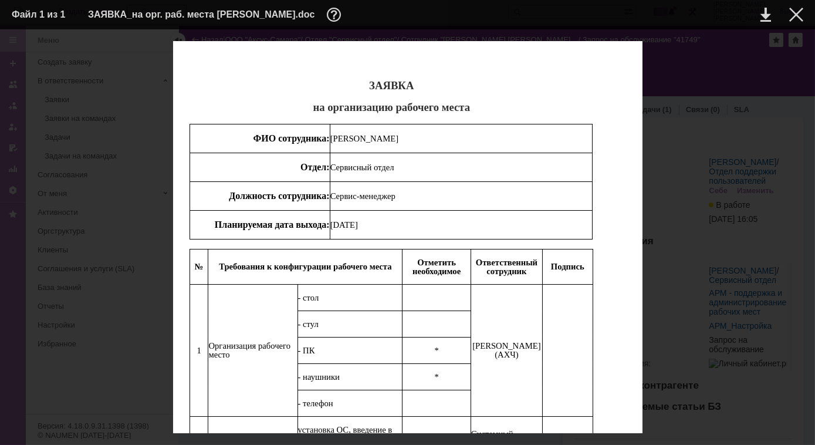
scroll to position [631, 0]
click at [789, 13] on div at bounding box center [796, 15] width 14 height 14
